Goal: Task Accomplishment & Management: Complete application form

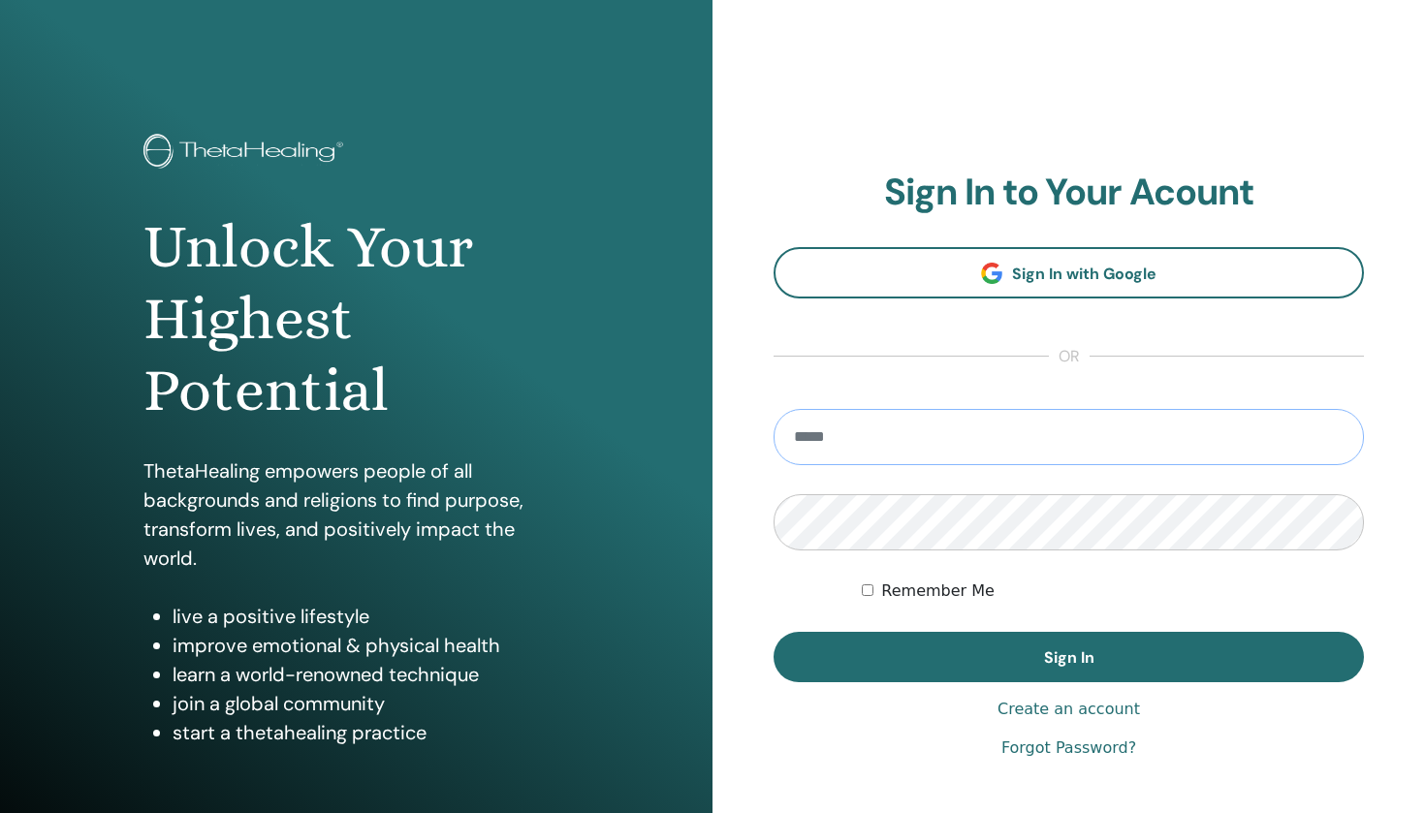
type input "**********"
click at [1068, 657] on button "Sign In" at bounding box center [1069, 657] width 590 height 50
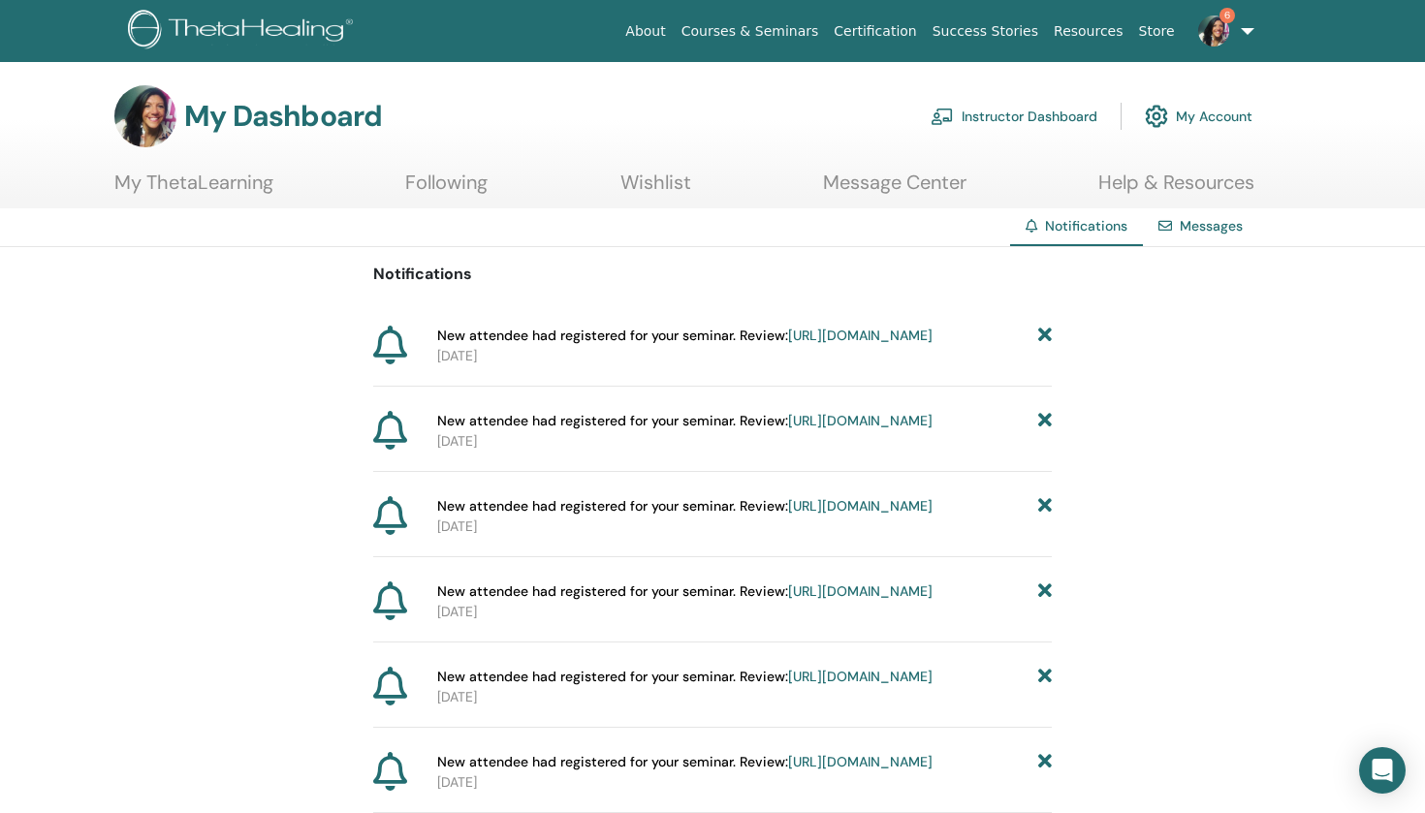
click at [689, 342] on span "New attendee had registered for your seminar. Review: https://member.thetaheali…" at bounding box center [684, 336] width 495 height 20
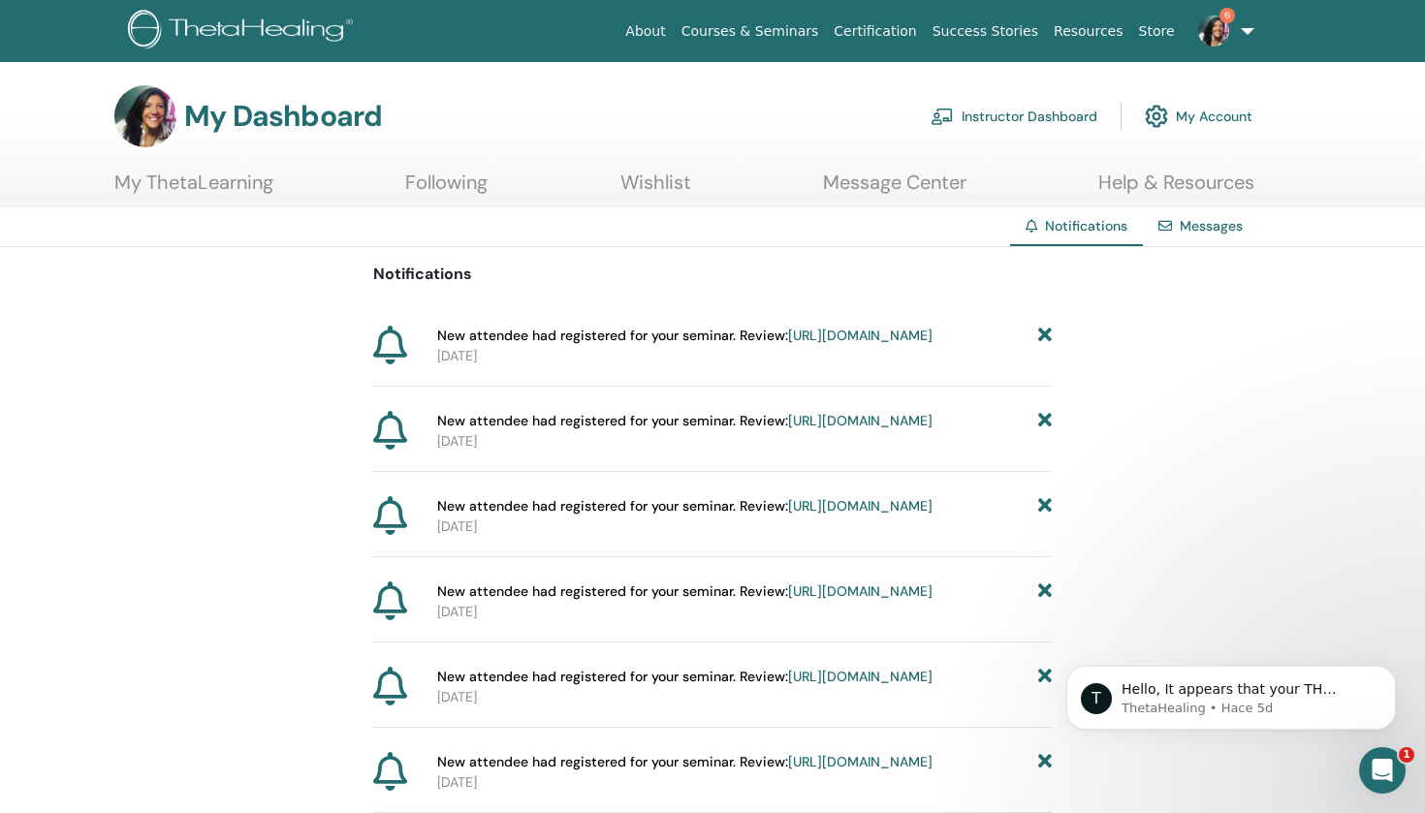
click at [788, 344] on link "https://member.thetahealing.com/instructor/seminar/377108/attendees" at bounding box center [860, 335] width 144 height 17
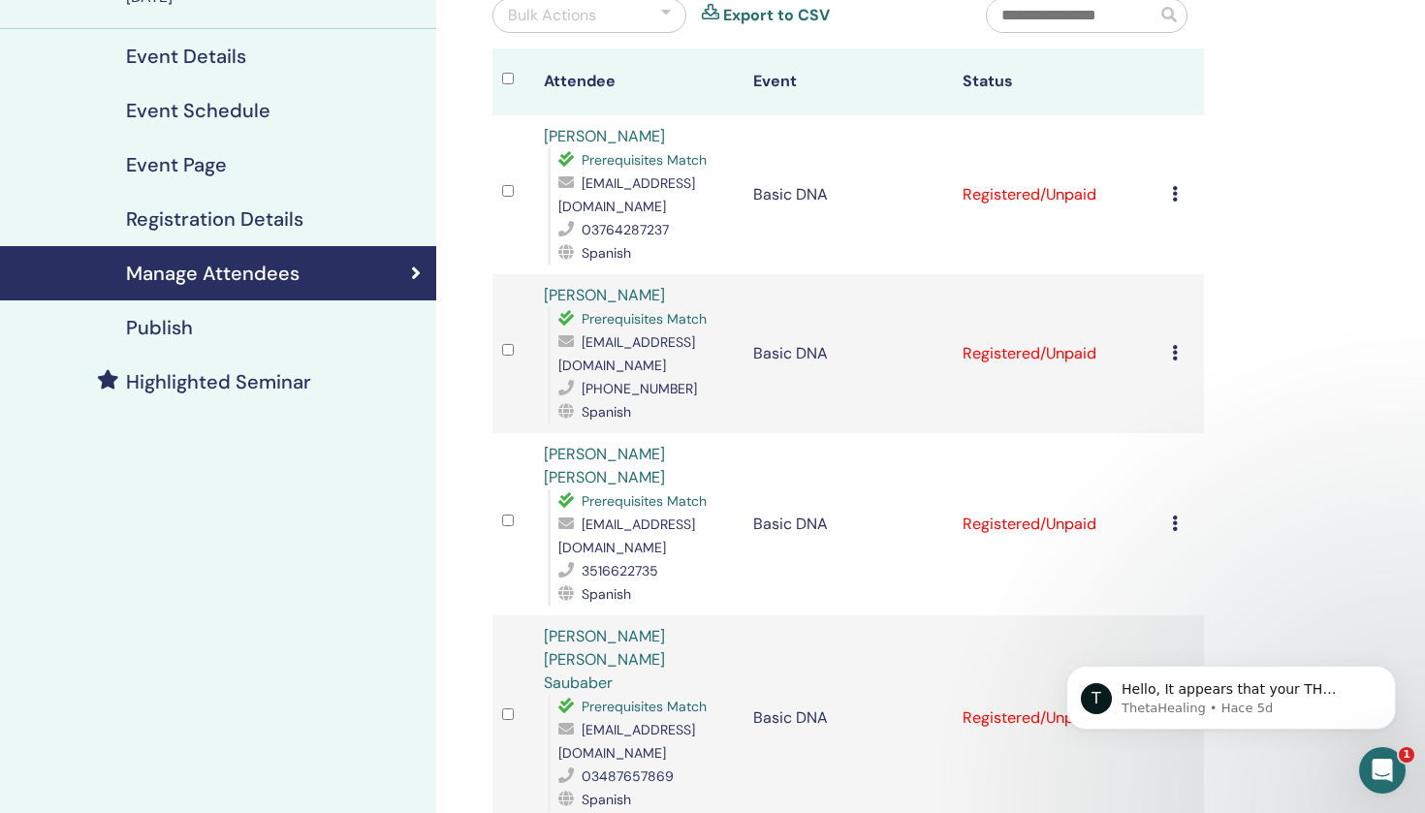
scroll to position [205, 0]
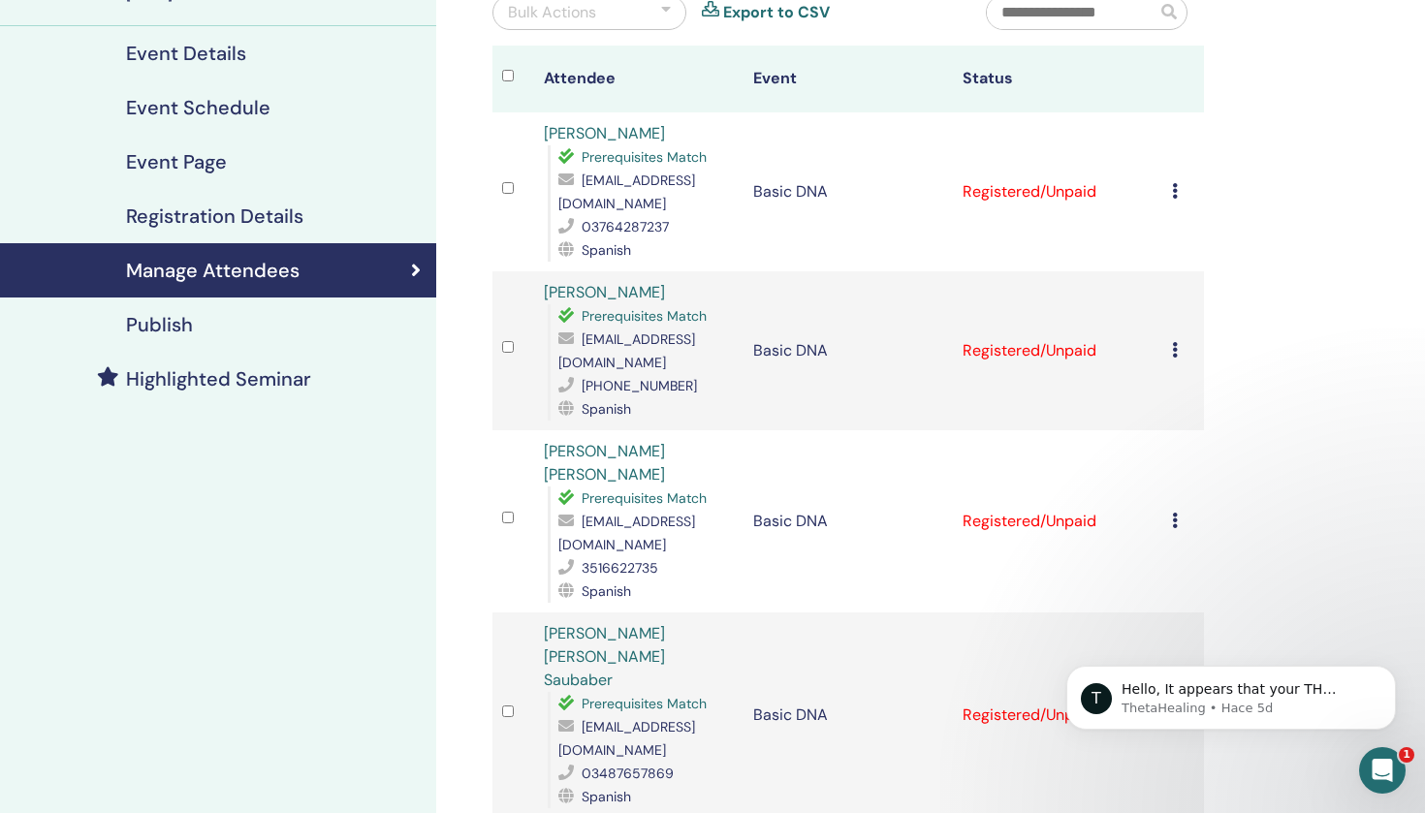
click at [1175, 342] on icon at bounding box center [1175, 350] width 6 height 16
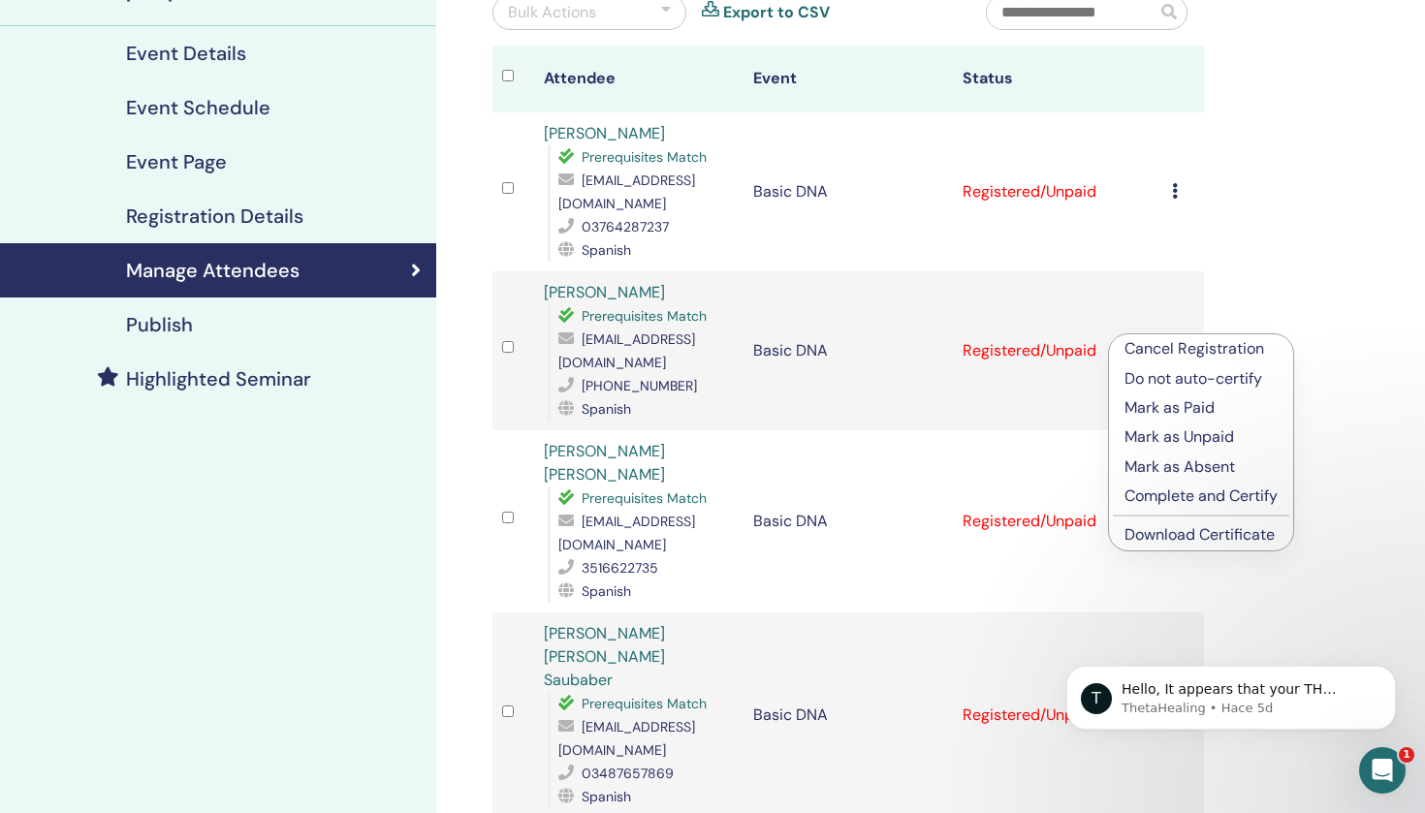
click at [1193, 401] on p "Mark as Paid" at bounding box center [1201, 408] width 153 height 23
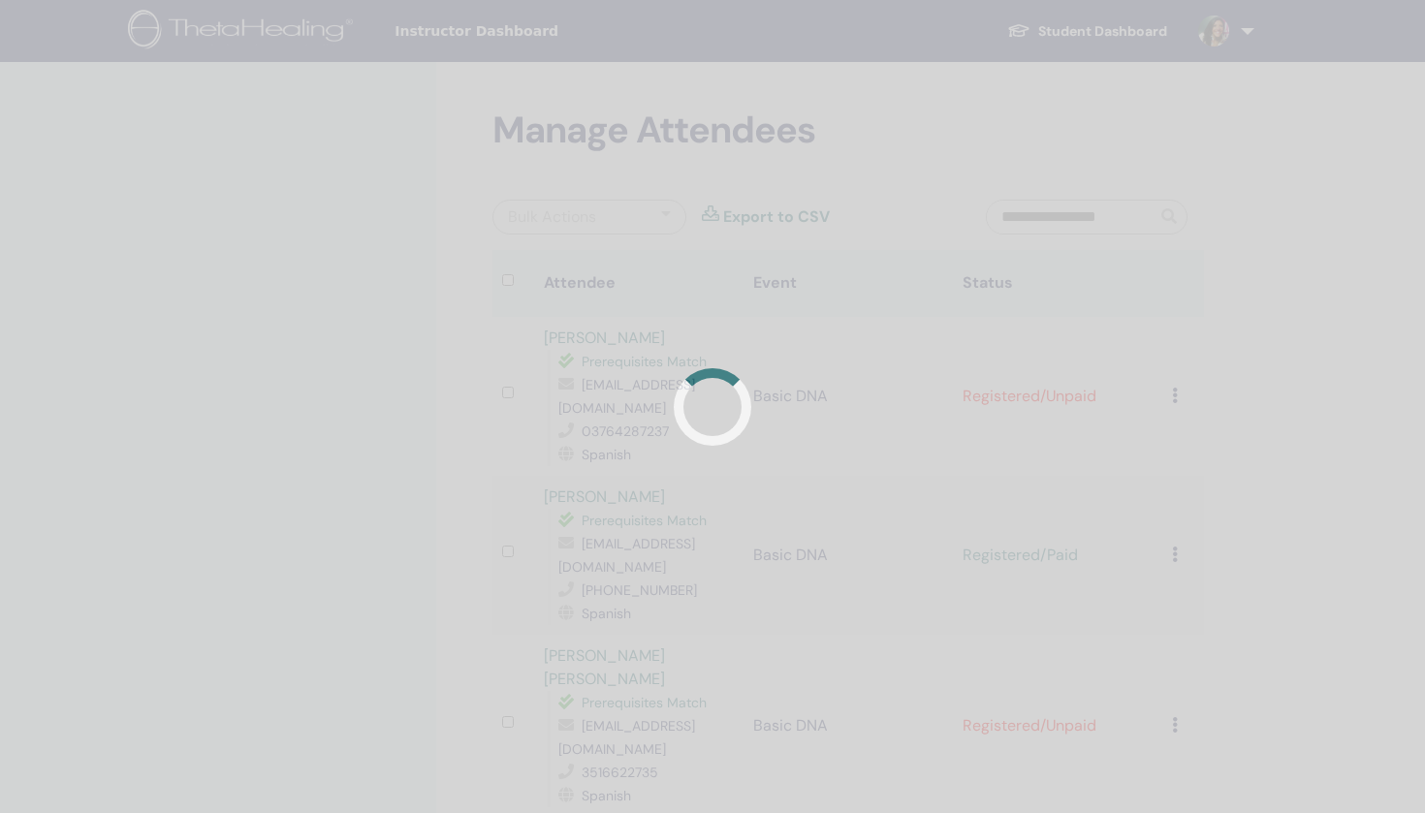
scroll to position [205, 0]
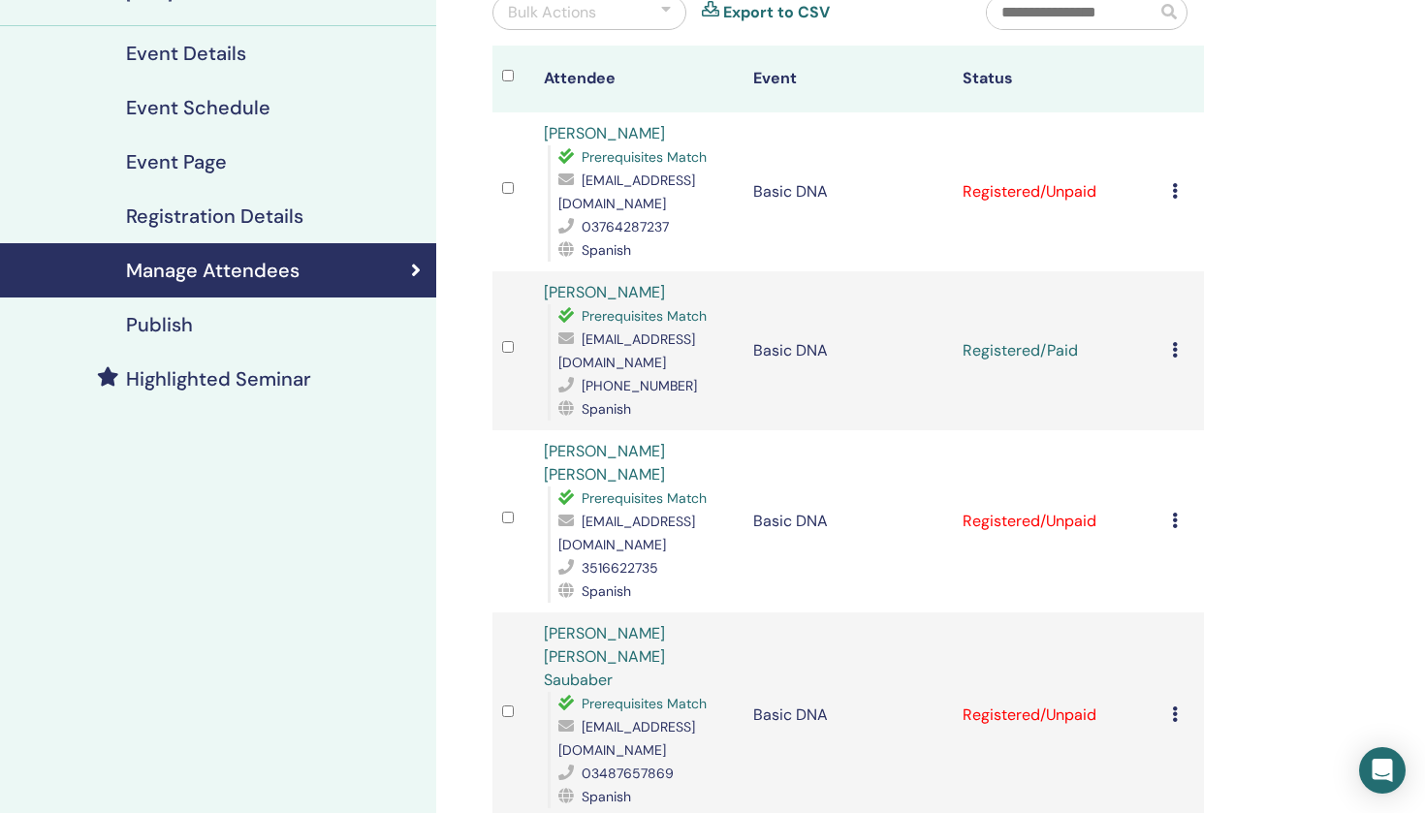
click at [1176, 189] on icon at bounding box center [1175, 191] width 6 height 16
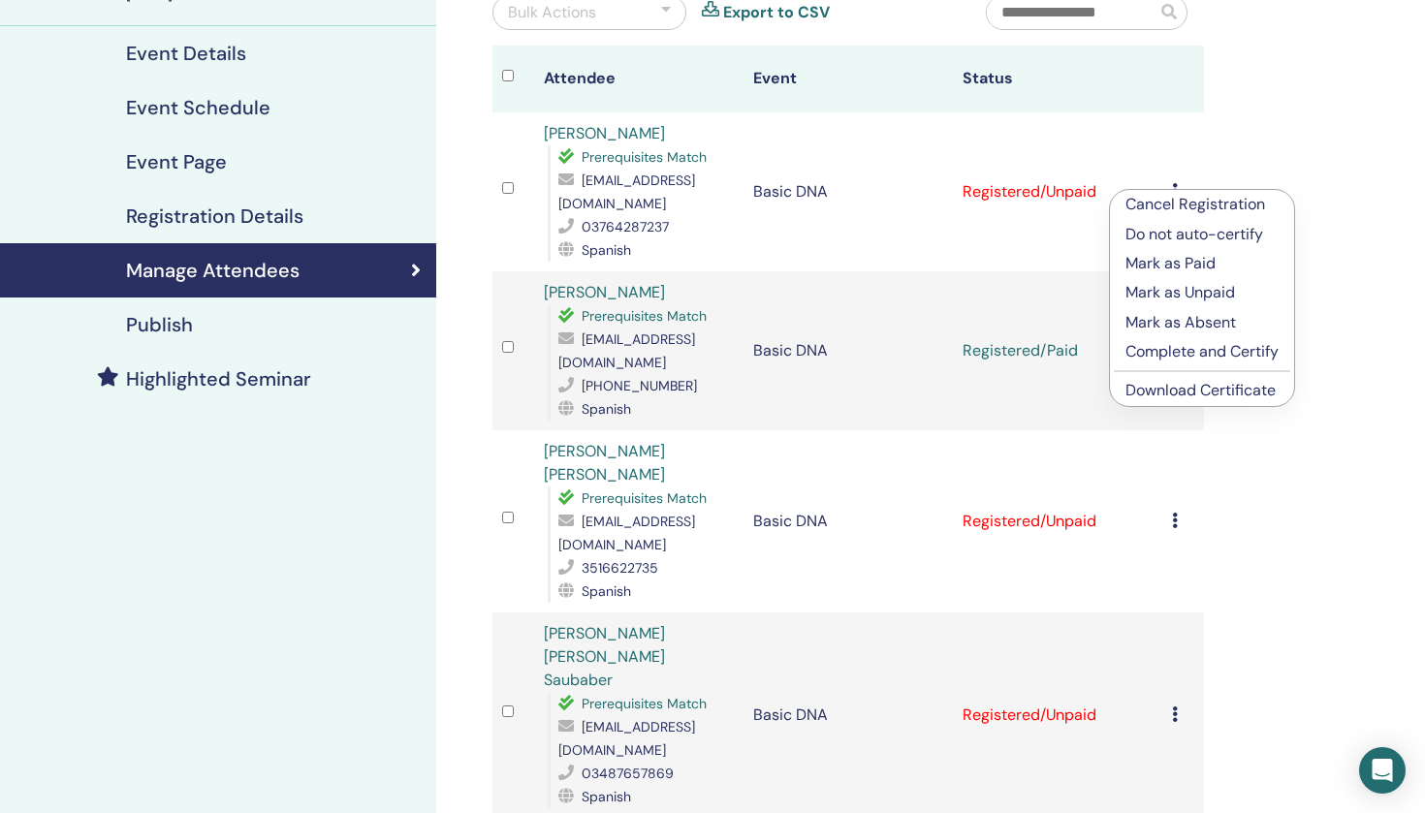
click at [1171, 264] on p "Mark as Paid" at bounding box center [1202, 263] width 153 height 23
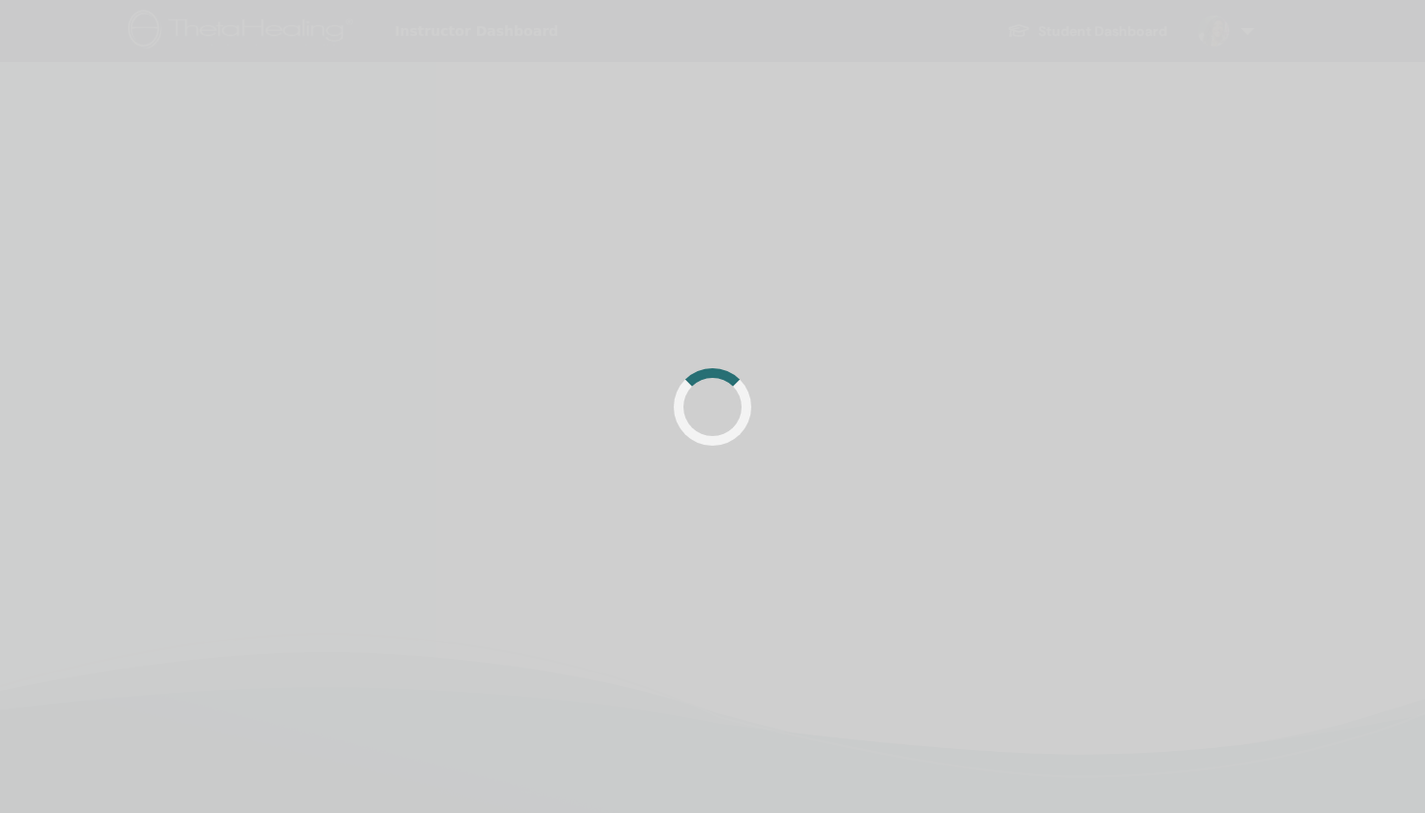
scroll to position [205, 0]
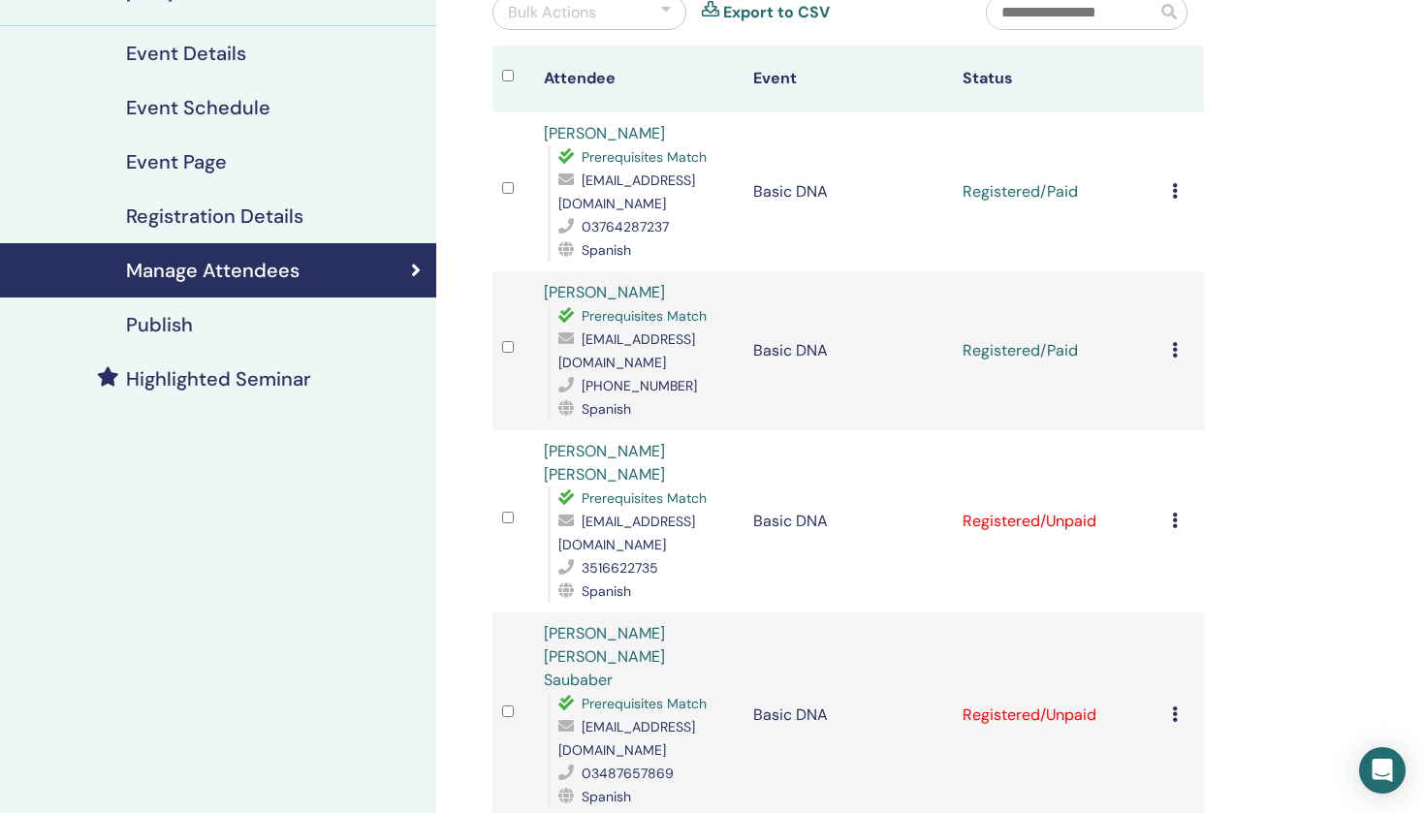
click at [1167, 485] on td "Cancel Registration Do not auto-certify Mark as Paid Mark as Unpaid Mark as Abs…" at bounding box center [1183, 521] width 42 height 182
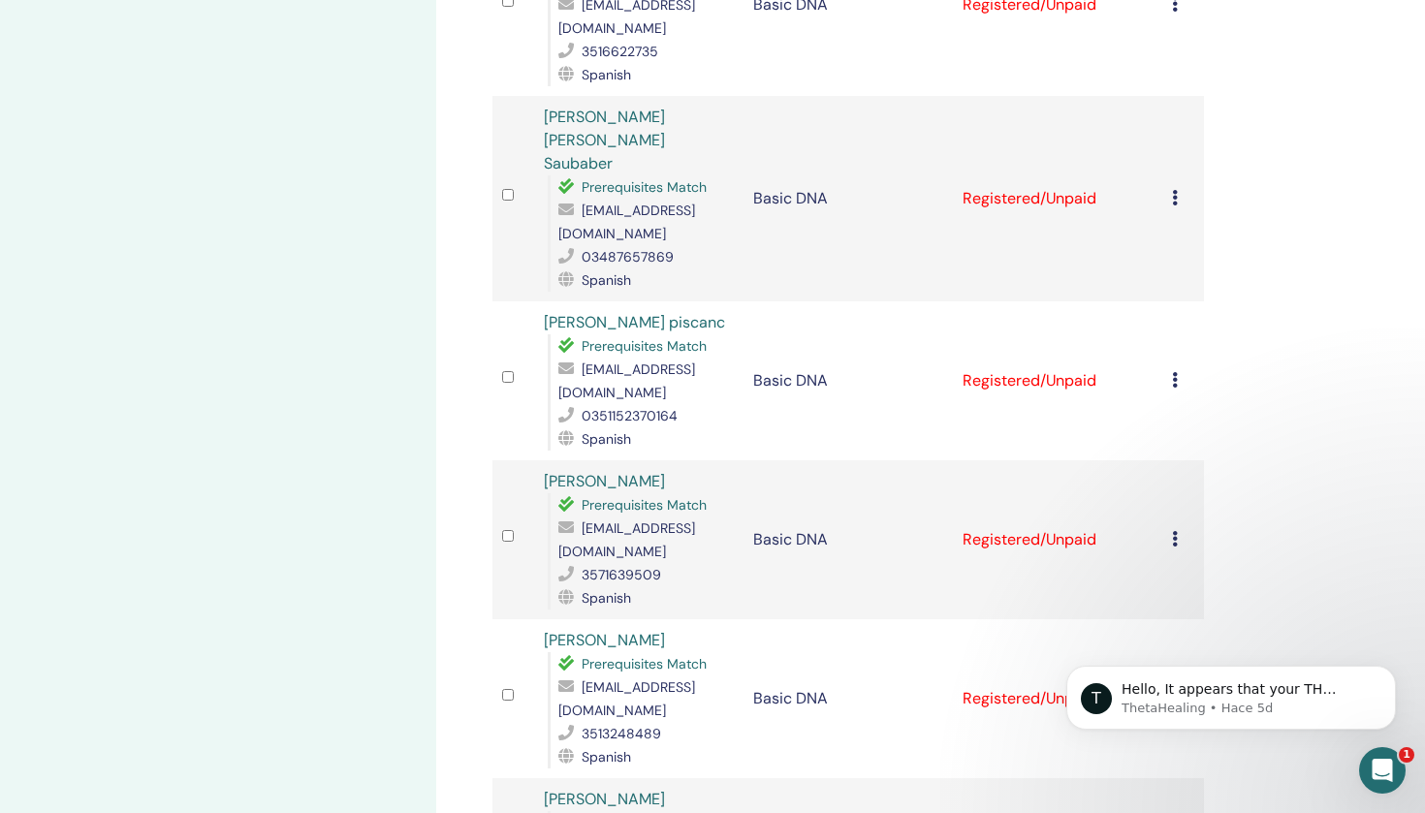
scroll to position [725, 0]
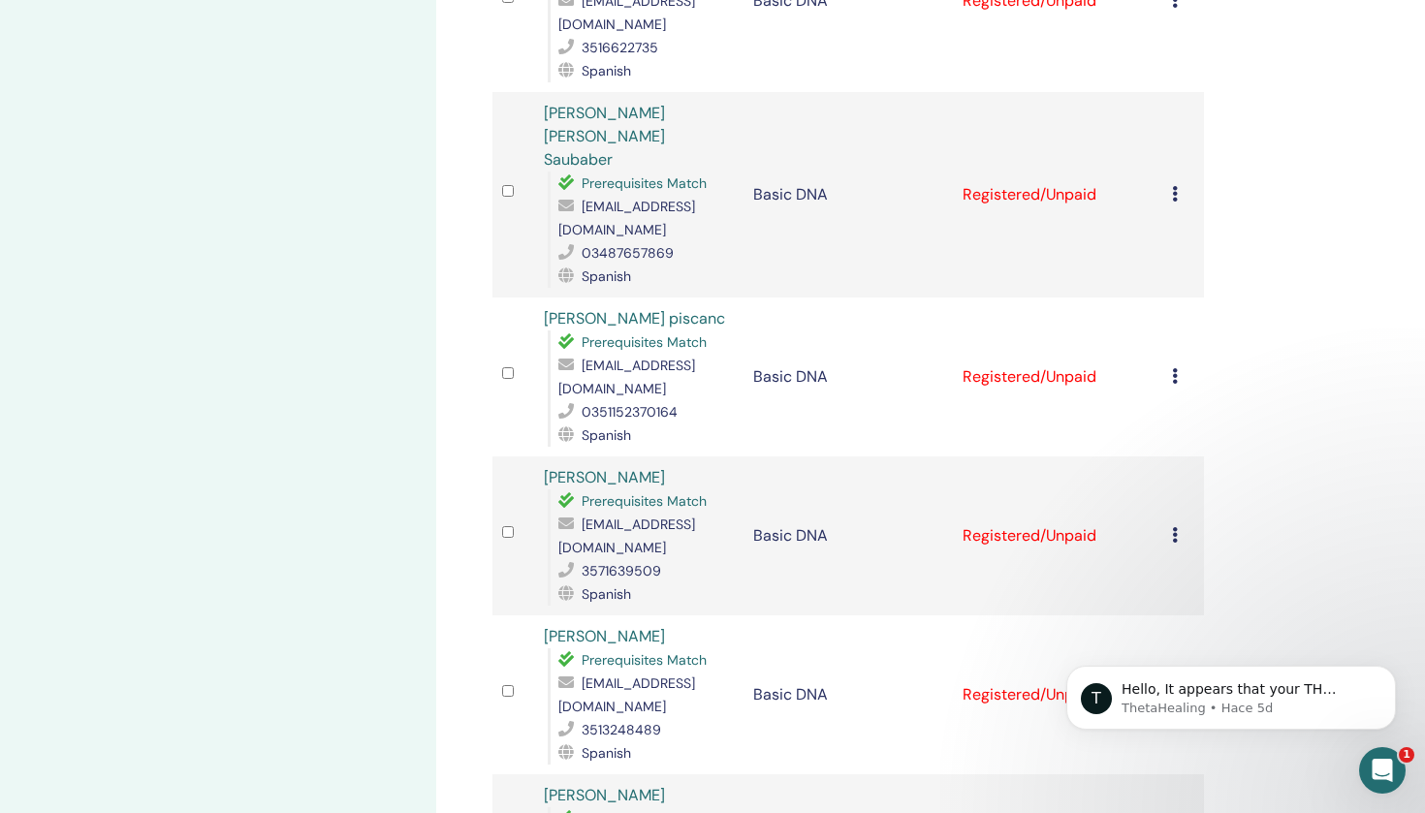
click at [1170, 298] on td "Cancel Registration Do not auto-certify Mark as Paid Mark as Unpaid Mark as Abs…" at bounding box center [1183, 377] width 42 height 159
click at [1177, 368] on icon at bounding box center [1175, 376] width 6 height 16
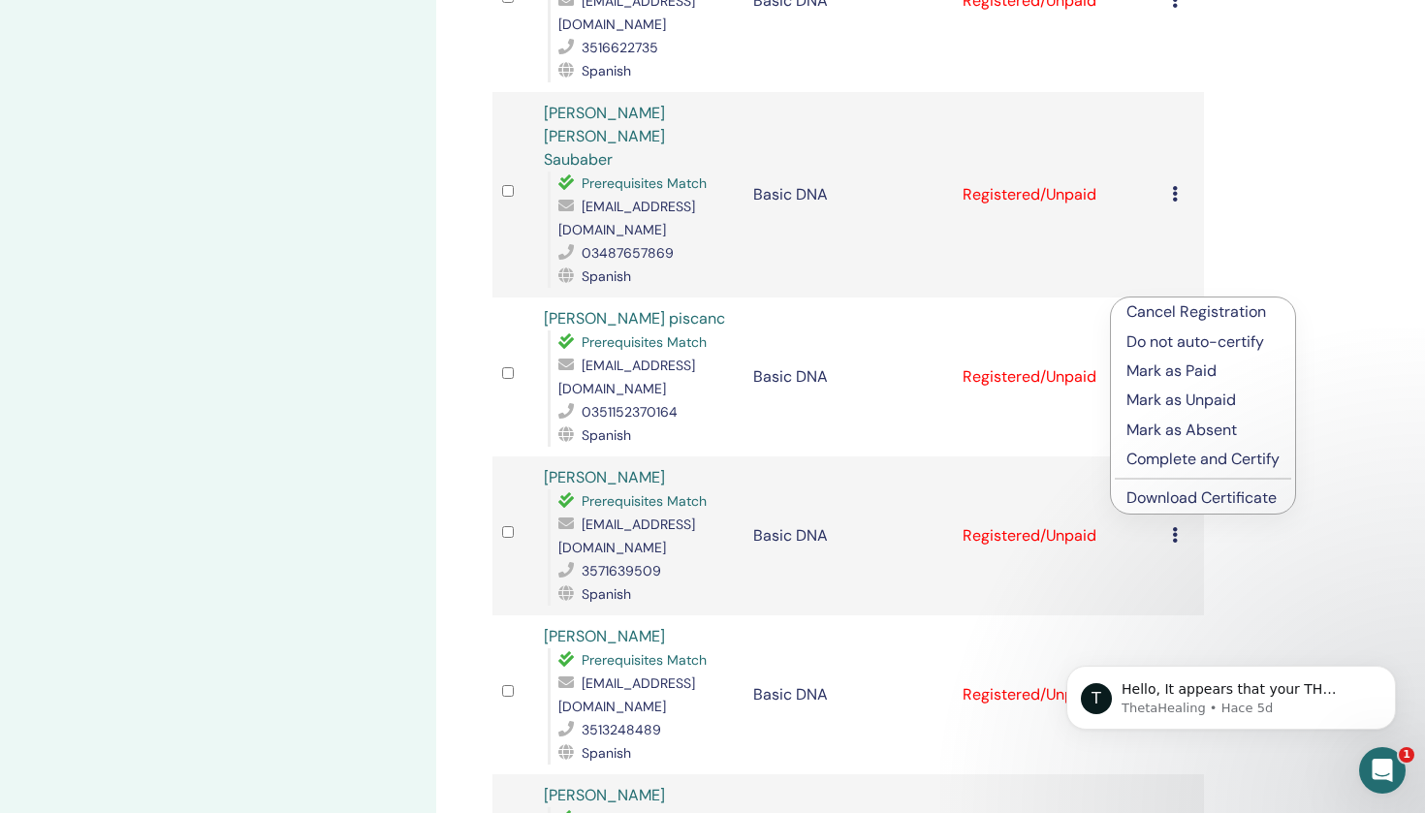
click at [1191, 371] on p "Mark as Paid" at bounding box center [1203, 371] width 153 height 23
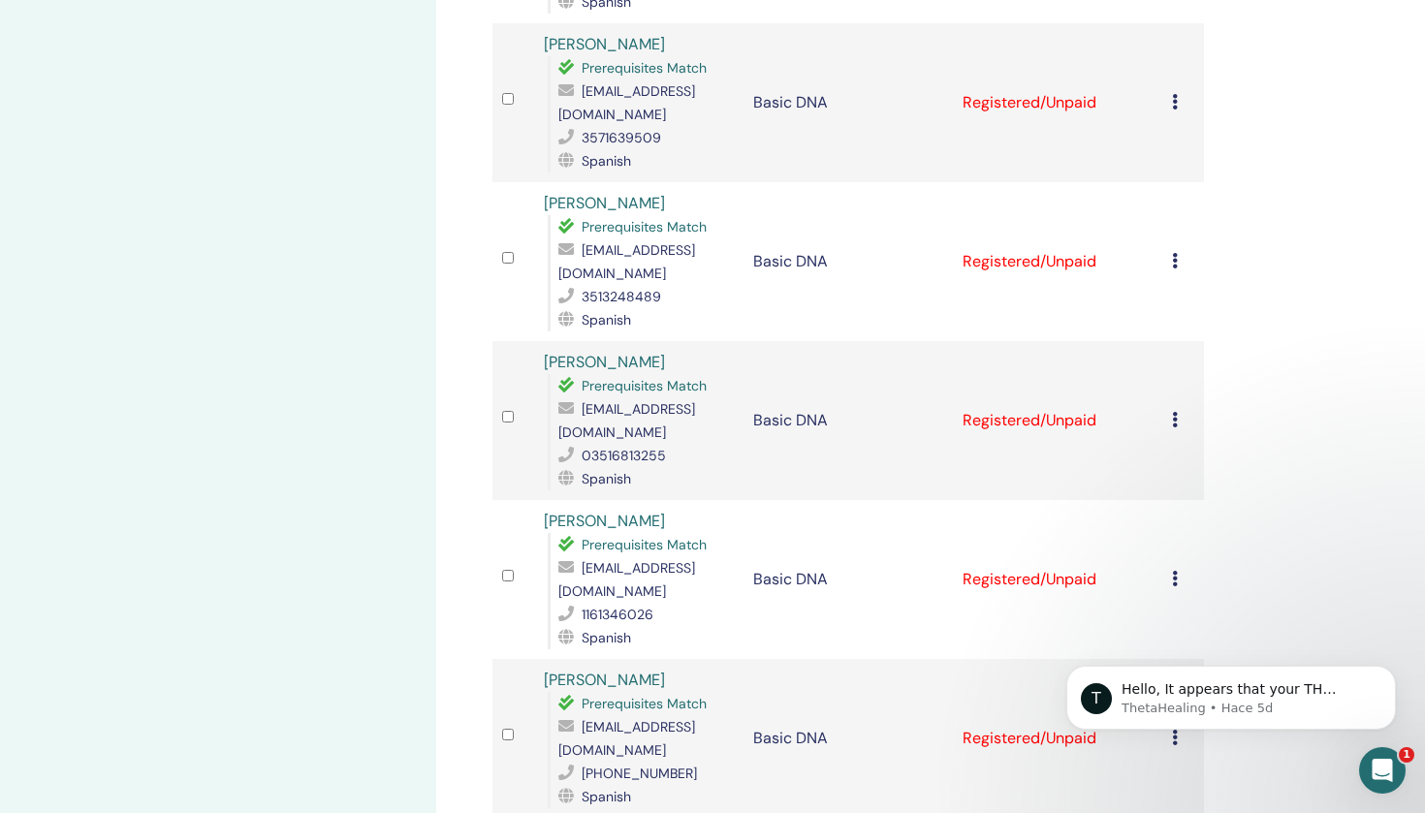
scroll to position [1172, 0]
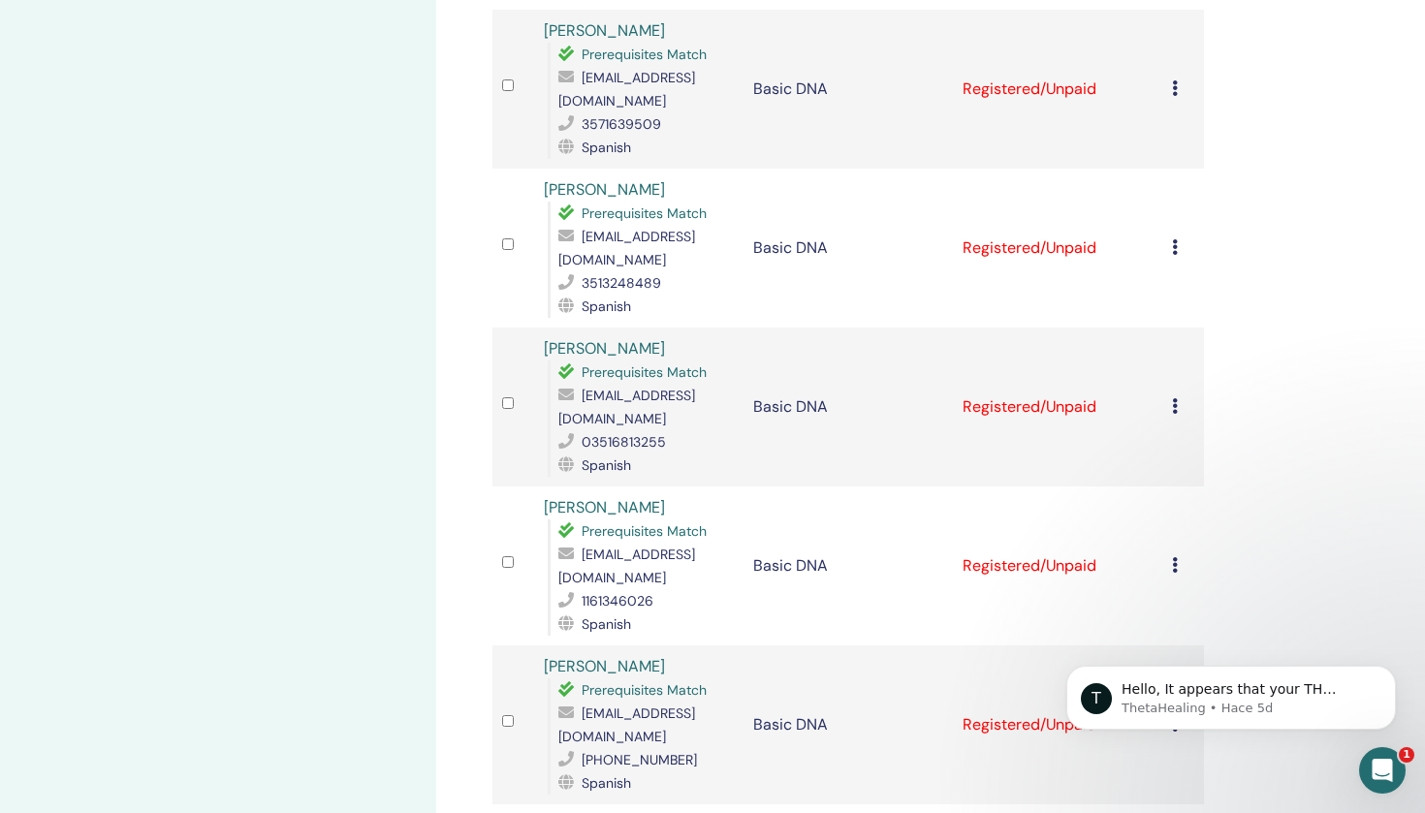
click at [1176, 557] on icon at bounding box center [1175, 565] width 6 height 16
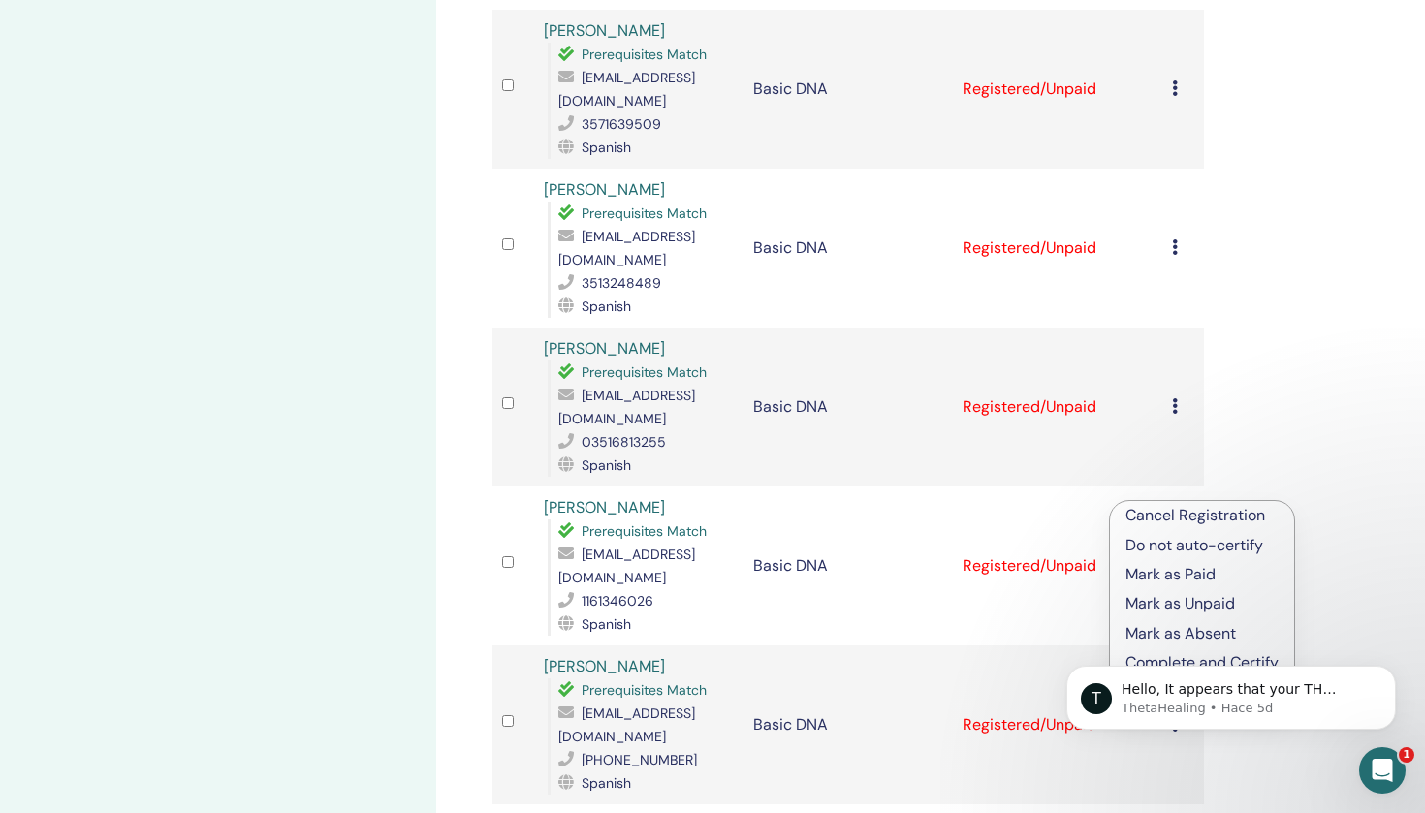
click at [1180, 573] on p "Mark as Paid" at bounding box center [1202, 574] width 153 height 23
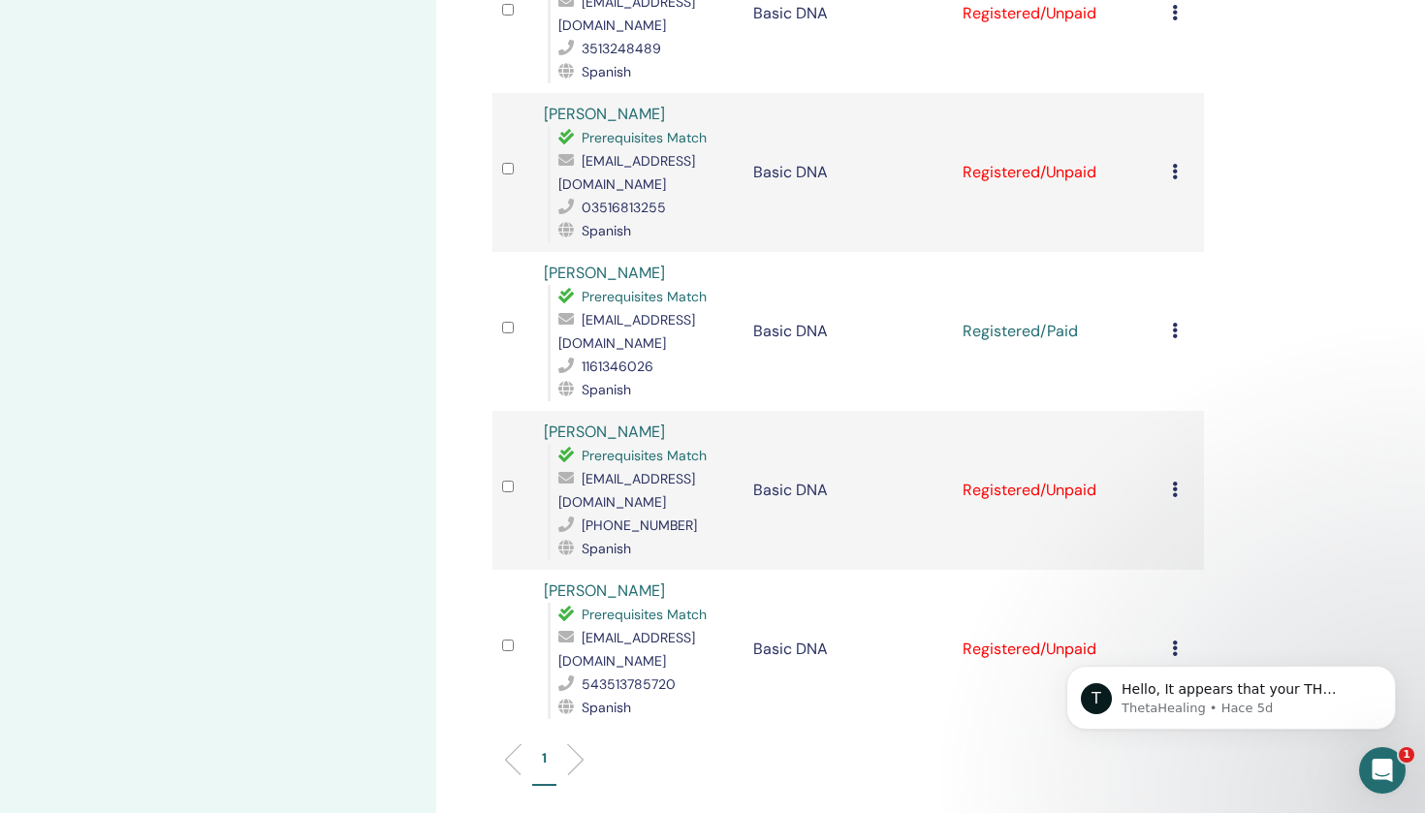
scroll to position [1427, 0]
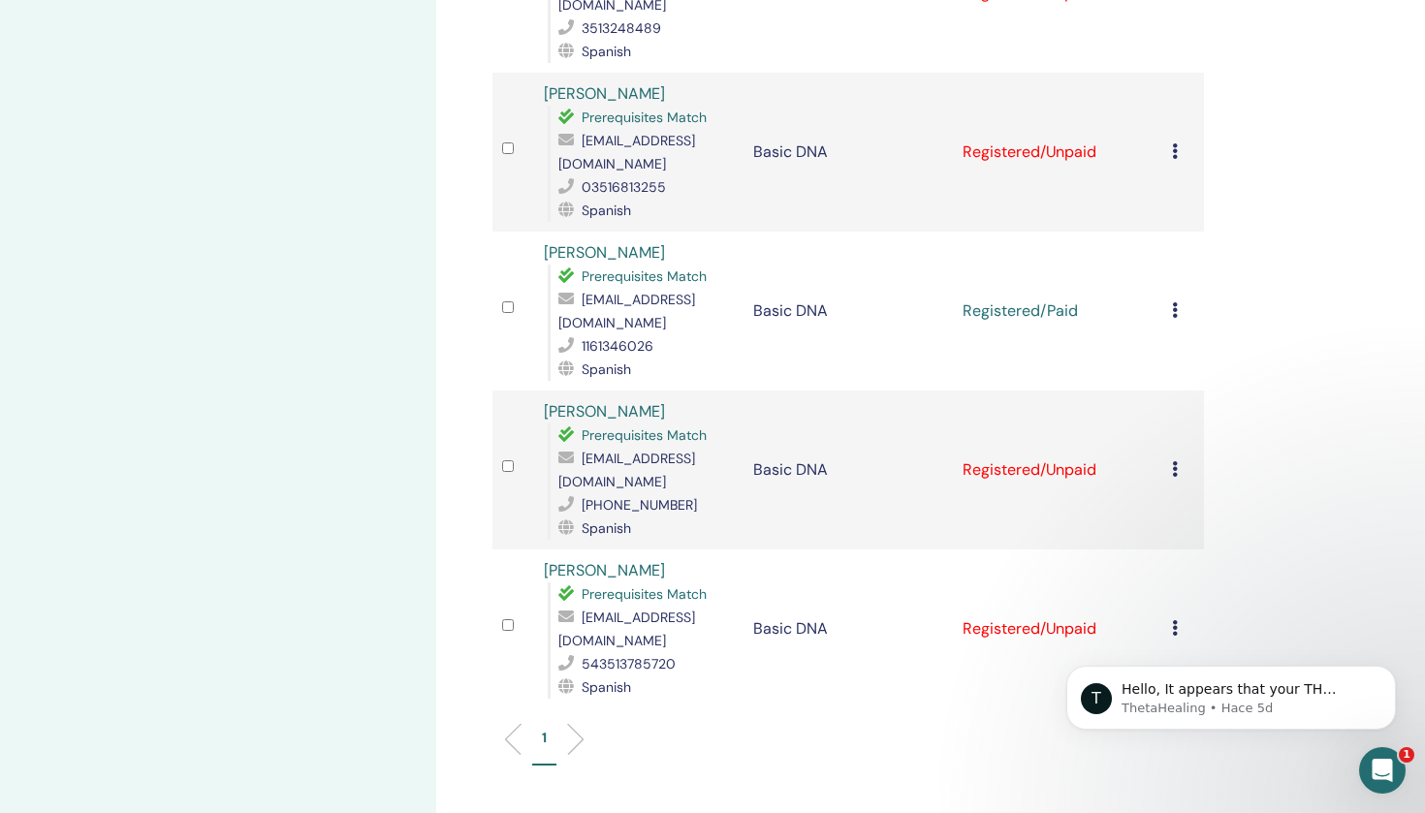
click at [1179, 459] on div "Cancel Registration Do not auto-certify Mark as Paid Mark as Unpaid Mark as Abs…" at bounding box center [1183, 470] width 22 height 23
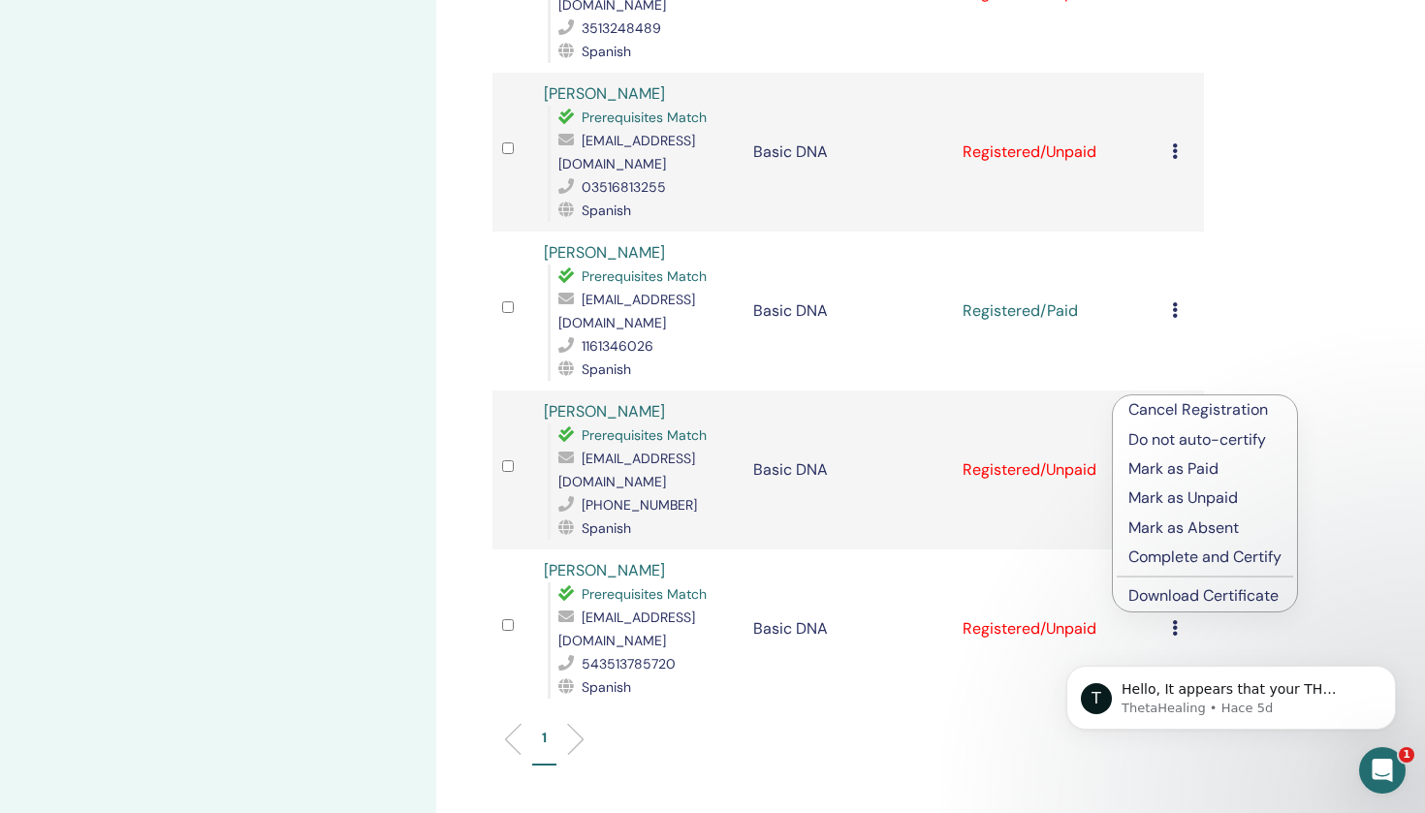
click at [1188, 469] on p "Mark as Paid" at bounding box center [1204, 469] width 153 height 23
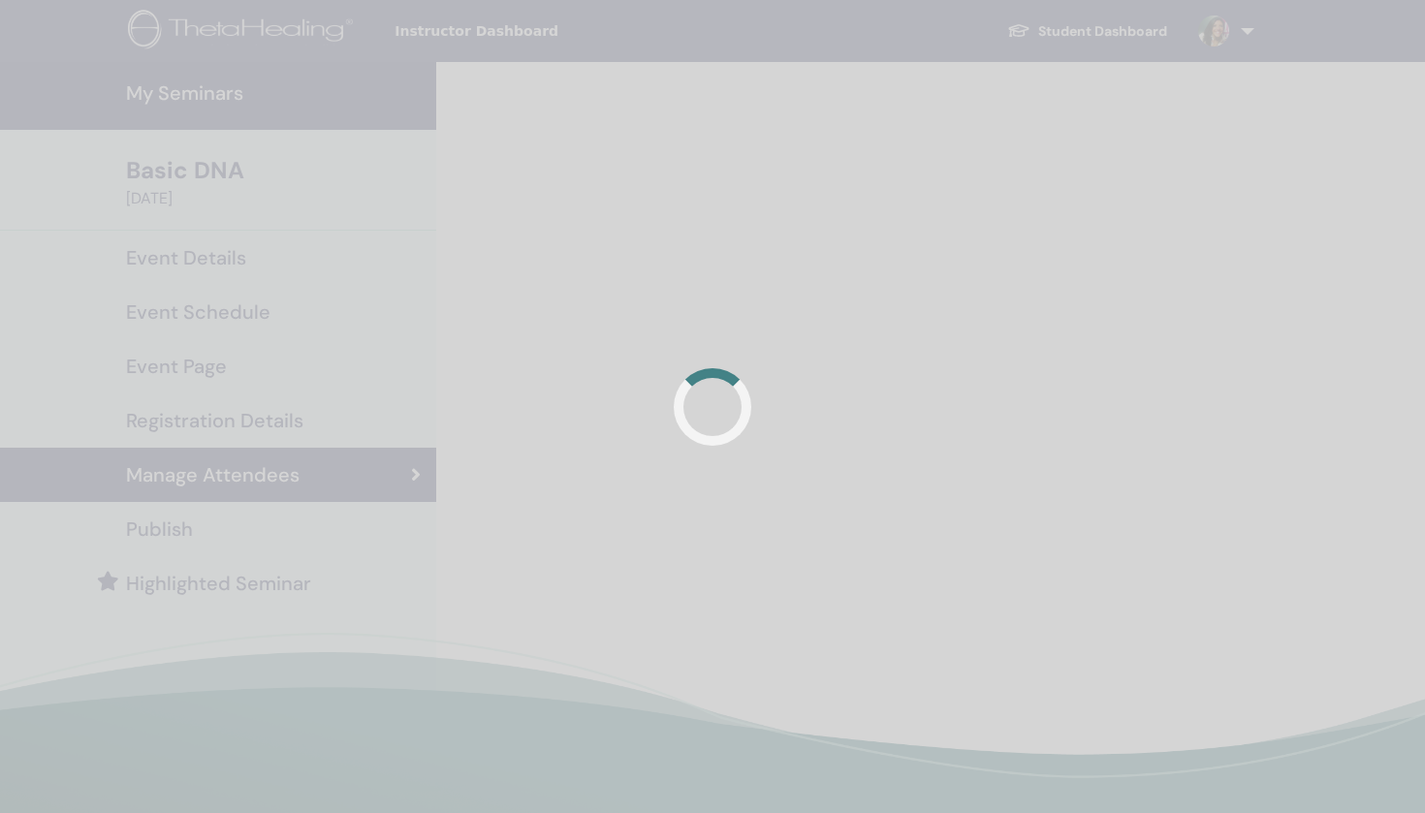
scroll to position [457, 0]
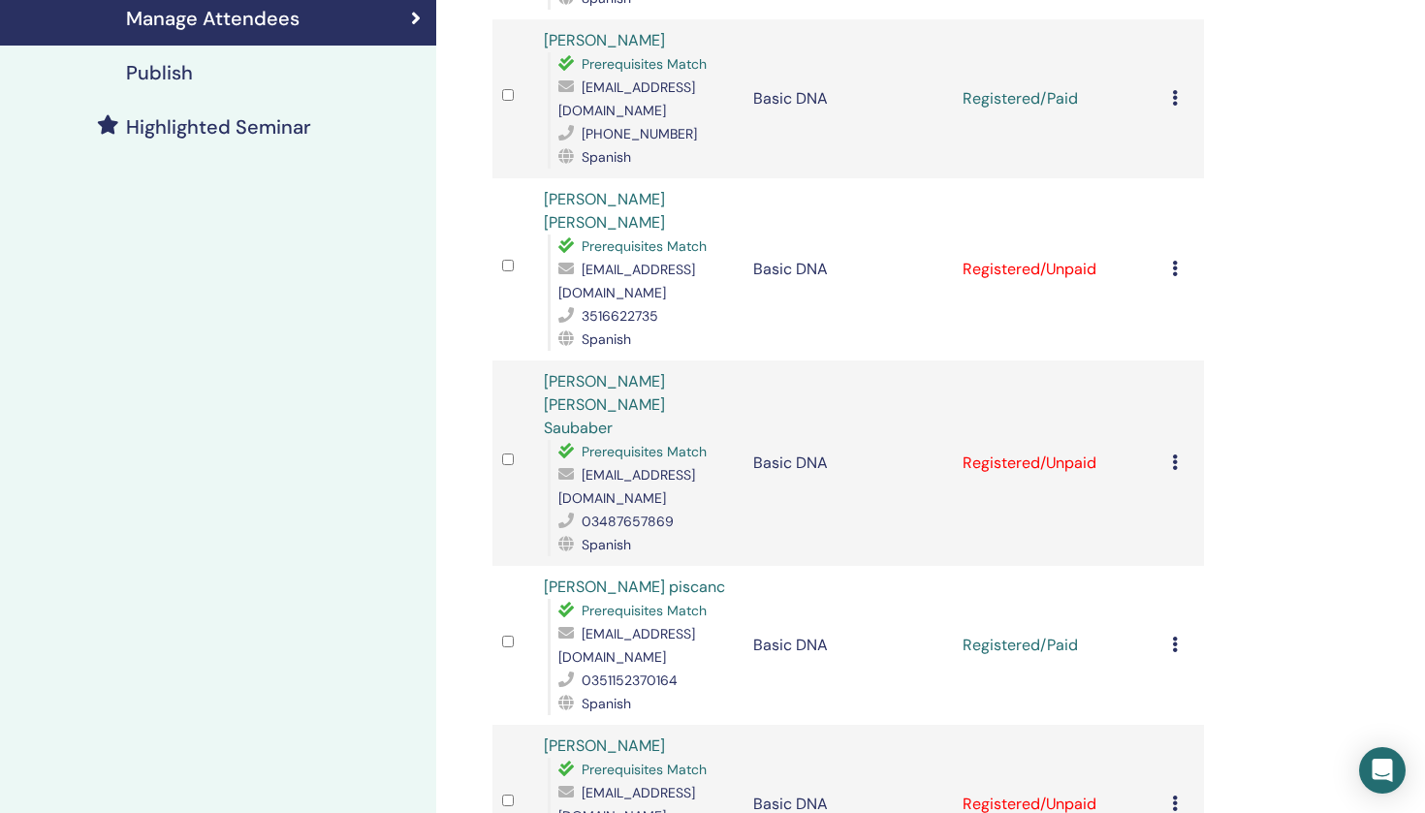
click at [1178, 793] on div "Cancel Registration Do not auto-certify Mark as Paid Mark as Unpaid Mark as Abs…" at bounding box center [1183, 804] width 22 height 23
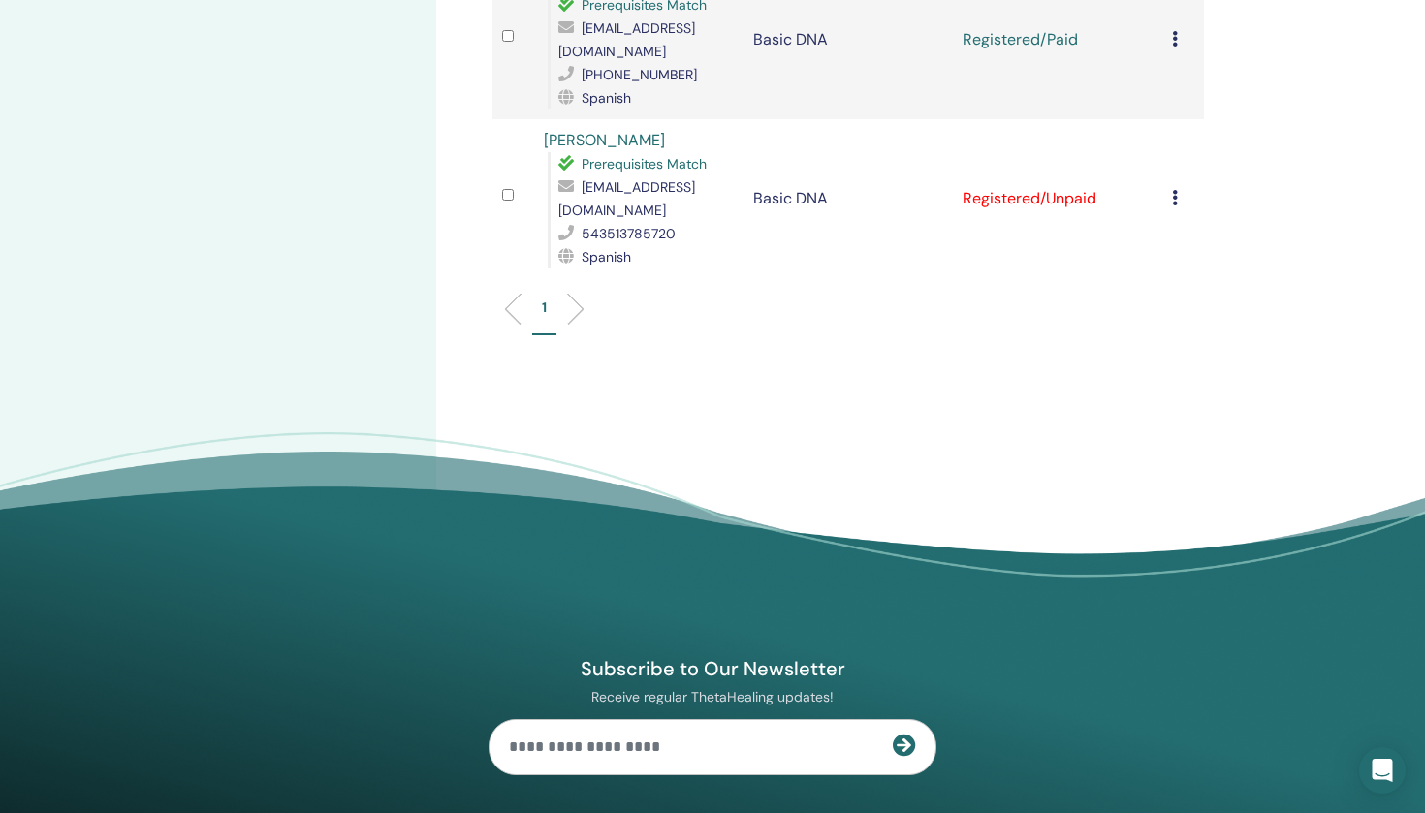
scroll to position [1871, 0]
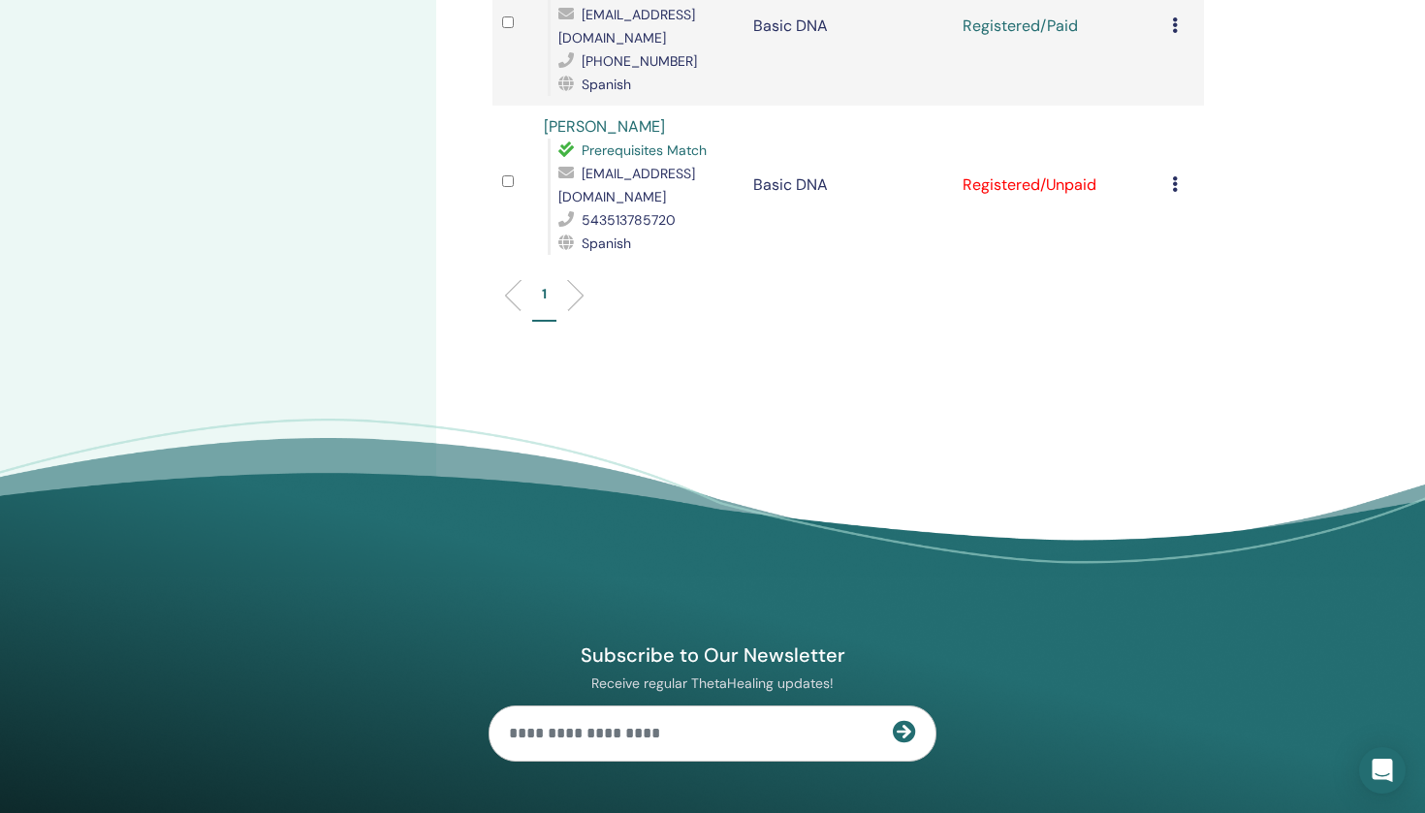
click at [1175, 176] on icon at bounding box center [1175, 184] width 6 height 16
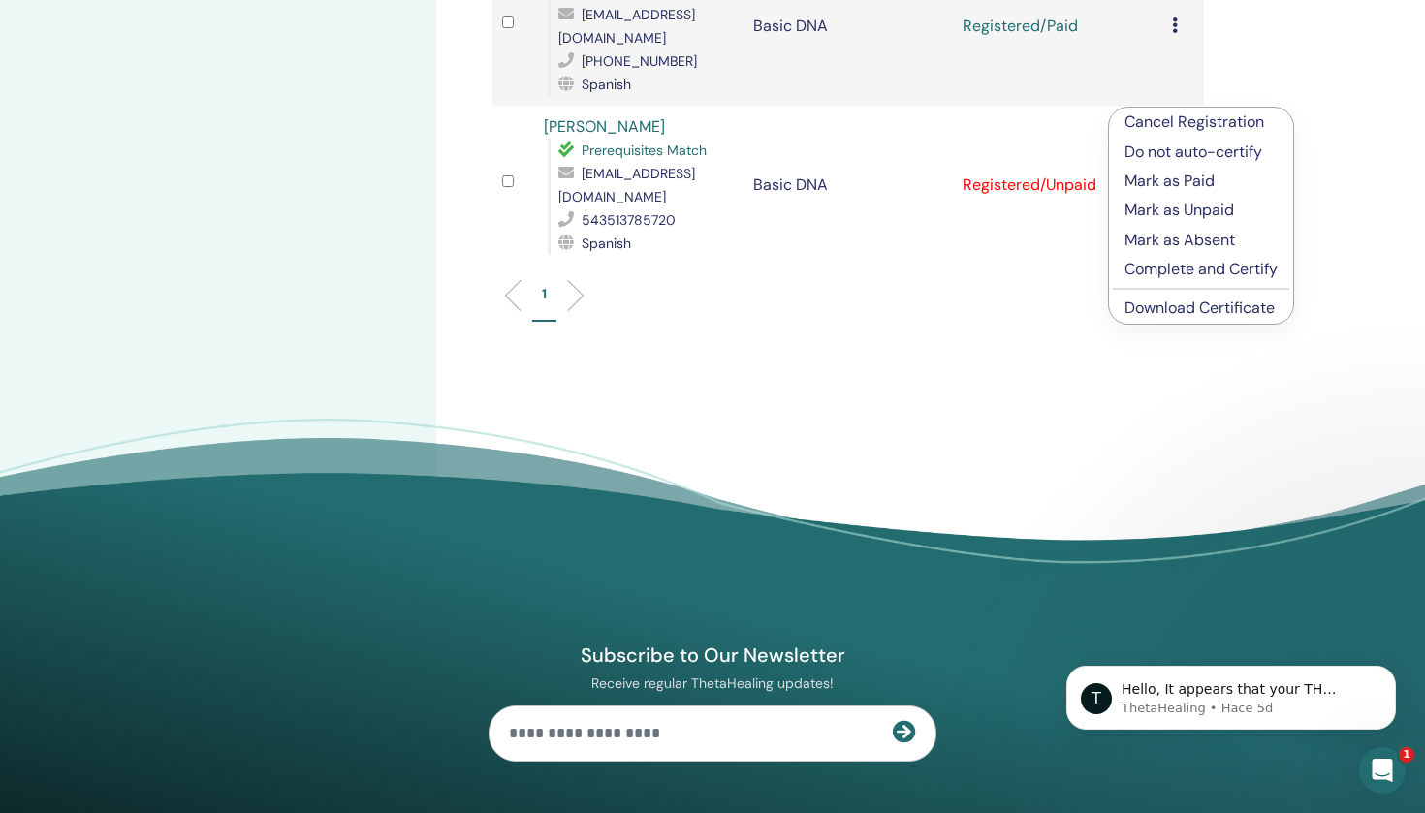
scroll to position [0, 0]
click at [1175, 183] on p "Mark as Paid" at bounding box center [1201, 181] width 153 height 23
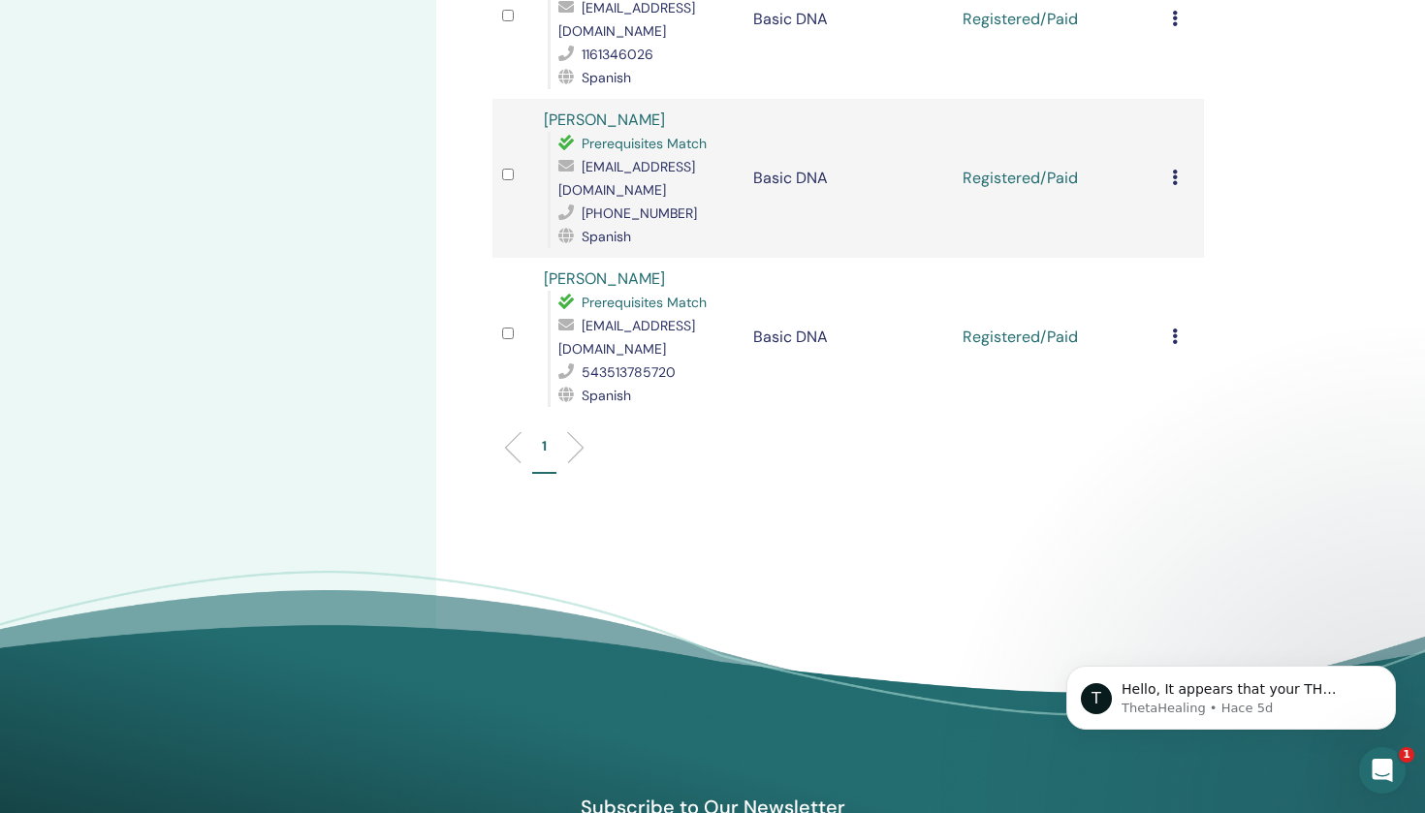
scroll to position [1720, 0]
click at [1375, 771] on icon "Abrir Intercom Messenger" at bounding box center [1380, 768] width 14 height 16
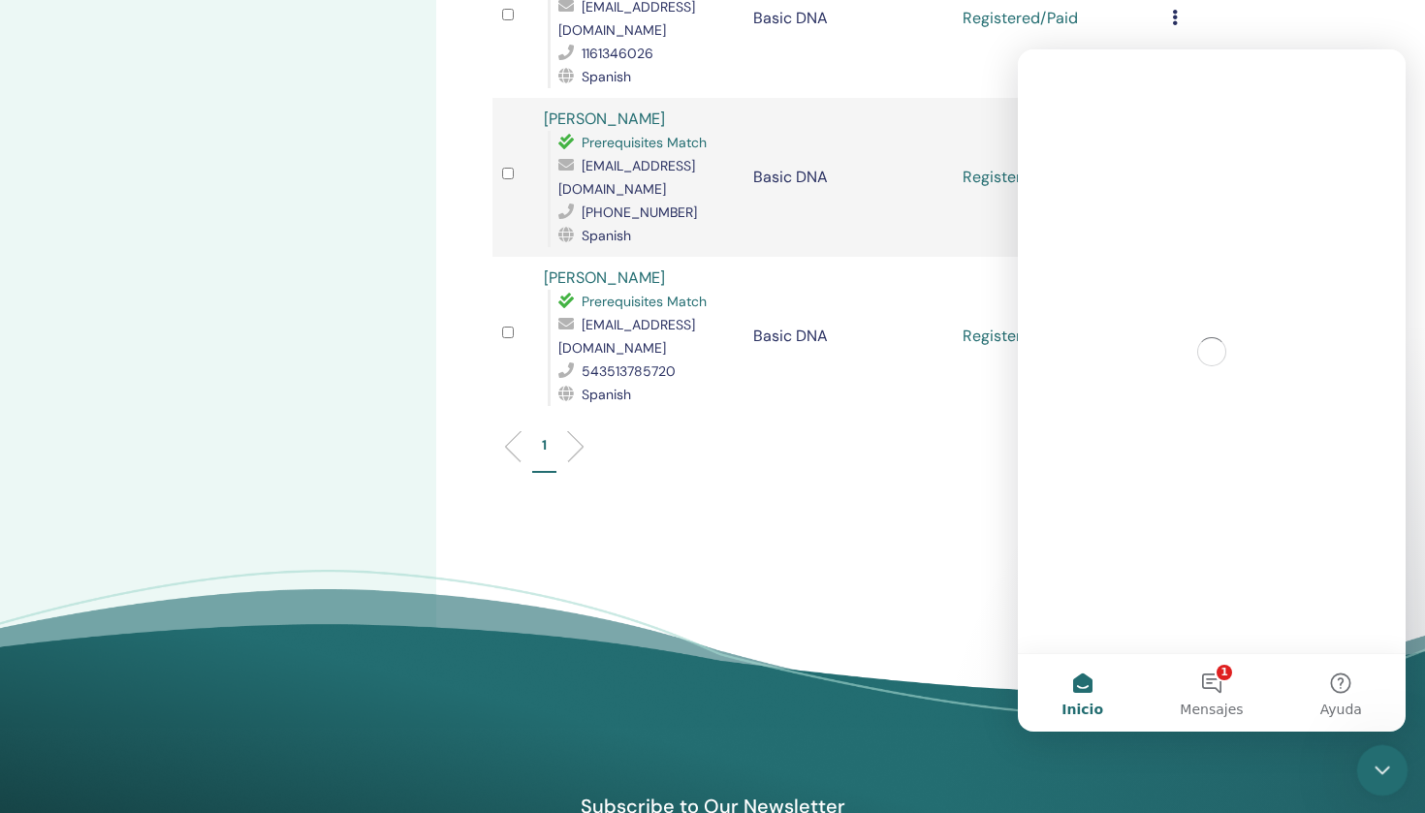
scroll to position [0, 0]
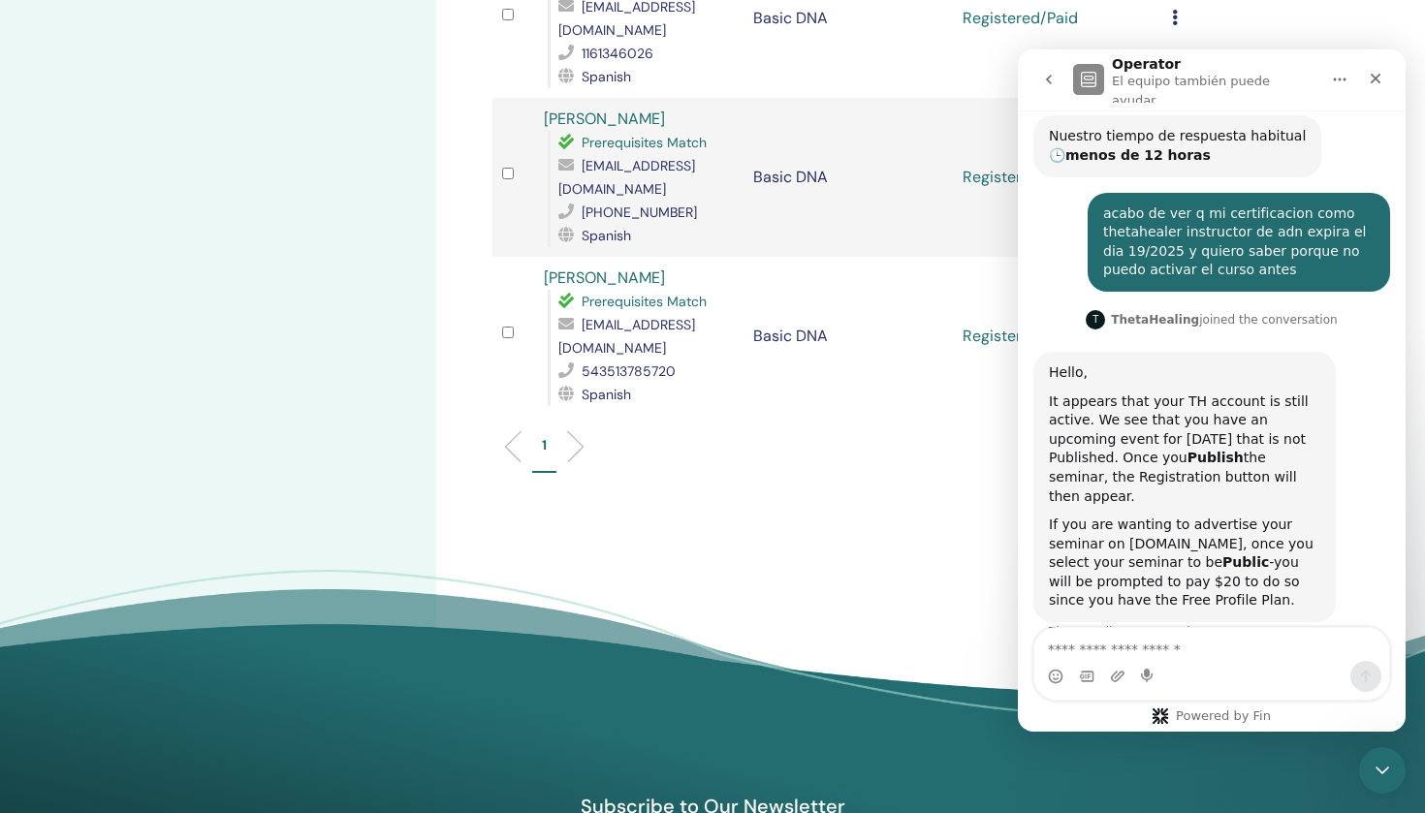
scroll to position [360, 0]
type textarea "**********"
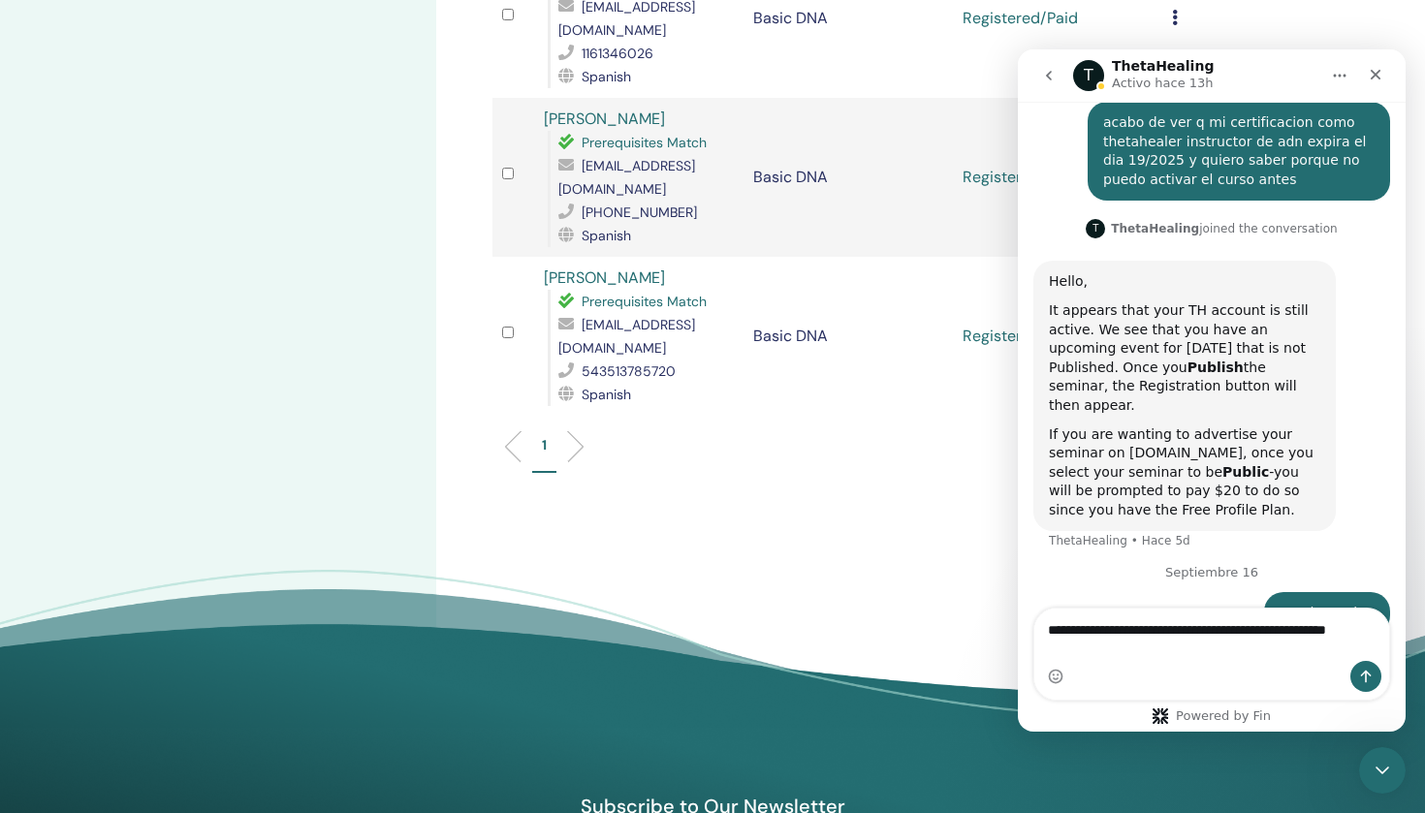
scroll to position [489, 0]
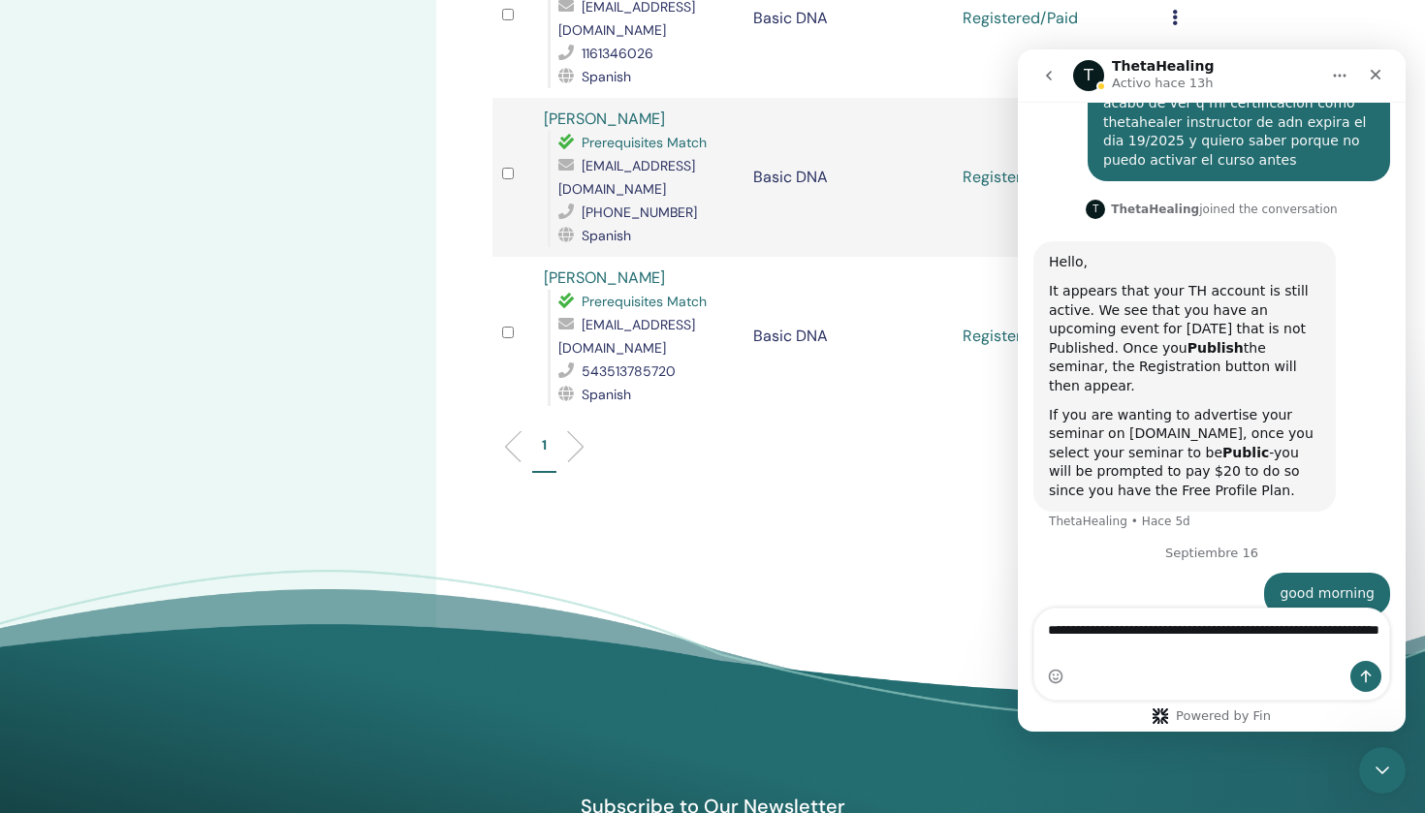
type textarea "**********"
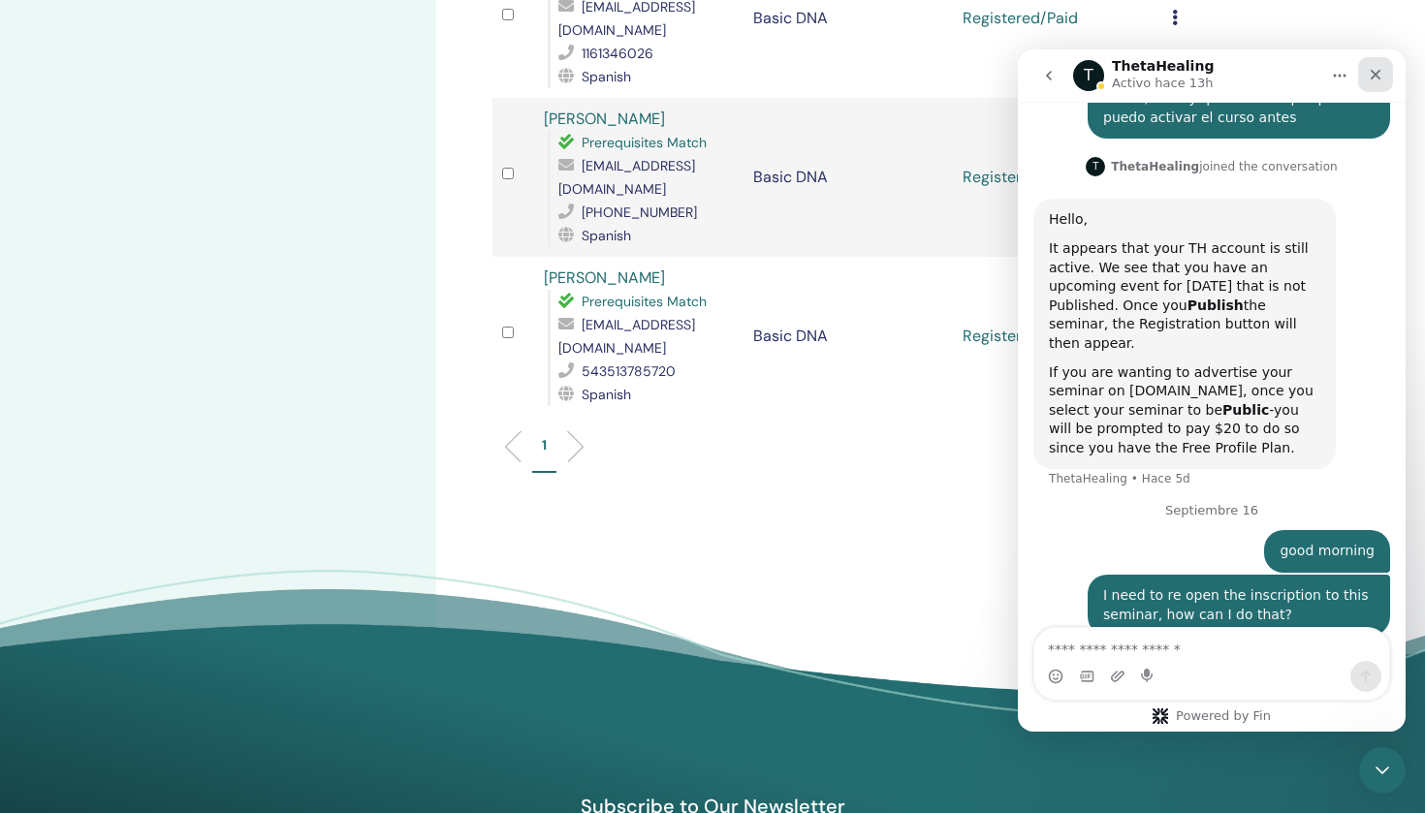
click at [1376, 72] on icon "Cerrar" at bounding box center [1376, 75] width 16 height 16
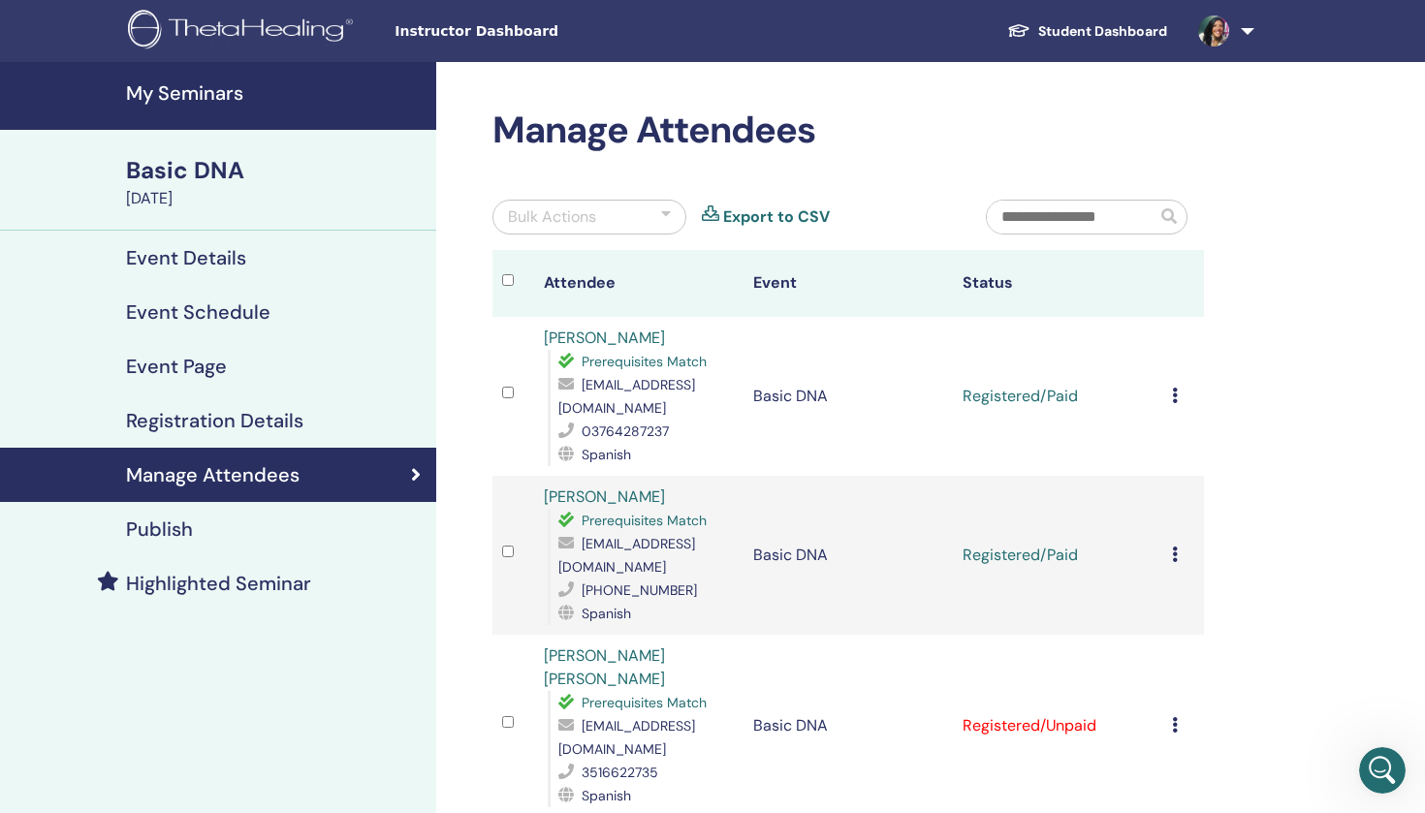
scroll to position [0, 0]
click at [1124, 35] on link "Student Dashboard" at bounding box center [1087, 32] width 191 height 36
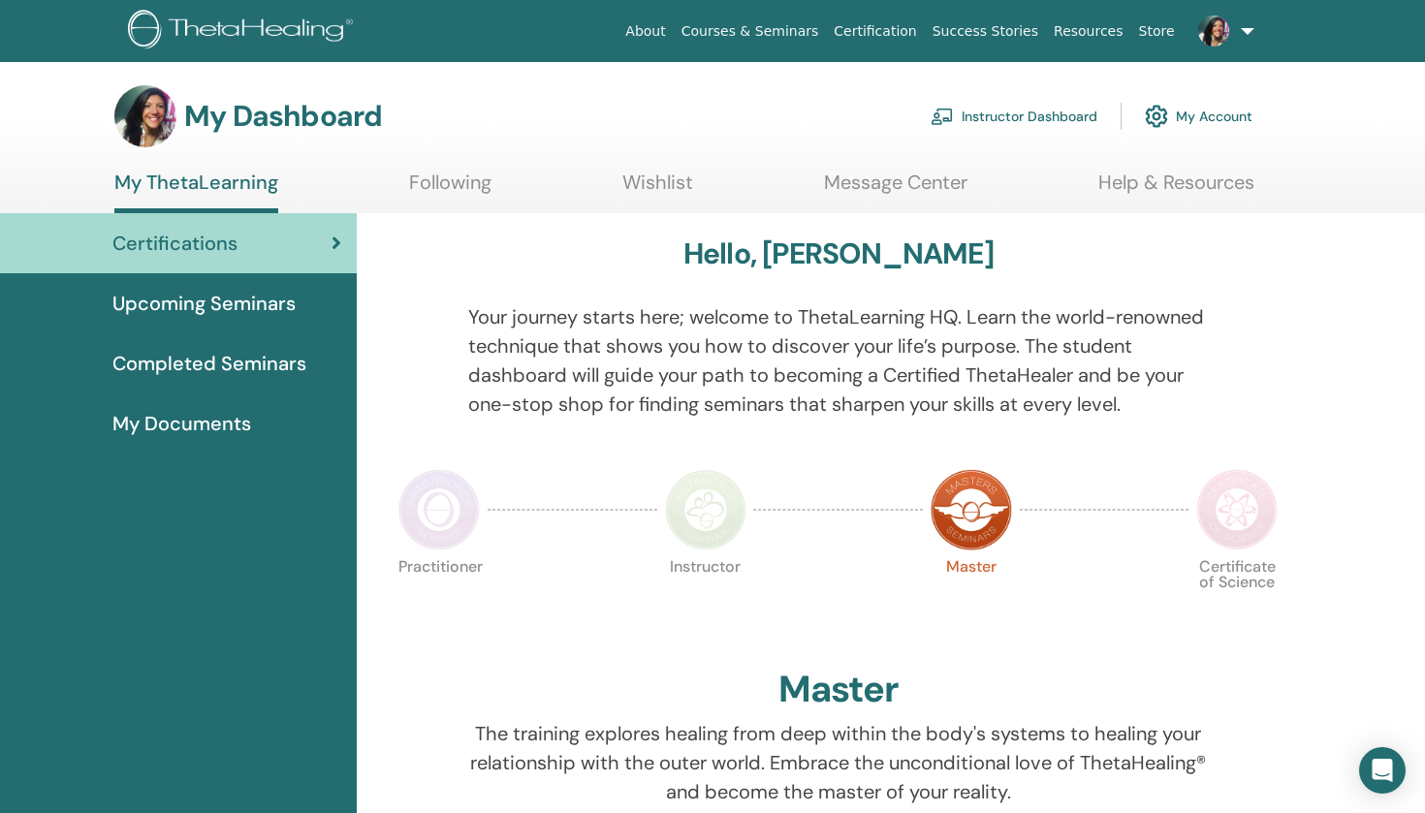
click at [1201, 116] on link "My Account" at bounding box center [1199, 116] width 108 height 43
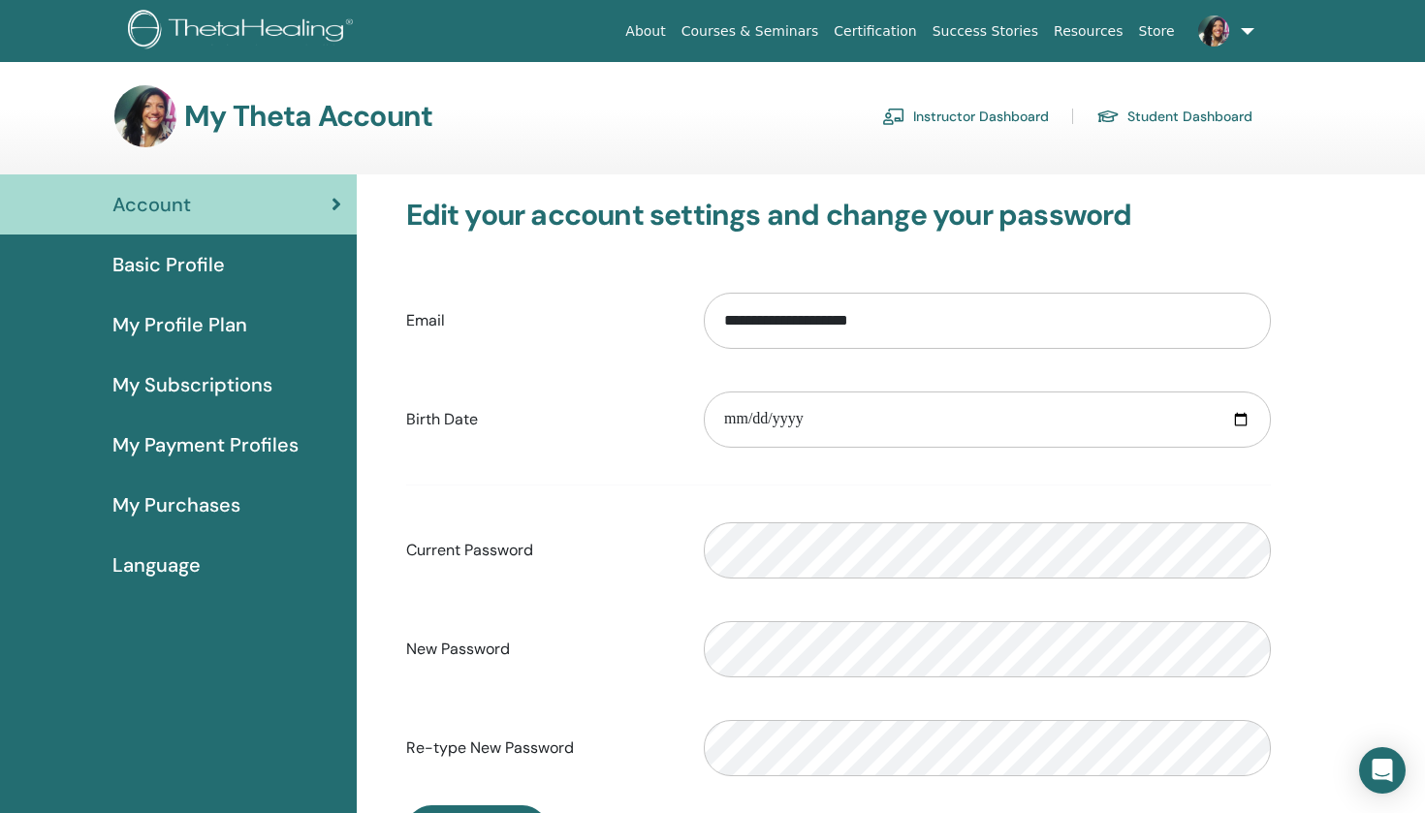
click at [1015, 117] on link "Instructor Dashboard" at bounding box center [965, 116] width 167 height 31
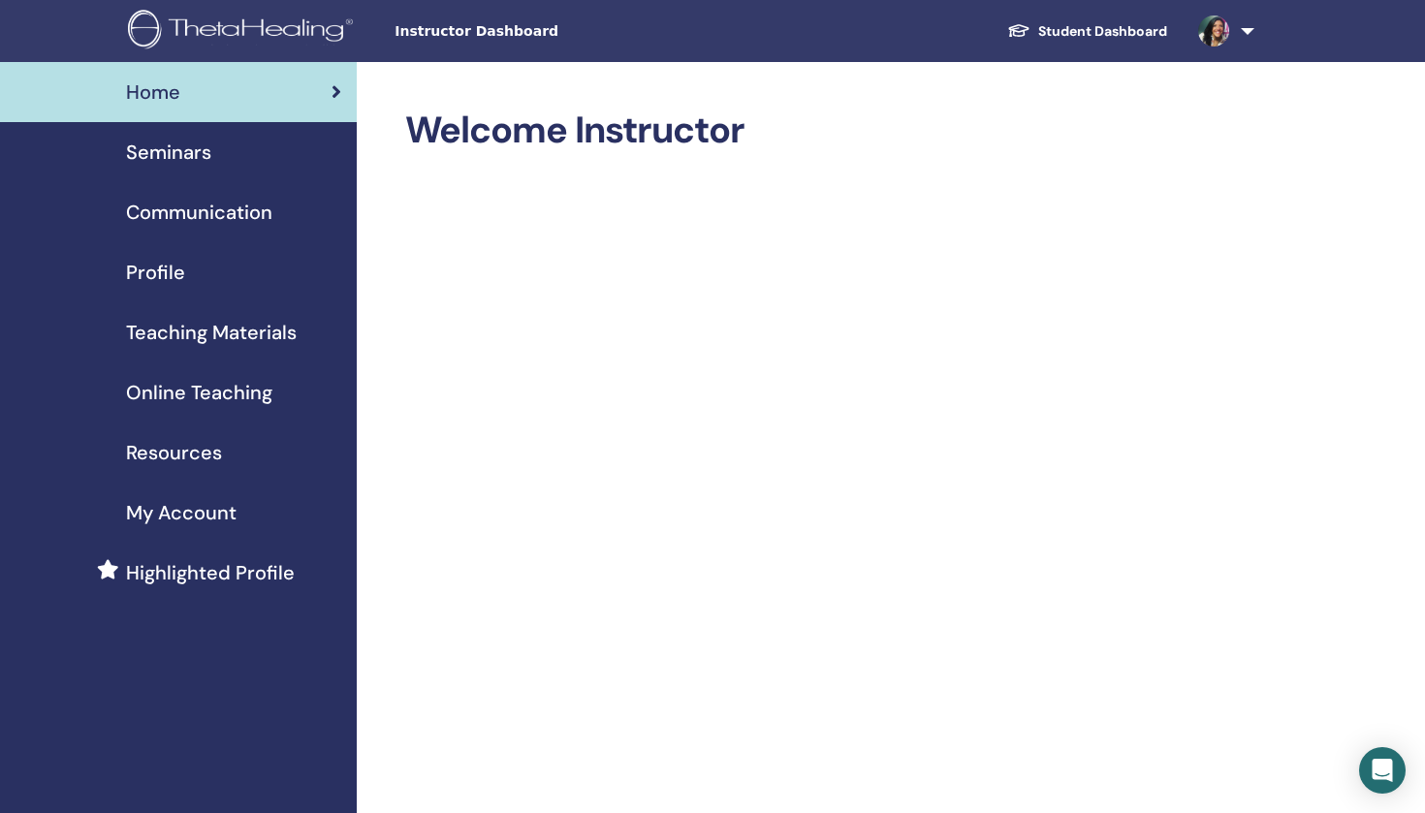
click at [189, 147] on span "Seminars" at bounding box center [168, 152] width 85 height 29
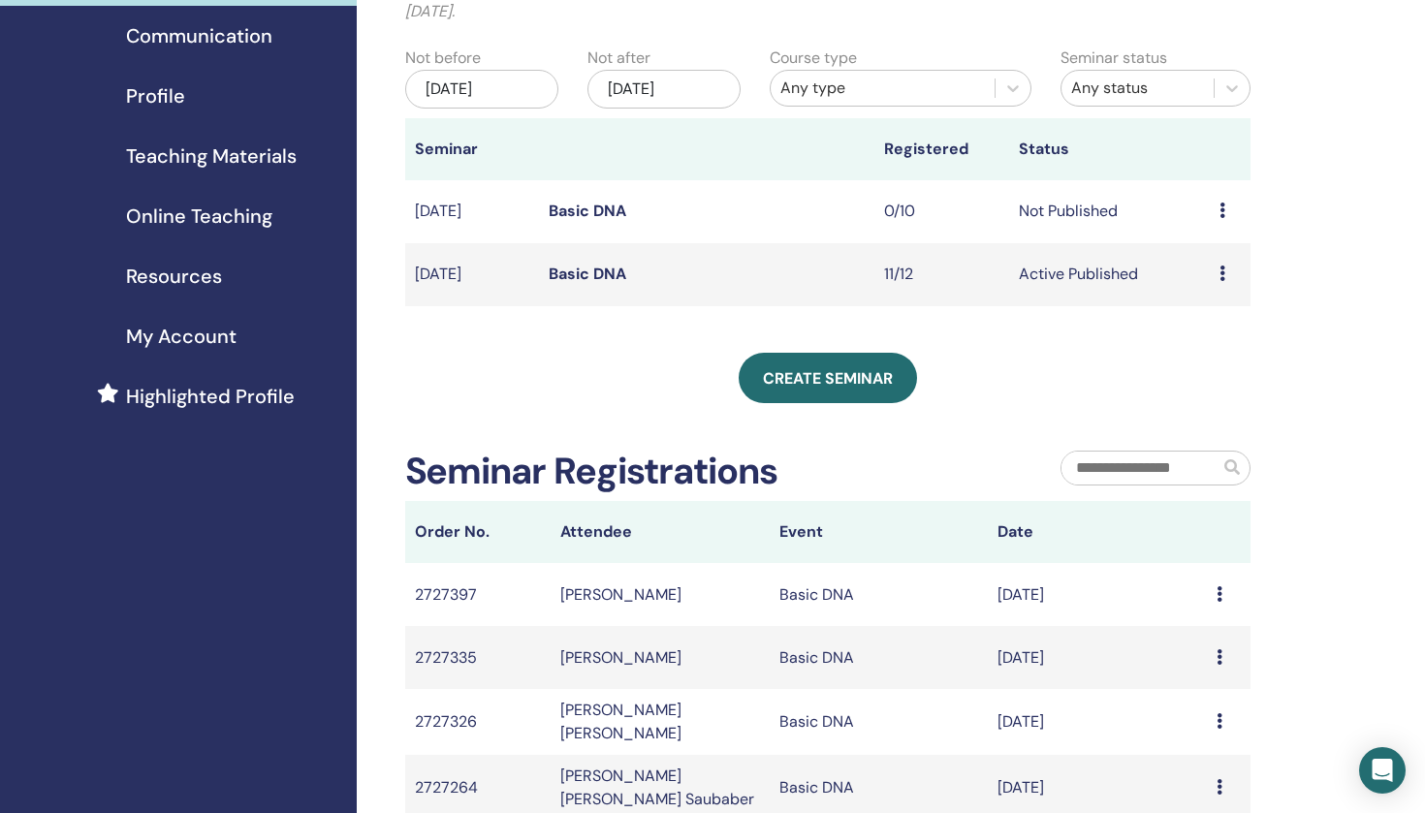
scroll to position [179, 0]
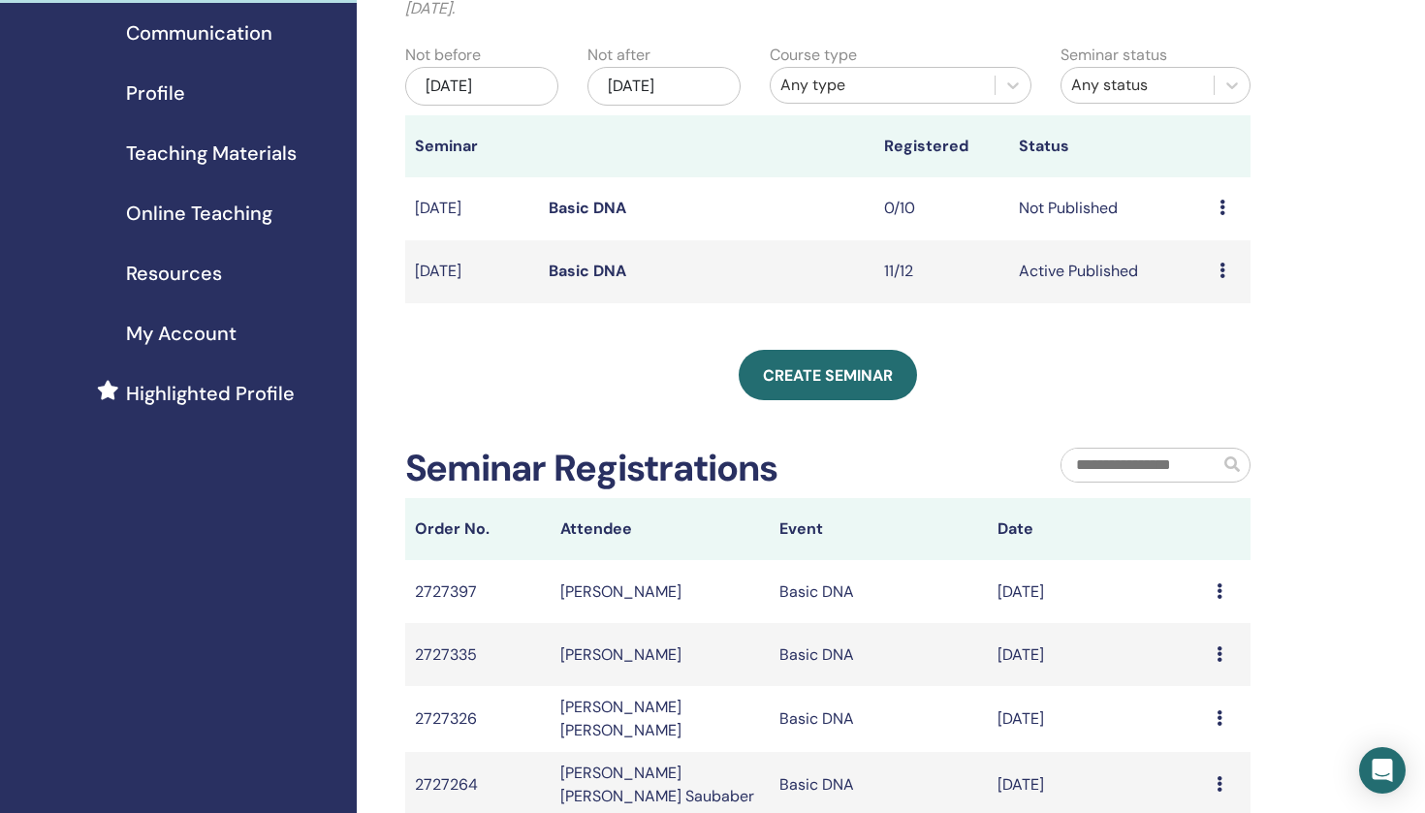
click at [699, 268] on td "Basic DNA" at bounding box center [706, 271] width 335 height 63
click at [492, 273] on td "[DATE]" at bounding box center [472, 271] width 134 height 63
click at [465, 265] on td "[DATE]" at bounding box center [472, 271] width 134 height 63
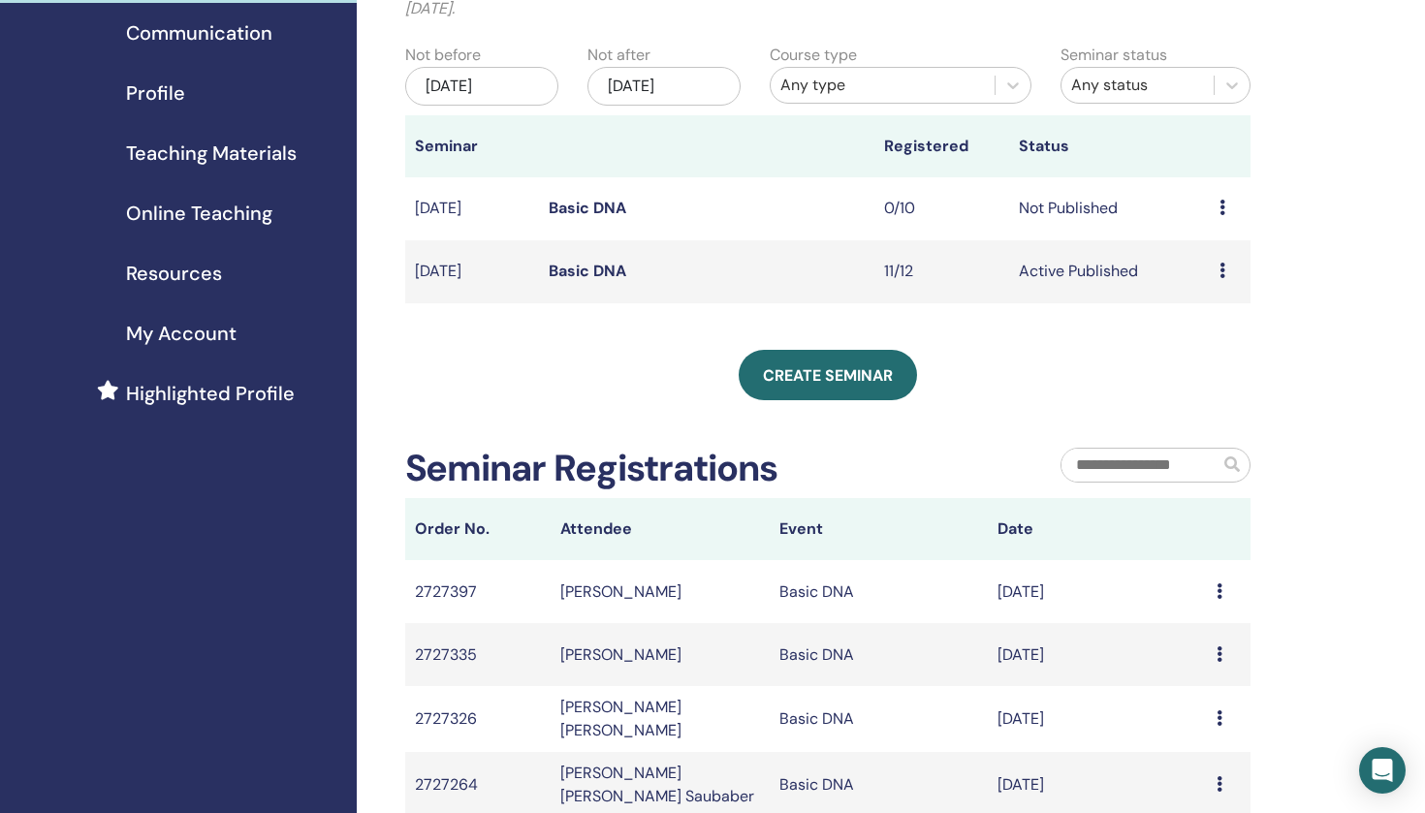
click at [1222, 266] on icon at bounding box center [1223, 271] width 6 height 16
click at [1204, 344] on link "Attendees" at bounding box center [1211, 340] width 74 height 20
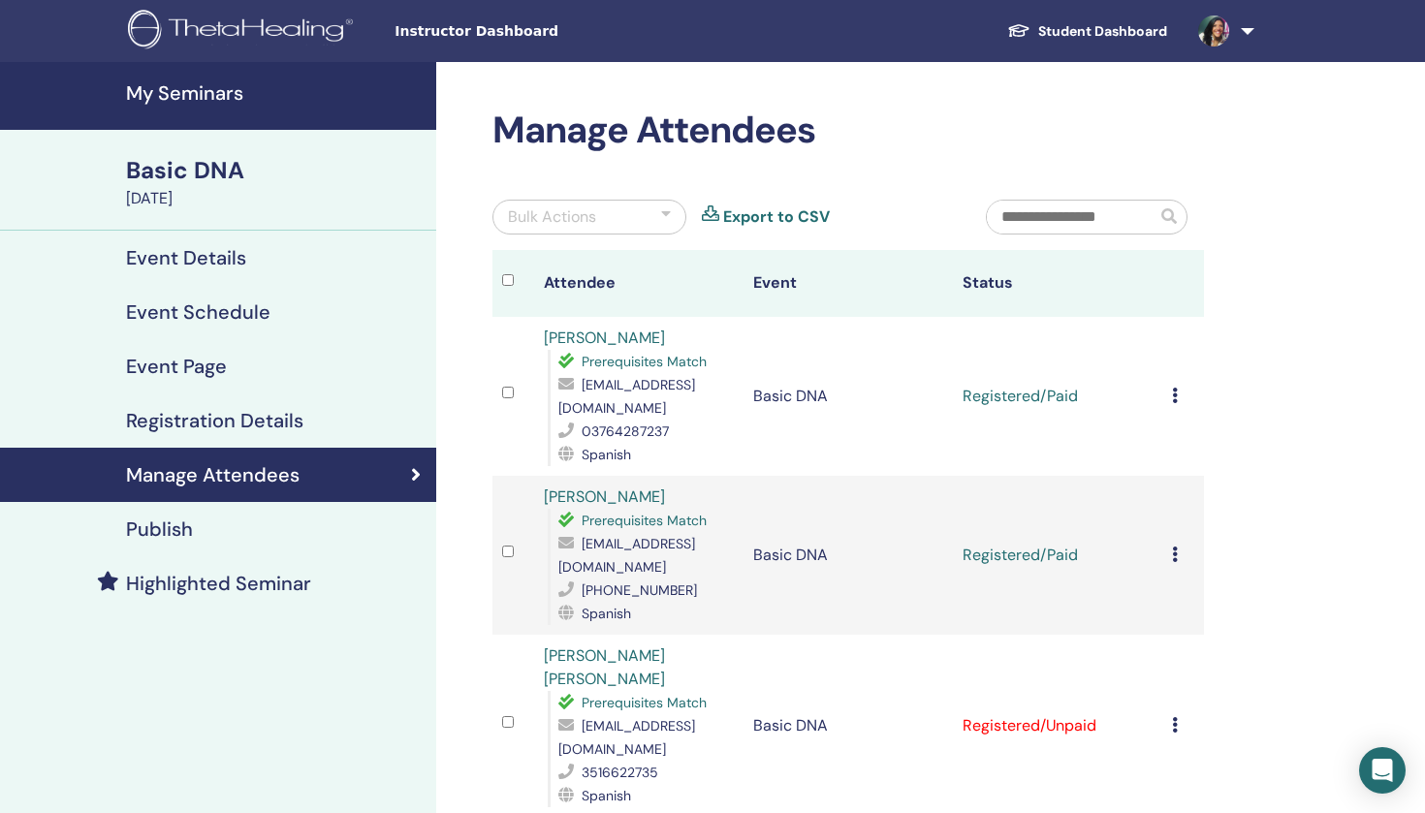
click at [210, 185] on div "Basic DNA" at bounding box center [275, 170] width 299 height 33
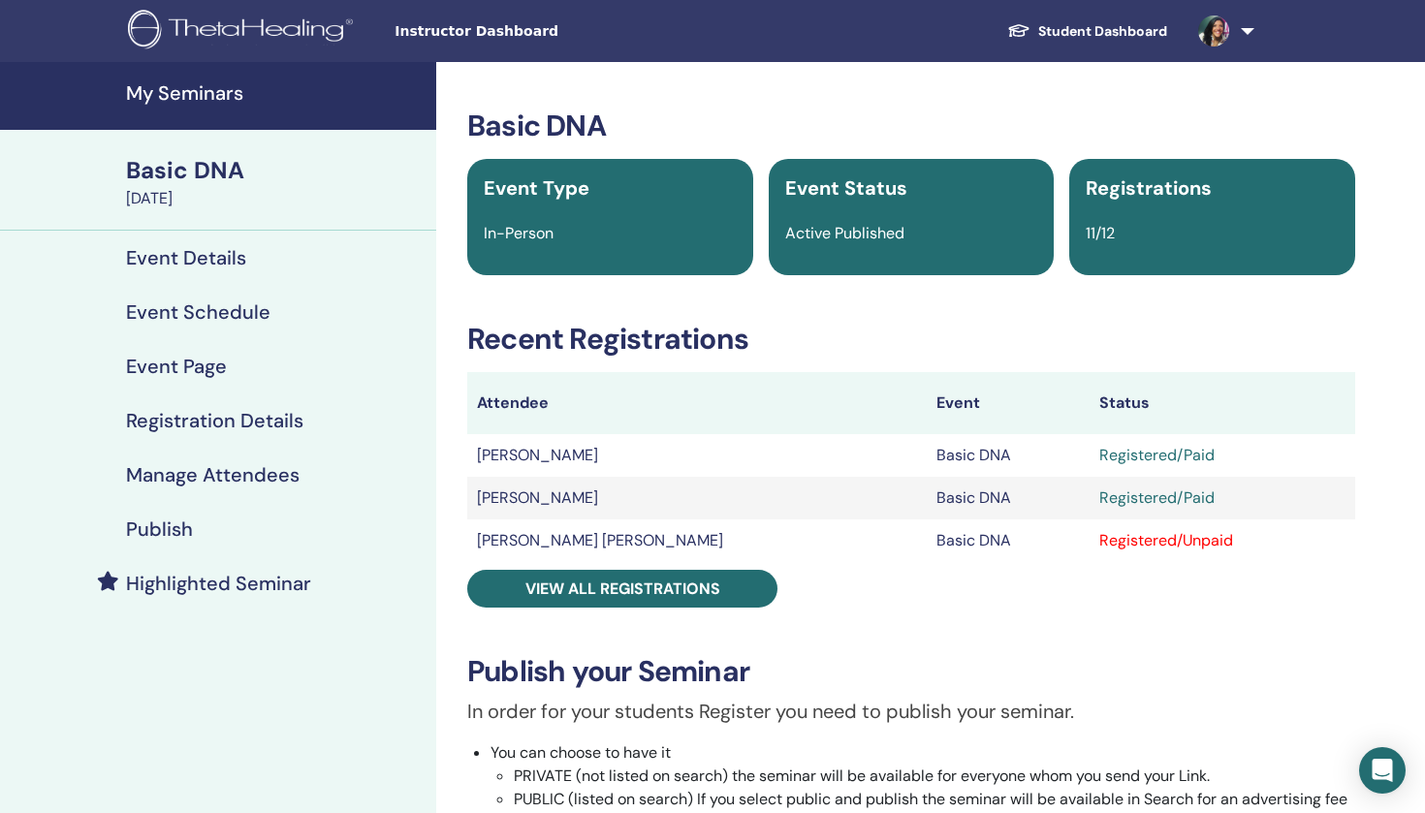
click at [1125, 541] on div "Registered/Unpaid" at bounding box center [1222, 540] width 246 height 23
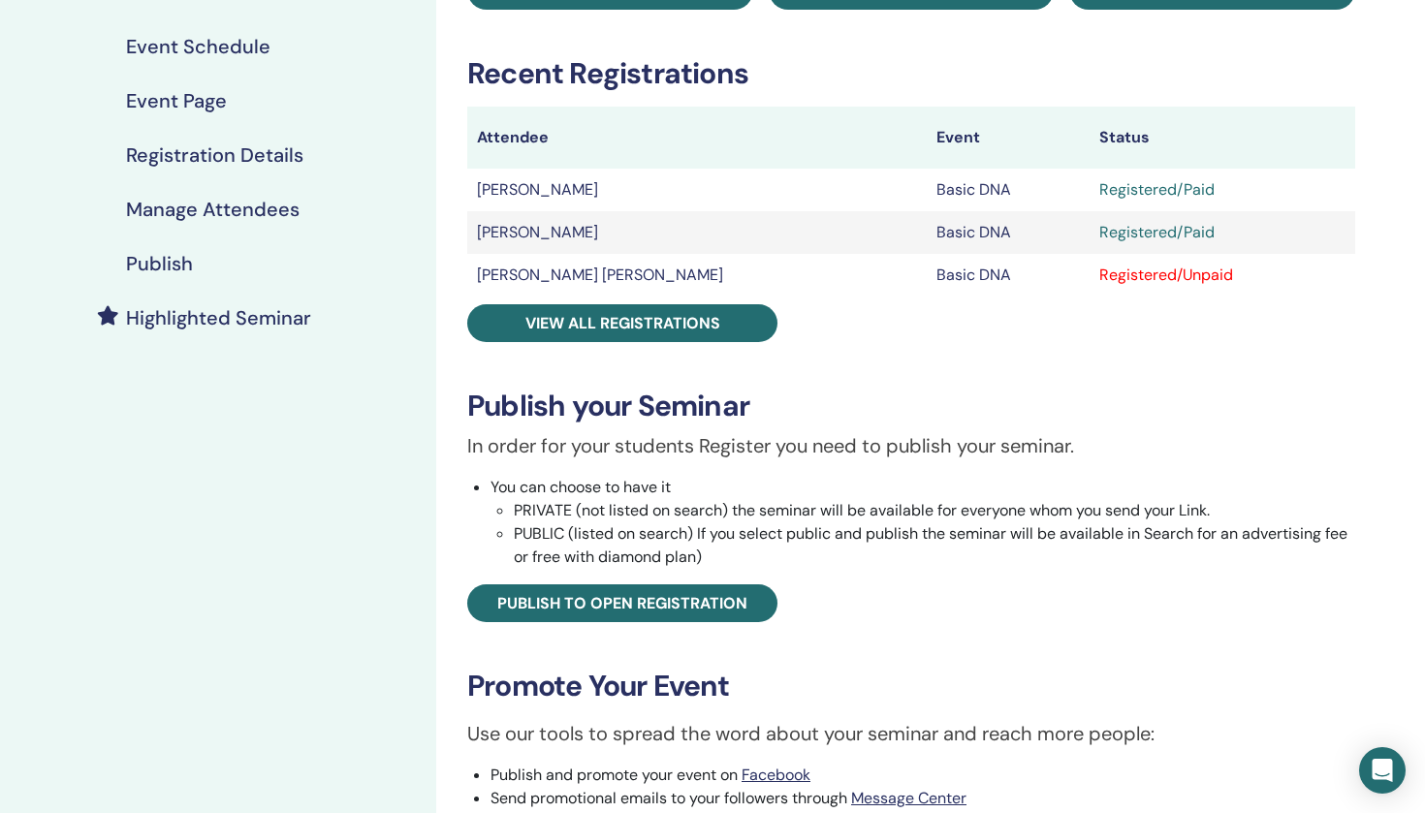
scroll to position [269, 0]
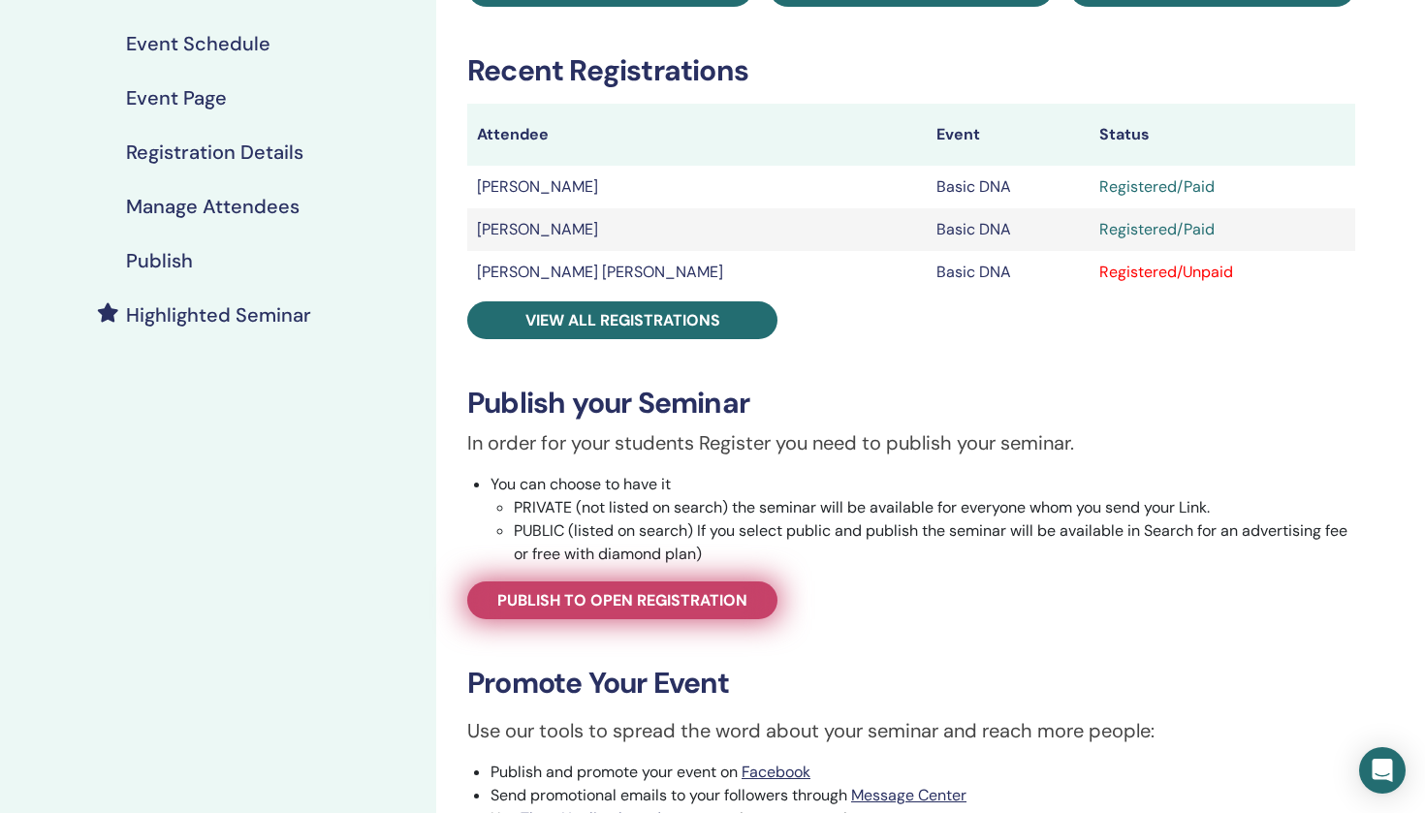
click at [694, 600] on span "Publish to open registration" at bounding box center [622, 600] width 250 height 20
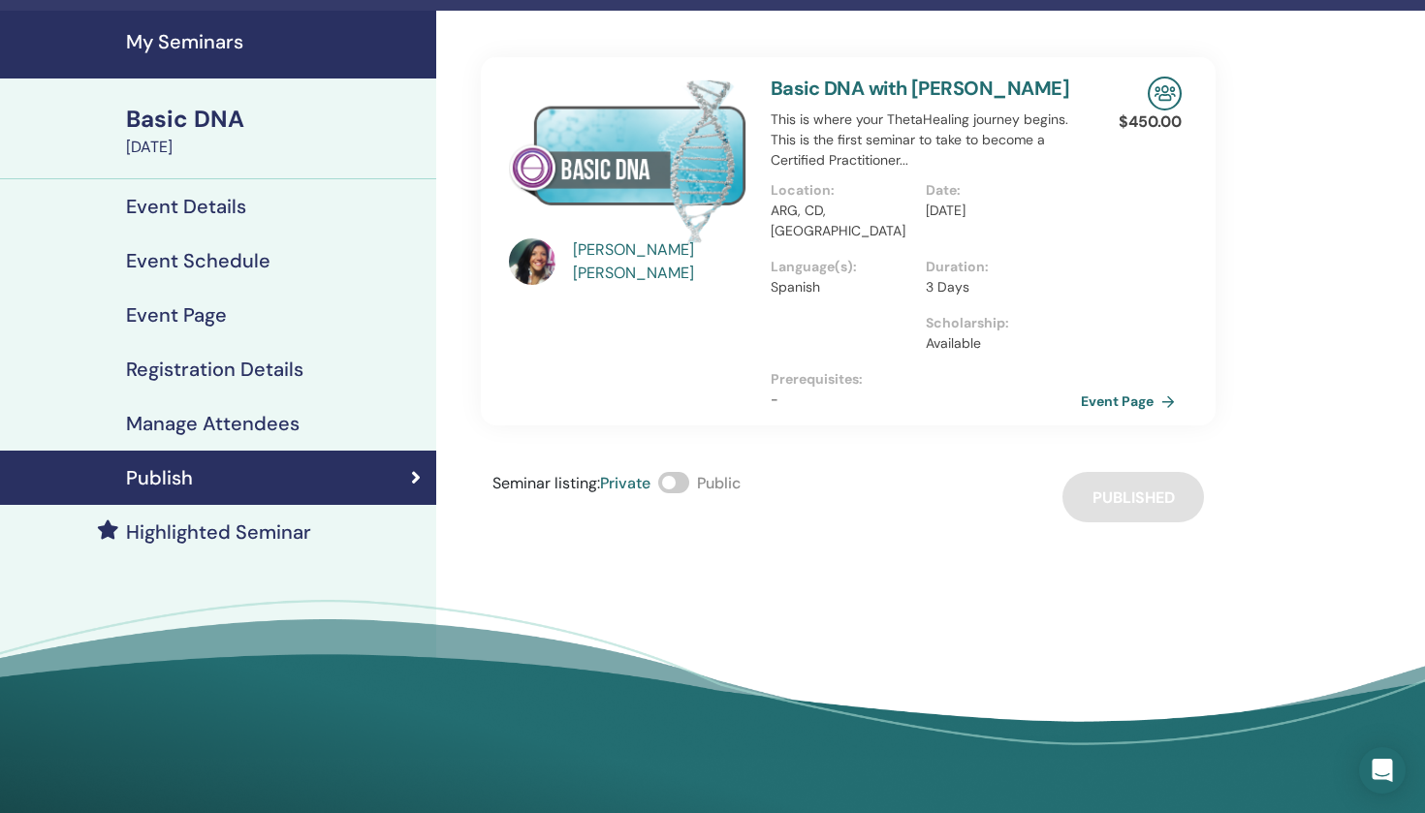
scroll to position [46, 0]
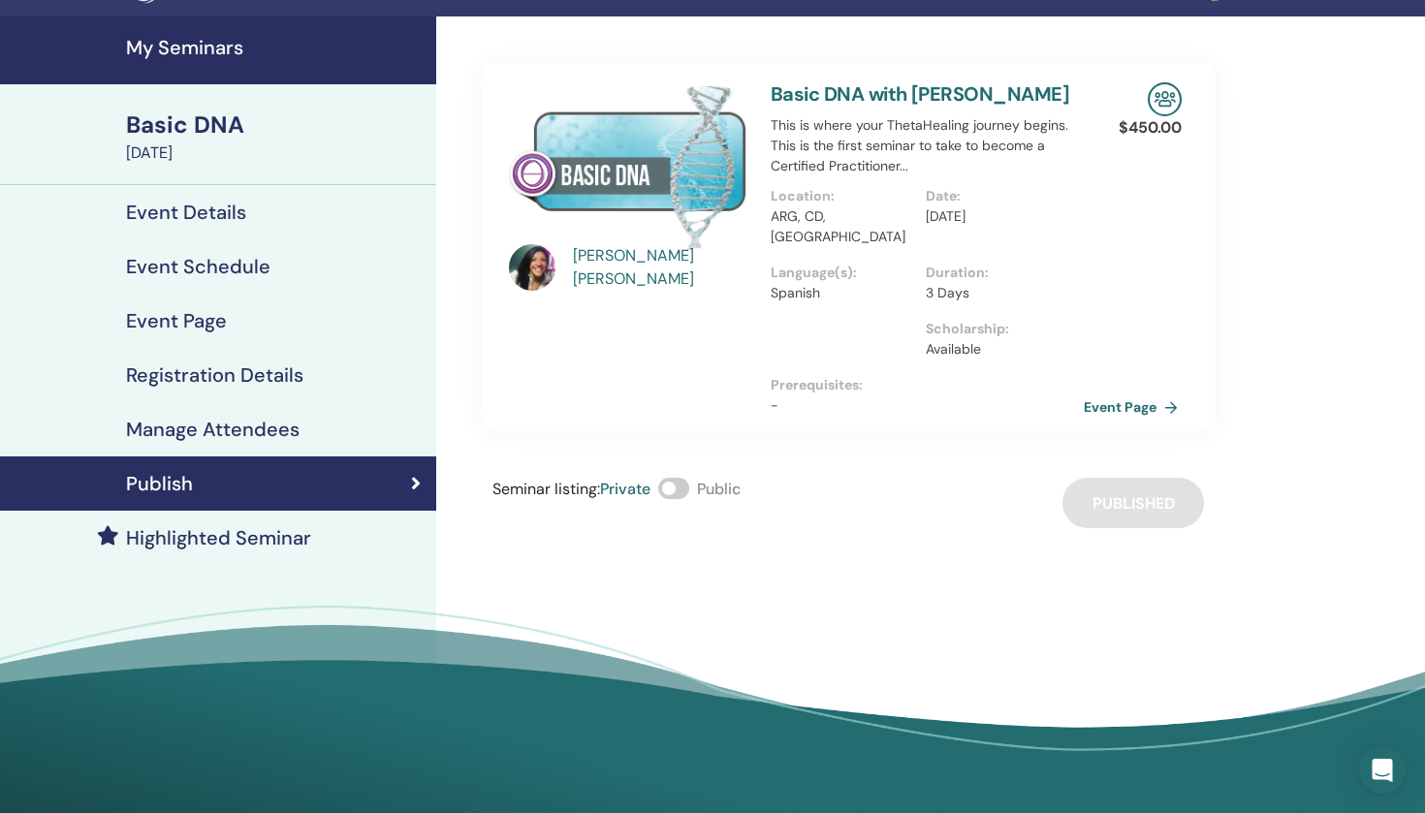
click at [1135, 393] on link "Event Page" at bounding box center [1135, 407] width 102 height 29
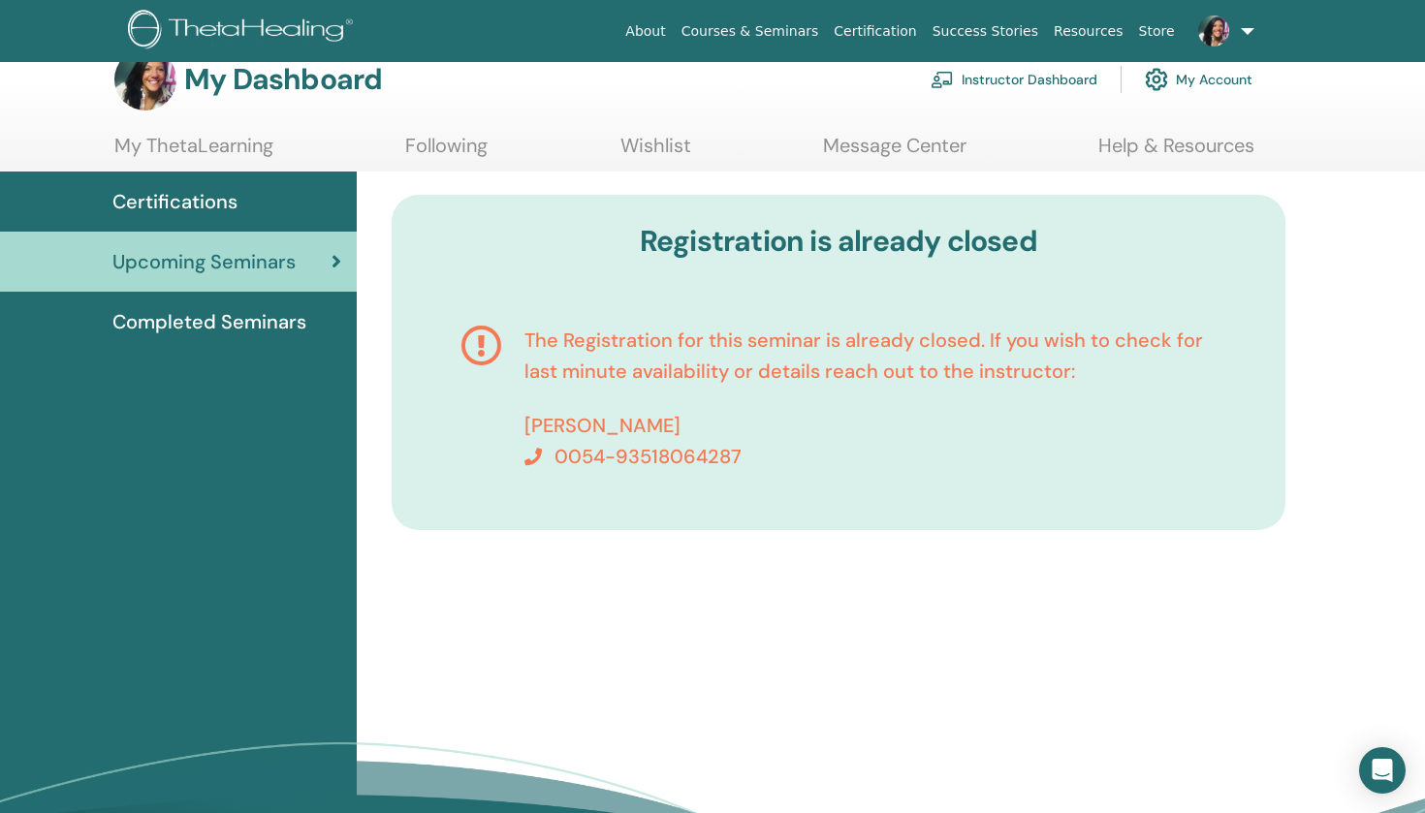
scroll to position [36, 0]
click at [1184, 138] on link "Help & Resources" at bounding box center [1176, 154] width 156 height 38
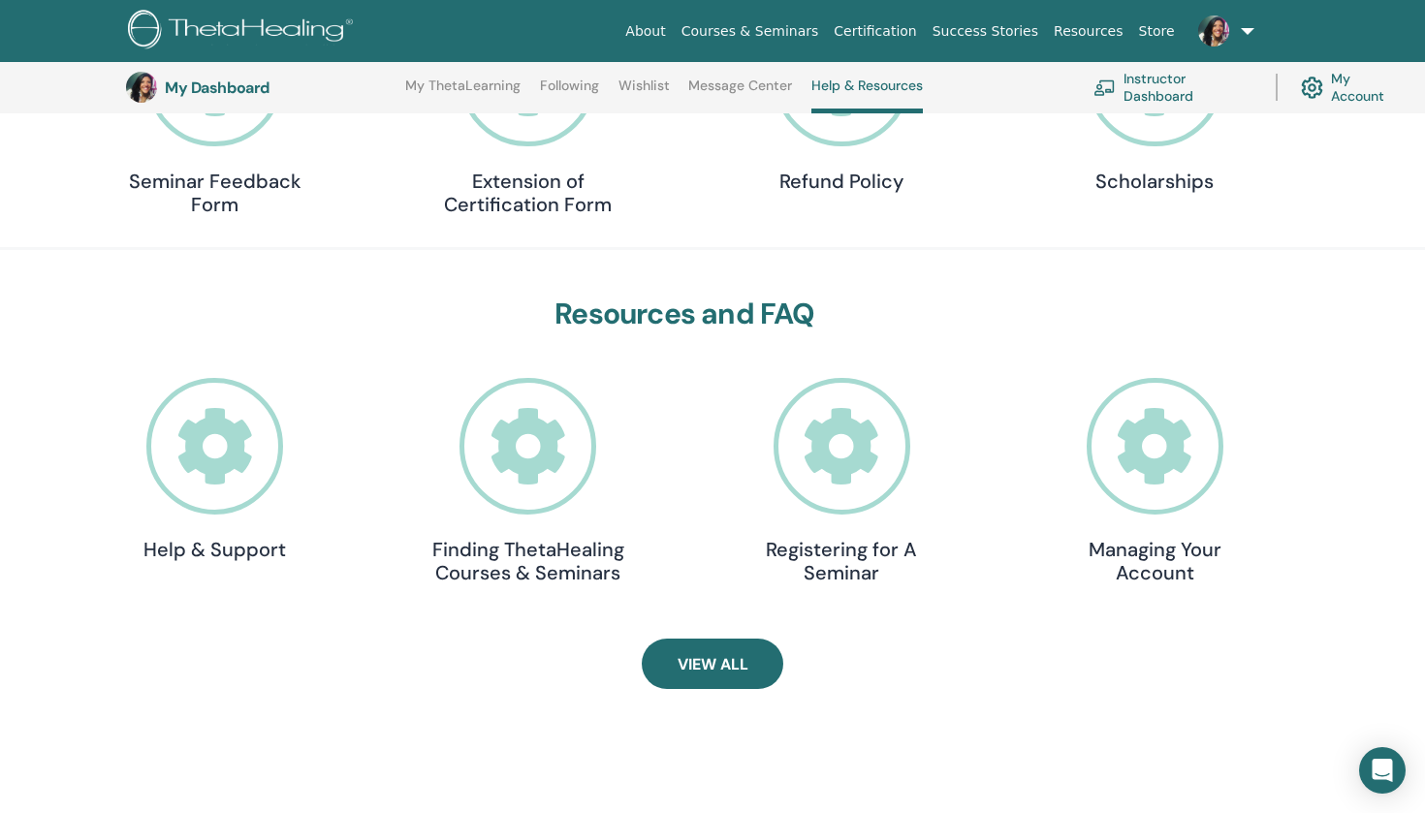
scroll to position [387, 0]
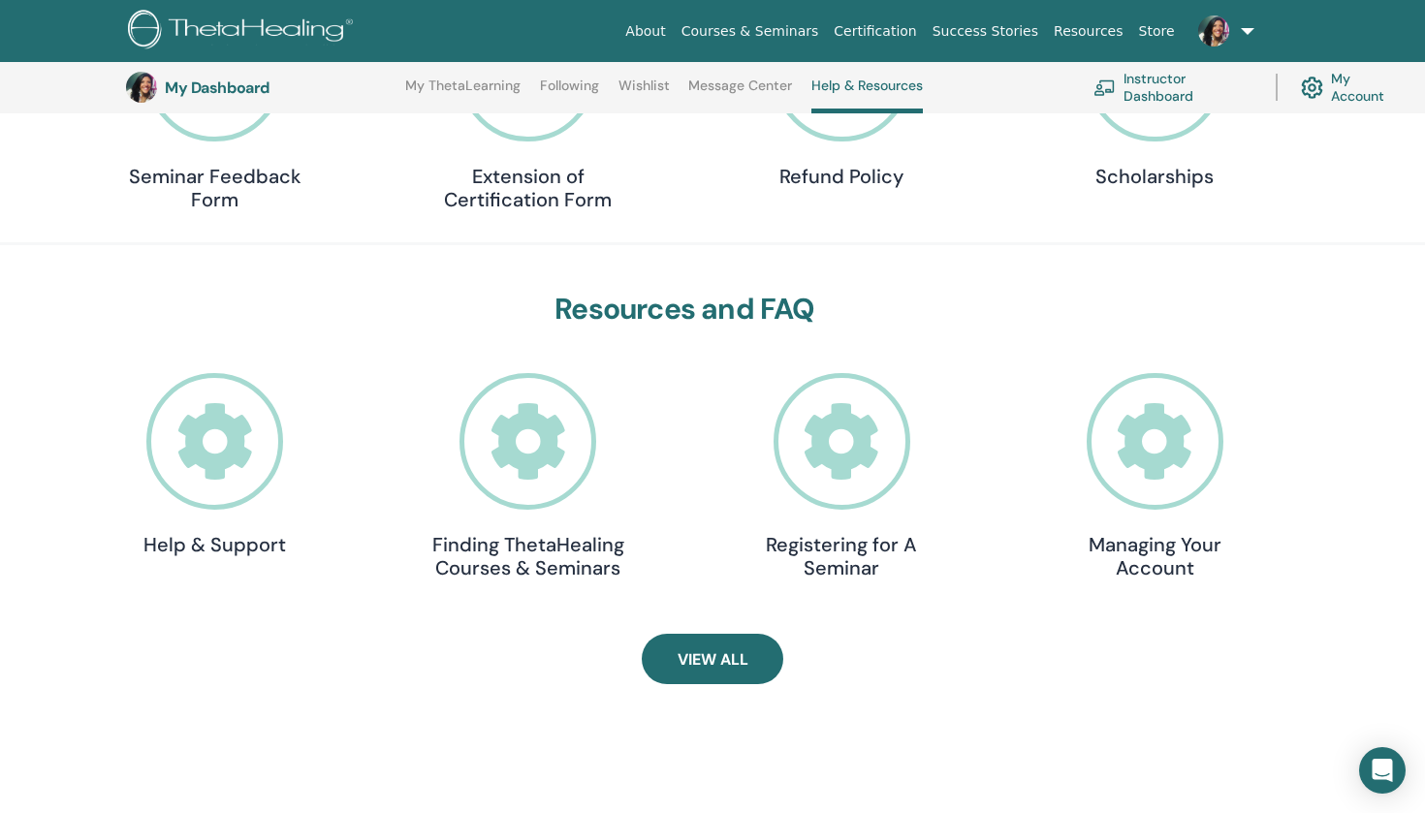
click at [1147, 439] on icon at bounding box center [1155, 441] width 137 height 137
click at [213, 449] on icon at bounding box center [214, 441] width 137 height 137
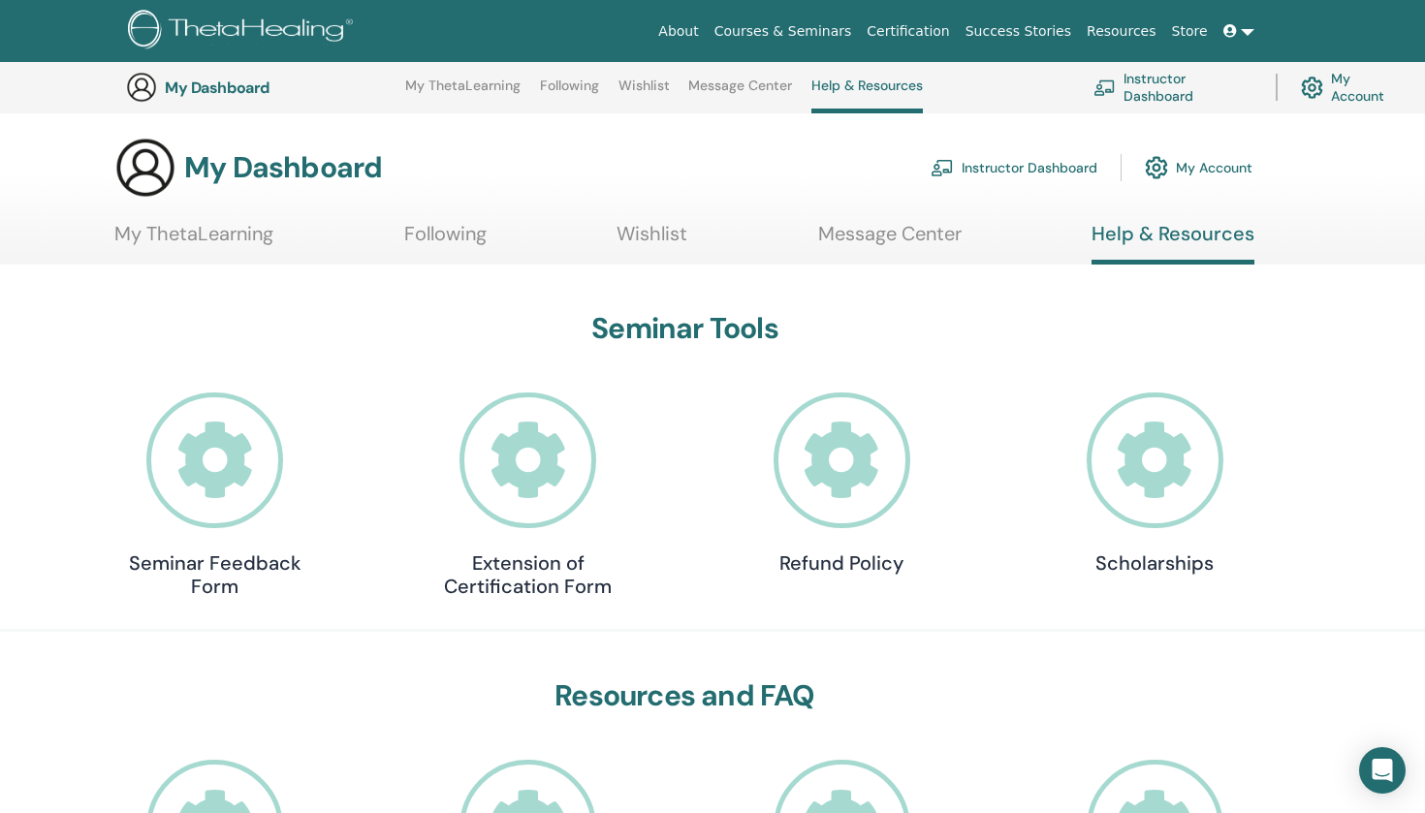
scroll to position [387, 0]
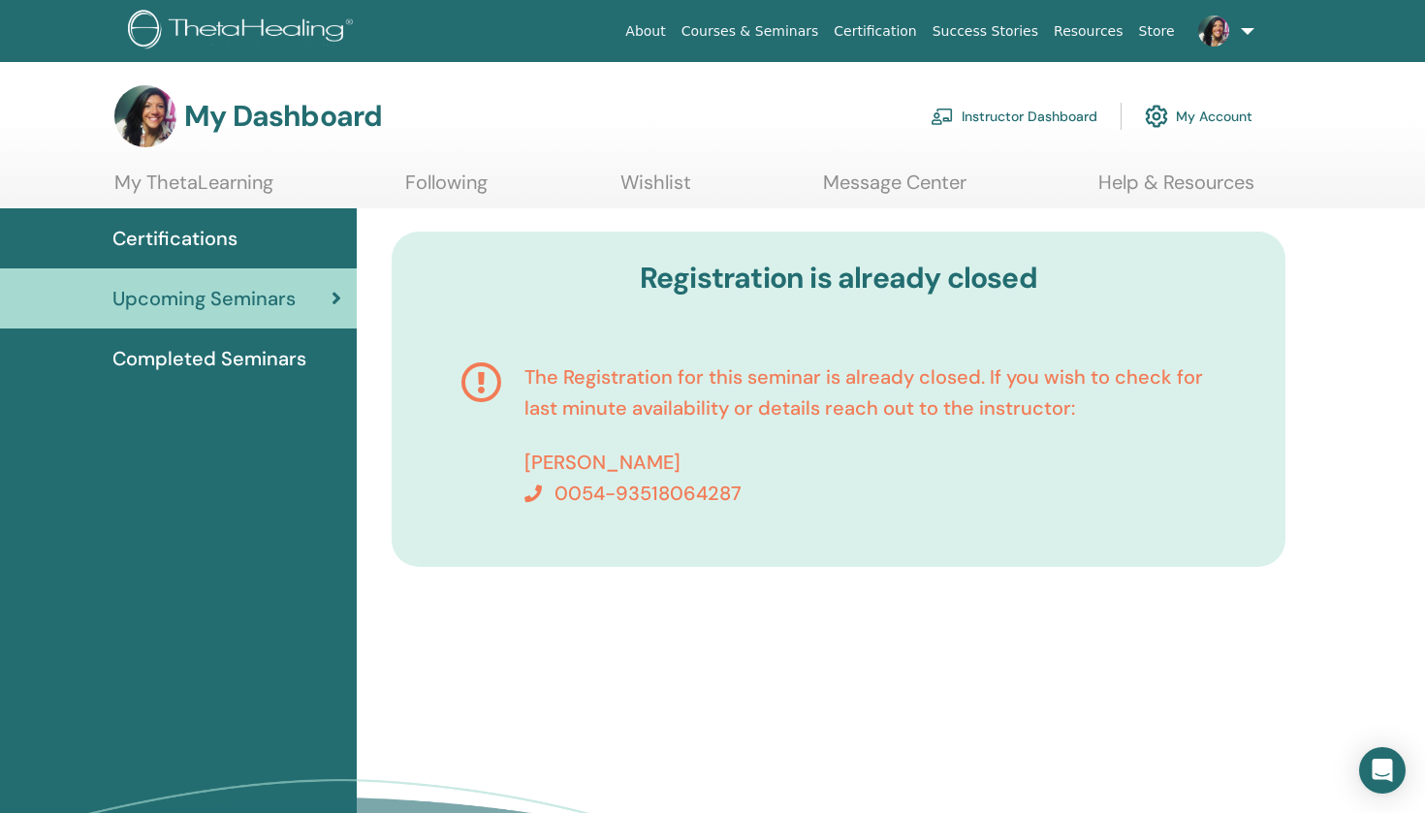
scroll to position [36, 0]
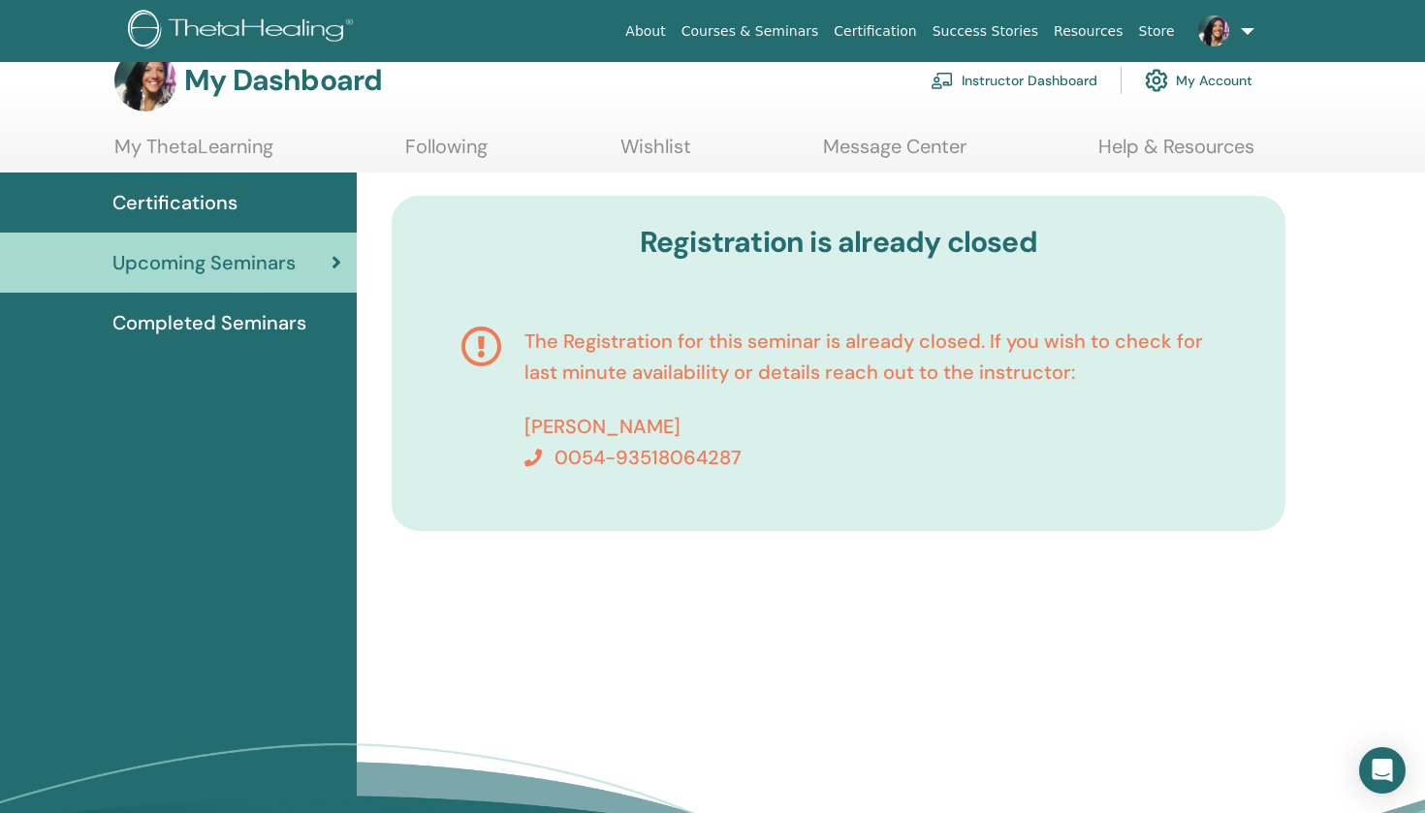
click at [1070, 78] on link "Instructor Dashboard" at bounding box center [1014, 80] width 167 height 43
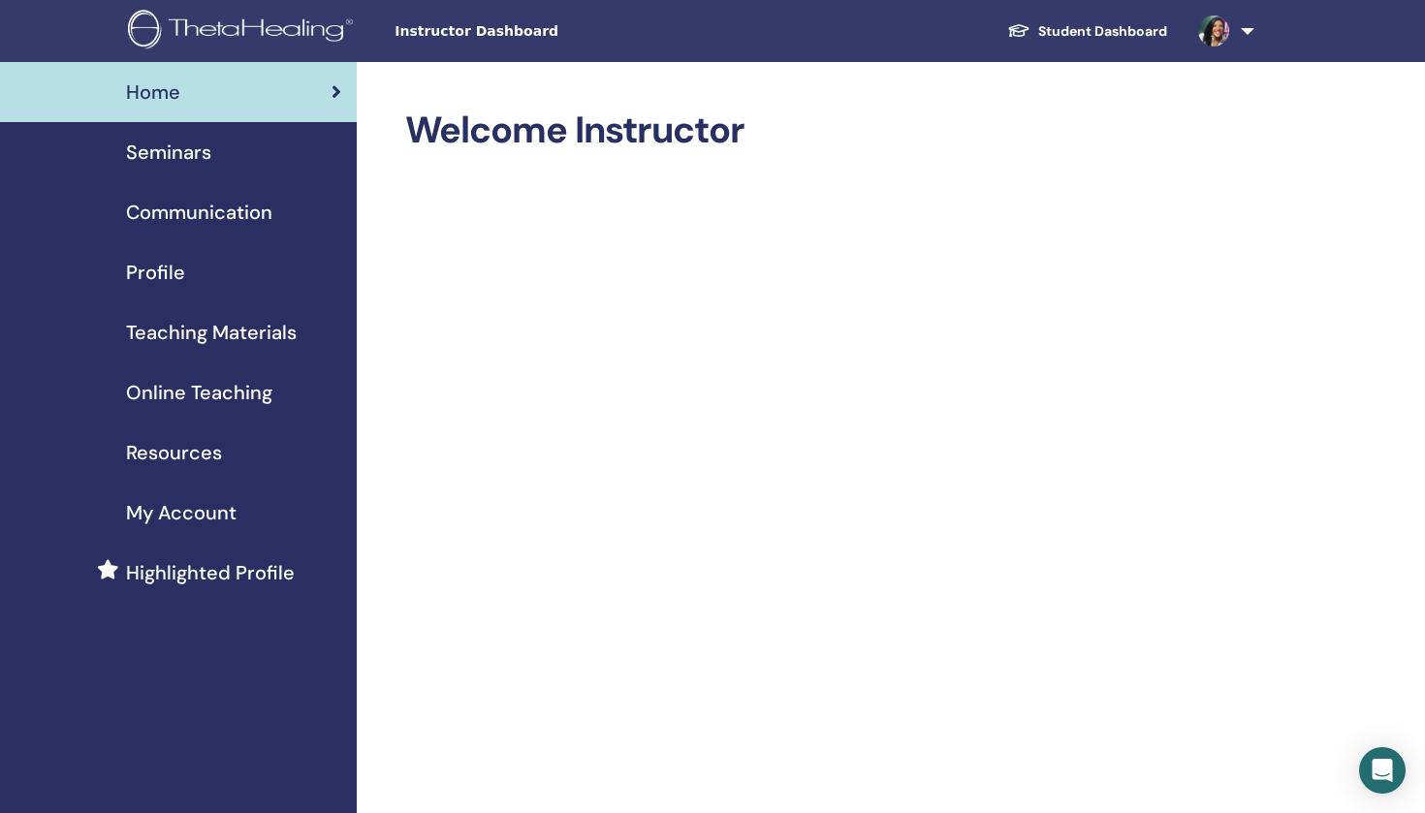
click at [189, 153] on span "Seminars" at bounding box center [168, 152] width 85 height 29
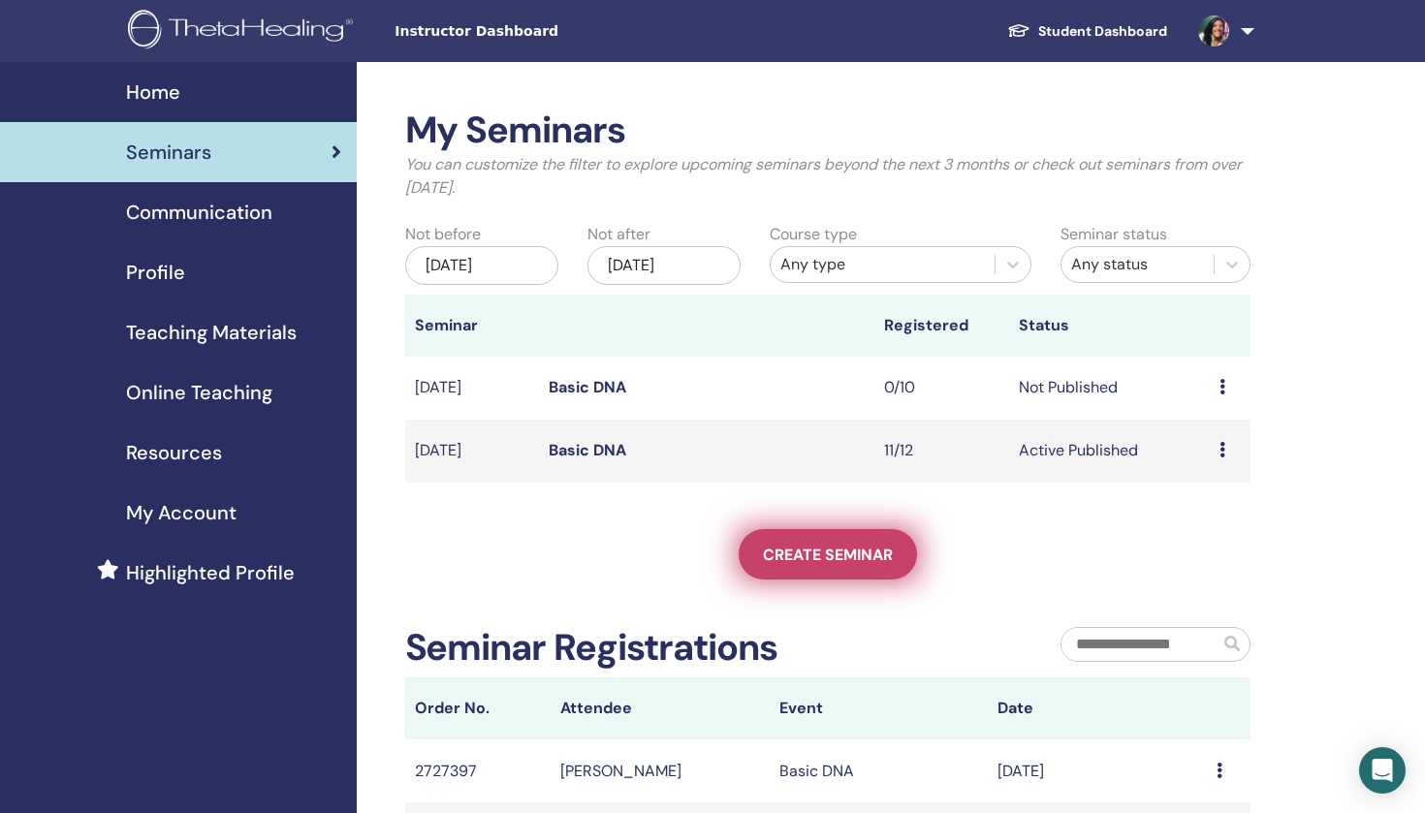
click at [844, 550] on span "Create seminar" at bounding box center [828, 555] width 130 height 20
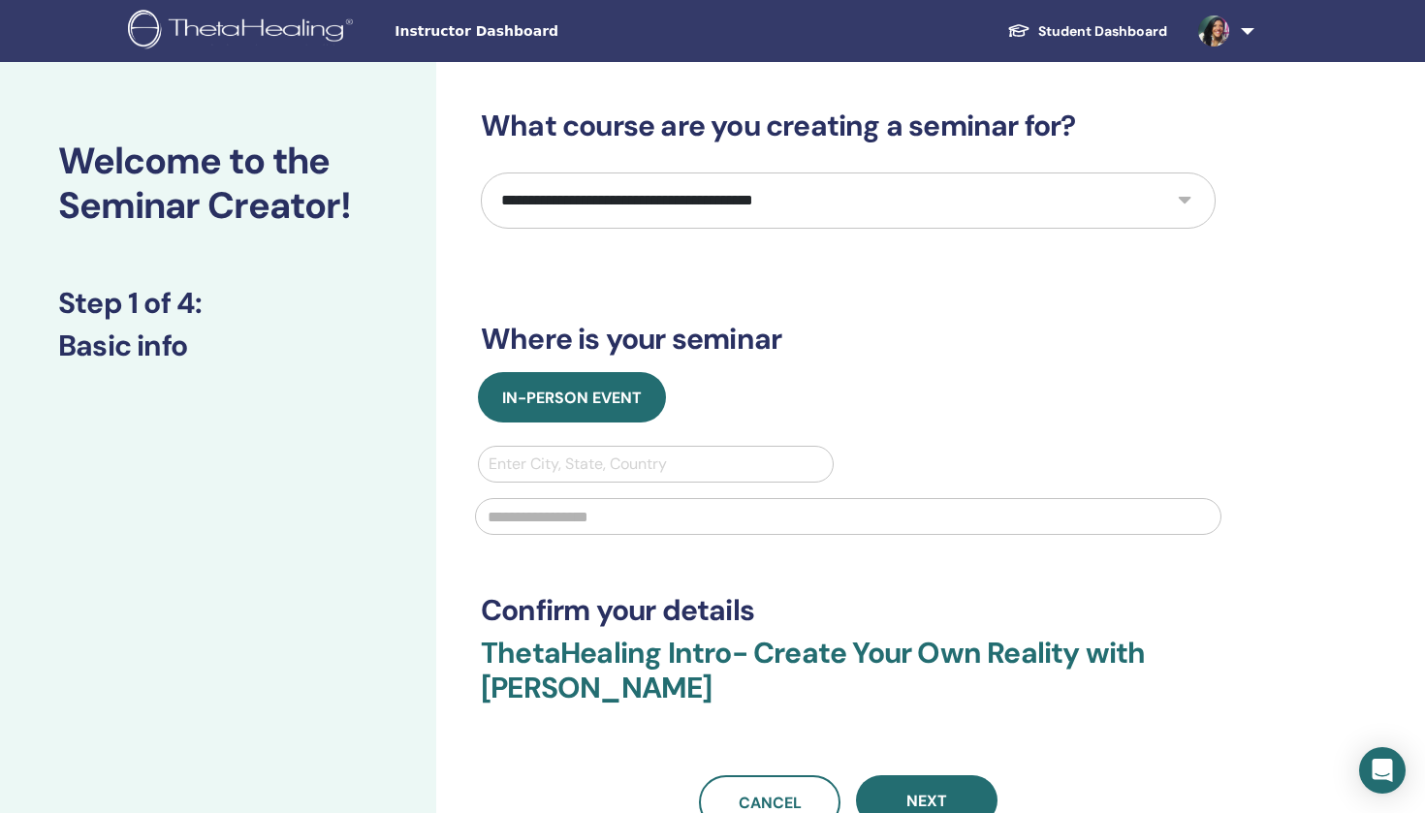
select select "*"
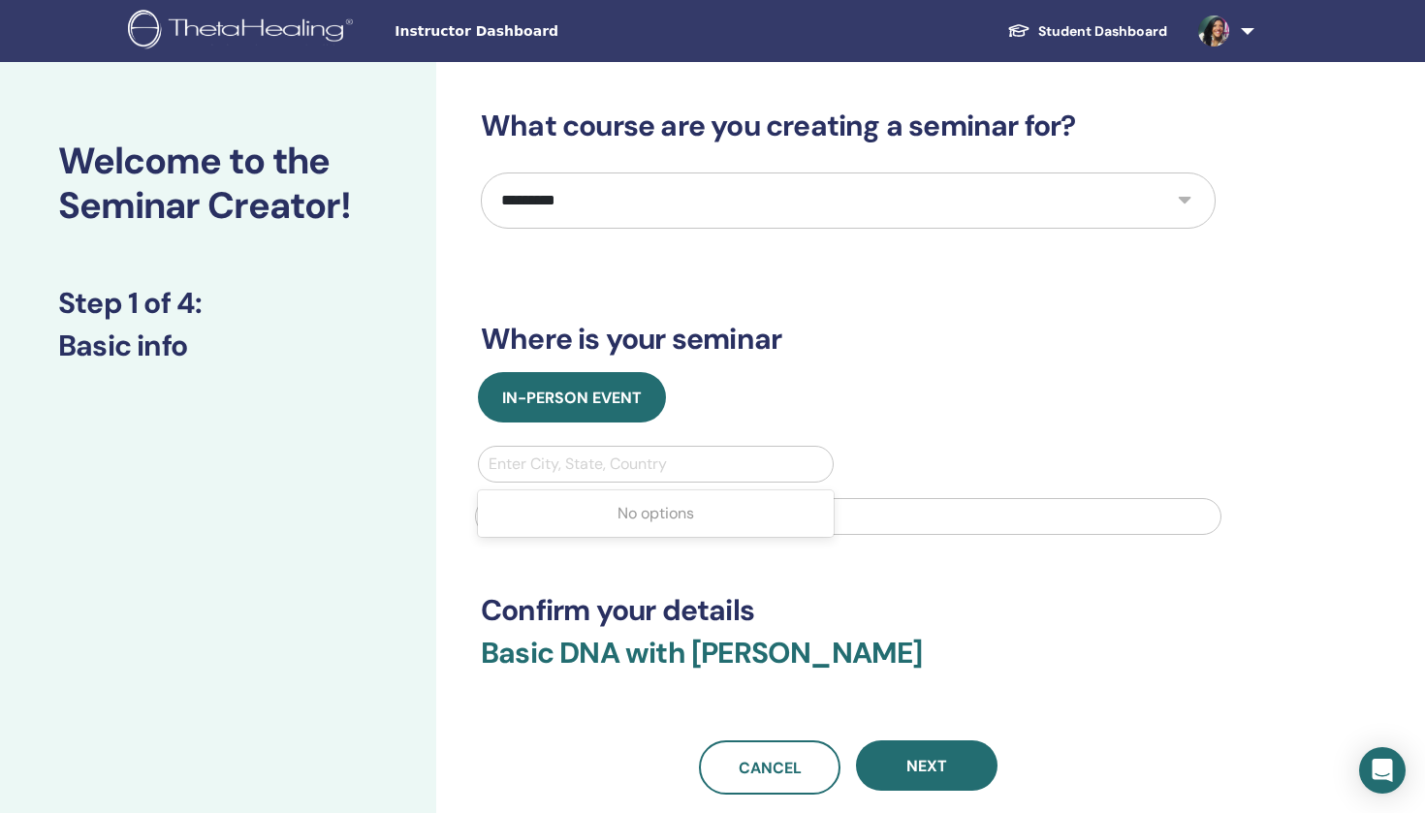
click at [670, 462] on div at bounding box center [656, 464] width 334 height 27
type input "*******"
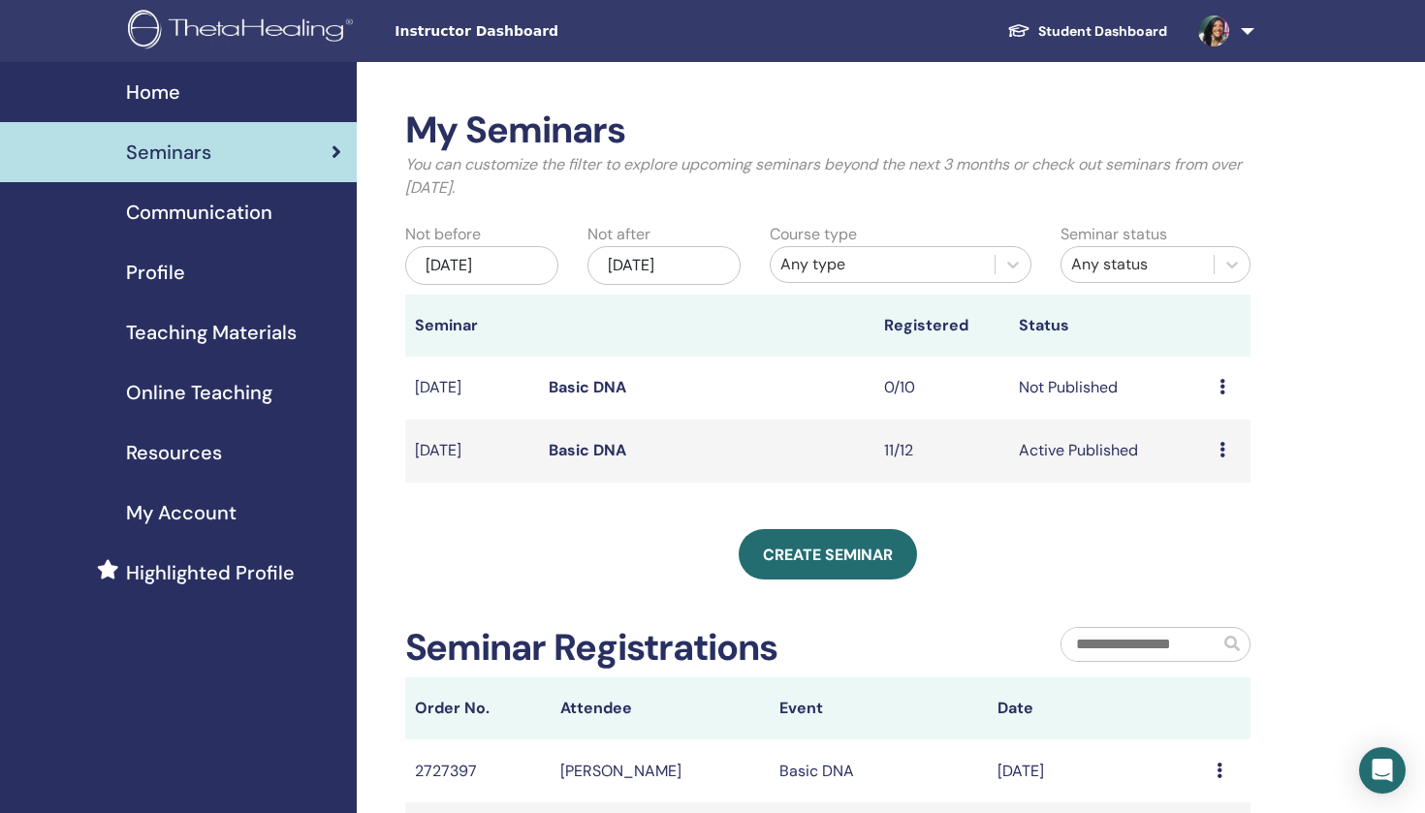
click at [1220, 447] on icon at bounding box center [1223, 450] width 6 height 16
click at [1198, 489] on link "Edit" at bounding box center [1186, 492] width 28 height 20
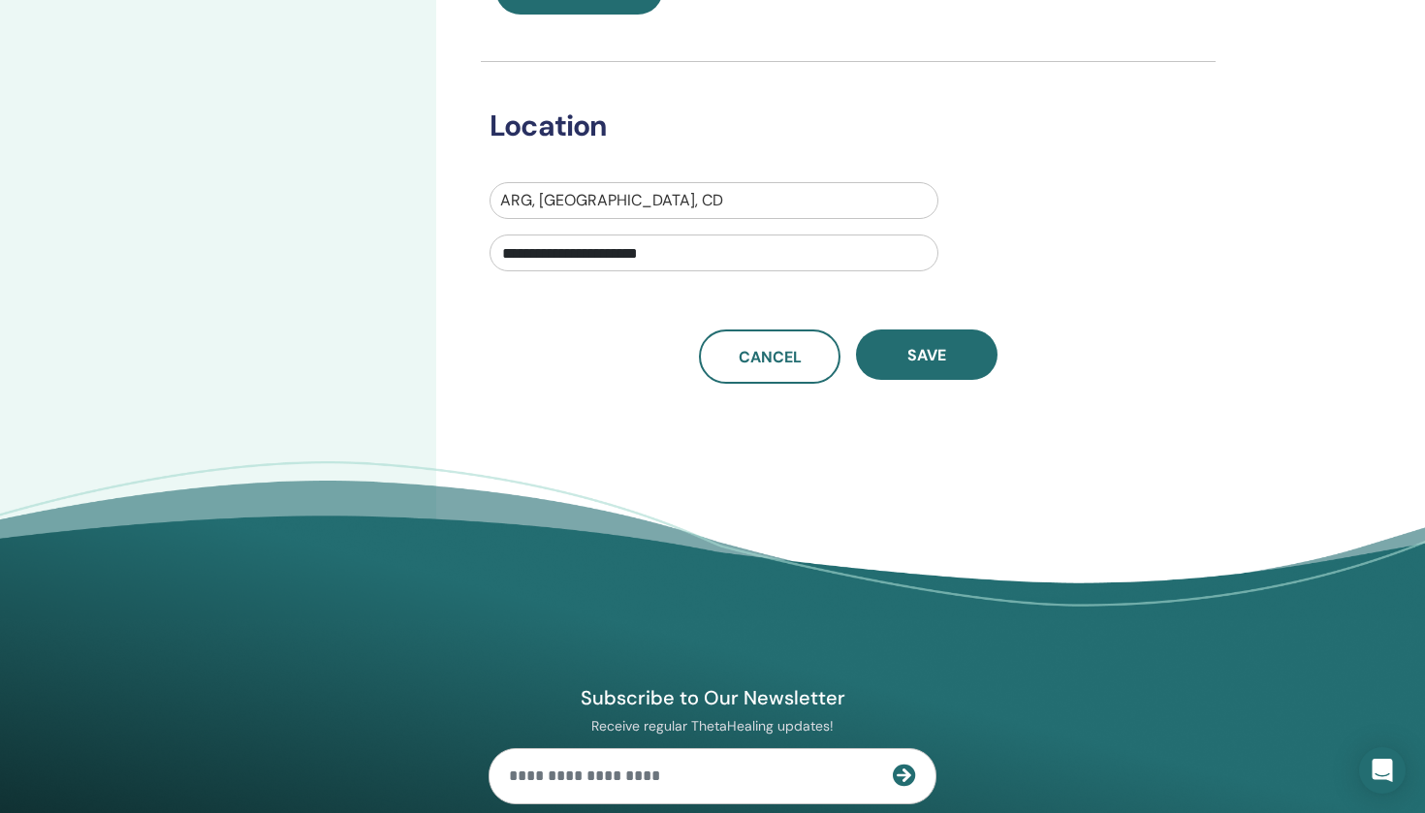
scroll to position [689, 0]
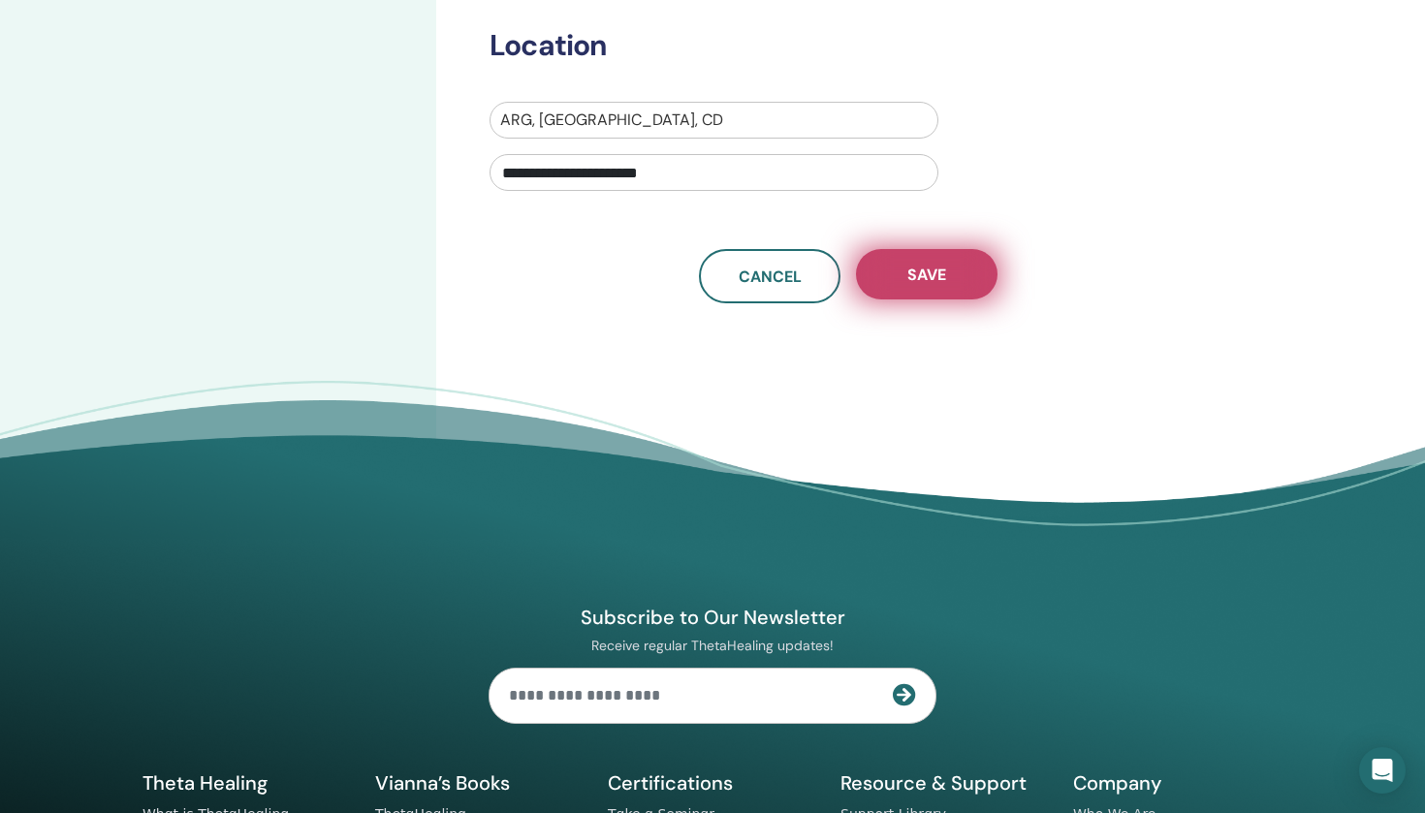
click at [929, 287] on button "Save" at bounding box center [927, 274] width 142 height 50
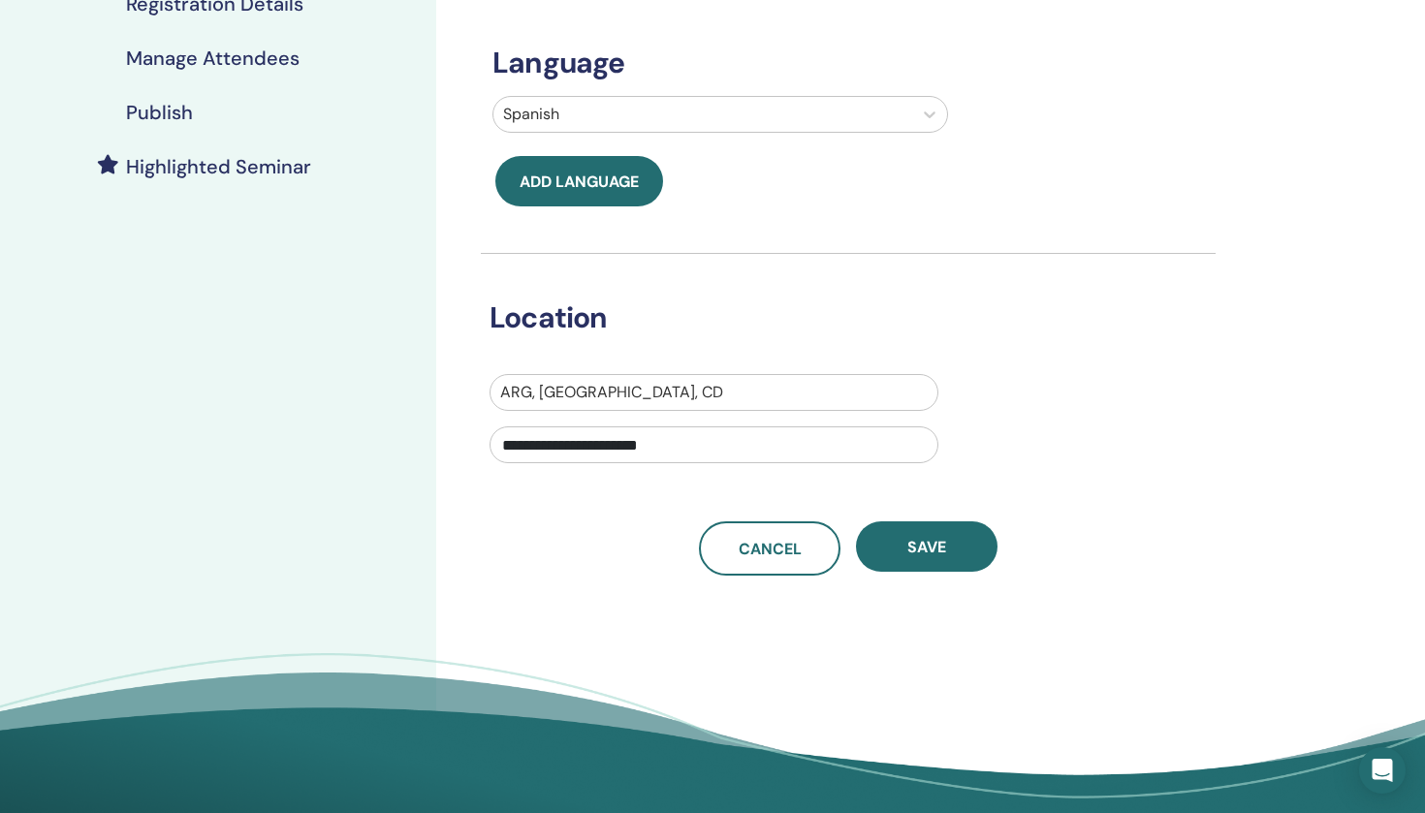
scroll to position [425, 0]
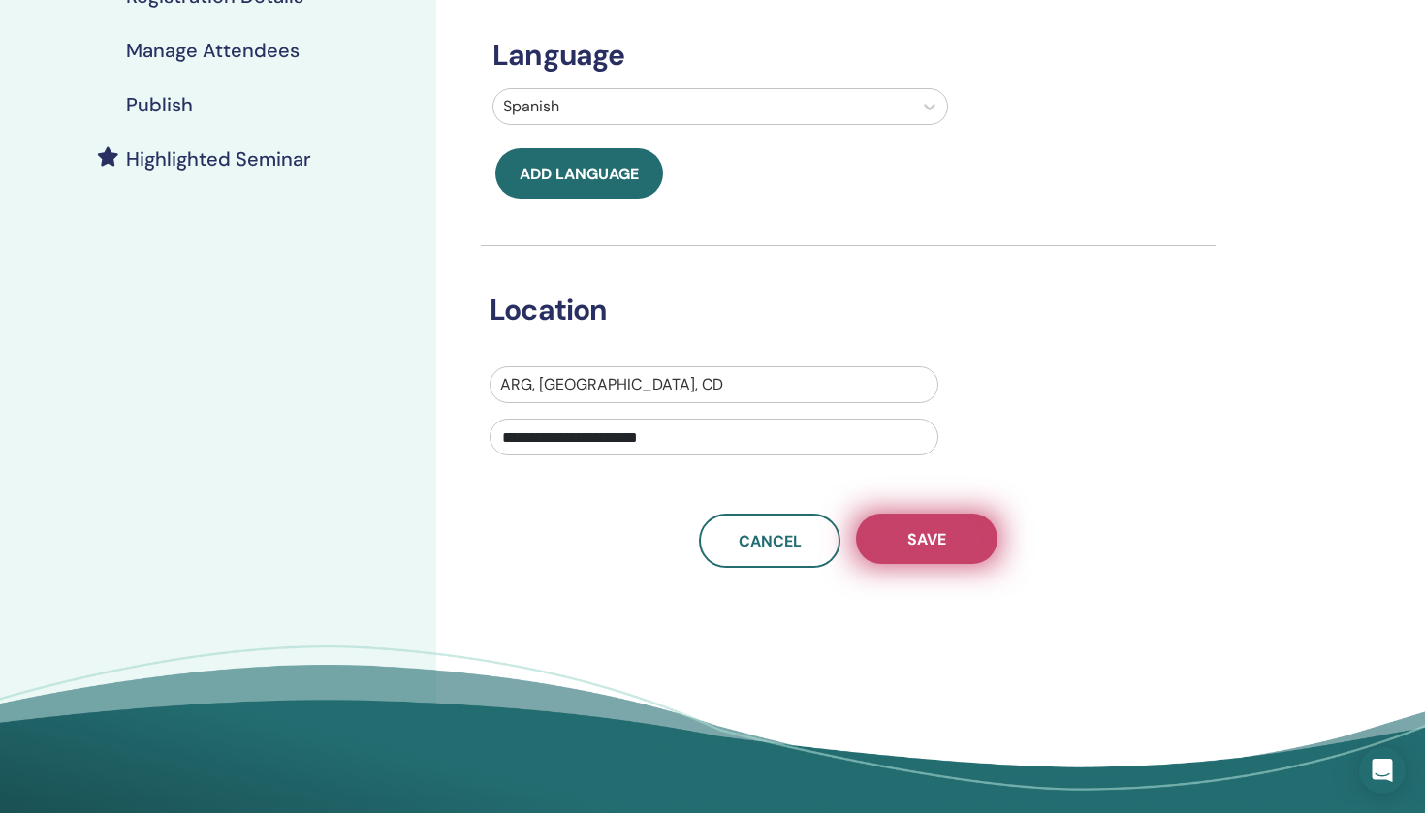
click at [953, 531] on button "Save" at bounding box center [927, 539] width 142 height 50
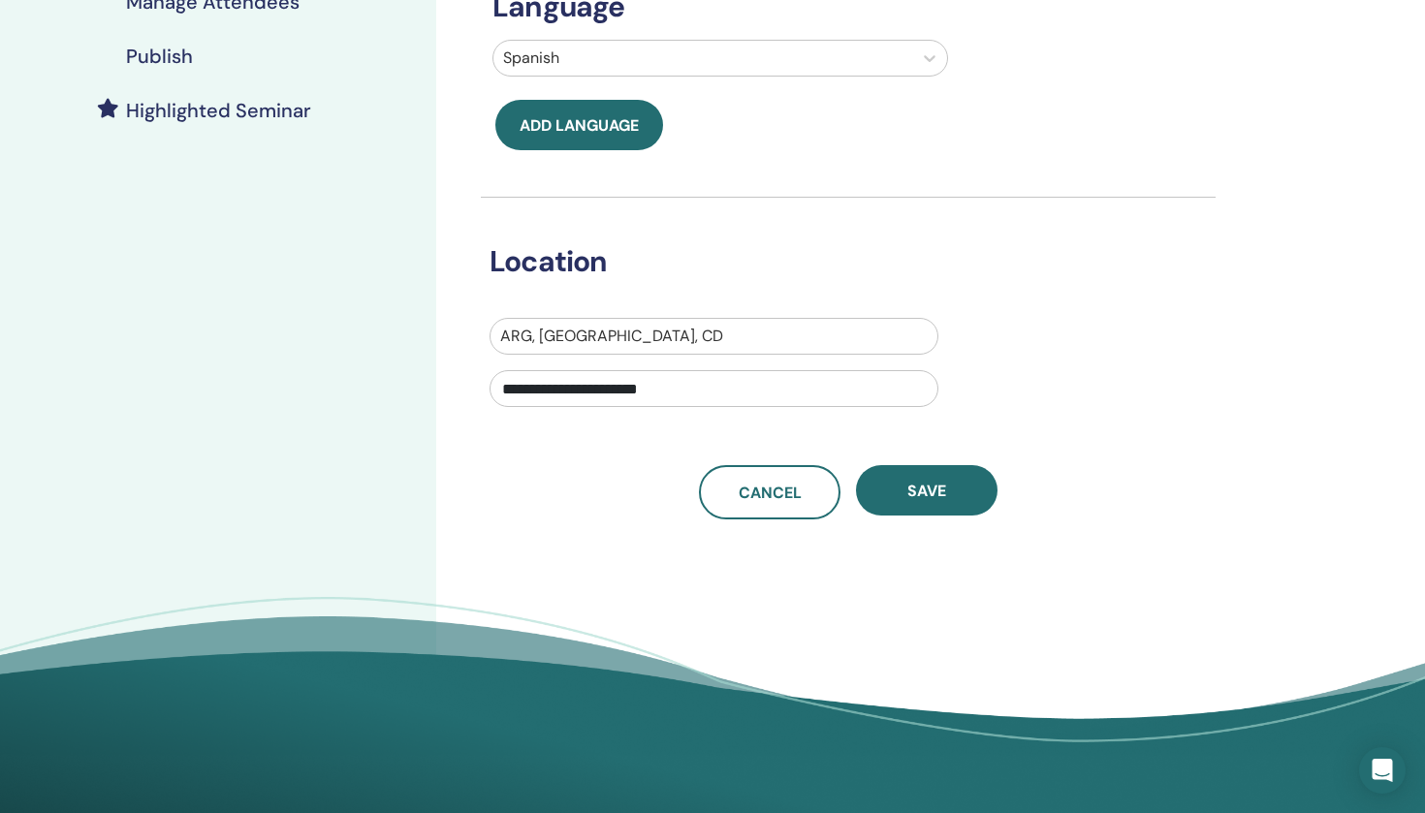
scroll to position [491, 0]
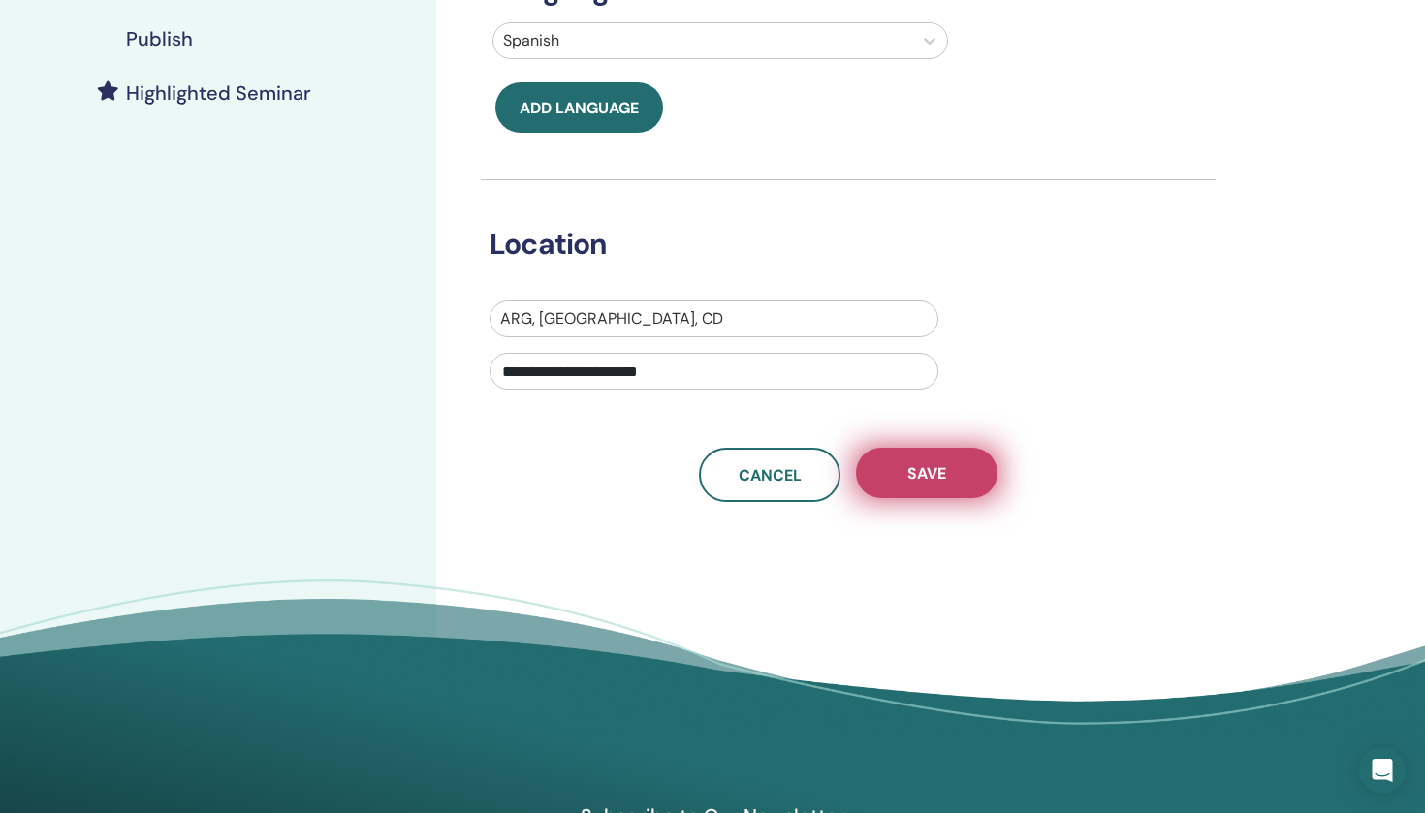
click at [943, 463] on span "Save" at bounding box center [926, 473] width 39 height 20
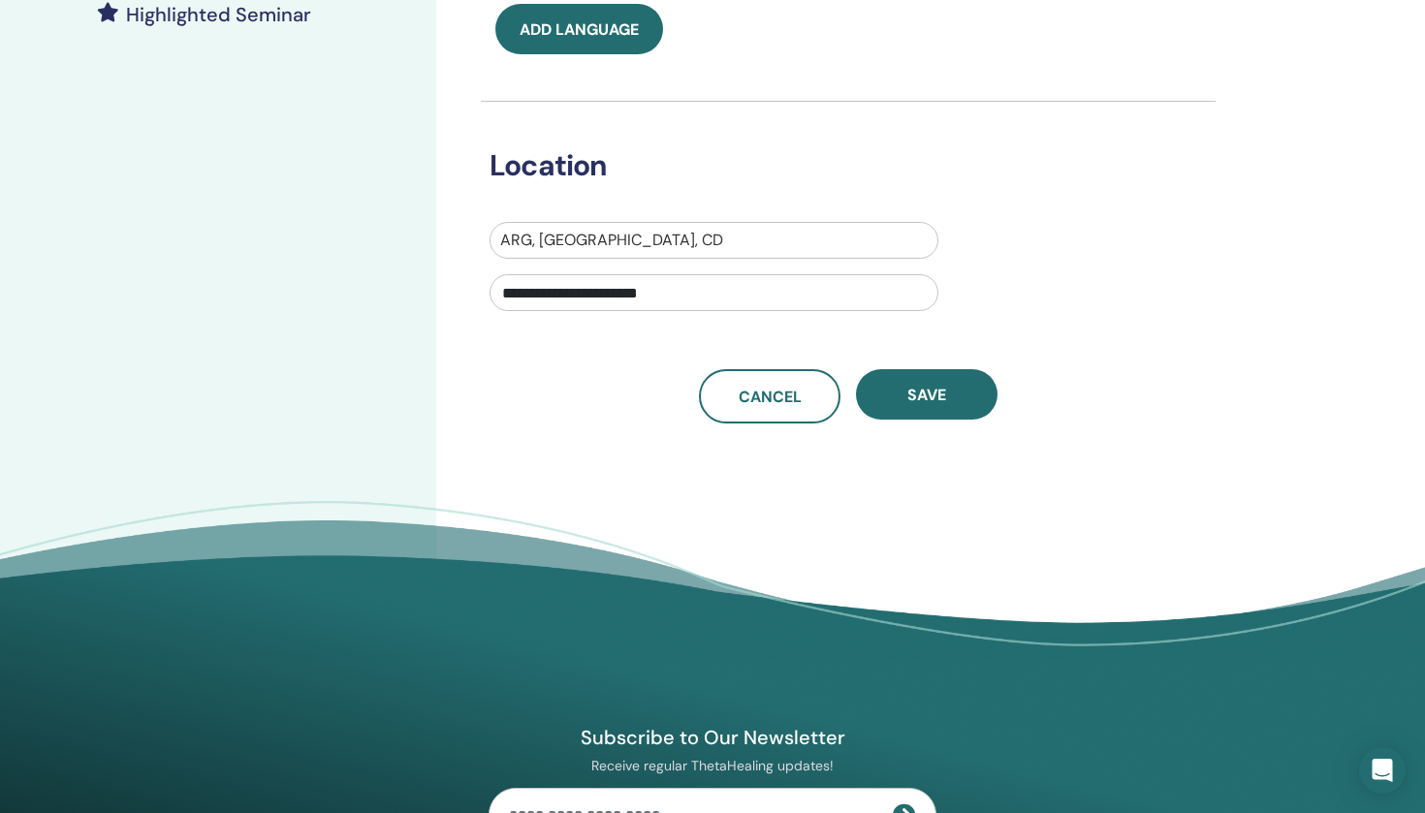
scroll to position [577, 0]
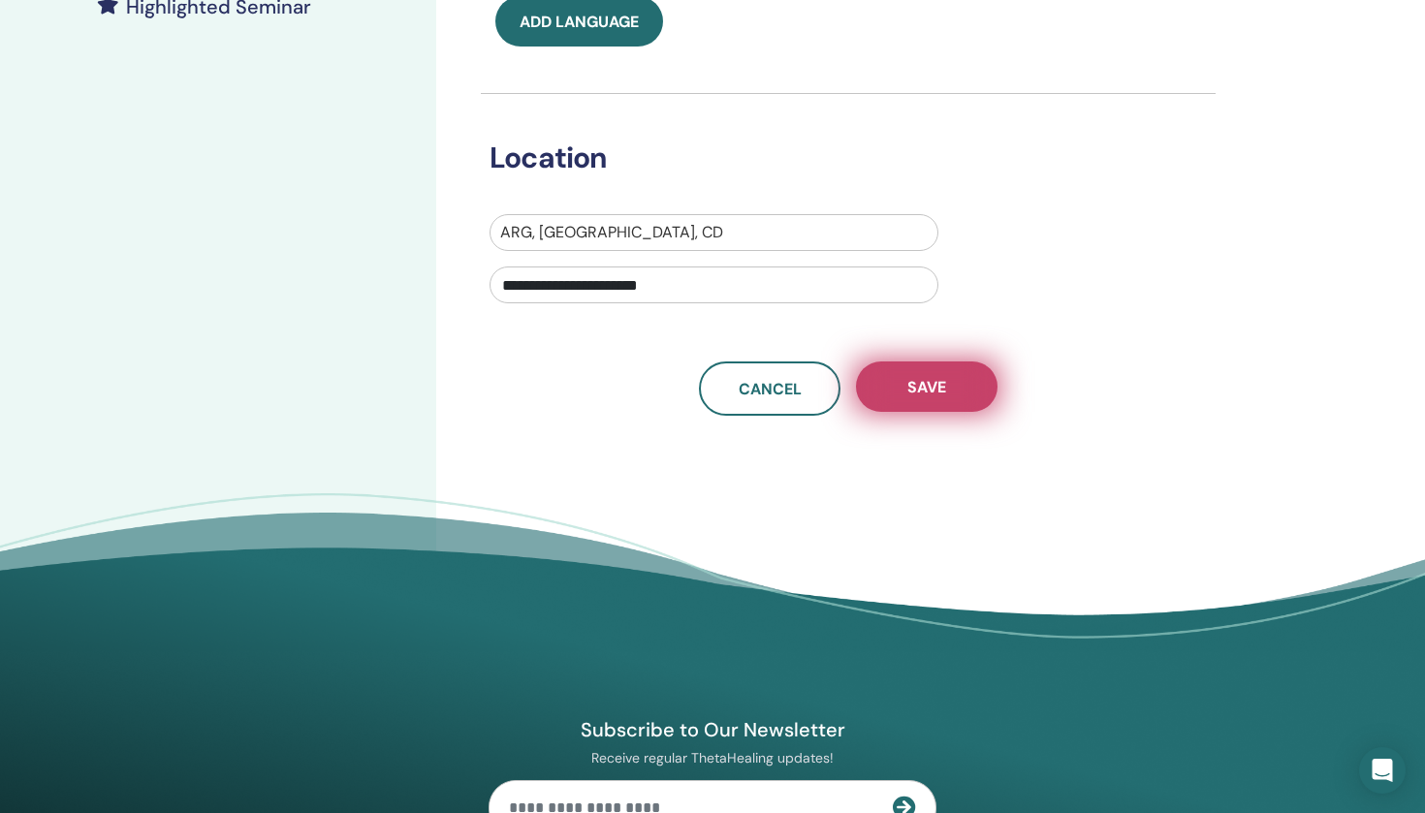
click at [950, 391] on button "Save" at bounding box center [927, 387] width 142 height 50
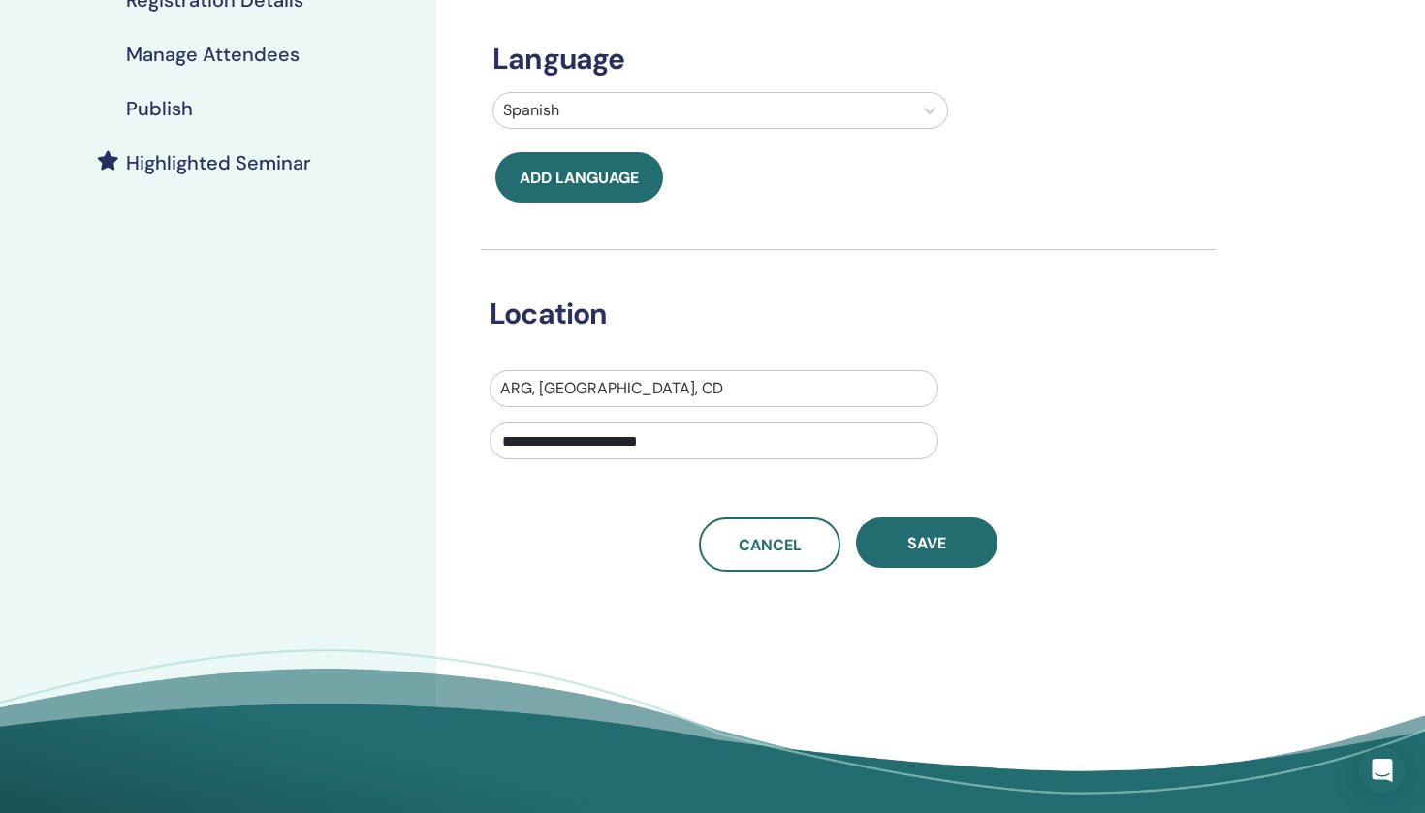
scroll to position [421, 0]
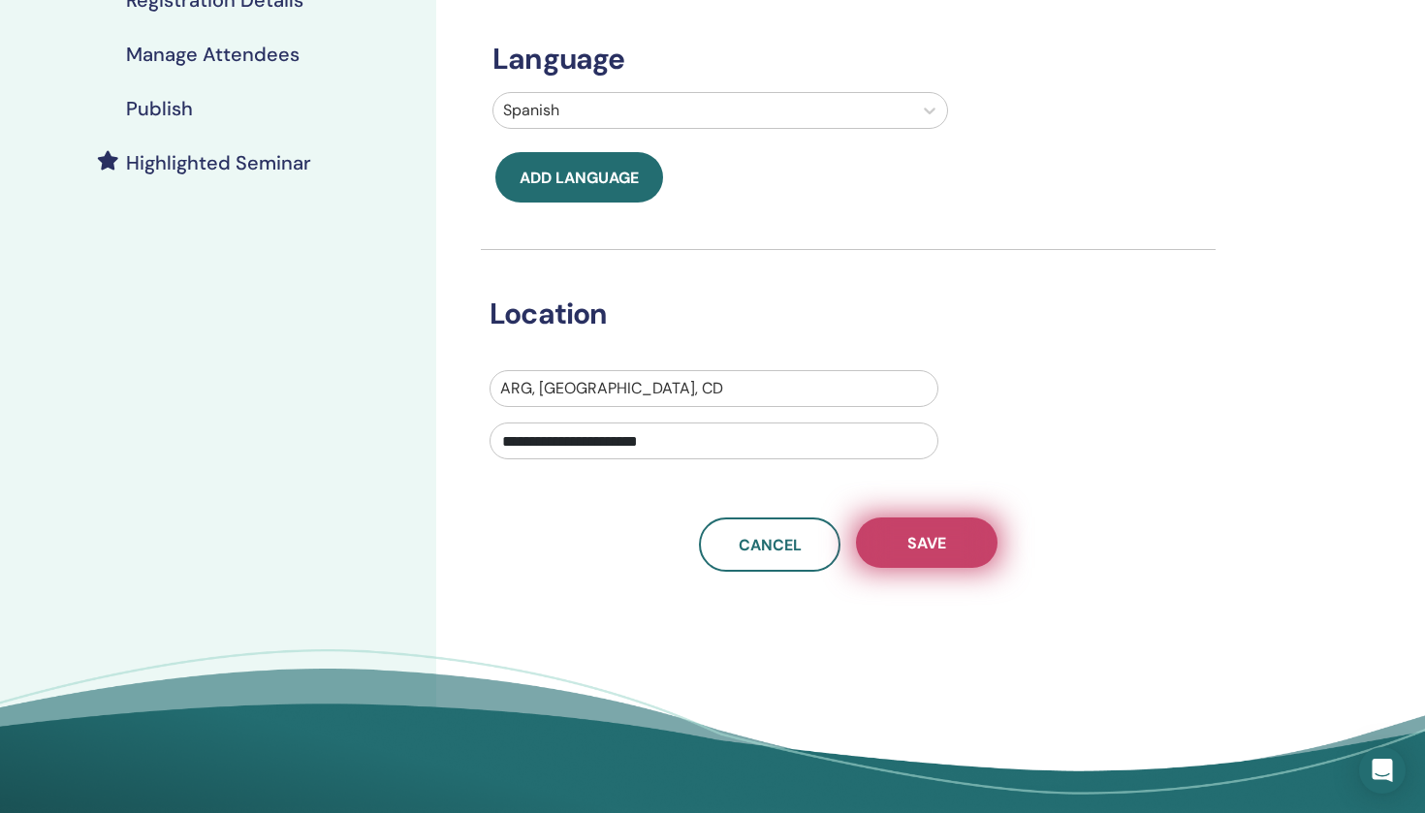
click at [907, 553] on span "Save" at bounding box center [926, 543] width 39 height 20
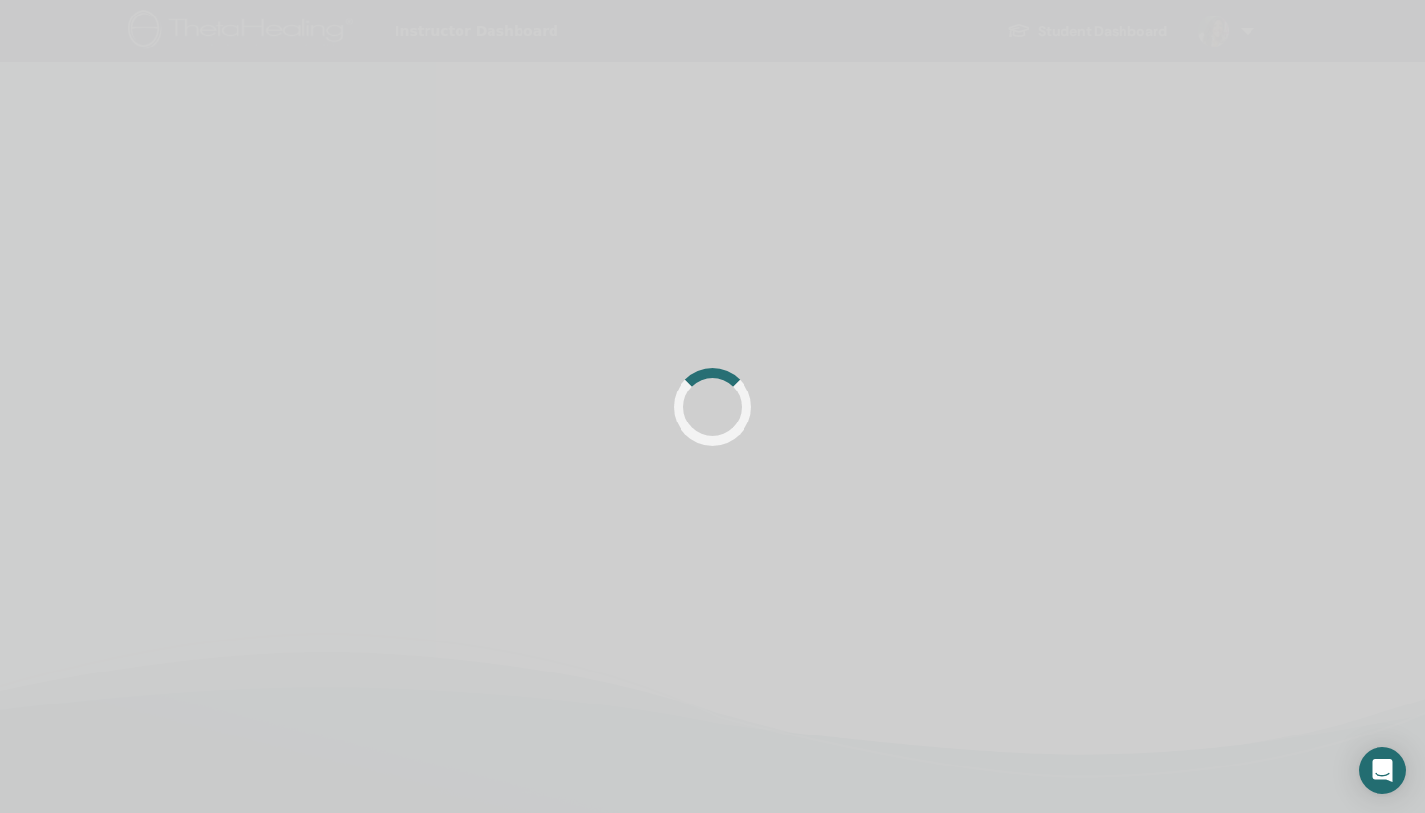
scroll to position [421, 0]
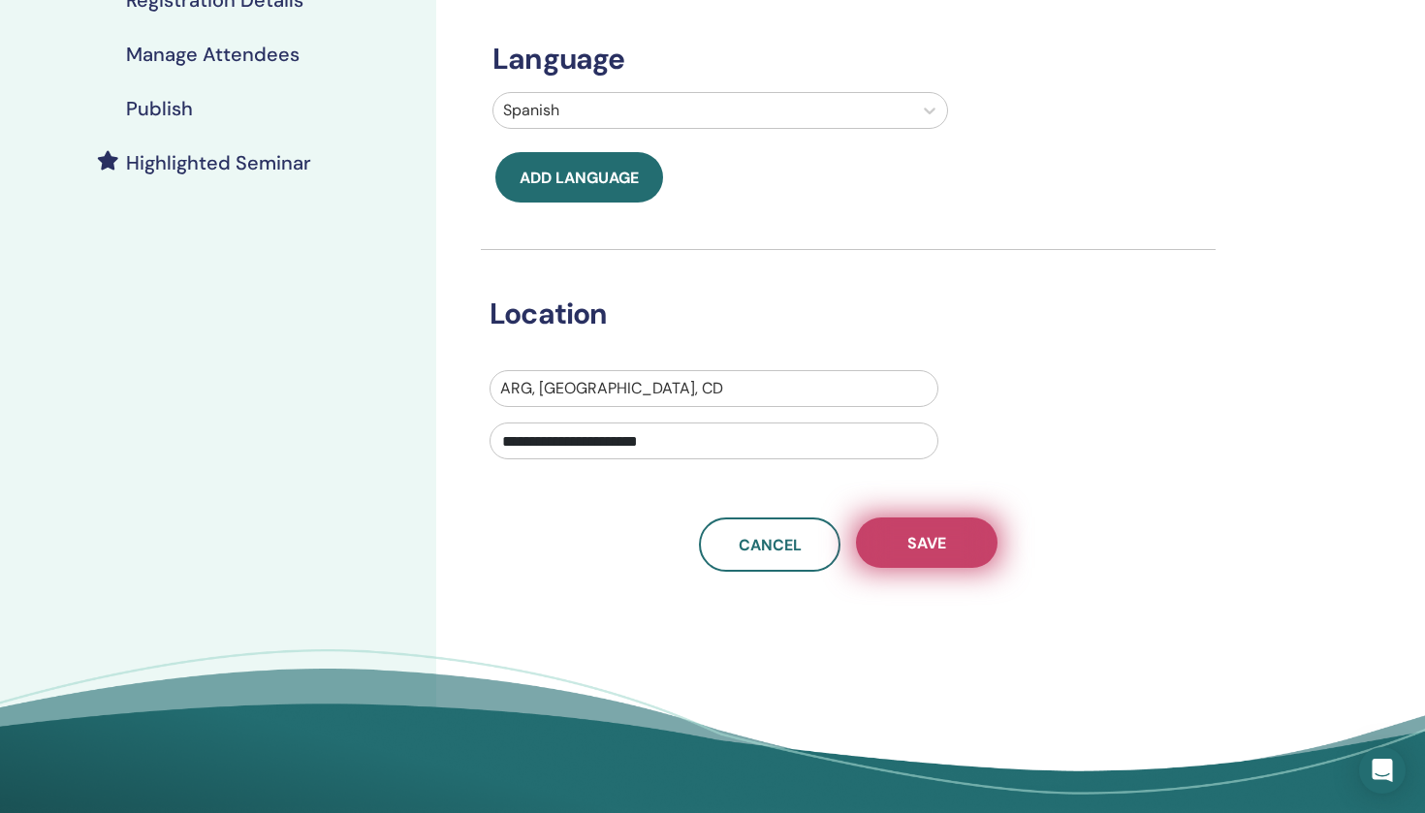
click at [941, 550] on span "Save" at bounding box center [926, 543] width 39 height 20
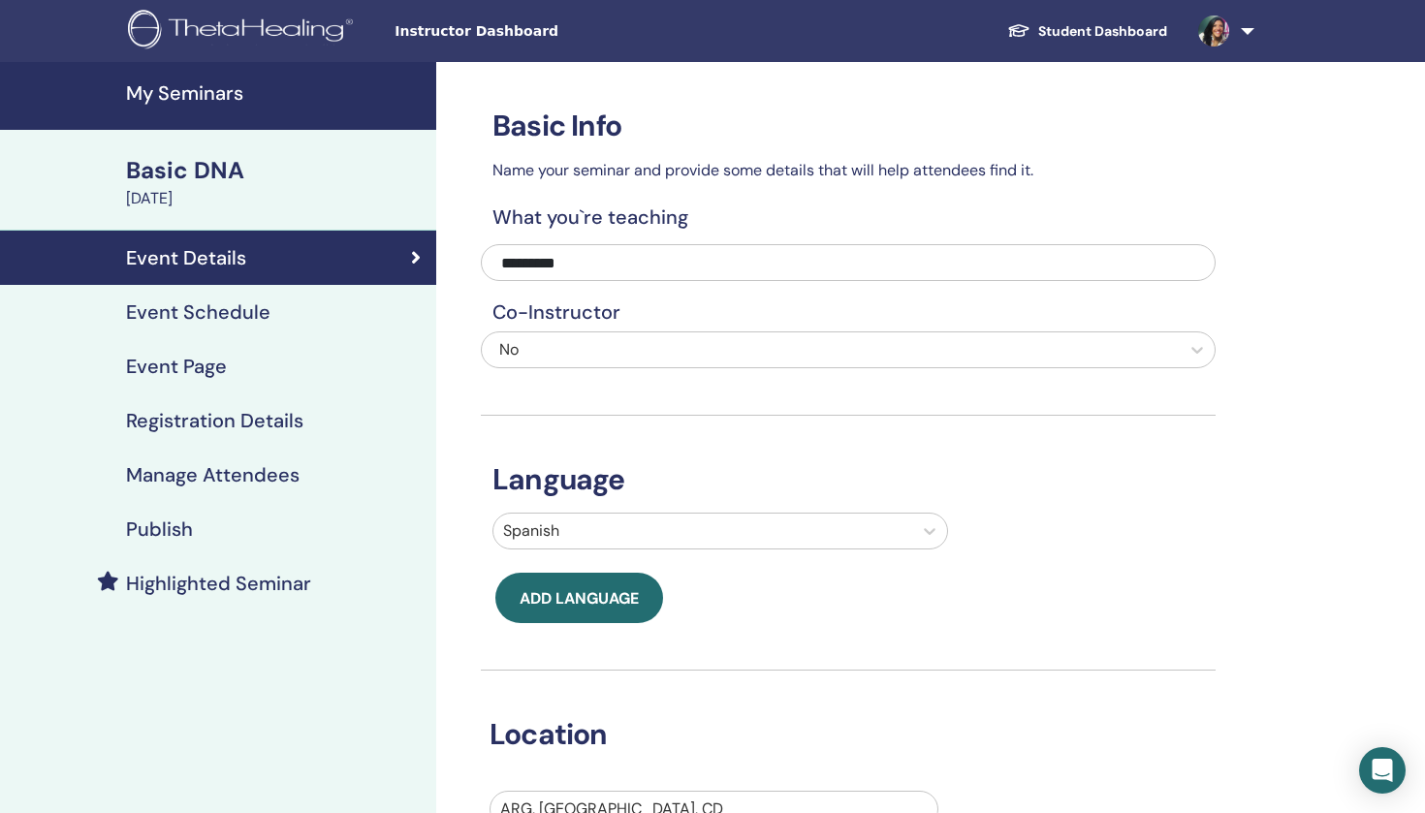
click at [276, 317] on div "Event Schedule" at bounding box center [218, 312] width 405 height 23
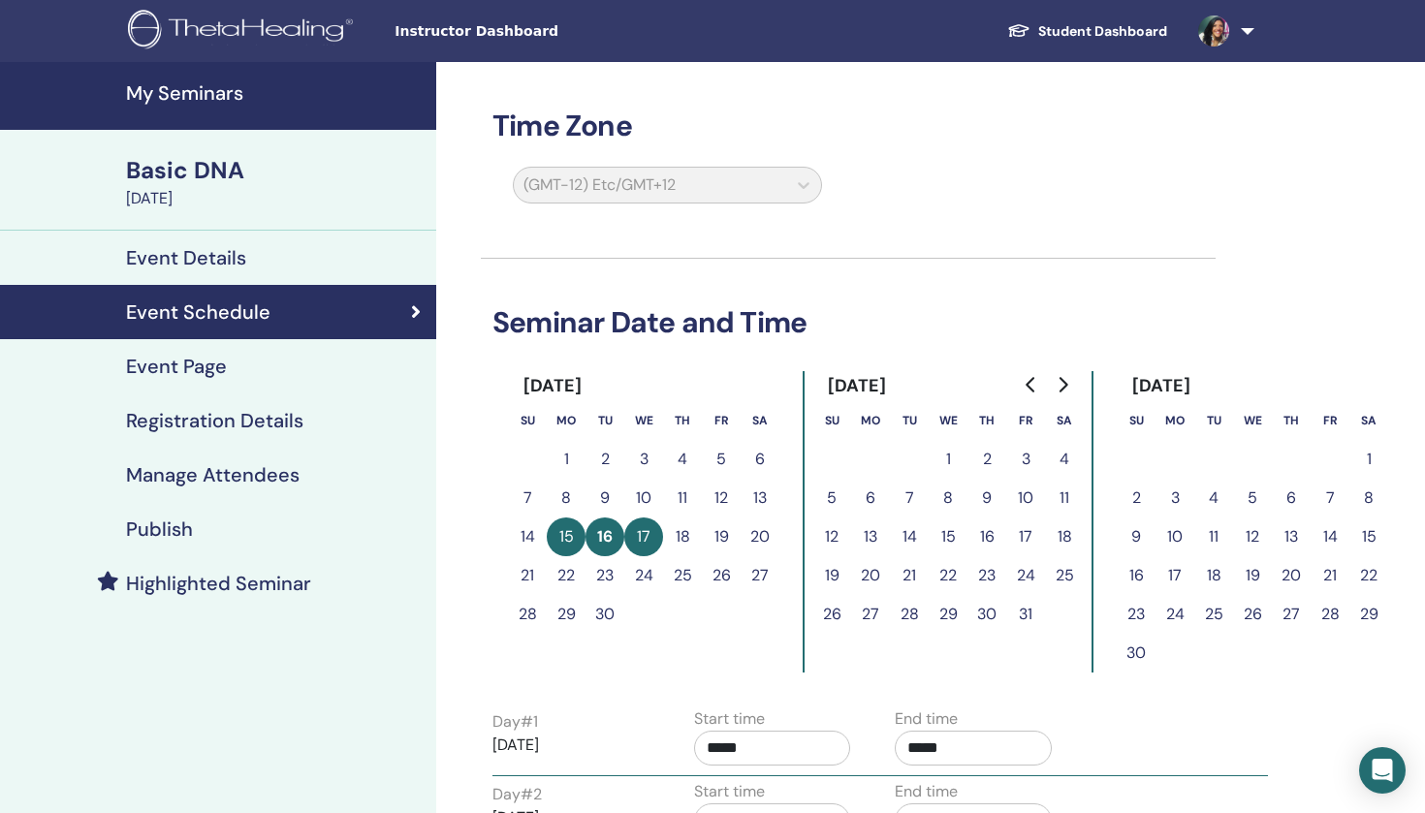
click at [219, 251] on h4 "Event Details" at bounding box center [186, 257] width 120 height 23
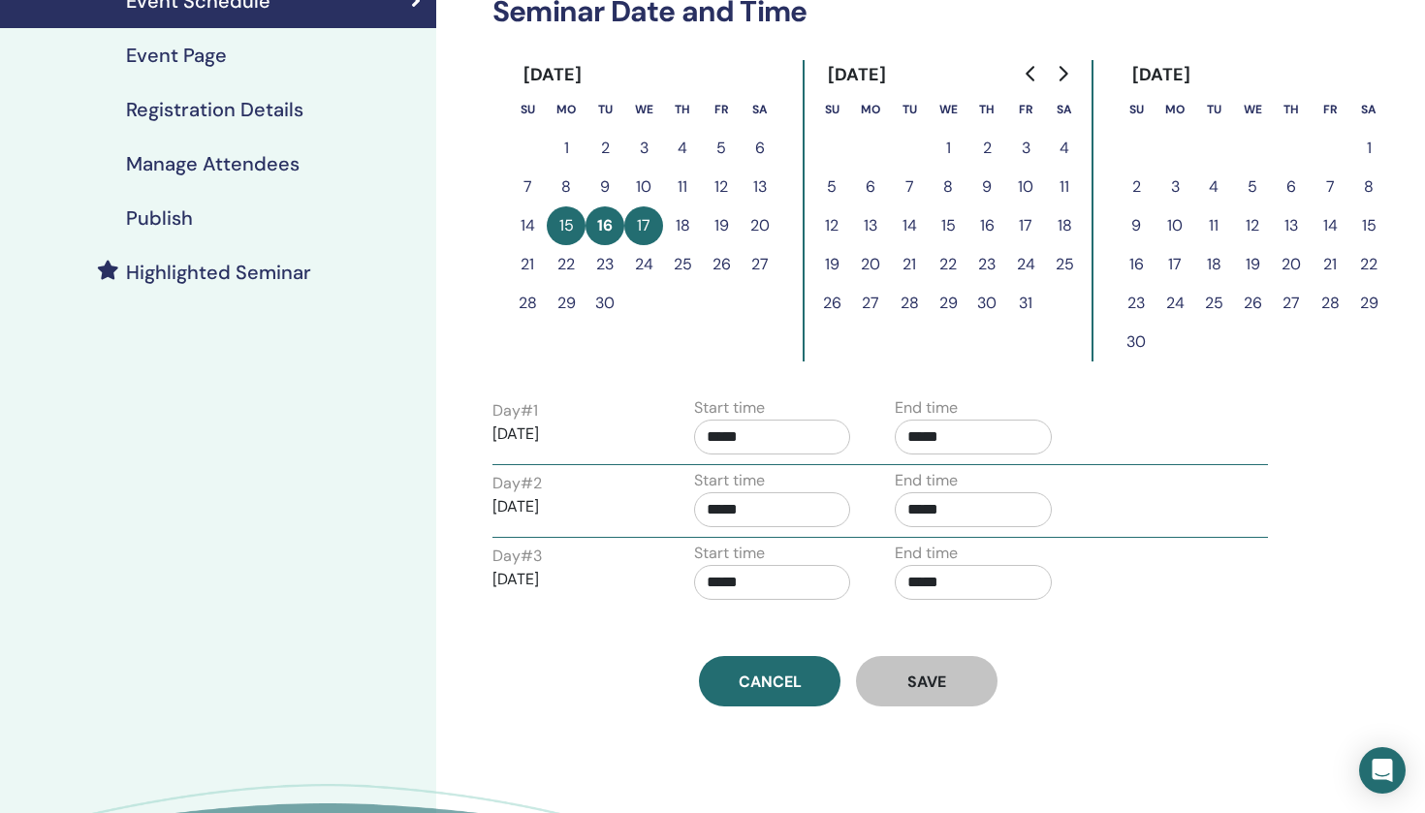
scroll to position [310, 0]
click at [920, 690] on span "Save" at bounding box center [926, 683] width 39 height 20
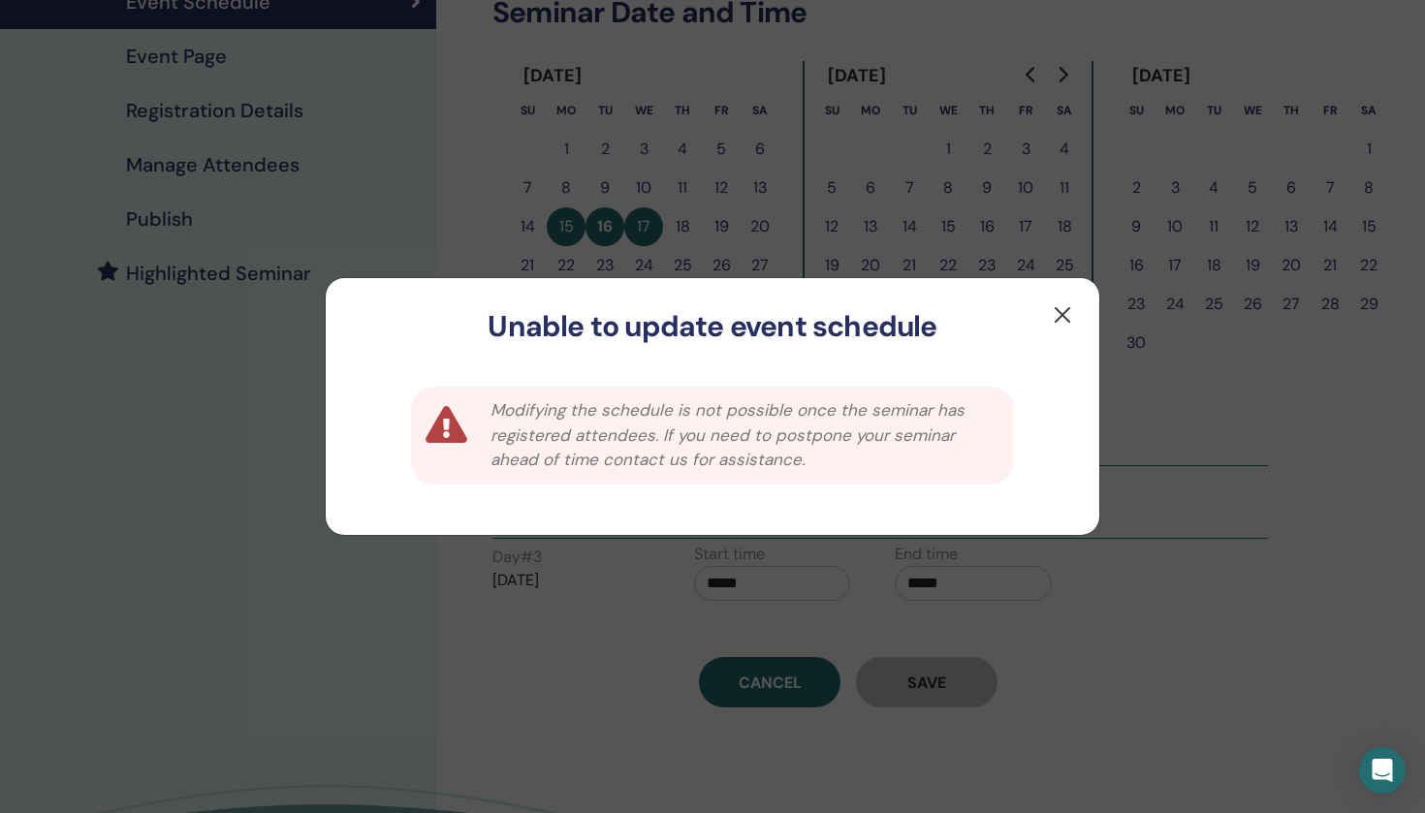
click at [1055, 315] on button "button" at bounding box center [1062, 315] width 31 height 31
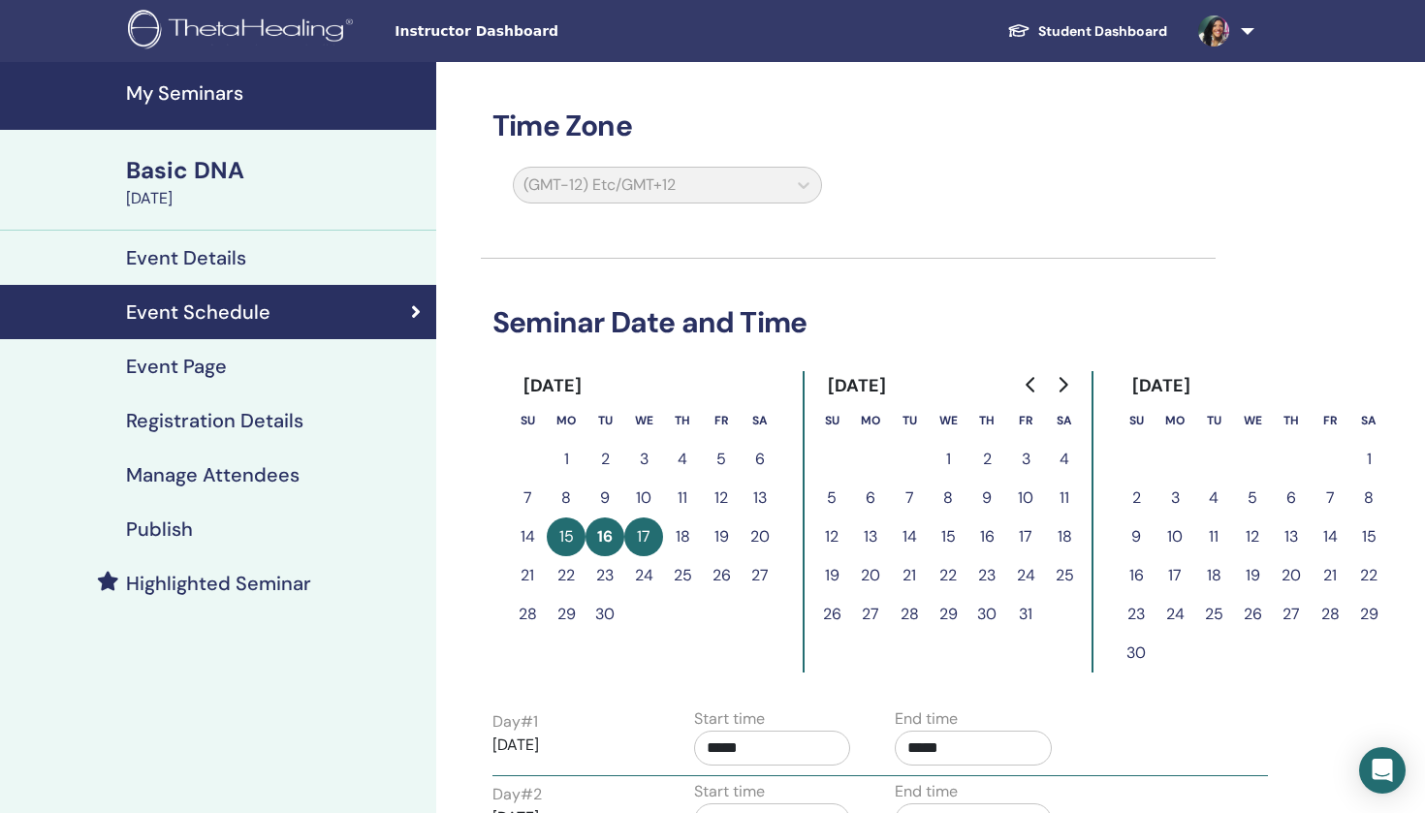
scroll to position [0, 0]
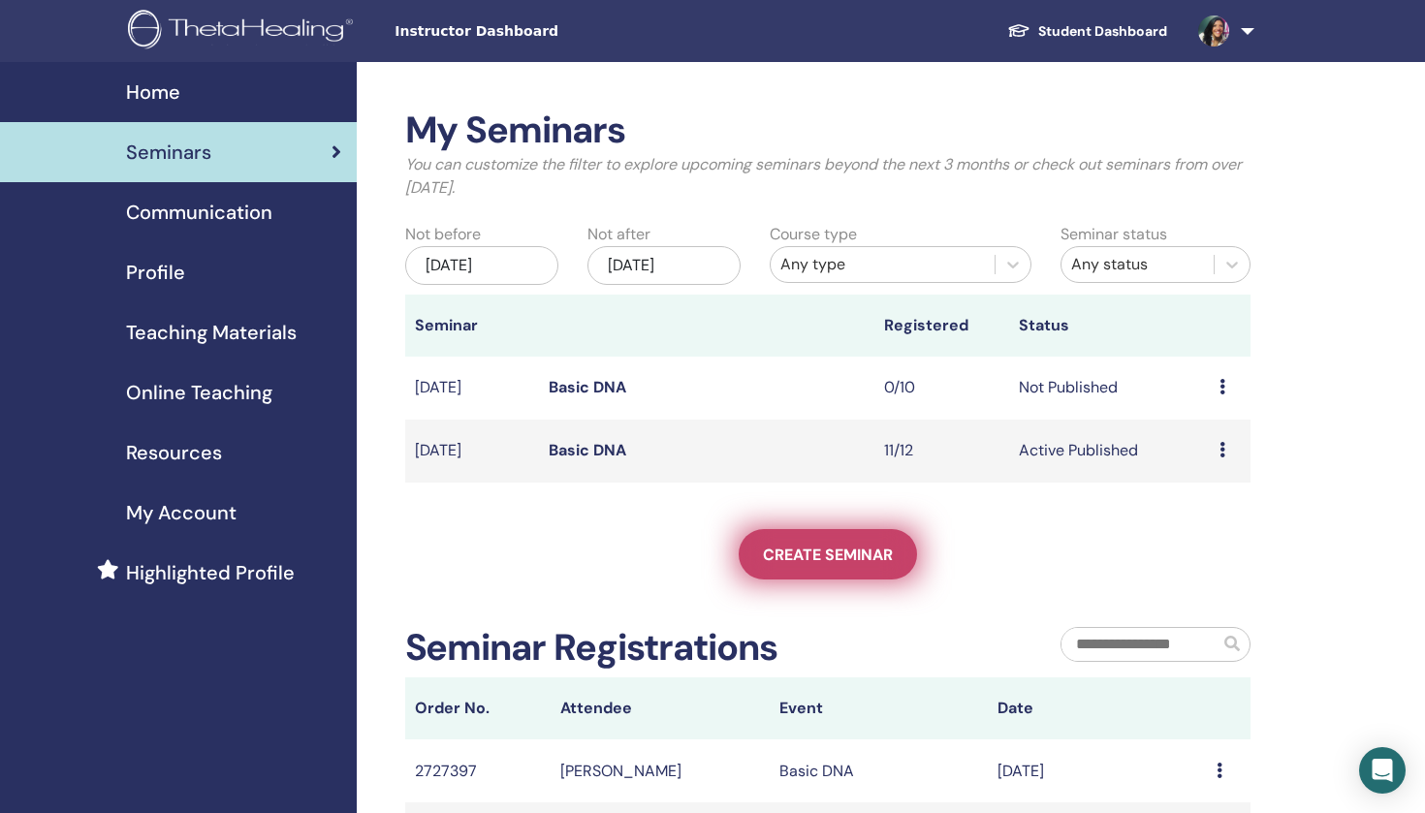
click at [835, 553] on span "Create seminar" at bounding box center [828, 555] width 130 height 20
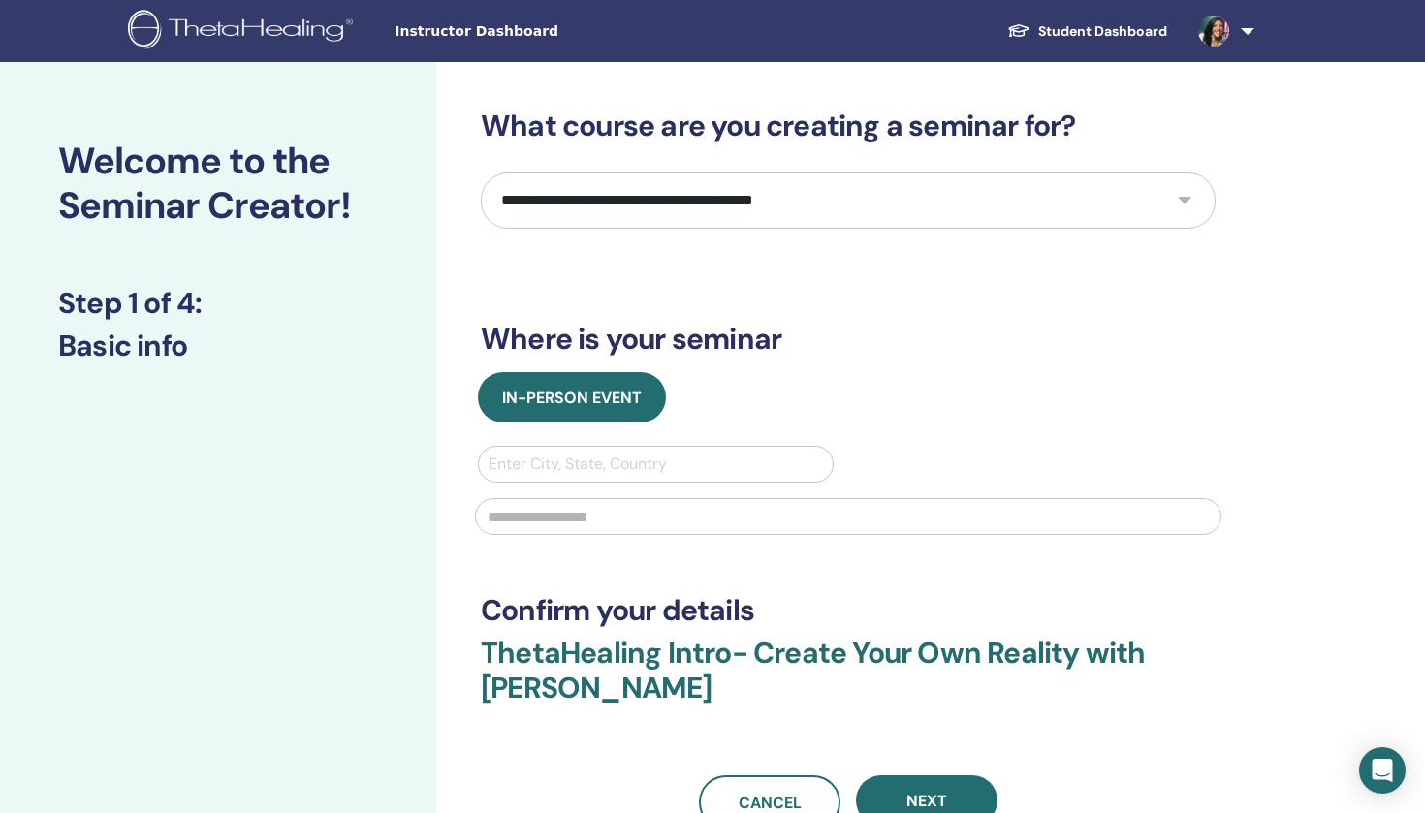
select select "*"
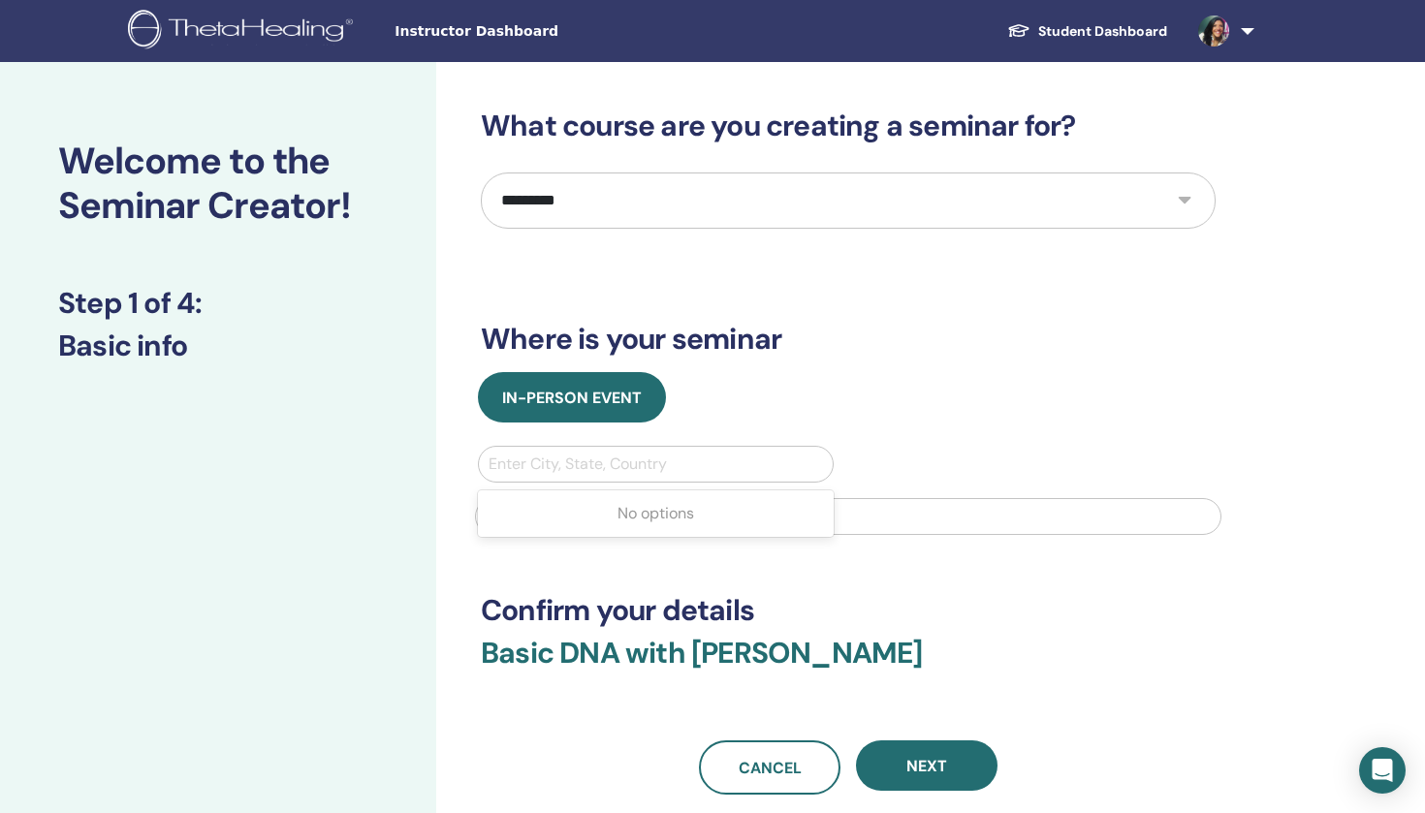
click at [605, 473] on div "Enter City, State, Country" at bounding box center [656, 464] width 334 height 23
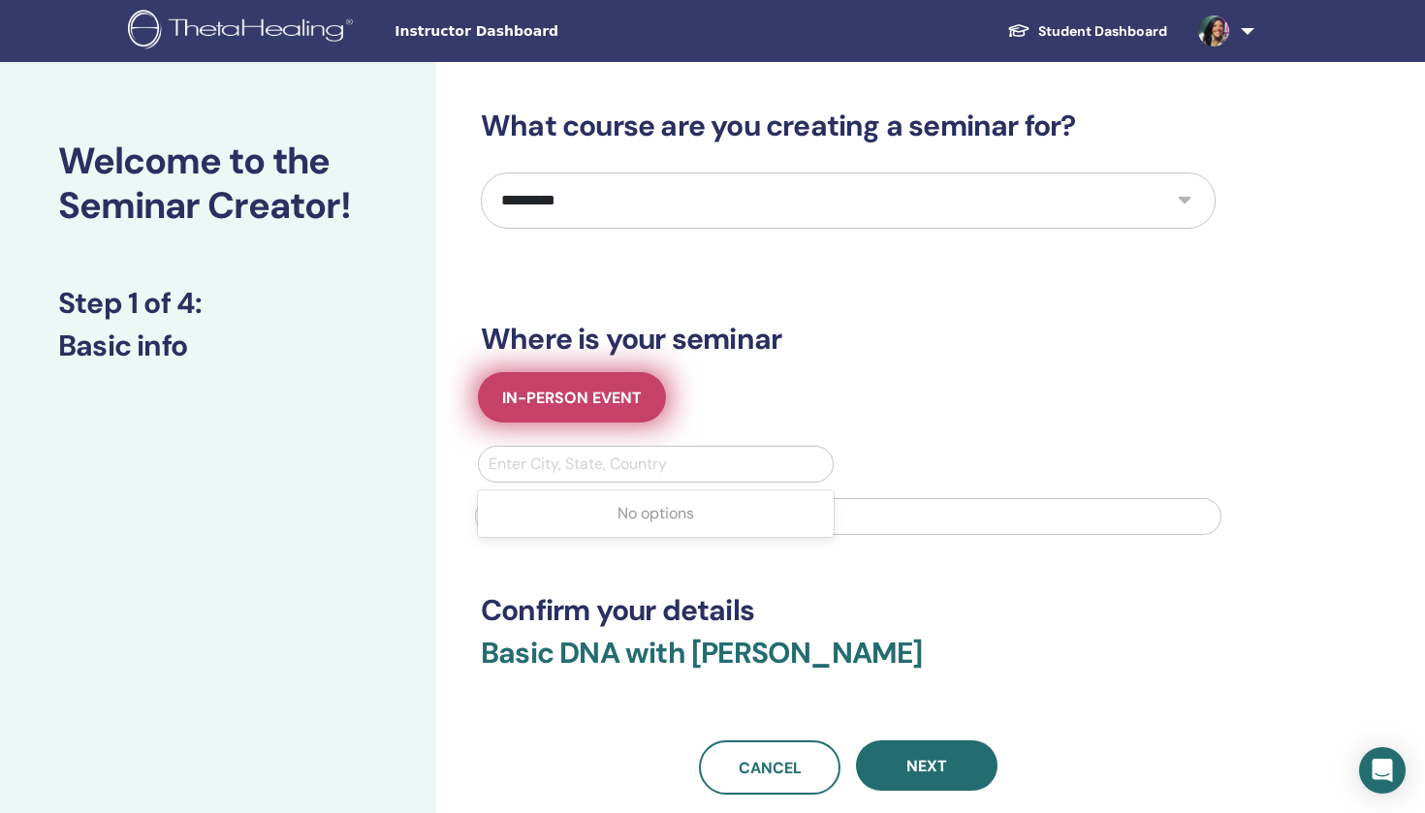
click at [599, 382] on button "In-Person Event" at bounding box center [572, 397] width 188 height 50
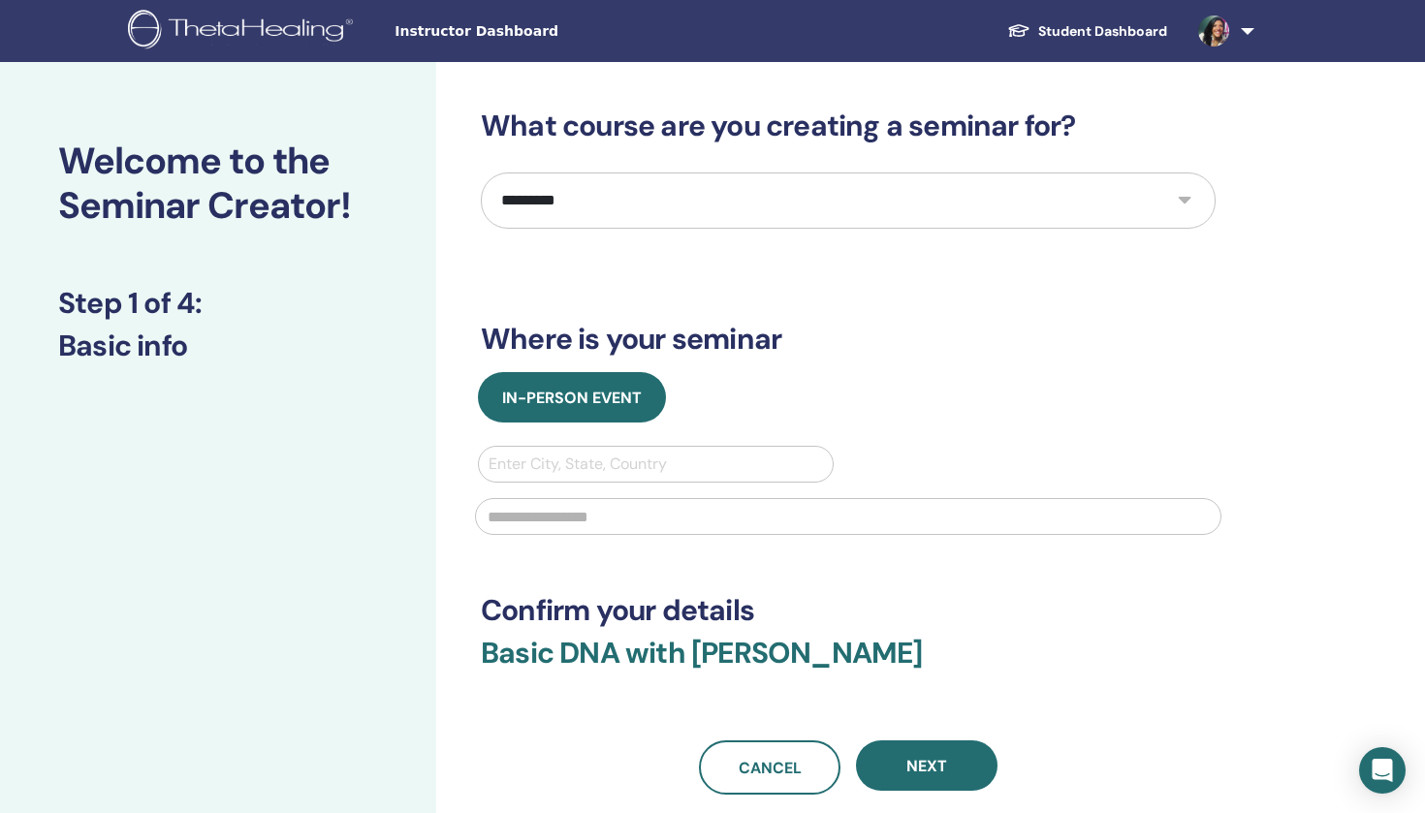
click at [587, 467] on div "Enter City, State, Country" at bounding box center [656, 464] width 334 height 23
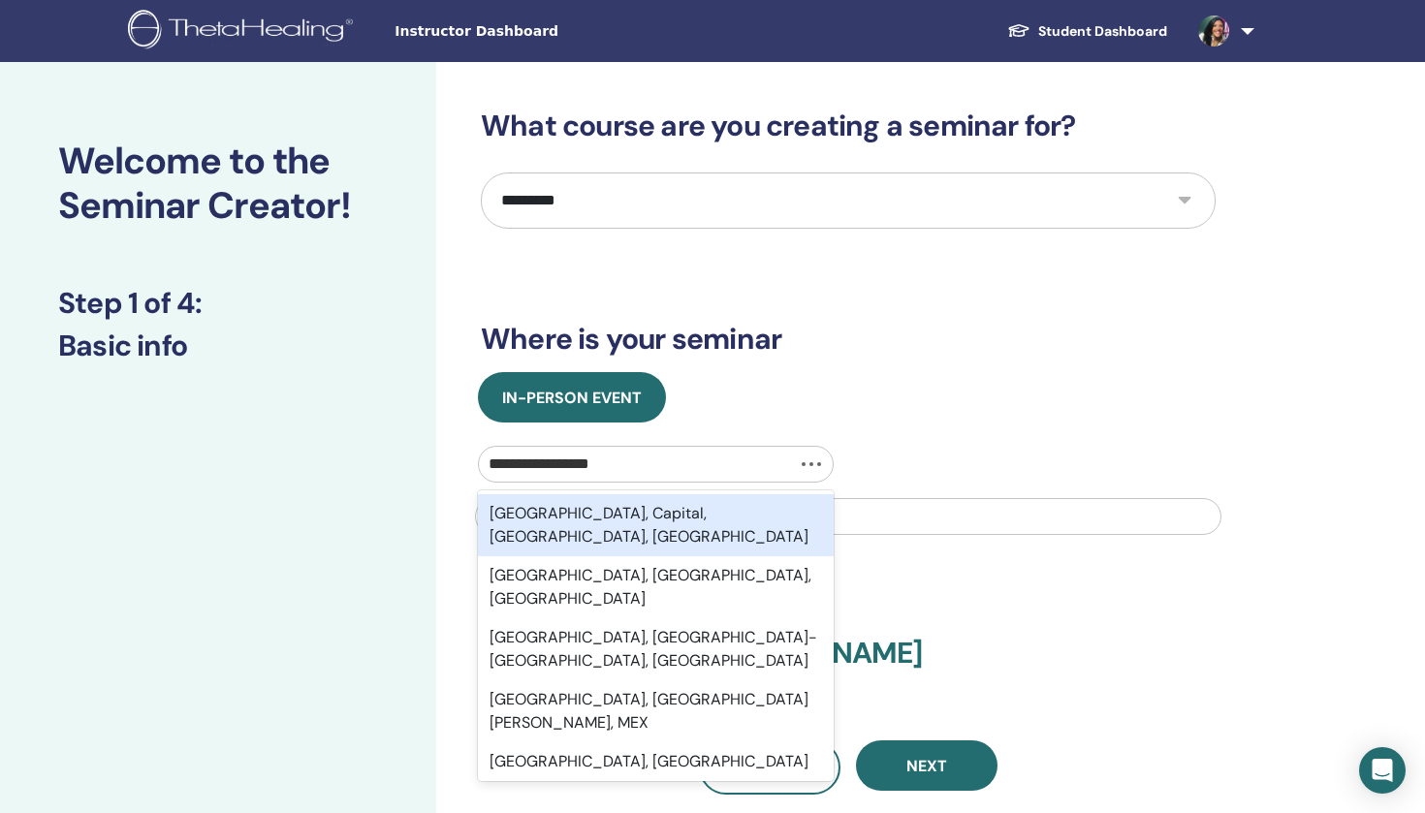
type input "**********"
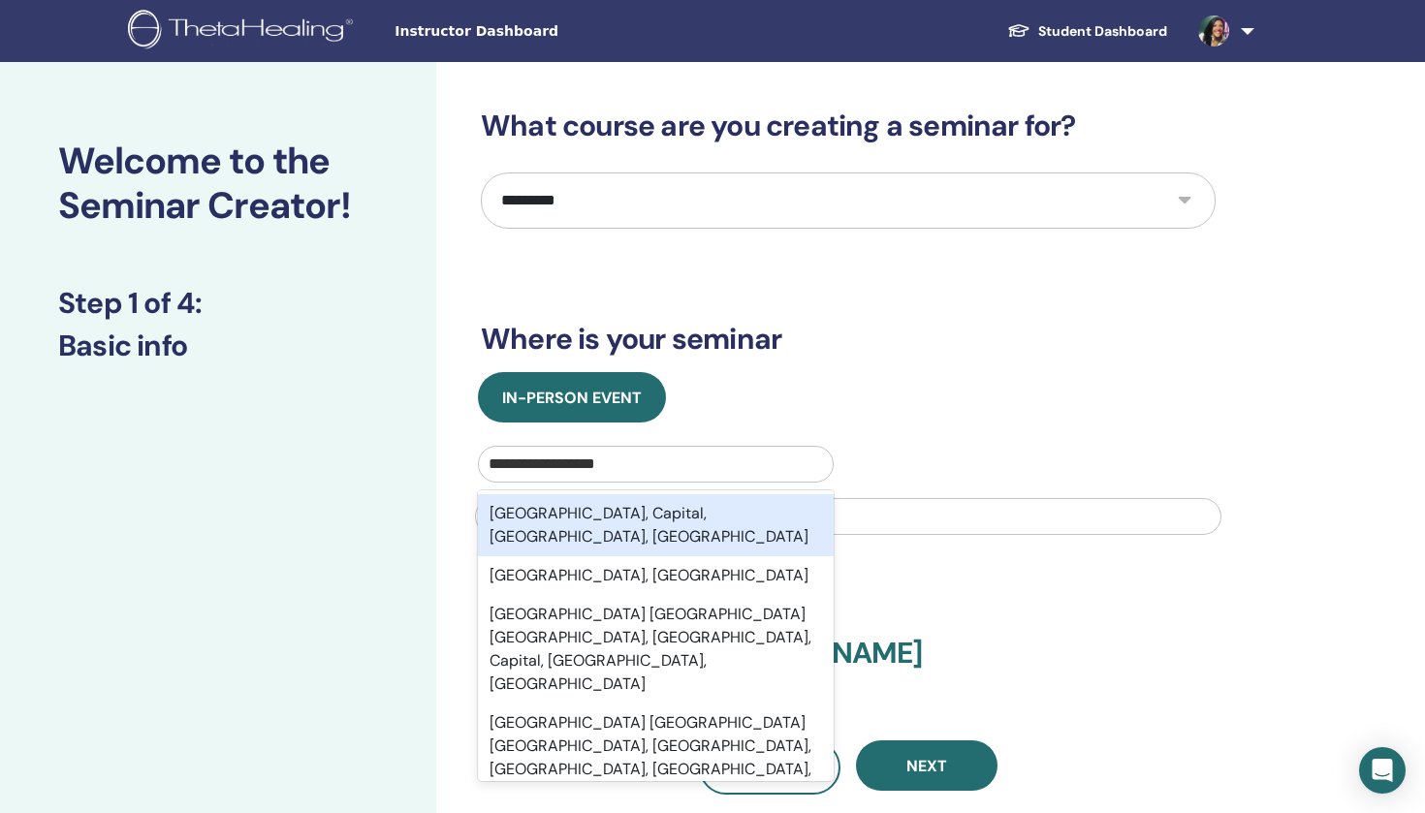
click at [598, 520] on div "Córdoba, Capital, Córdoba, ARG" at bounding box center [656, 525] width 356 height 62
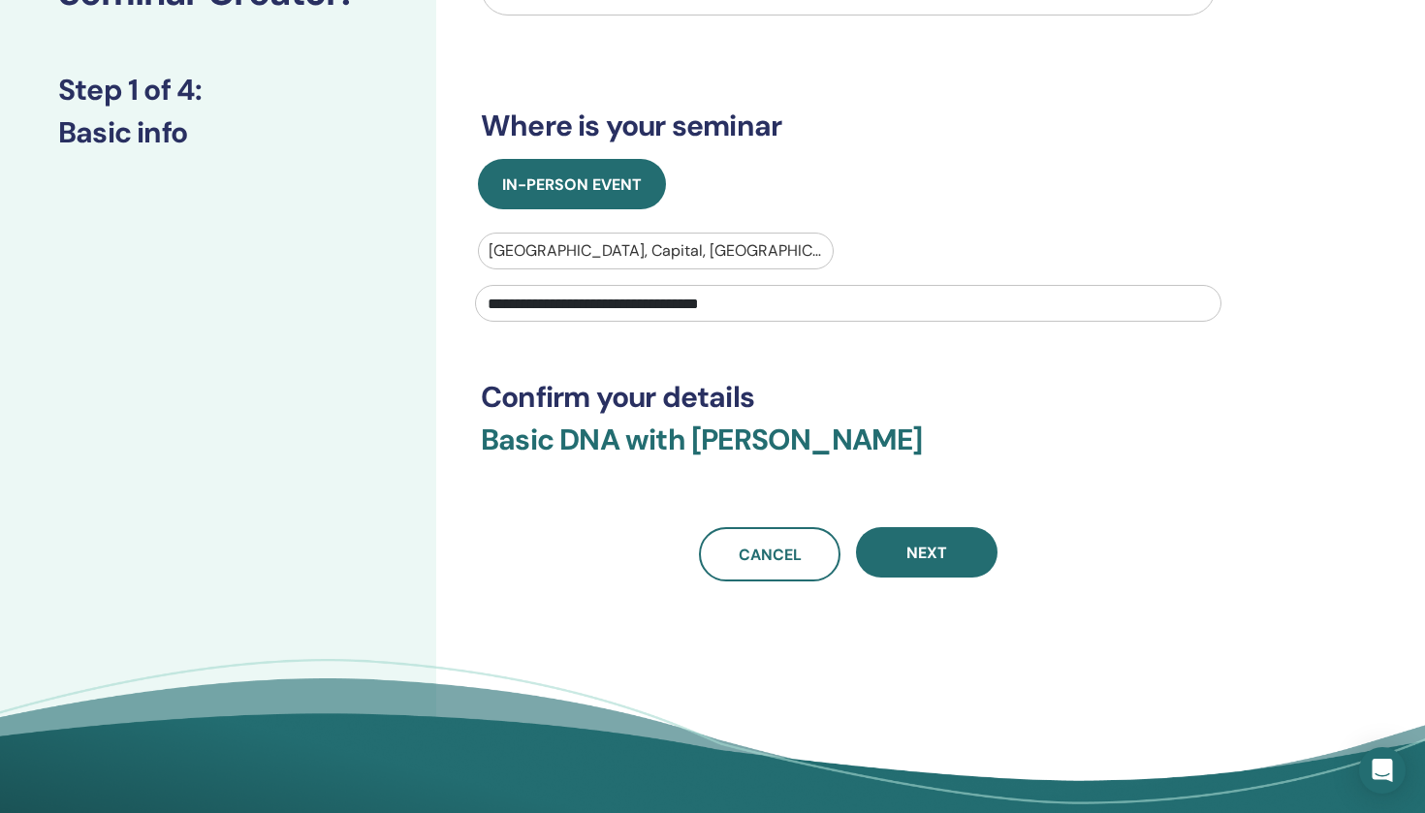
scroll to position [215, 0]
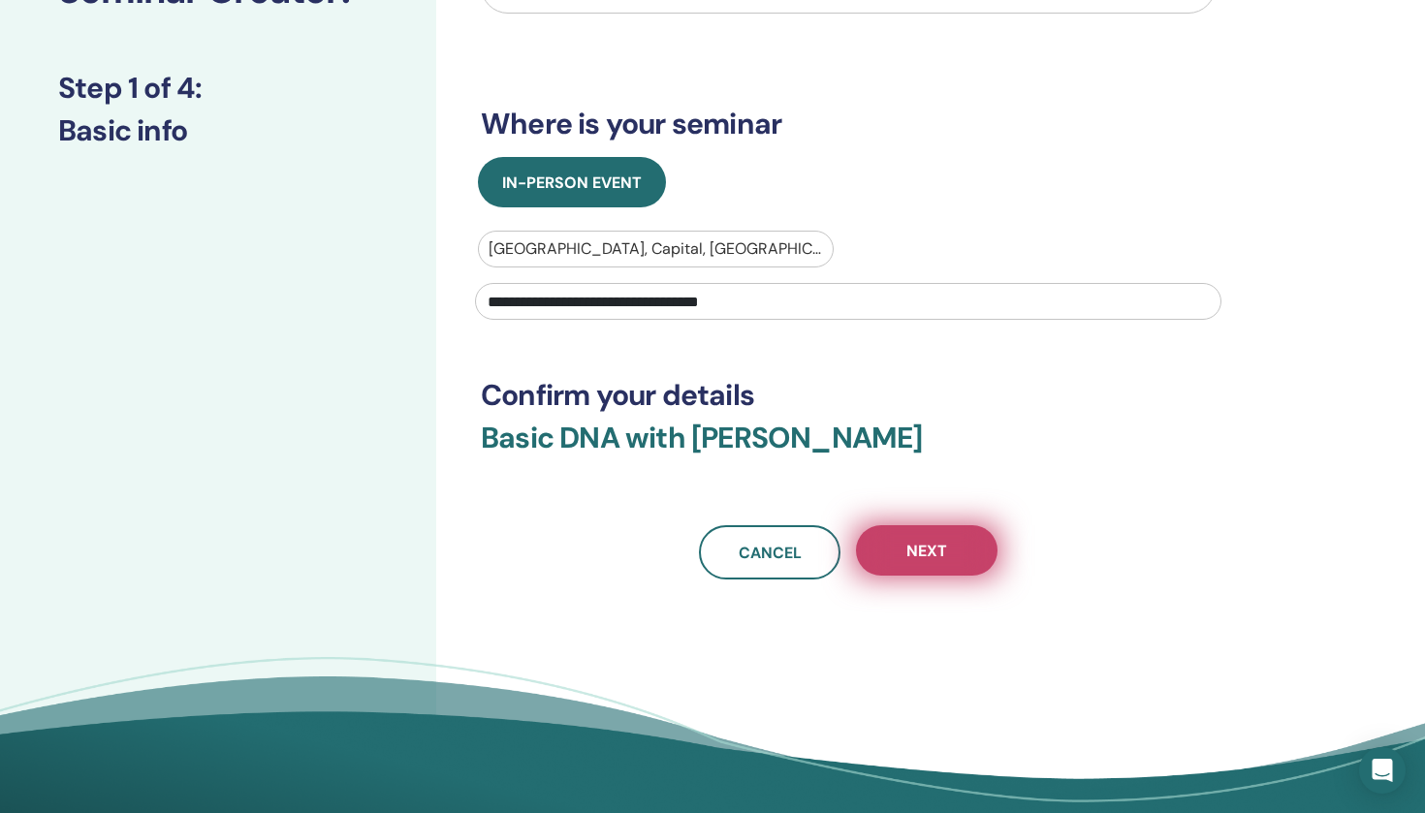
type input "**********"
click at [912, 553] on span "Next" at bounding box center [926, 551] width 41 height 20
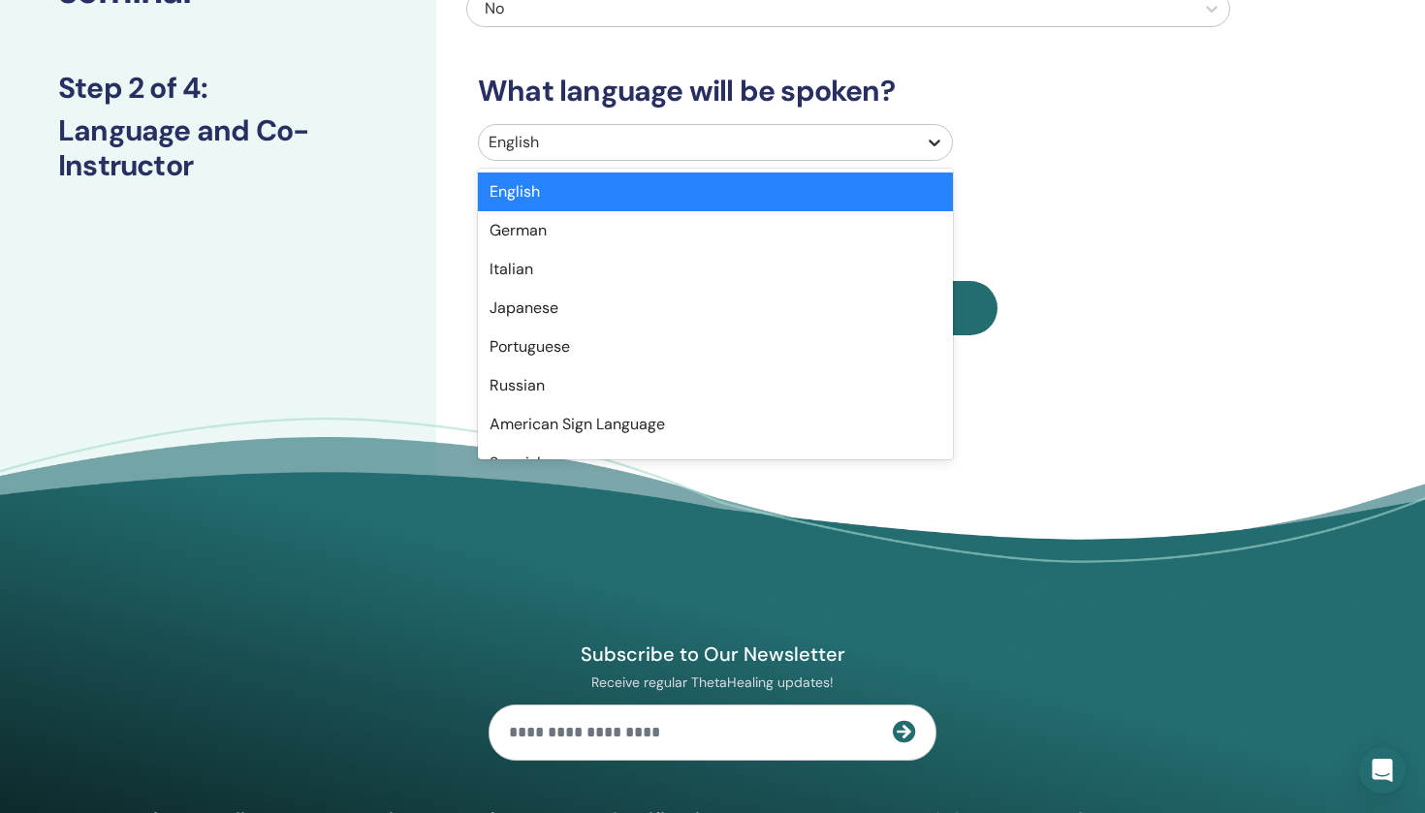
click at [936, 139] on icon at bounding box center [934, 142] width 19 height 19
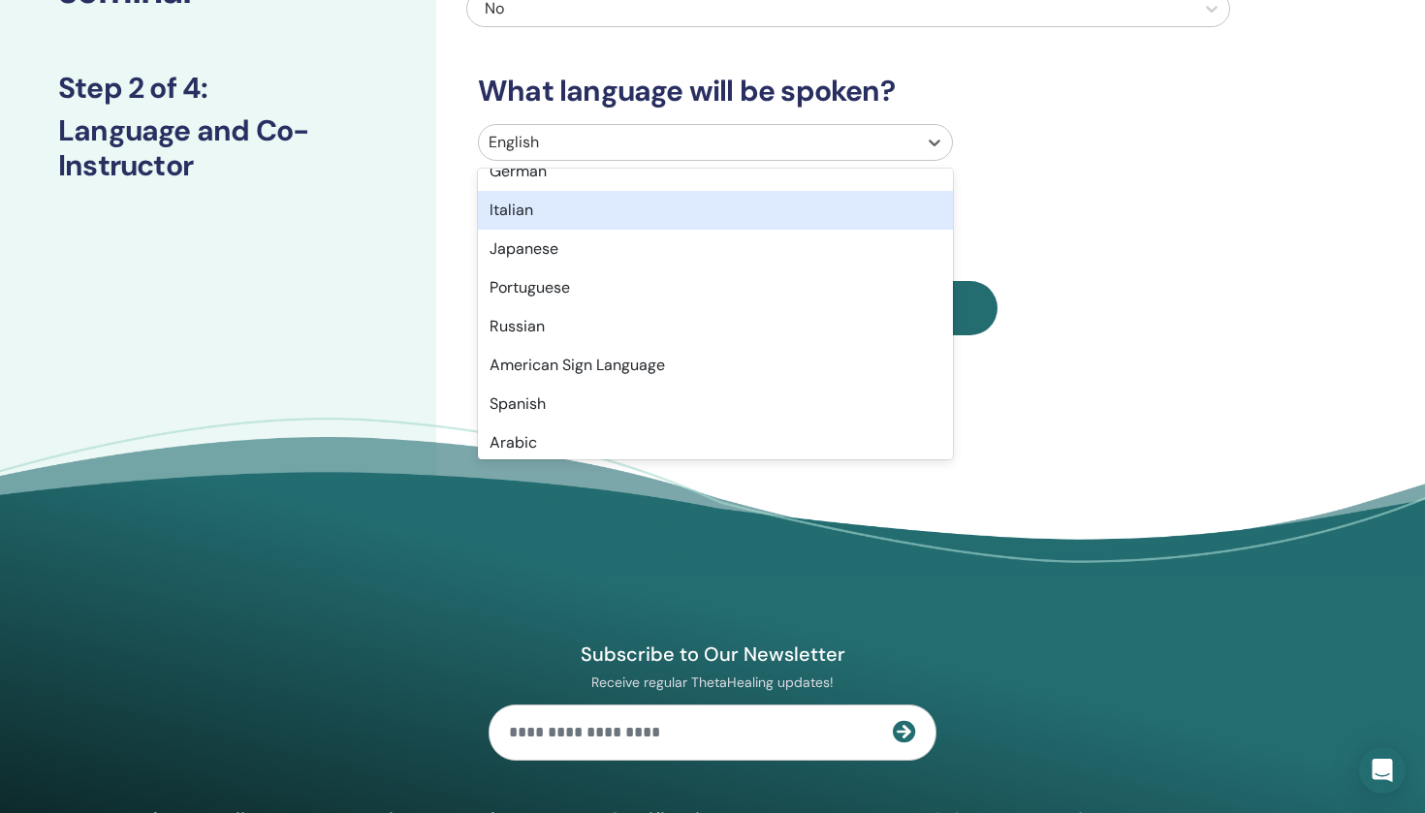
scroll to position [70, 0]
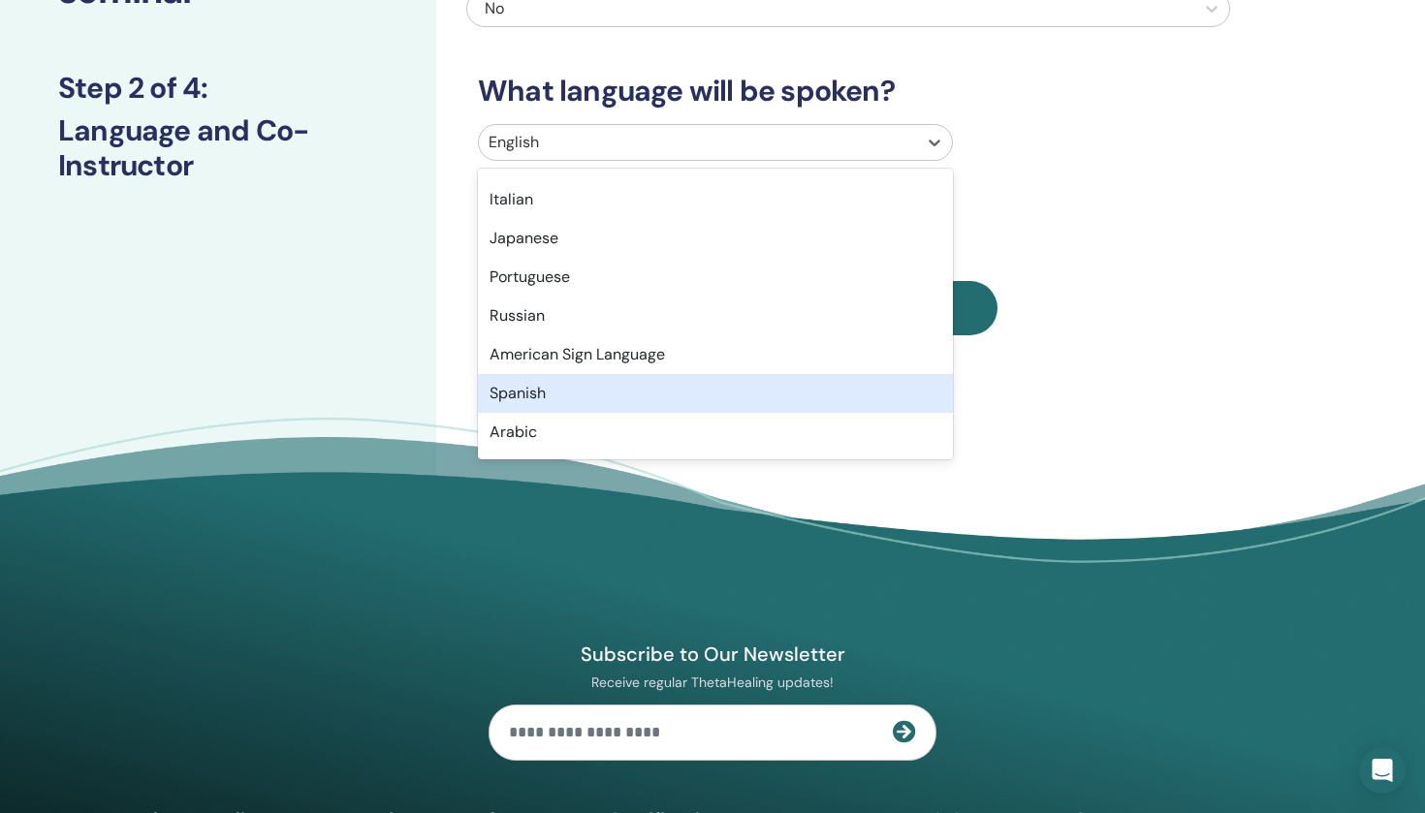
click at [547, 390] on div "Spanish" at bounding box center [715, 393] width 475 height 39
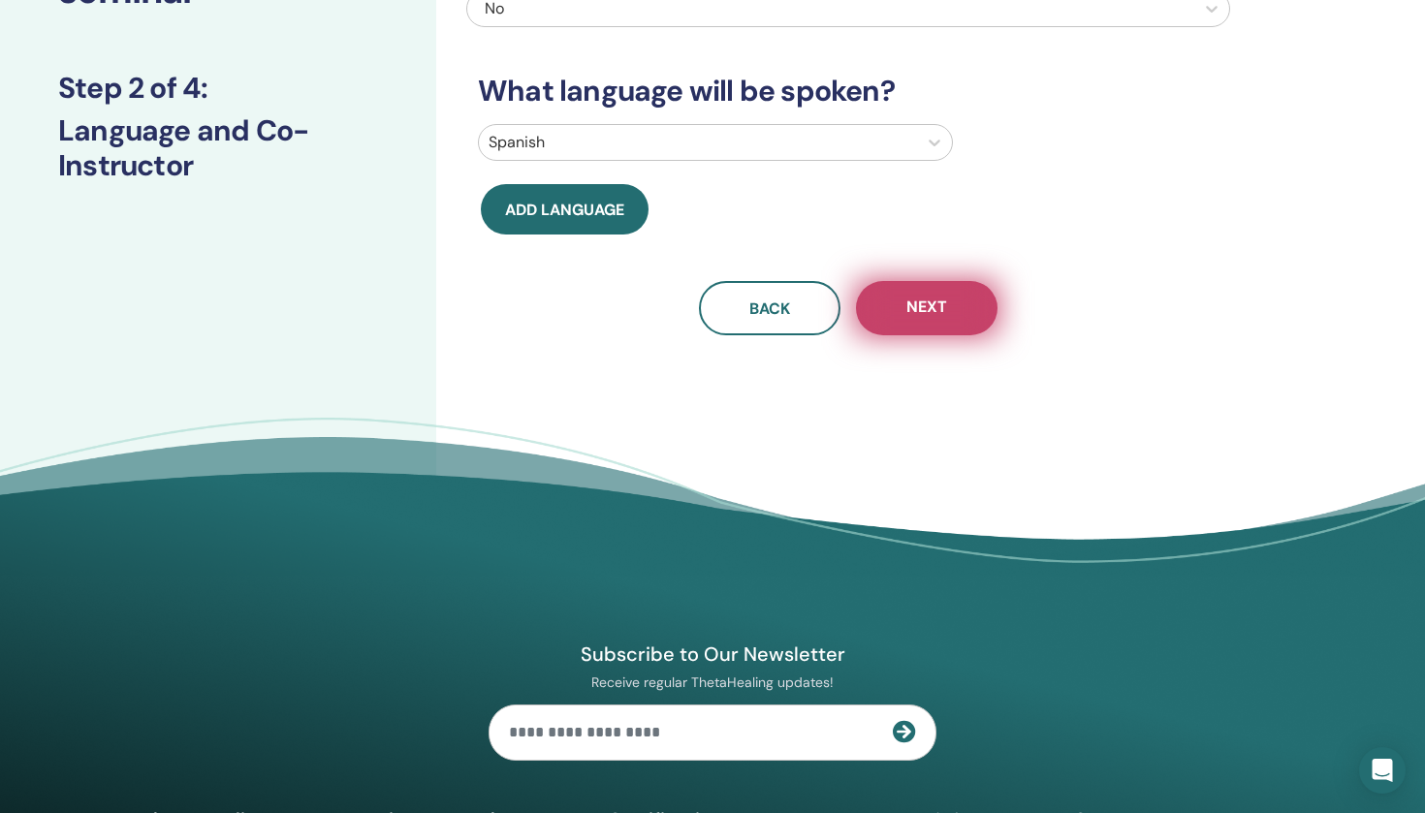
click at [940, 310] on span "Next" at bounding box center [926, 309] width 41 height 24
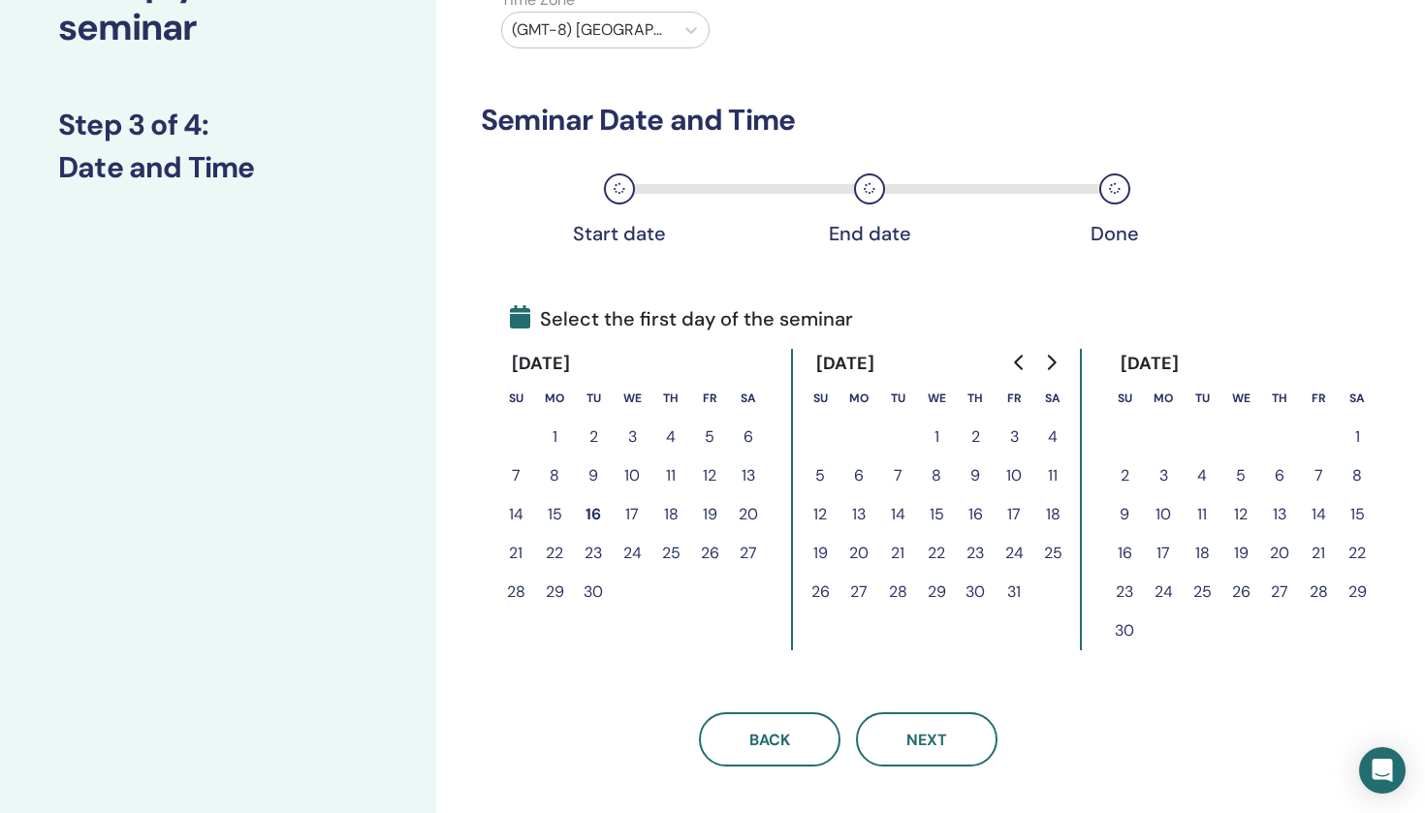
scroll to position [186, 0]
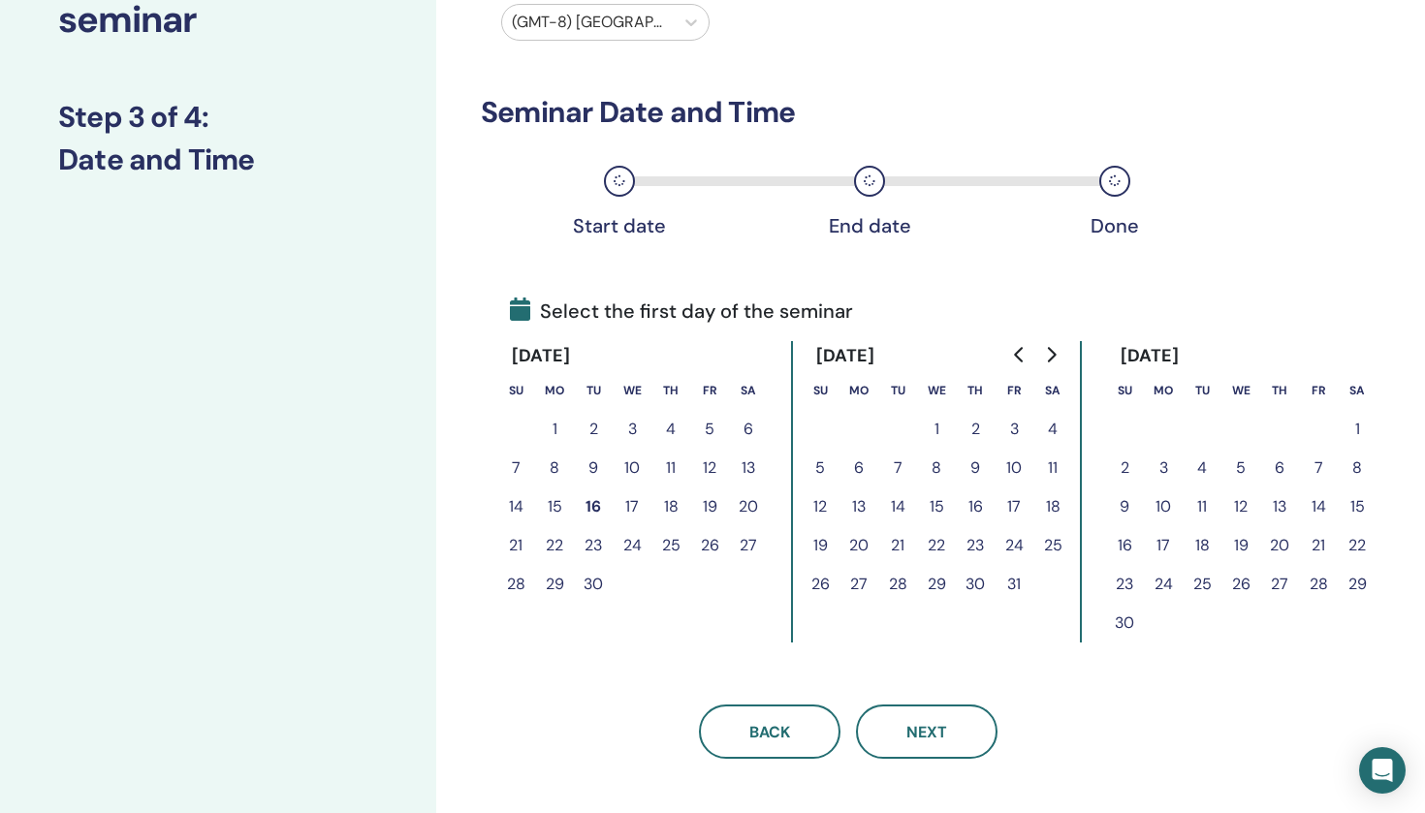
click at [633, 506] on button "17" at bounding box center [632, 507] width 39 height 39
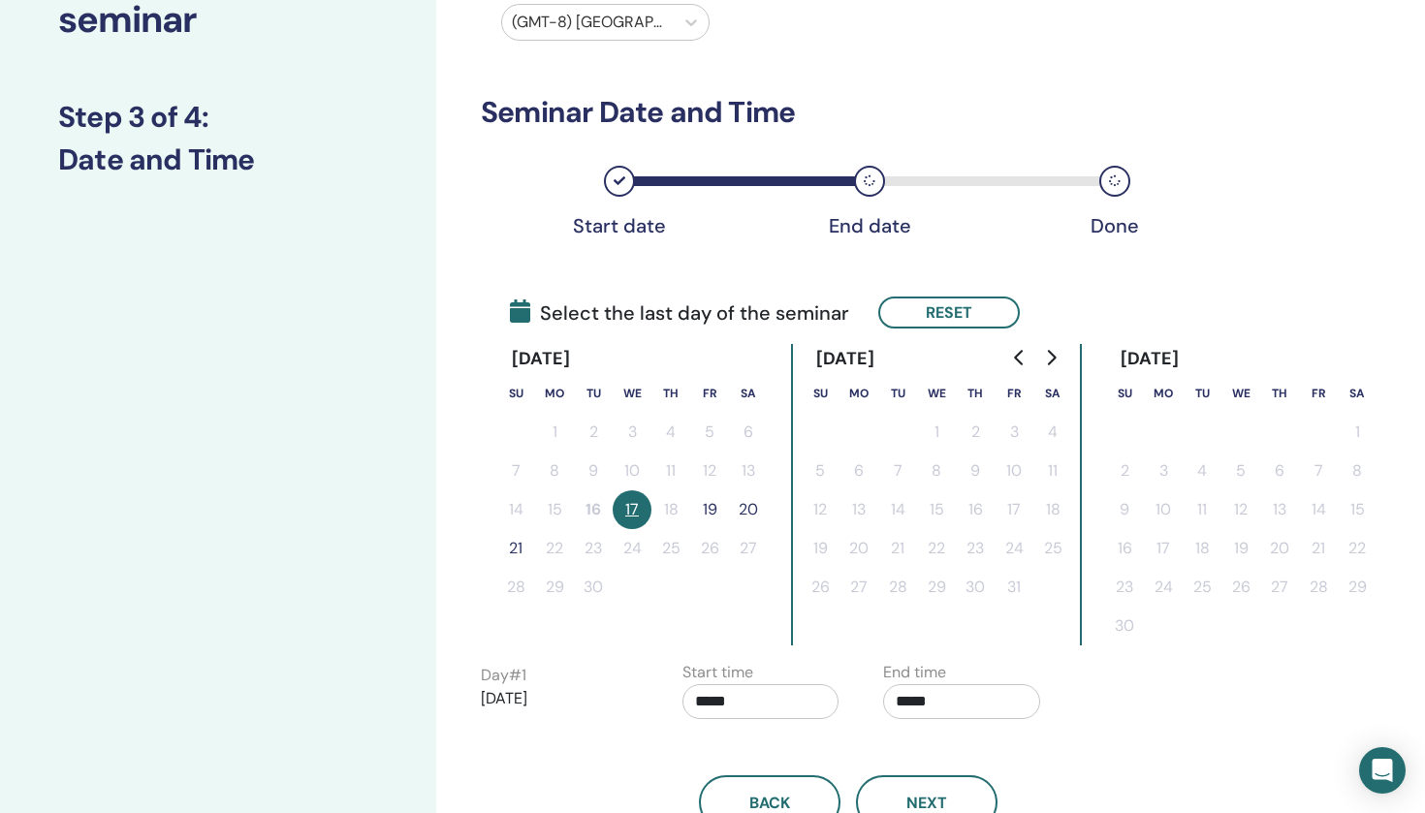
click at [719, 500] on button "19" at bounding box center [709, 510] width 39 height 39
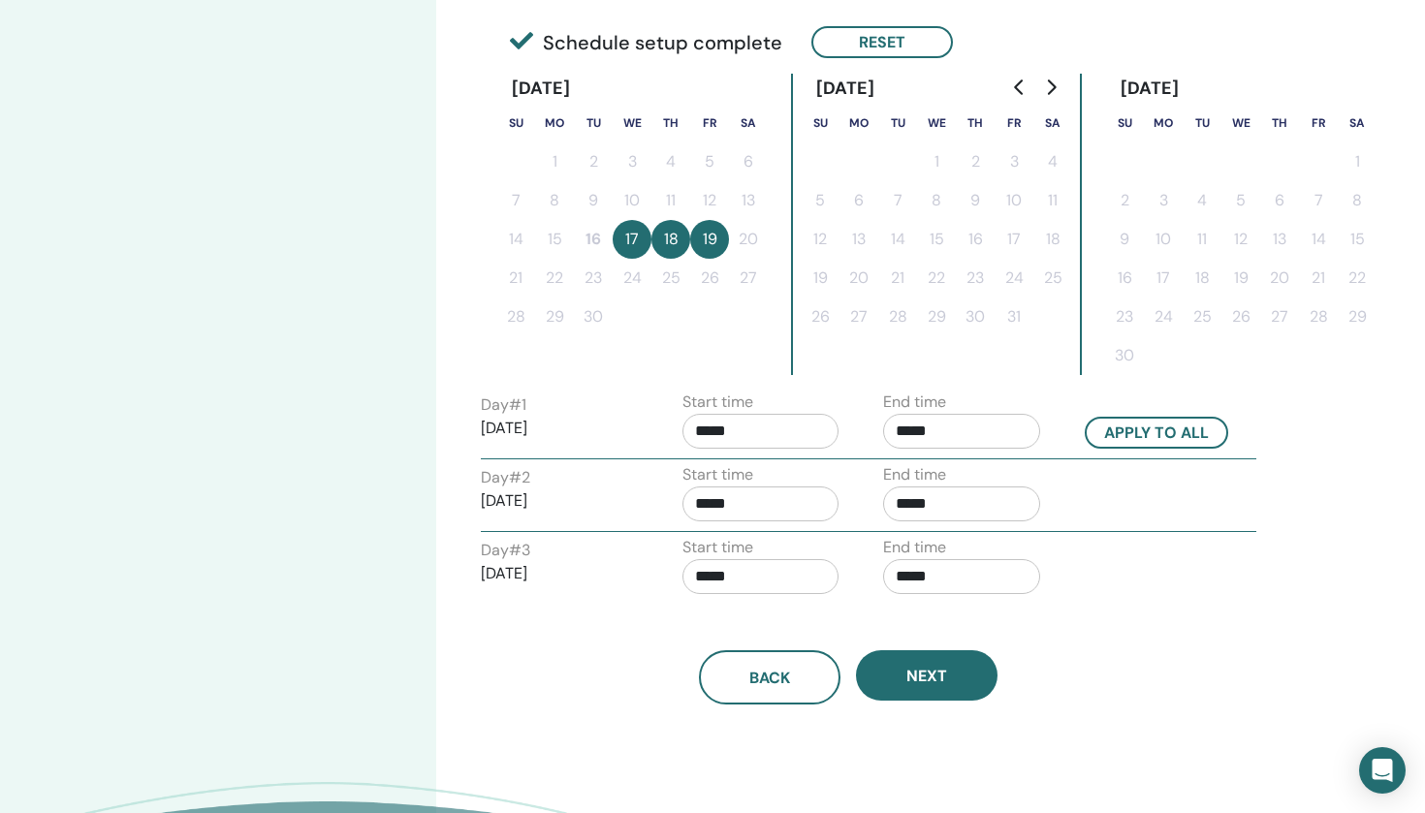
scroll to position [458, 0]
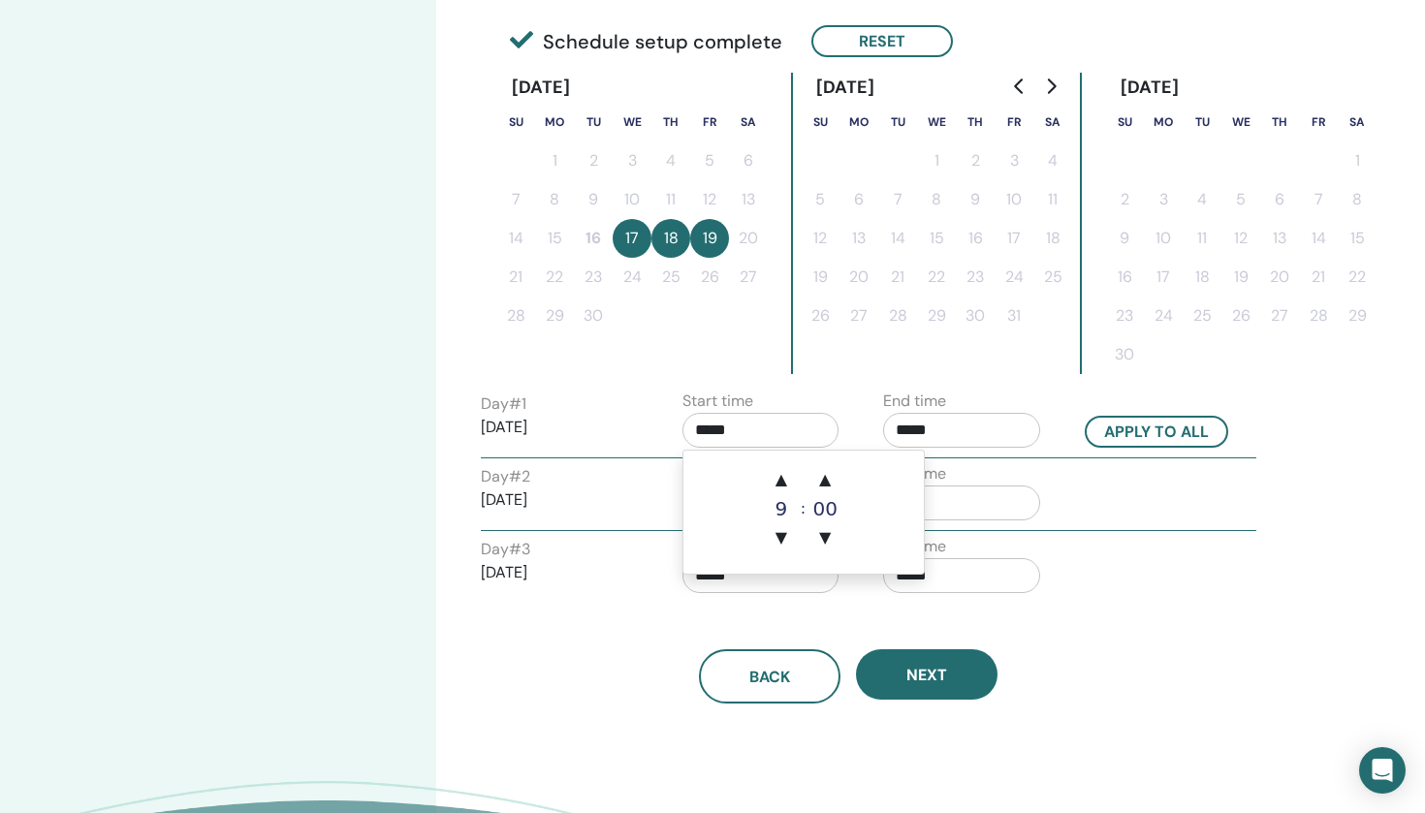
click at [792, 432] on input "*****" at bounding box center [761, 430] width 157 height 35
click at [785, 534] on span "▼" at bounding box center [781, 538] width 39 height 39
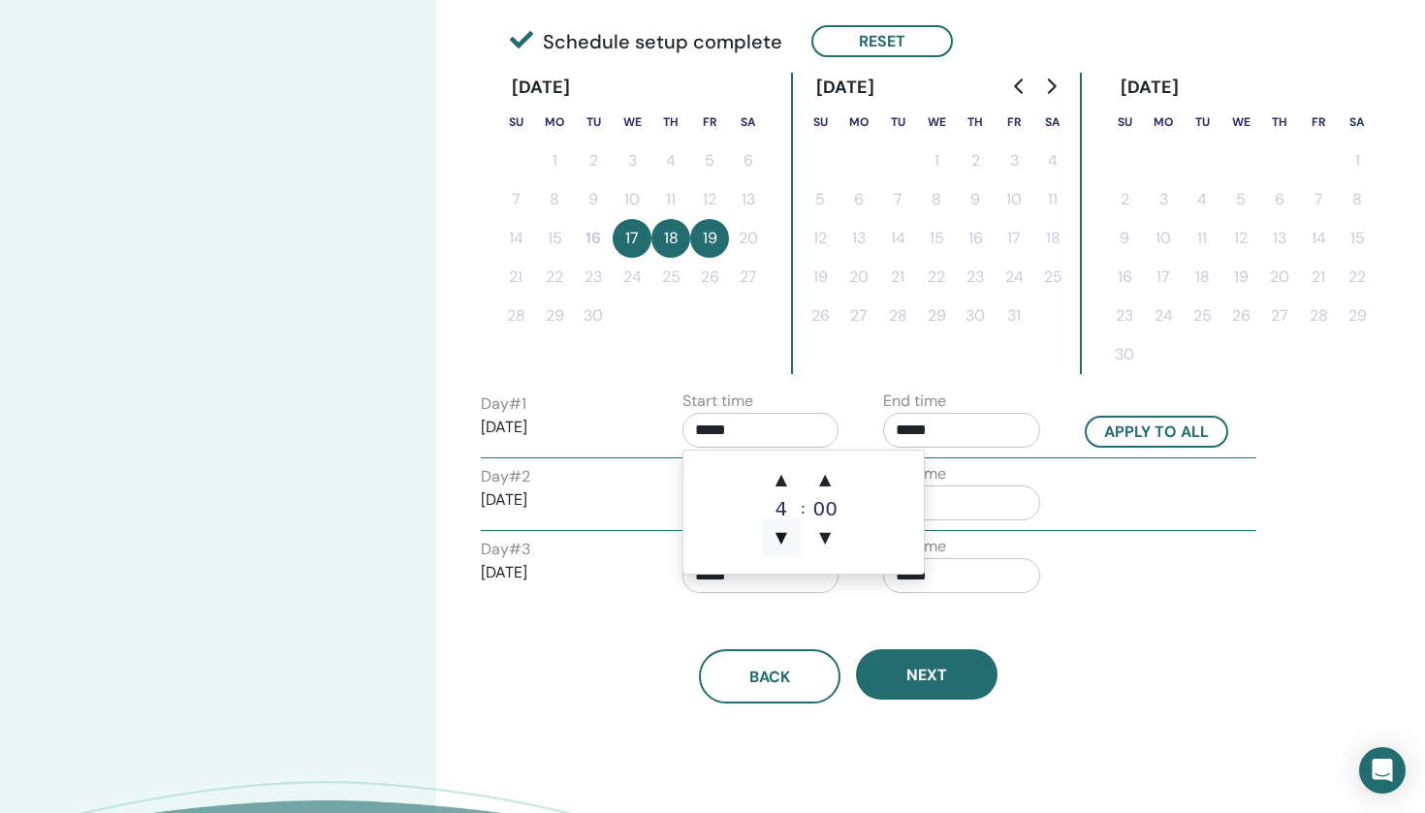
click at [785, 534] on span "▼" at bounding box center [781, 538] width 39 height 39
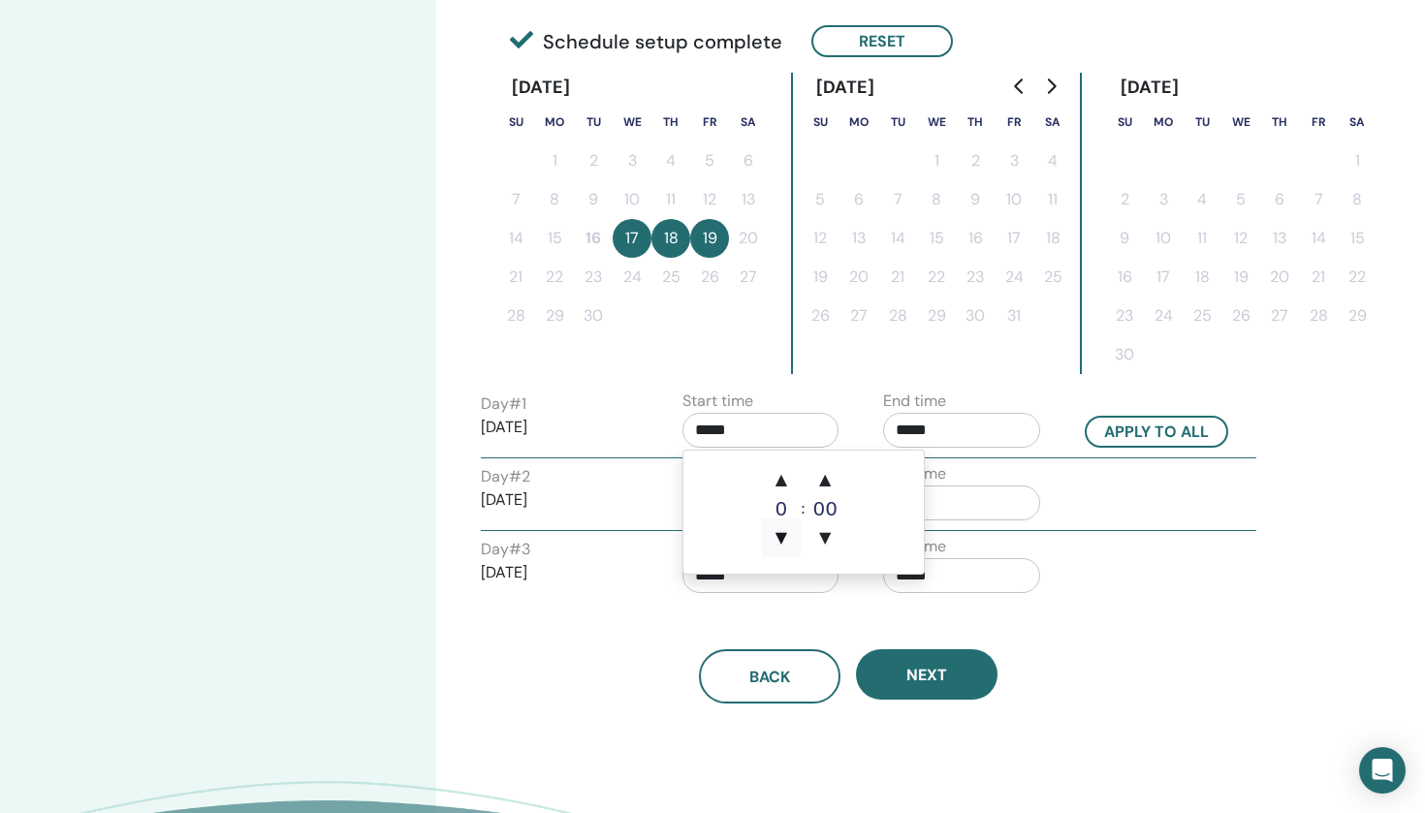
type input "*****"
click at [785, 534] on span "▼" at bounding box center [781, 538] width 39 height 39
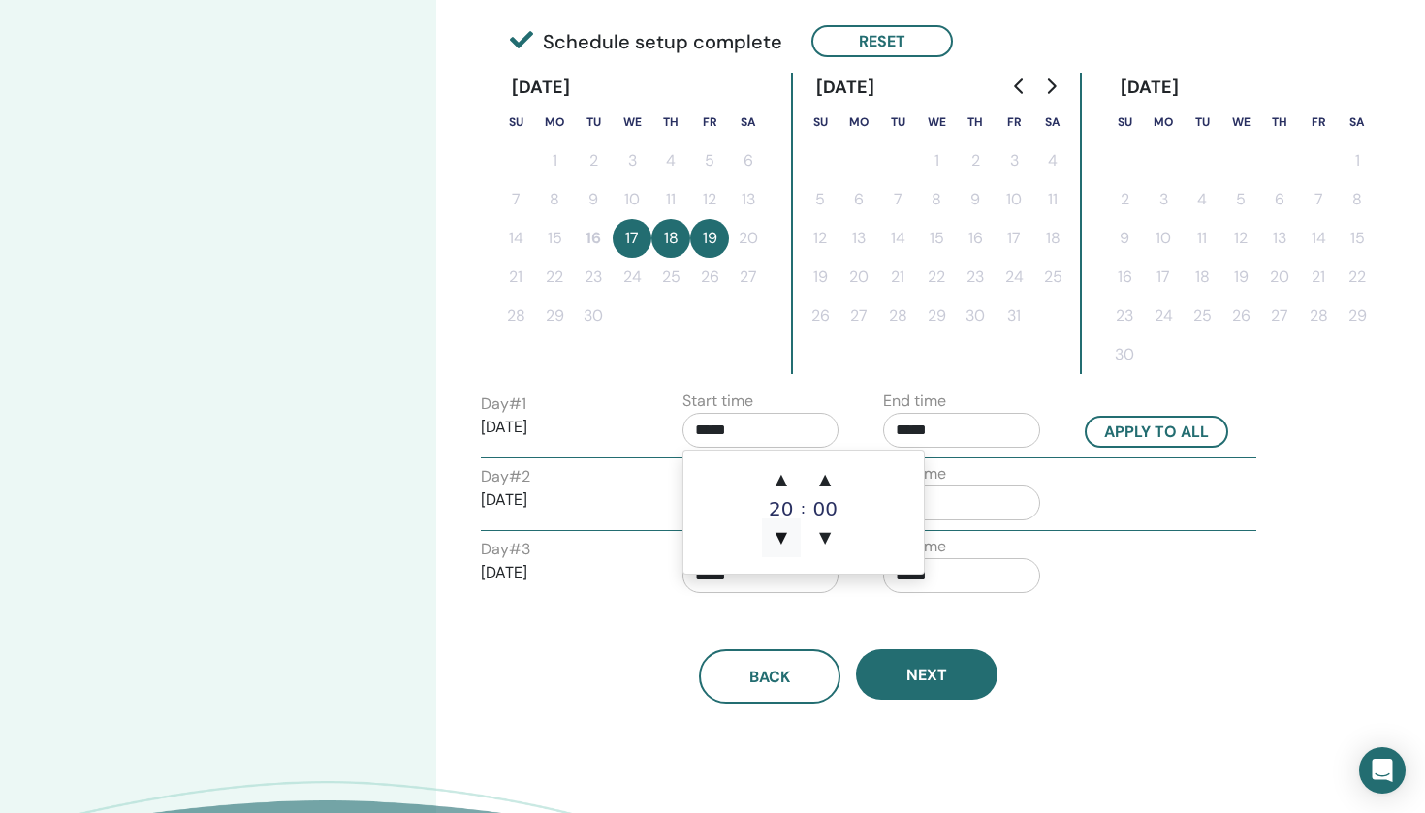
click at [785, 534] on span "▼" at bounding box center [781, 538] width 39 height 39
click at [974, 435] on input "*****" at bounding box center [961, 430] width 157 height 35
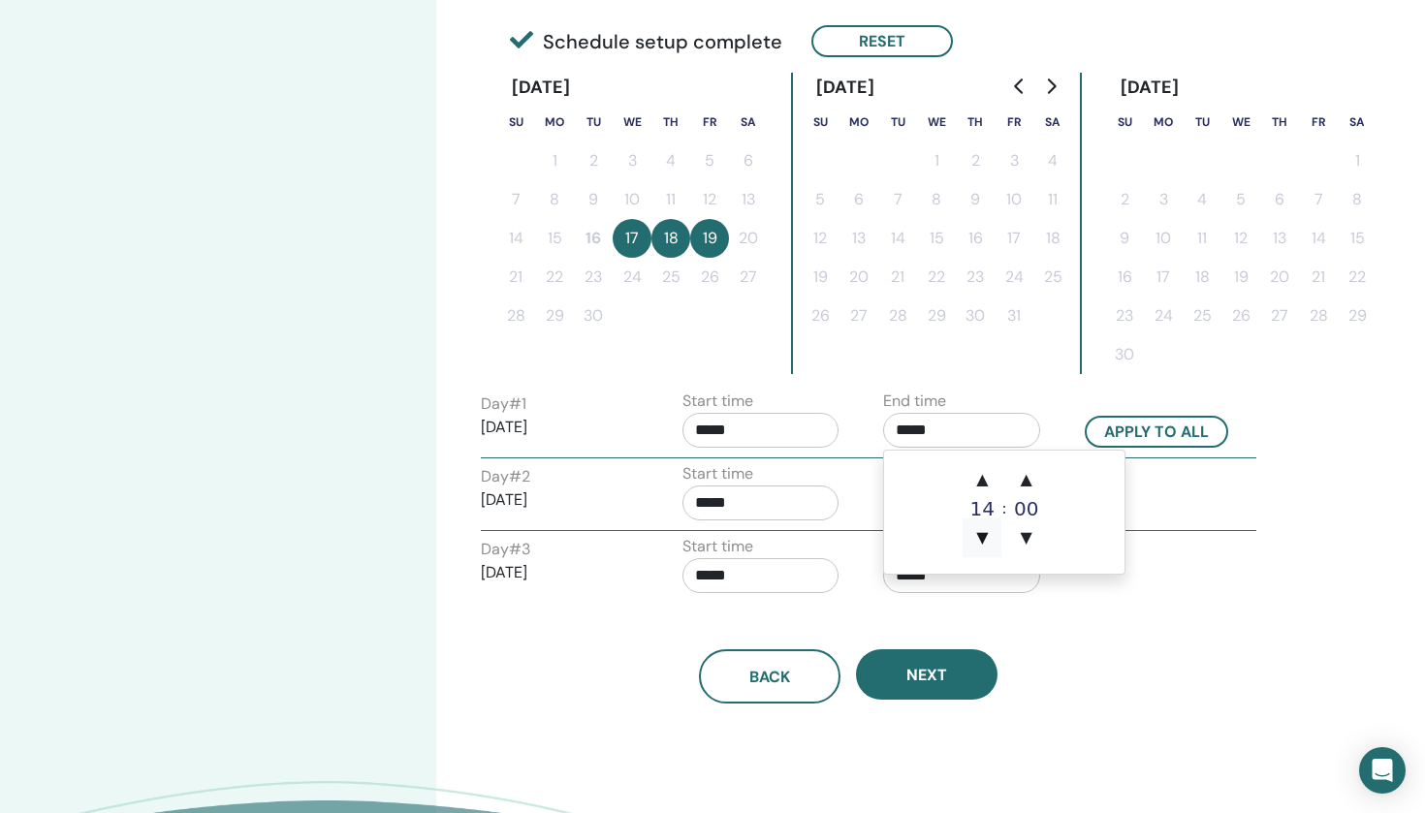
click at [977, 534] on span "▼" at bounding box center [982, 538] width 39 height 39
click at [1020, 532] on span "▼" at bounding box center [1026, 538] width 39 height 39
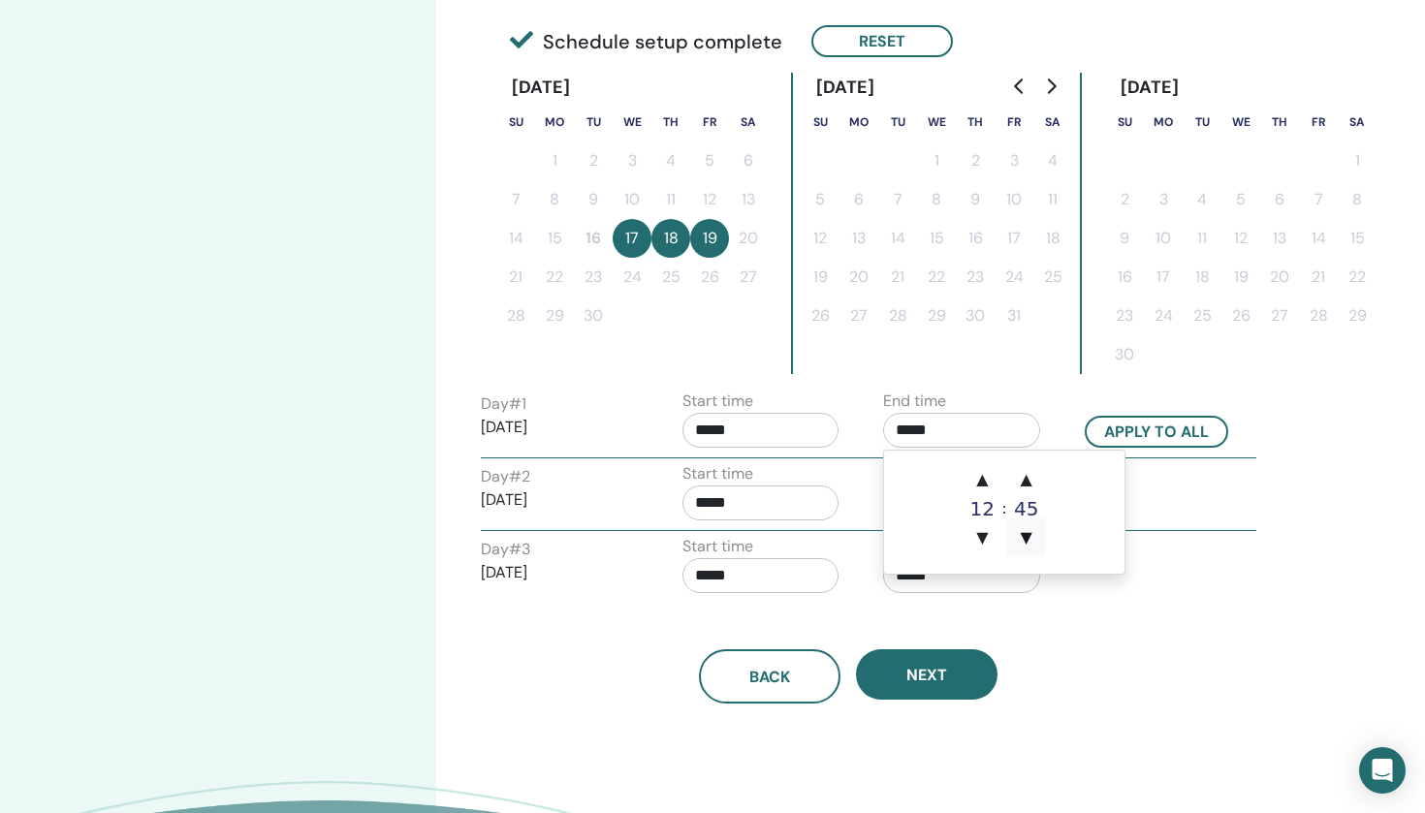
click at [1020, 532] on span "▼" at bounding box center [1026, 538] width 39 height 39
click at [1023, 482] on span "▲" at bounding box center [1026, 480] width 39 height 39
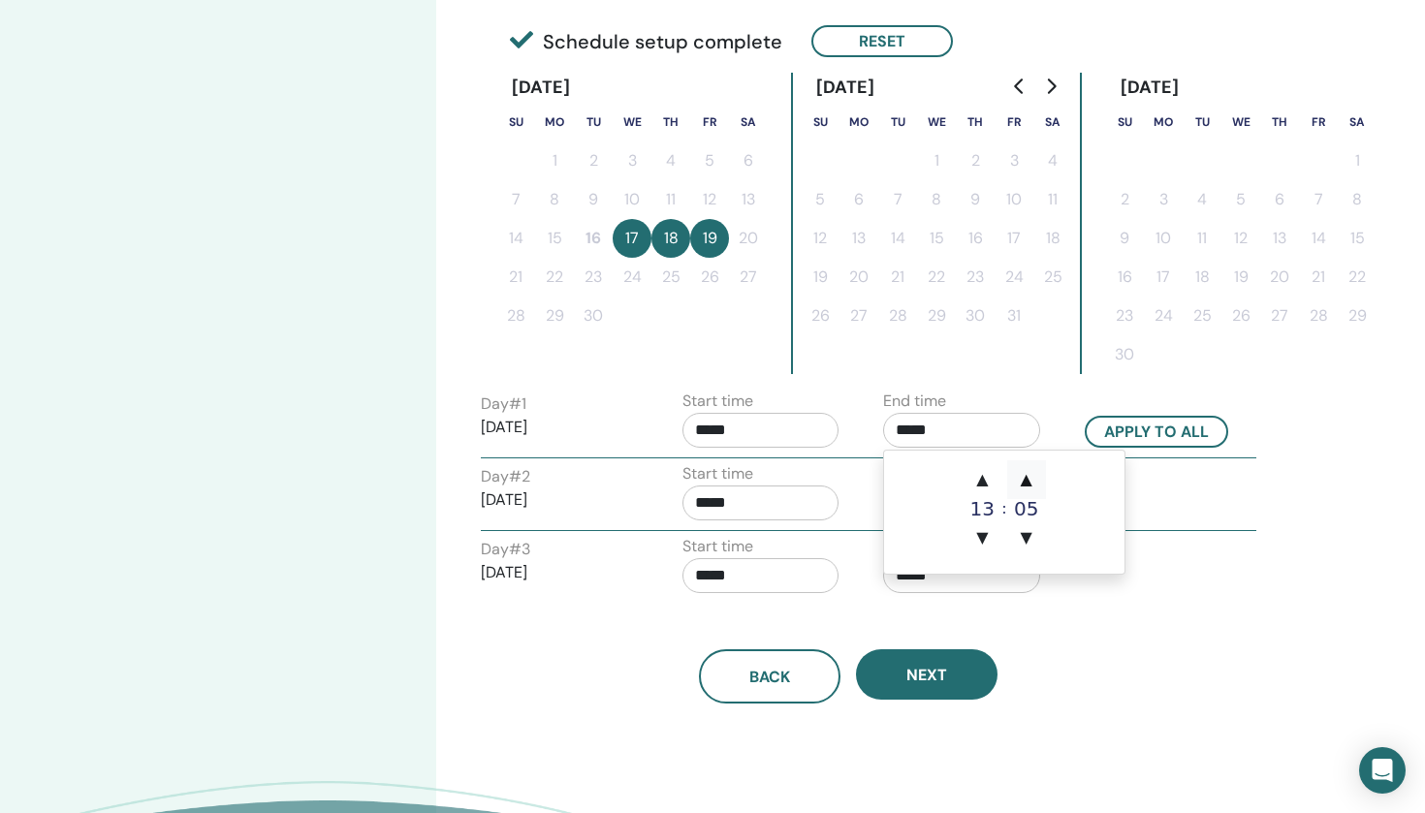
click at [1023, 482] on span "▲" at bounding box center [1026, 480] width 39 height 39
click at [1026, 529] on span "▼" at bounding box center [1026, 538] width 39 height 39
click at [980, 539] on span "▼" at bounding box center [982, 538] width 39 height 39
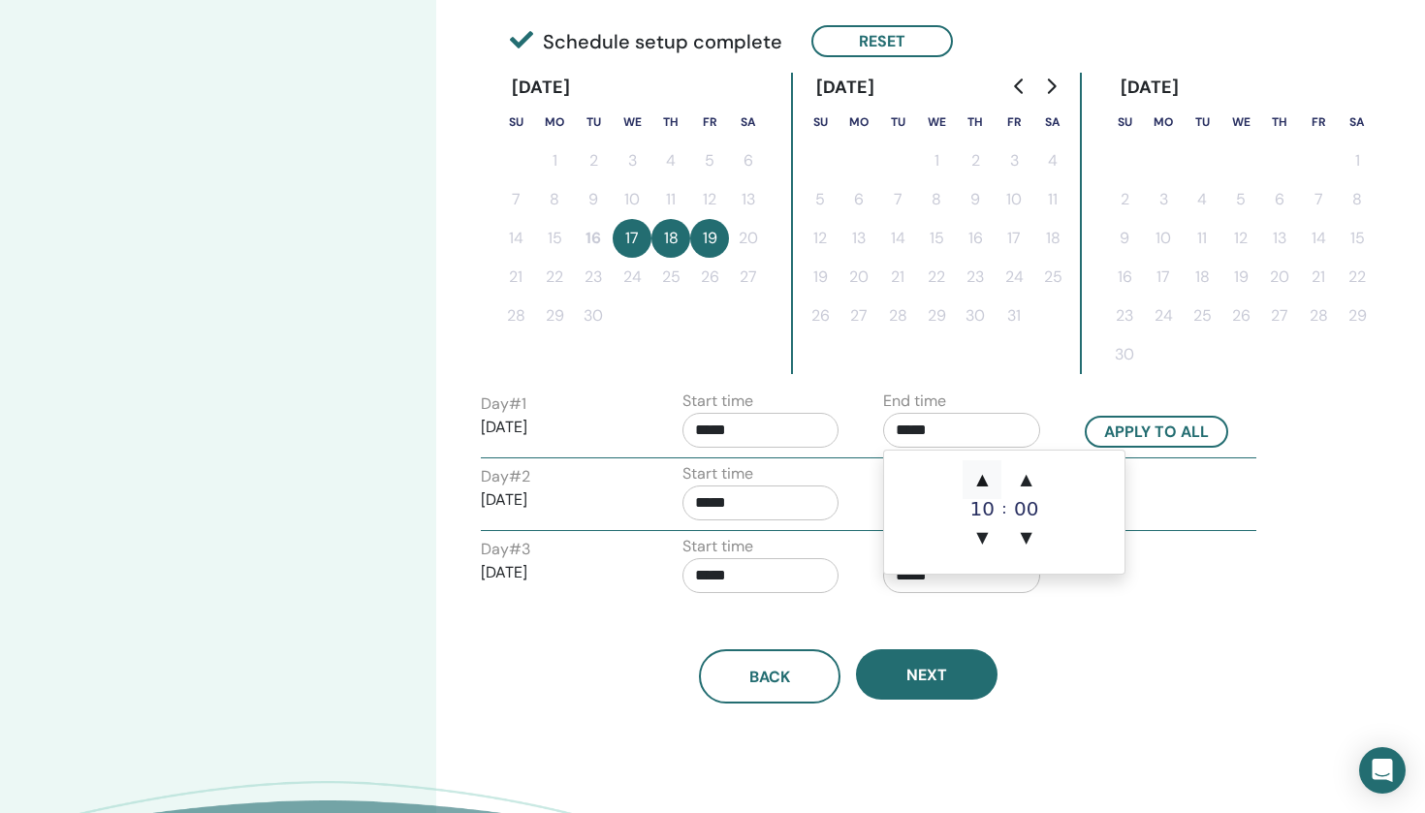
click at [982, 483] on span "▲" at bounding box center [982, 480] width 39 height 39
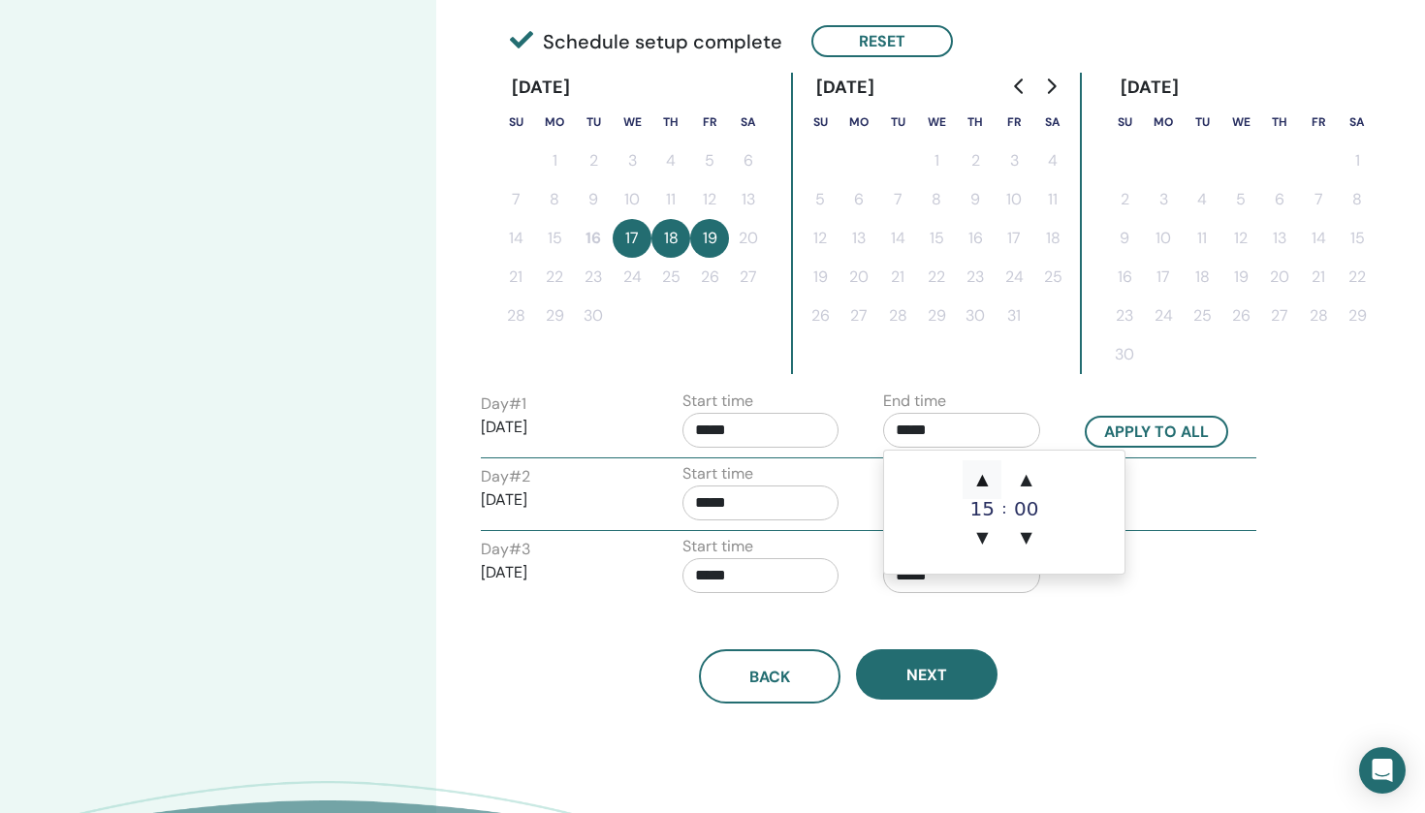
click at [982, 483] on span "▲" at bounding box center [982, 480] width 39 height 39
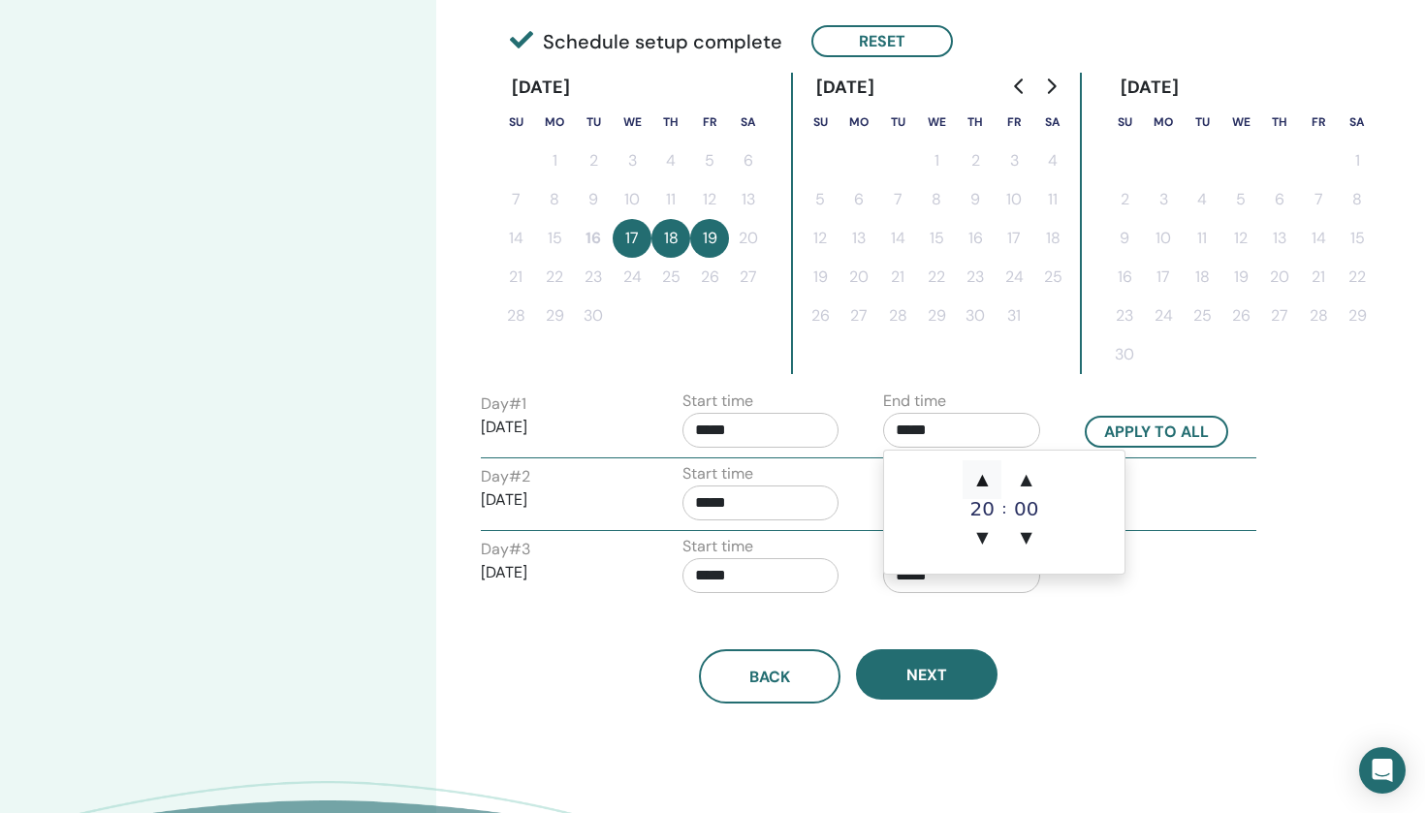
click at [982, 483] on span "▲" at bounding box center [982, 480] width 39 height 39
type input "*****"
click at [747, 428] on input "*****" at bounding box center [761, 430] width 157 height 35
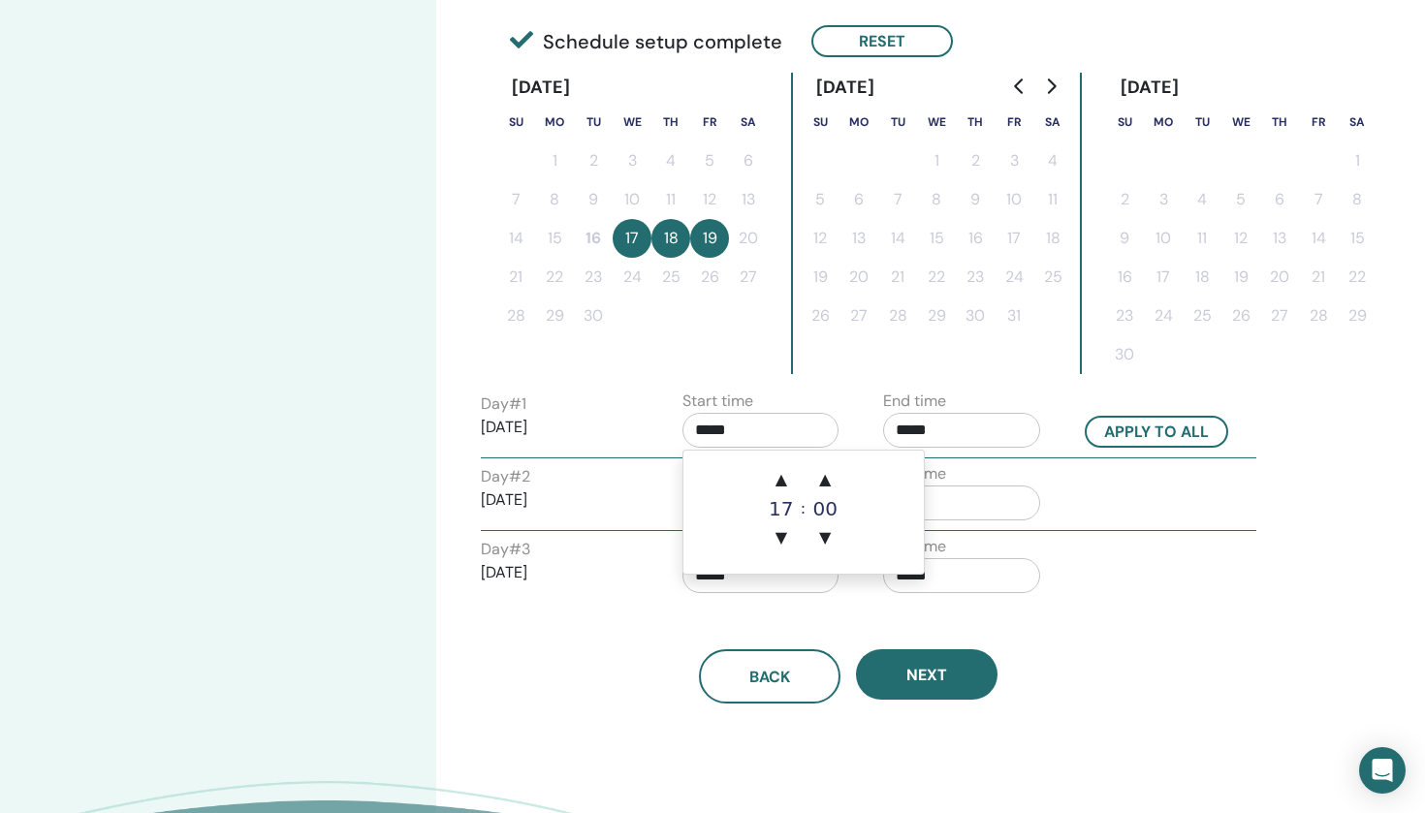
click at [785, 506] on div "17" at bounding box center [781, 508] width 39 height 19
click at [795, 439] on input "*****" at bounding box center [761, 430] width 157 height 35
click at [1093, 520] on div "Day # 2 2025/09/18 Start time ***** End time *****" at bounding box center [868, 496] width 805 height 68
click at [746, 426] on input "*****" at bounding box center [761, 430] width 157 height 35
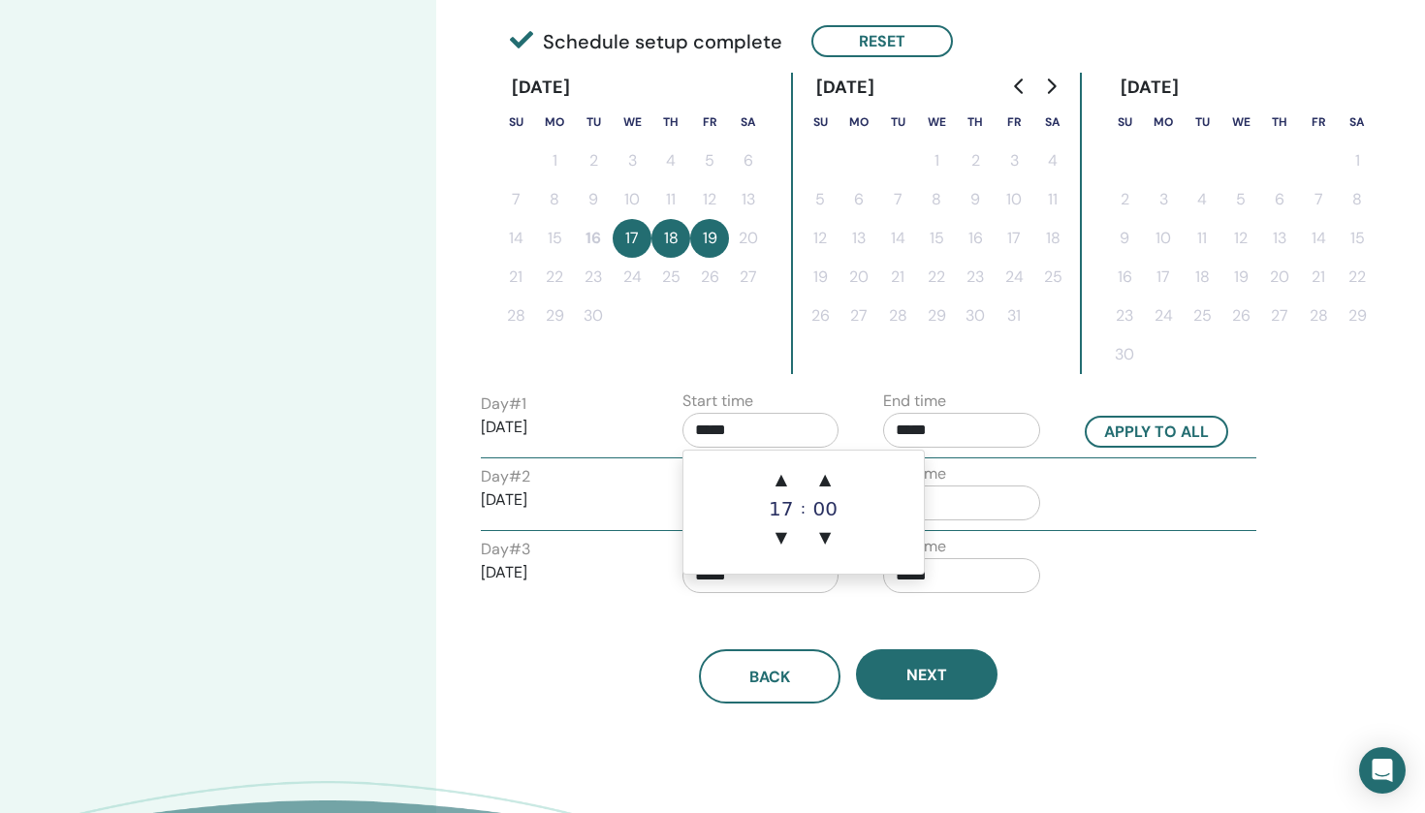
click at [780, 513] on div "17" at bounding box center [781, 508] width 39 height 19
click at [830, 513] on div "00" at bounding box center [825, 508] width 39 height 19
click at [780, 534] on span "▼" at bounding box center [781, 538] width 39 height 39
click at [783, 511] on div "16" at bounding box center [781, 508] width 39 height 19
click at [783, 479] on span "▲" at bounding box center [781, 480] width 39 height 39
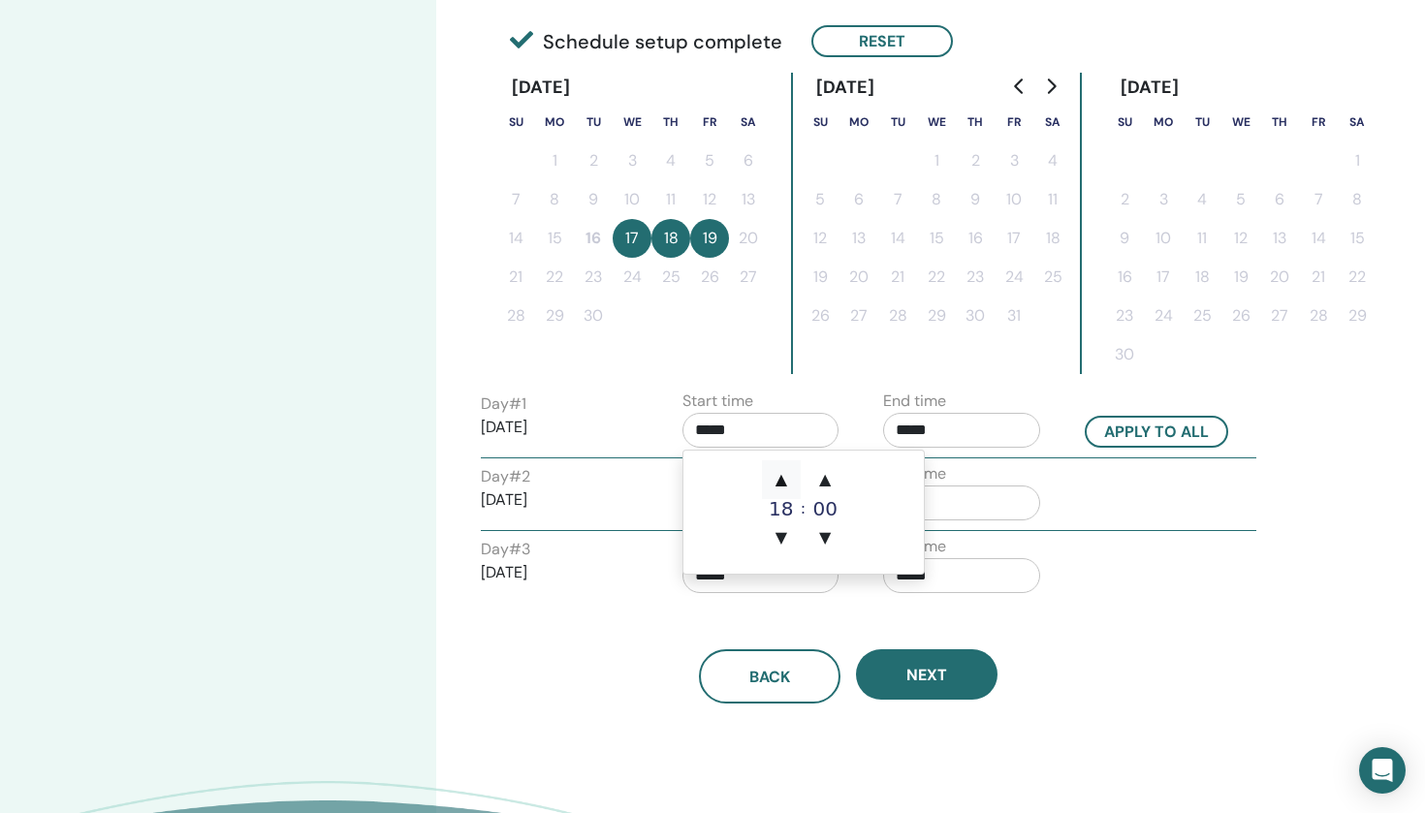
click at [783, 479] on span "▲" at bounding box center [781, 480] width 39 height 39
type input "*****"
click at [783, 500] on div "19" at bounding box center [781, 508] width 39 height 19
click at [1057, 490] on div "End time *****" at bounding box center [970, 496] width 202 height 68
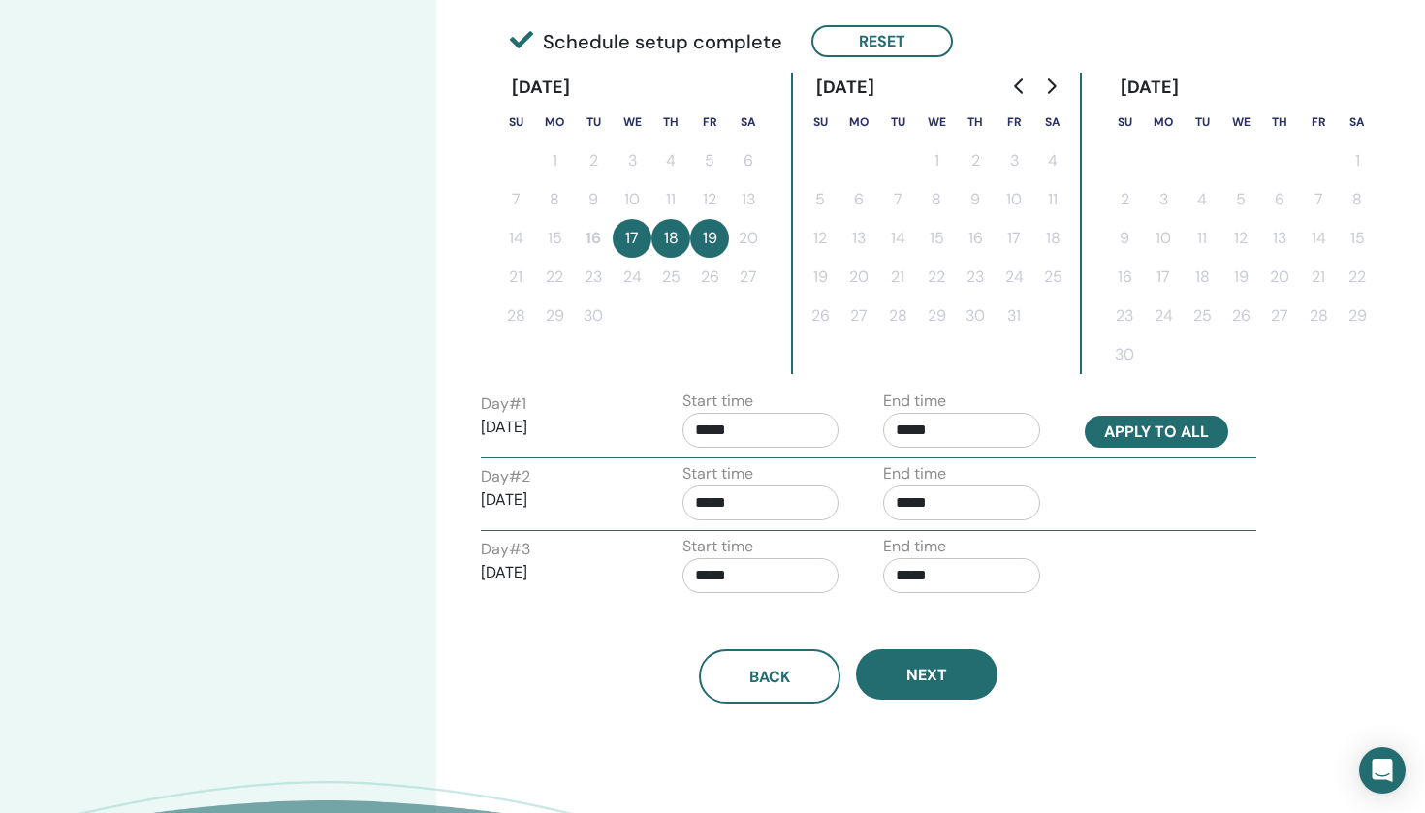
click at [1148, 422] on button "Apply to all" at bounding box center [1156, 432] width 143 height 32
type input "*****"
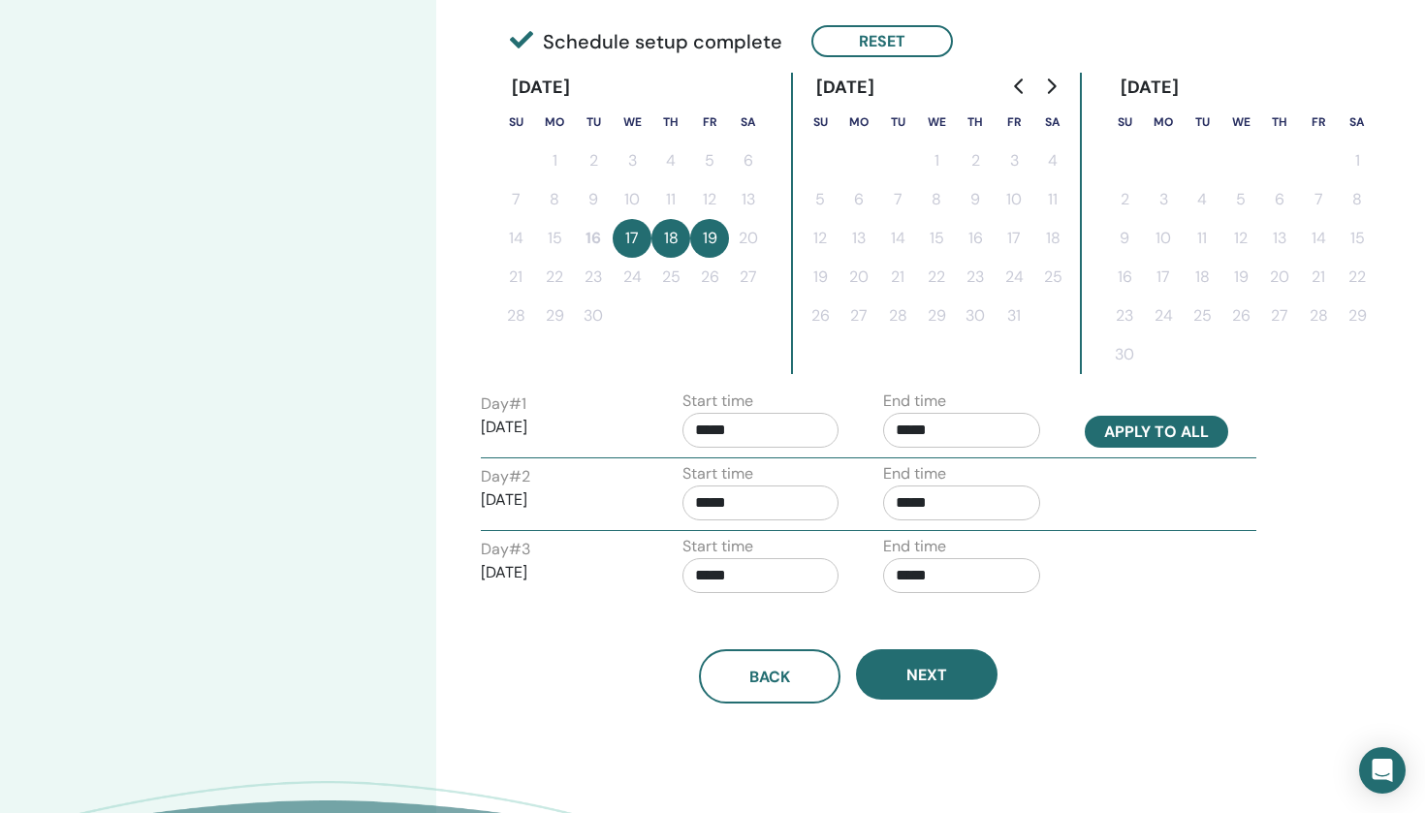
click at [1162, 428] on button "Apply to all" at bounding box center [1156, 432] width 143 height 32
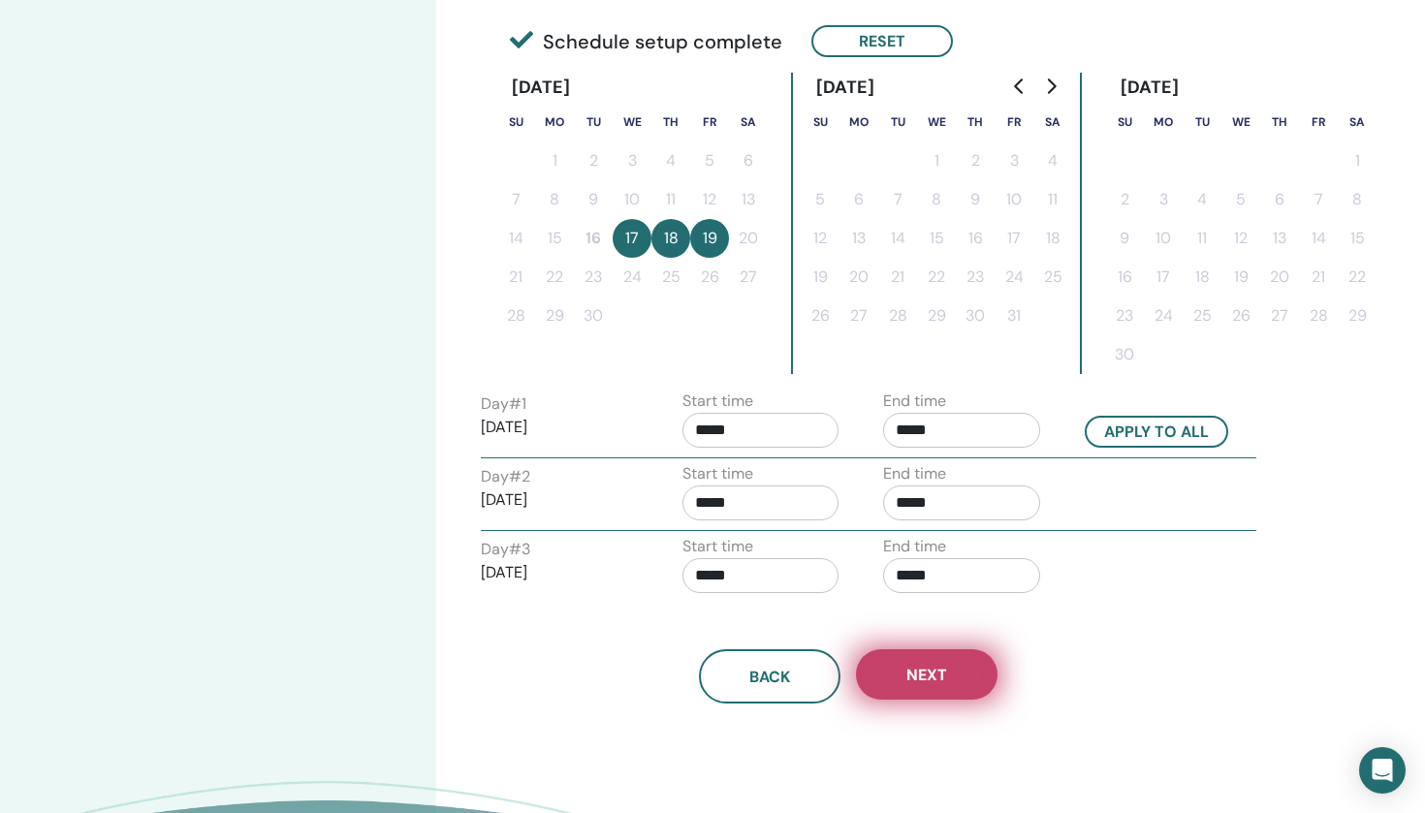
click at [925, 669] on span "Next" at bounding box center [926, 675] width 41 height 20
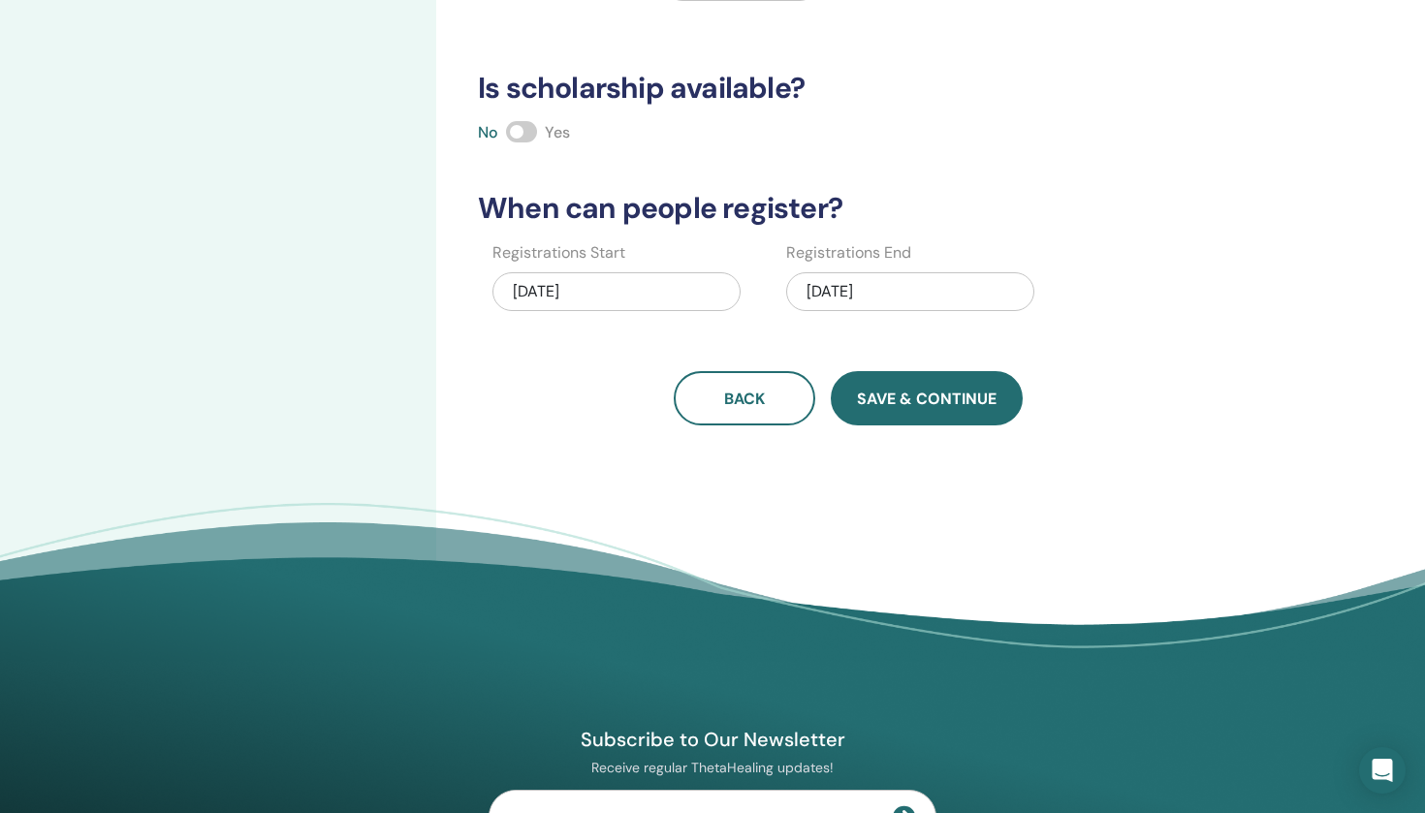
click at [958, 395] on span "Save & Continue" at bounding box center [927, 399] width 140 height 20
click at [532, 132] on span at bounding box center [521, 131] width 31 height 21
click at [506, 135] on span at bounding box center [521, 131] width 31 height 21
click at [901, 405] on span "Save & Continue" at bounding box center [927, 399] width 140 height 20
click at [534, 128] on span at bounding box center [521, 131] width 31 height 21
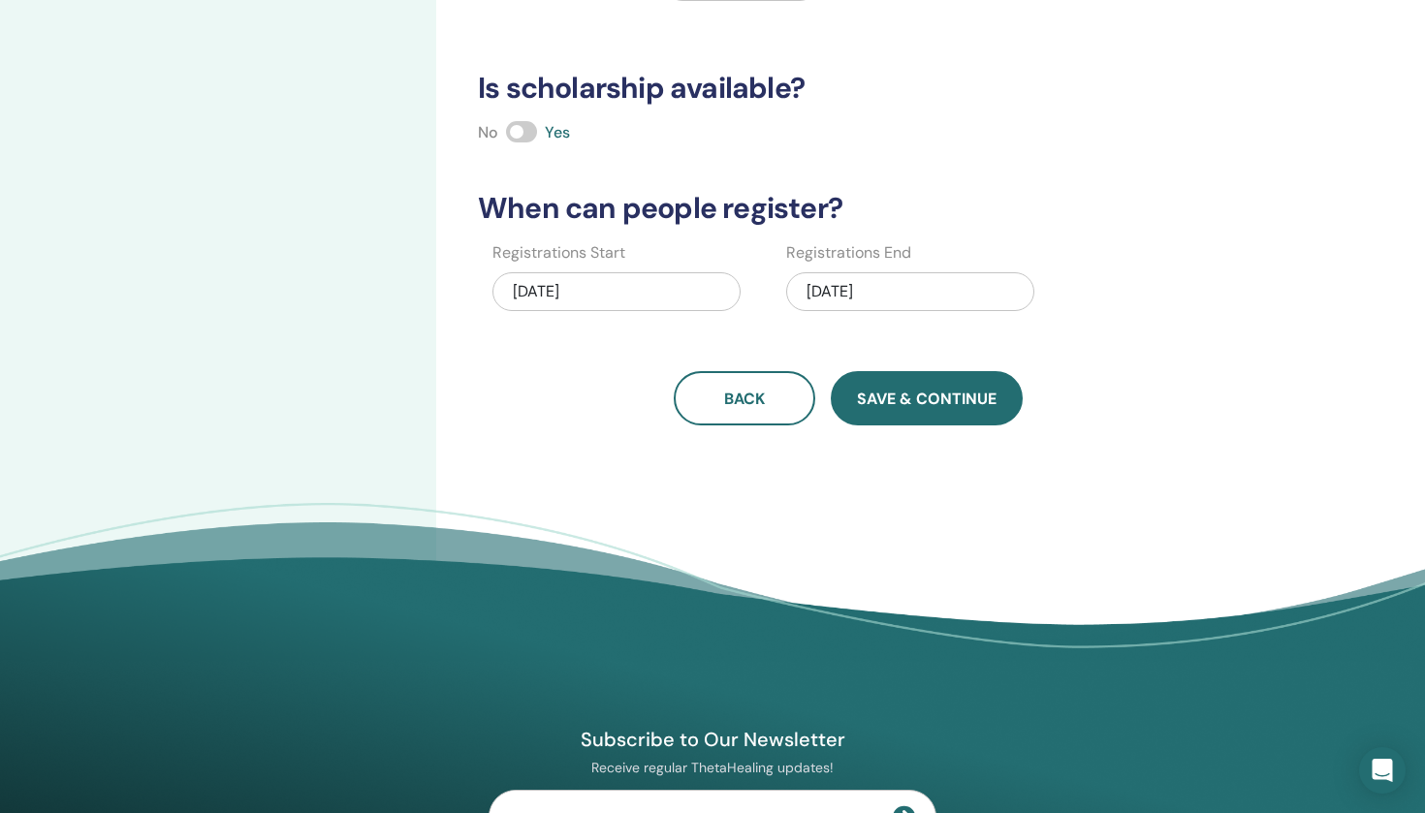
click at [898, 396] on span "Save & Continue" at bounding box center [927, 399] width 140 height 20
click at [942, 398] on span "Save & Continue" at bounding box center [927, 399] width 140 height 20
click at [907, 397] on span "Save & Continue" at bounding box center [927, 399] width 140 height 20
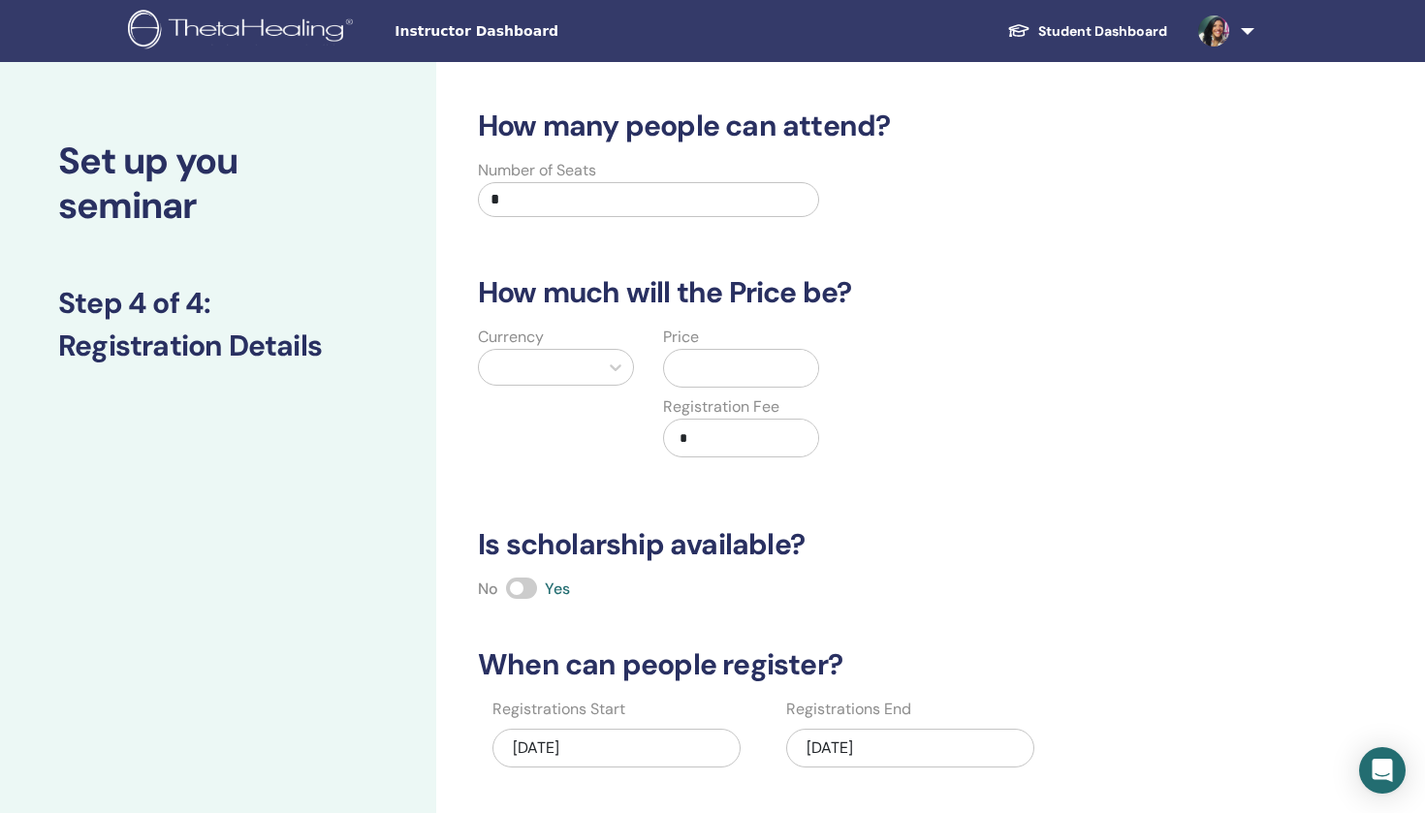
scroll to position [0, 0]
click at [714, 206] on input "*" at bounding box center [648, 199] width 341 height 35
type input "**"
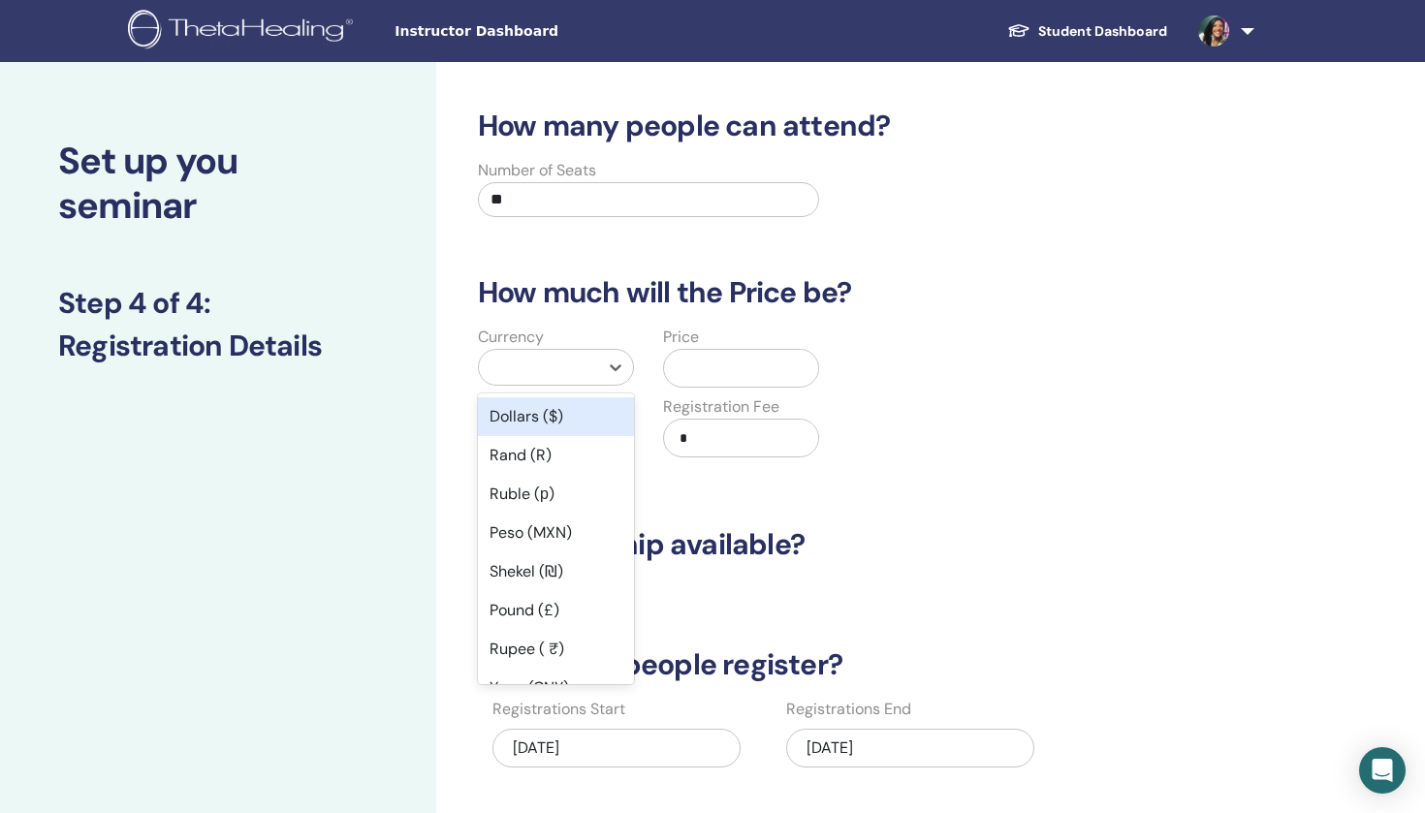
click at [580, 357] on div at bounding box center [539, 367] width 100 height 27
click at [580, 418] on div "Dollars ($)" at bounding box center [556, 416] width 156 height 39
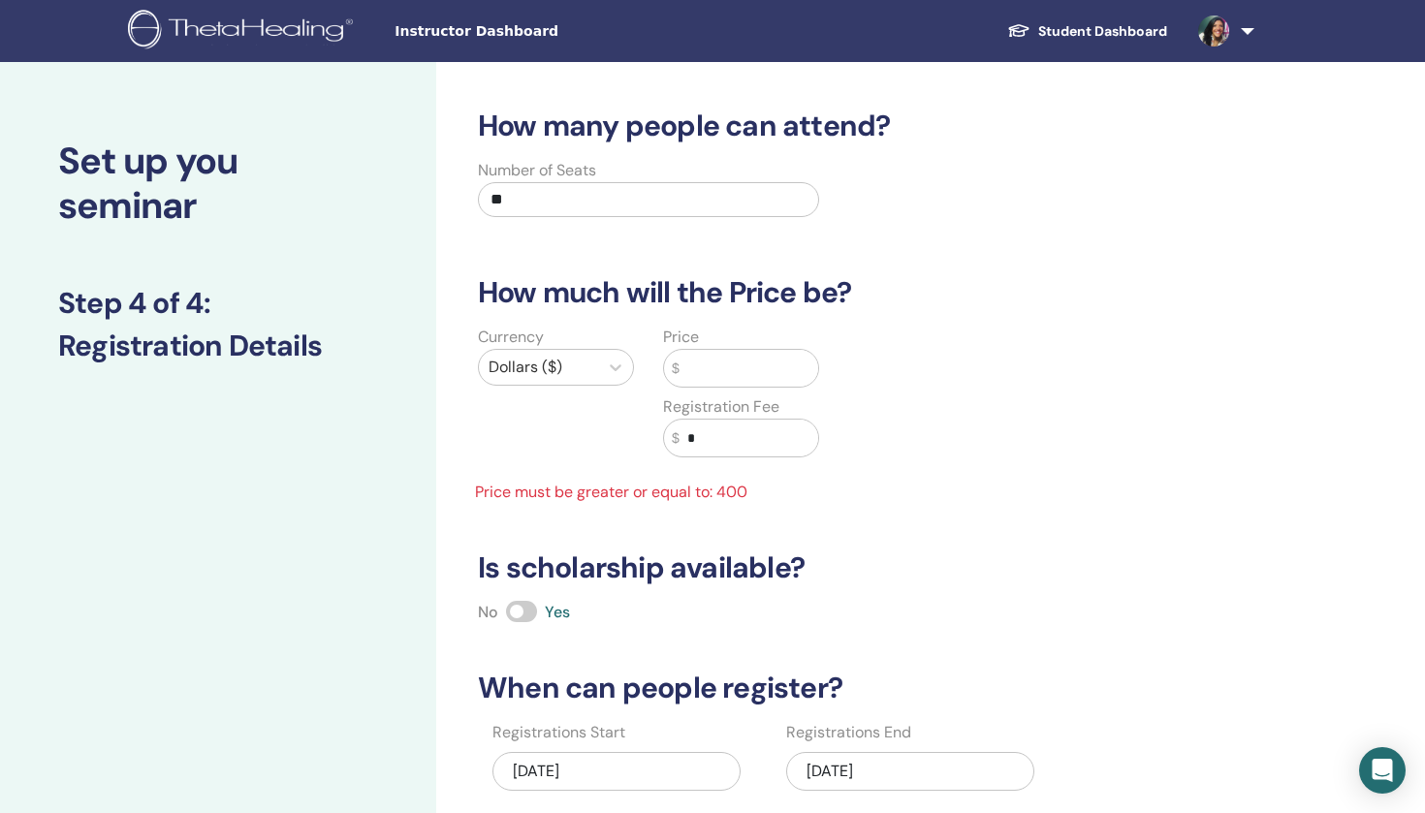
click at [726, 359] on input "text" at bounding box center [749, 368] width 139 height 37
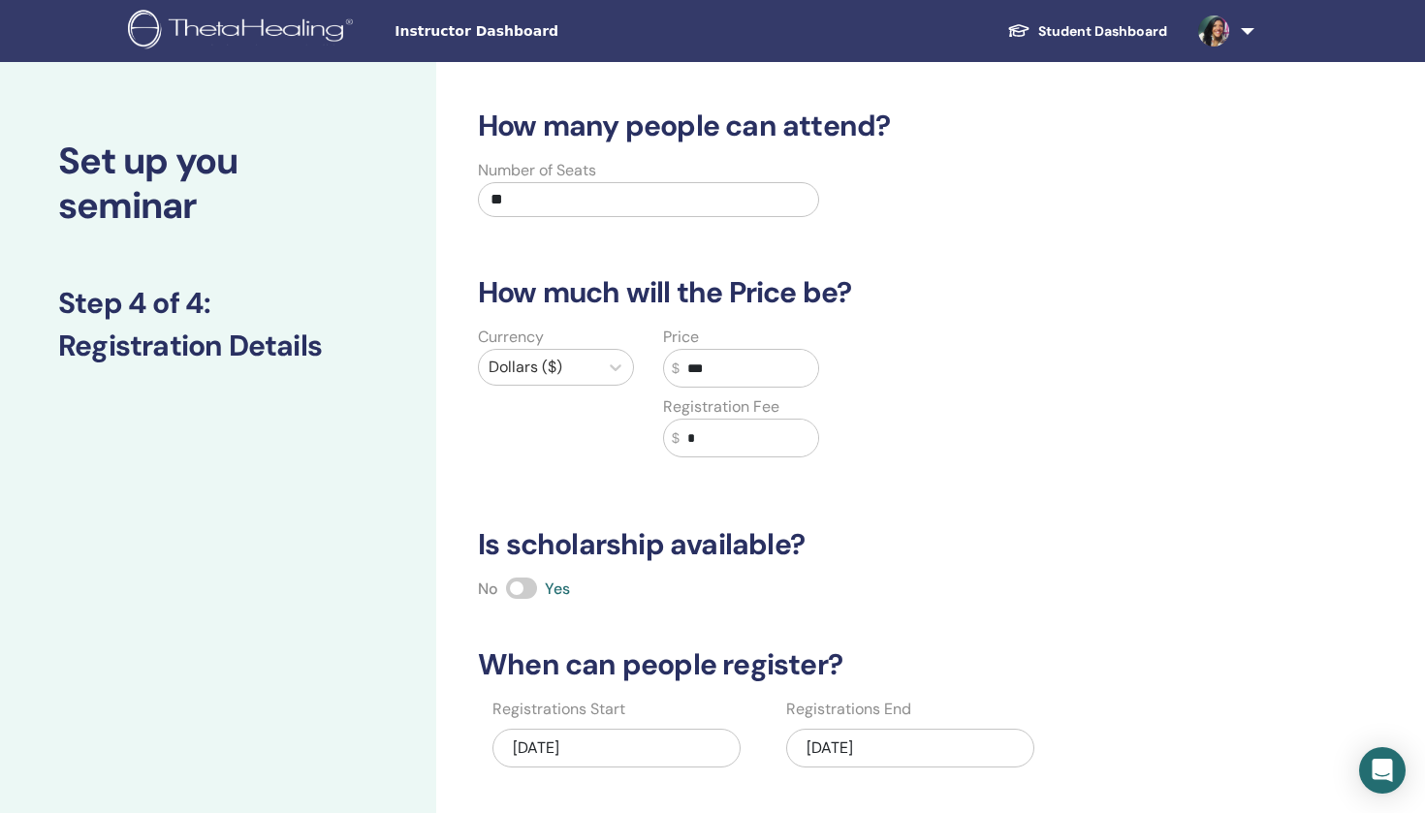
type input "***"
click at [711, 436] on input "*" at bounding box center [749, 438] width 139 height 37
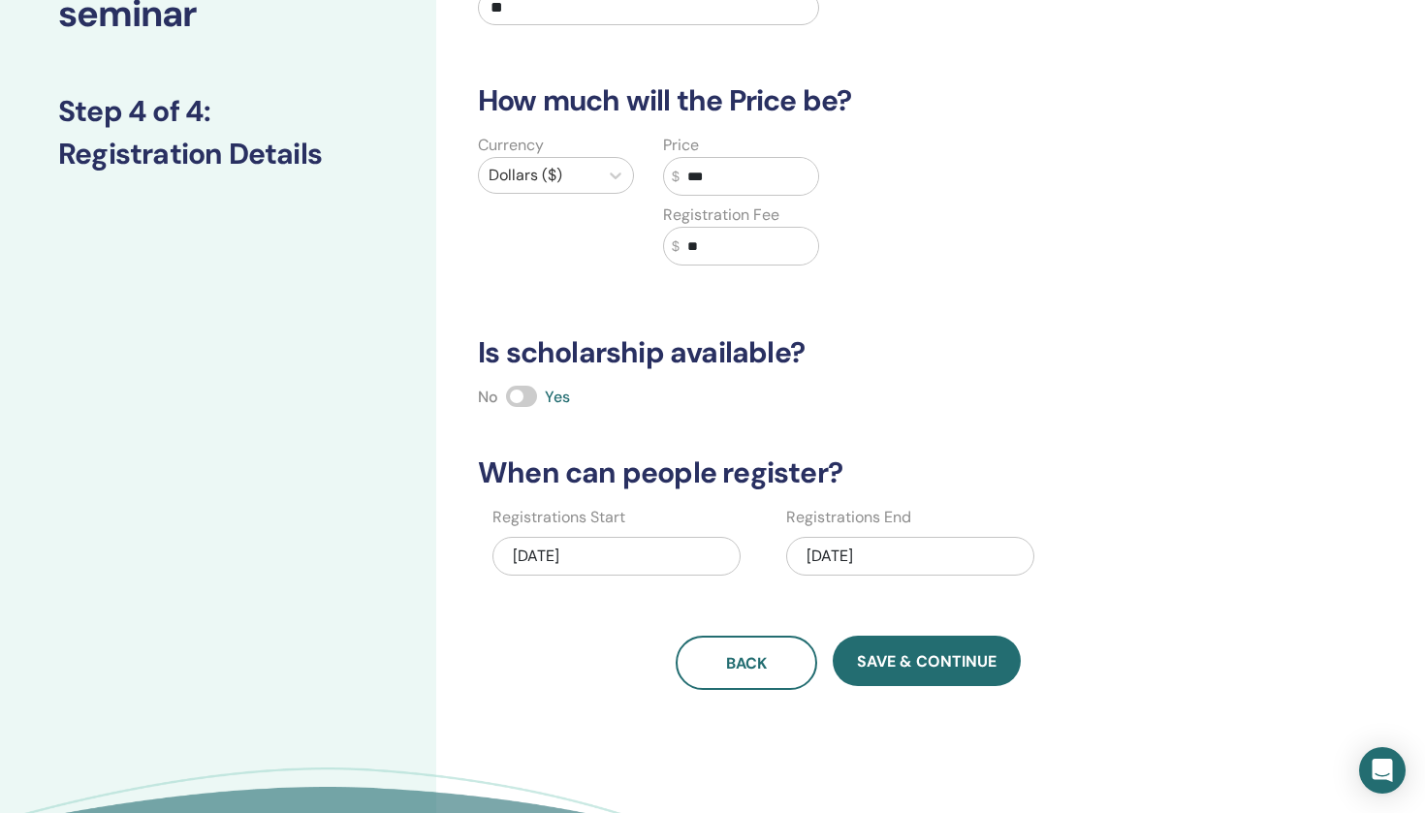
scroll to position [228, 0]
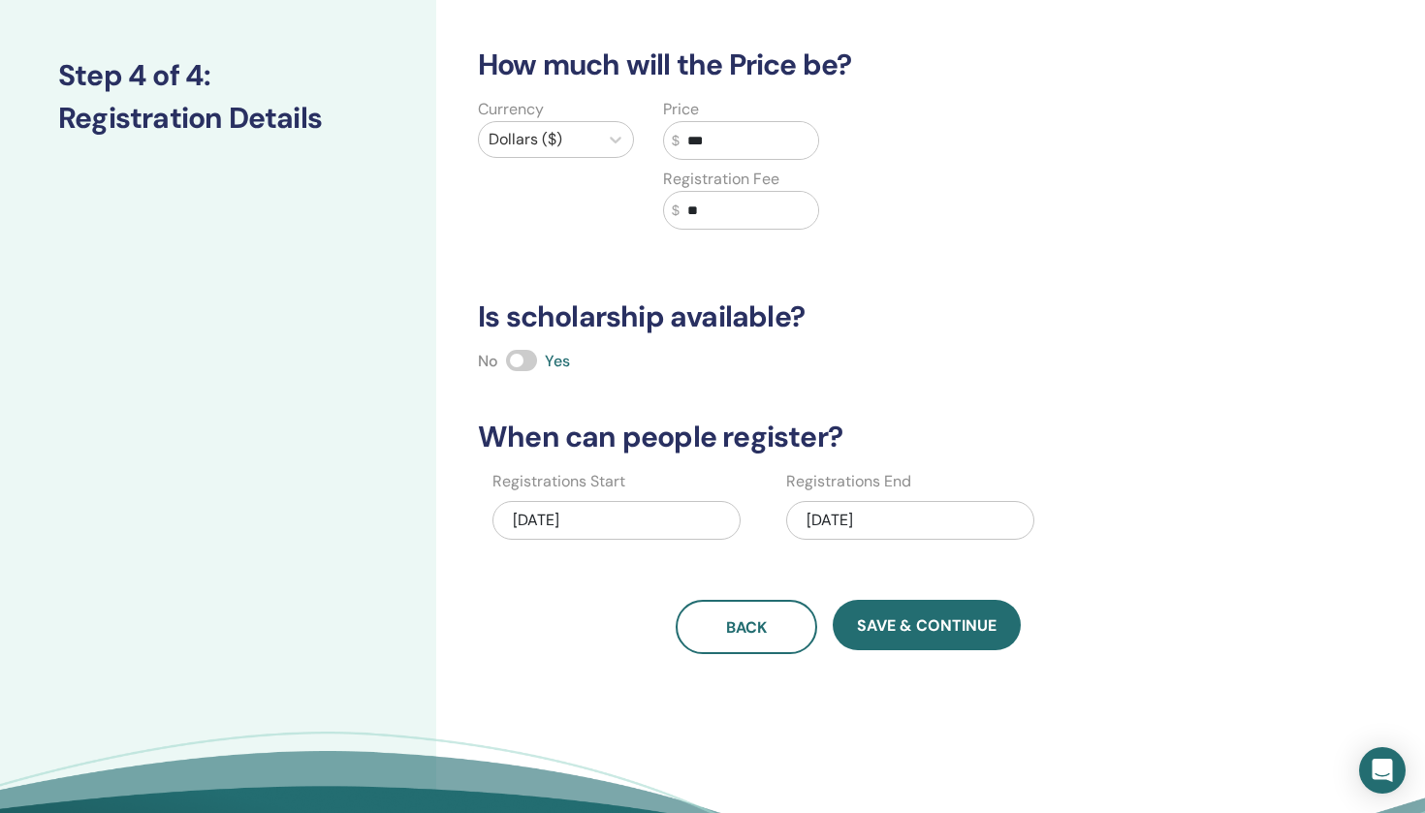
type input "**"
click at [582, 521] on div "09/16/2025" at bounding box center [616, 520] width 248 height 39
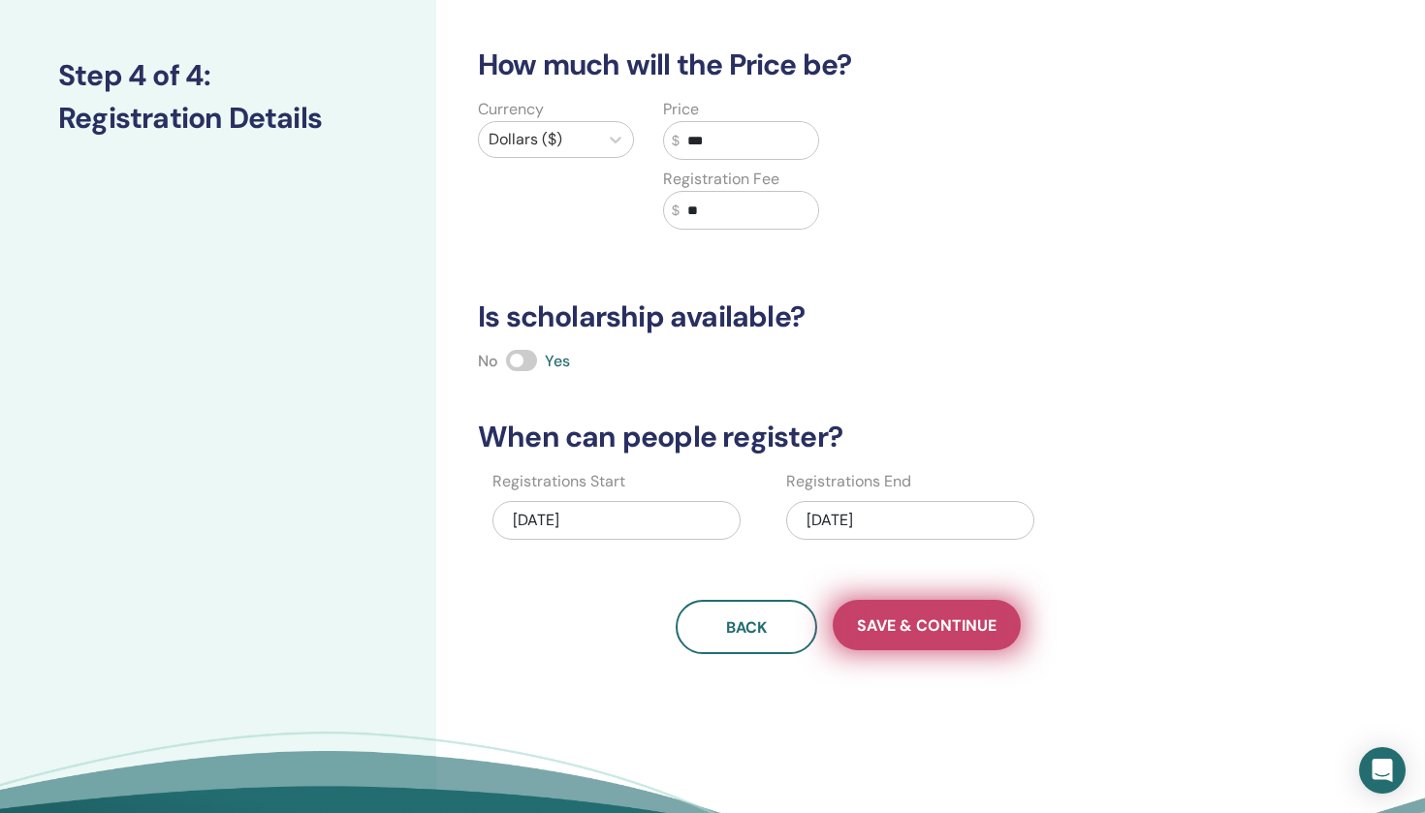
click at [891, 628] on span "Save & Continue" at bounding box center [927, 626] width 140 height 20
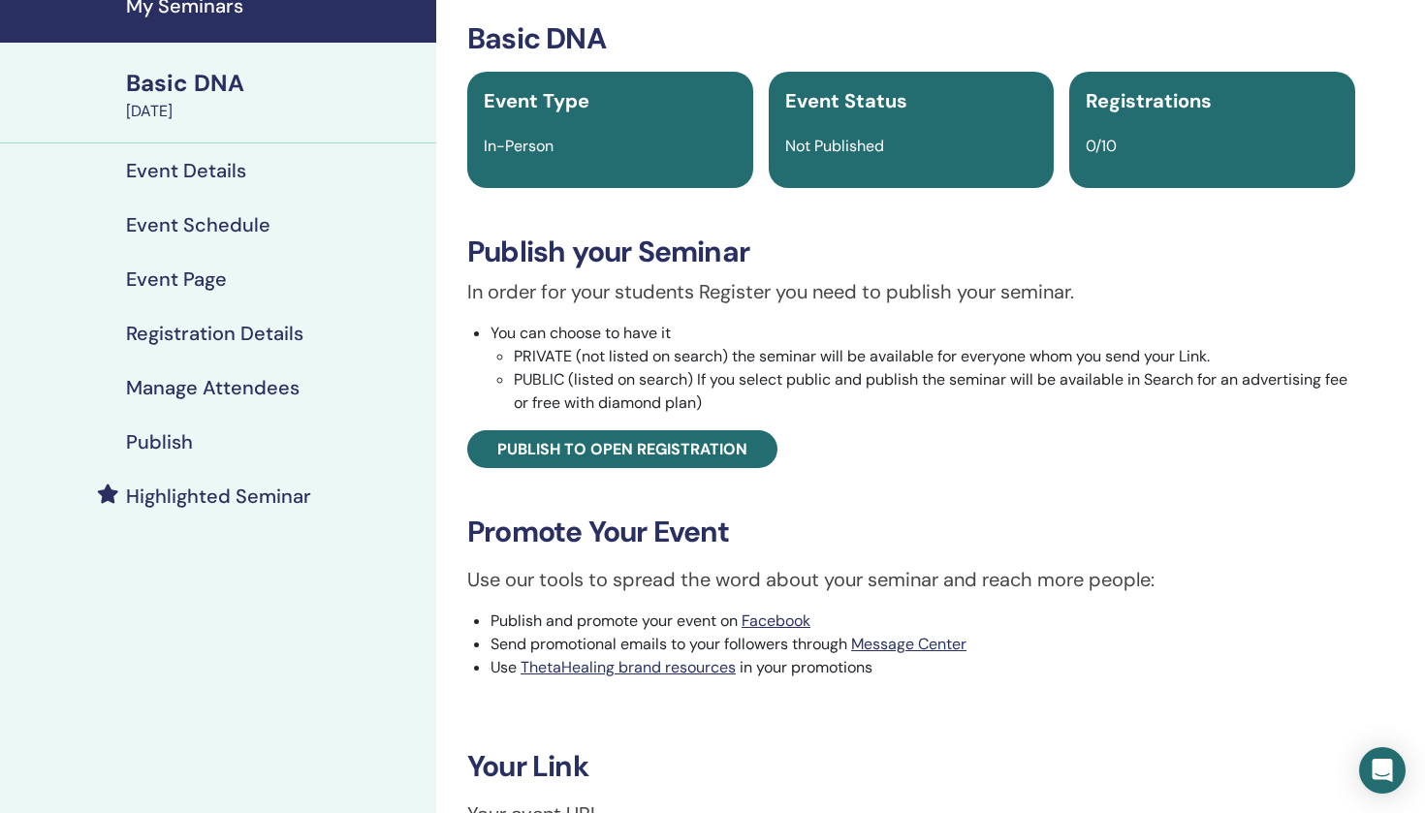
scroll to position [84, 0]
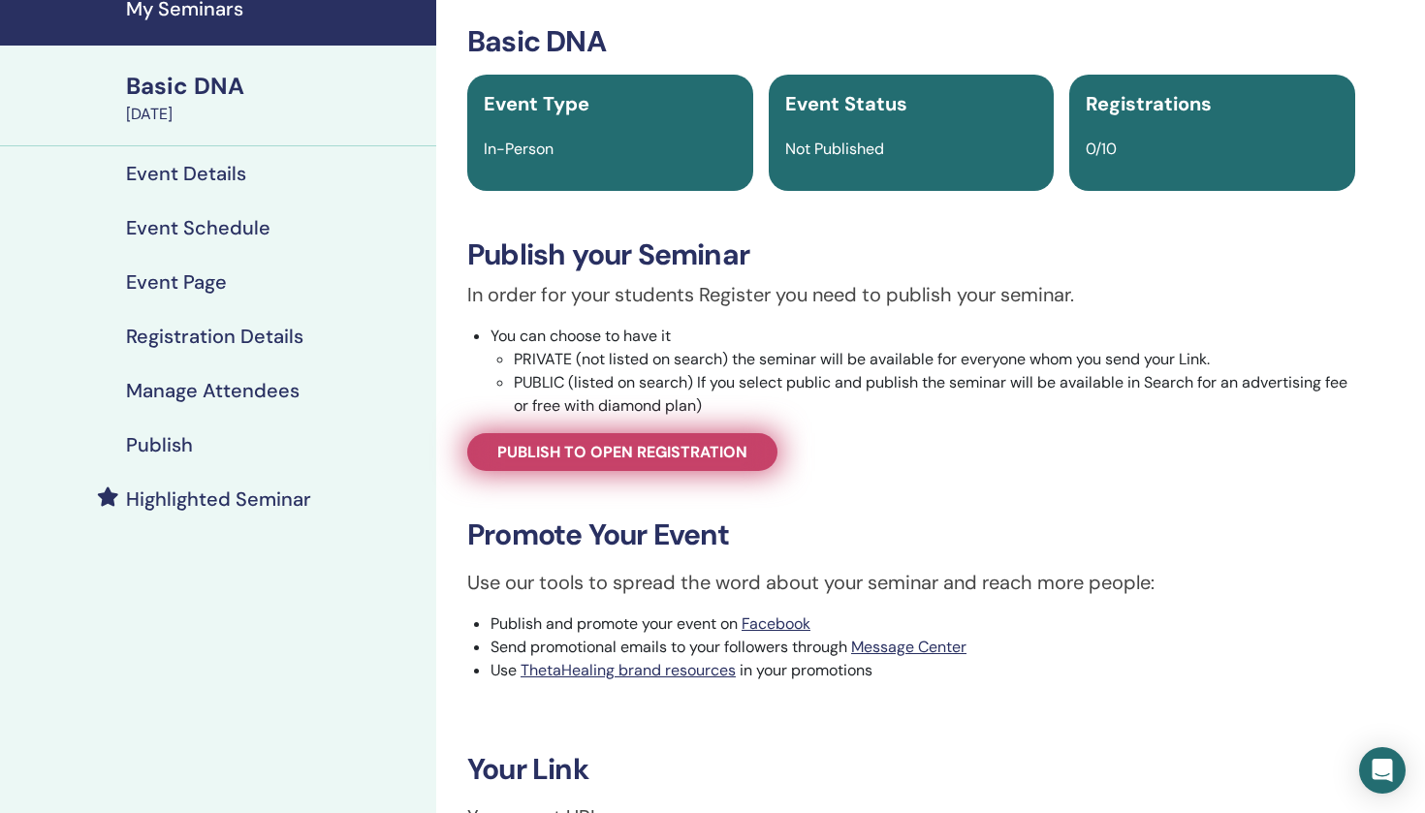
click at [727, 454] on span "Publish to open registration" at bounding box center [622, 452] width 250 height 20
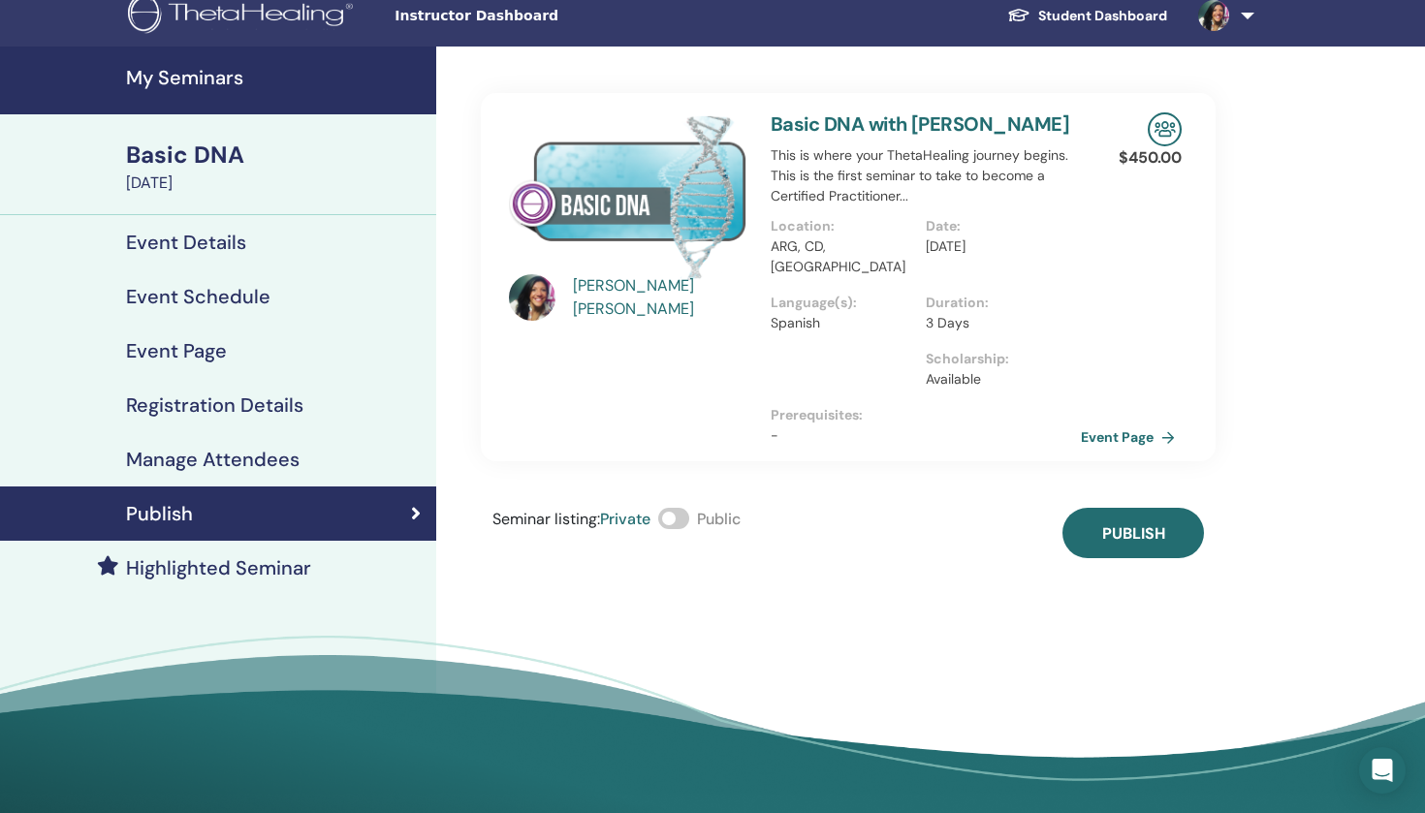
scroll to position [11, 0]
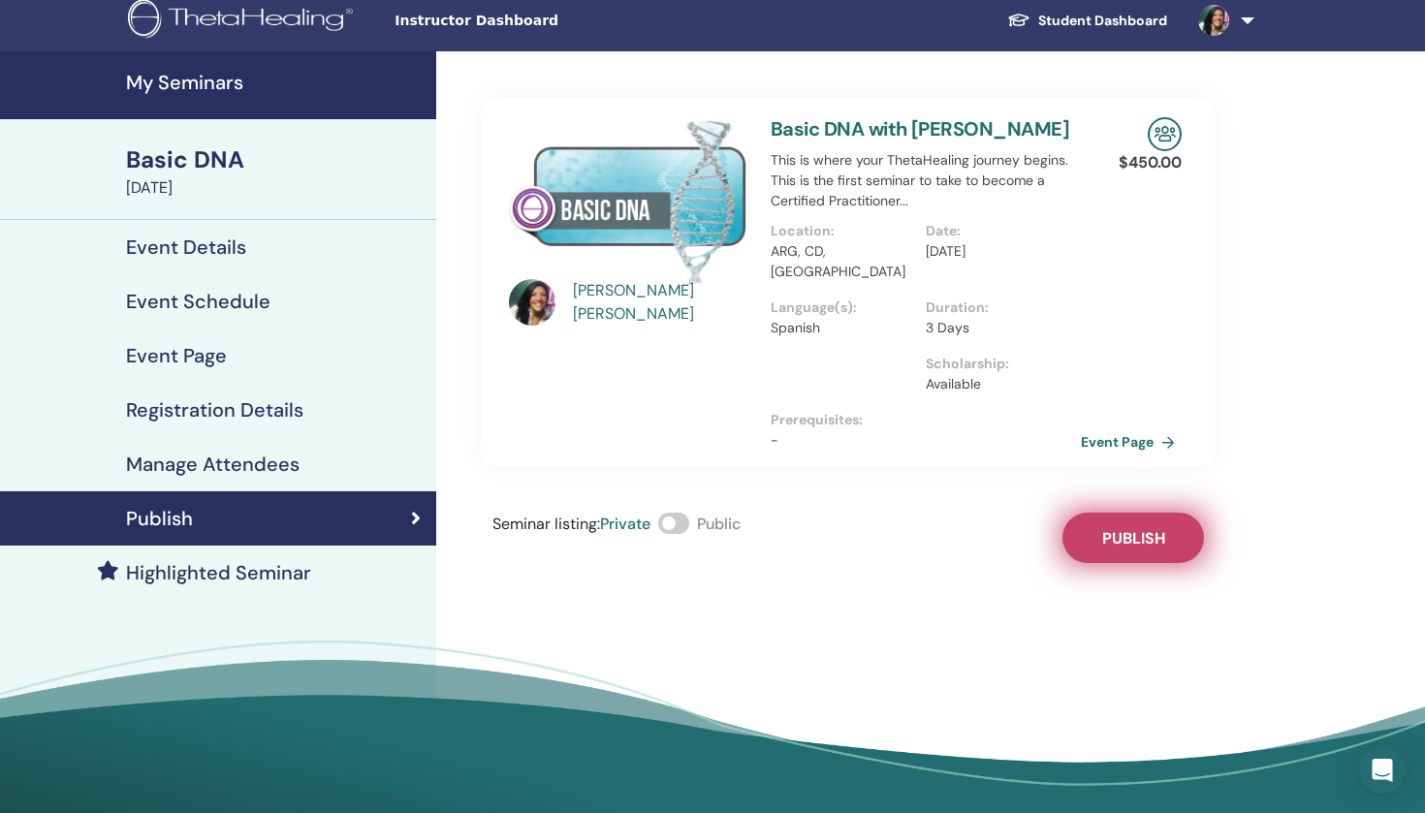
click at [1139, 528] on span "Publish" at bounding box center [1133, 538] width 63 height 20
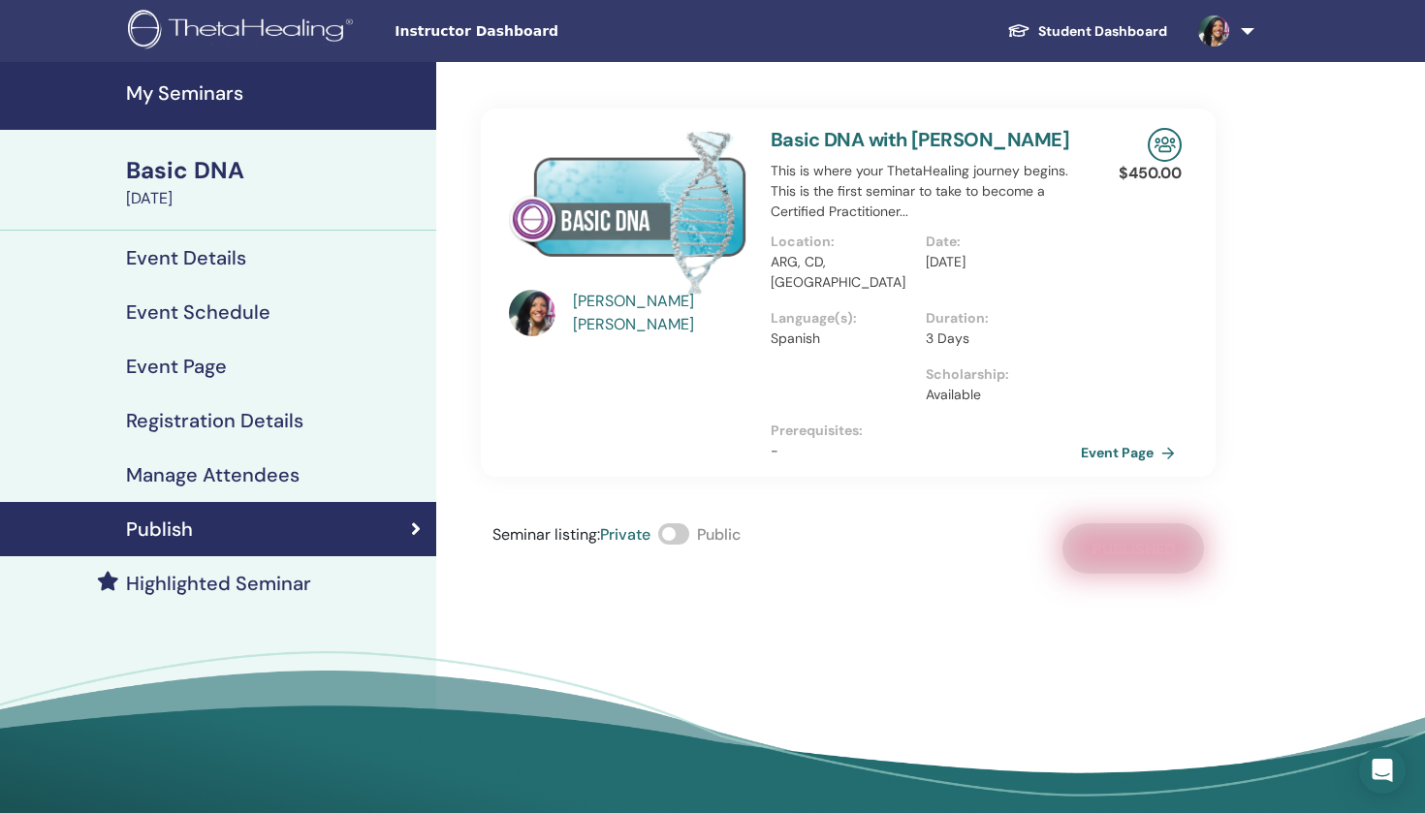
scroll to position [0, 0]
click at [1128, 438] on link "Event Page" at bounding box center [1135, 452] width 102 height 29
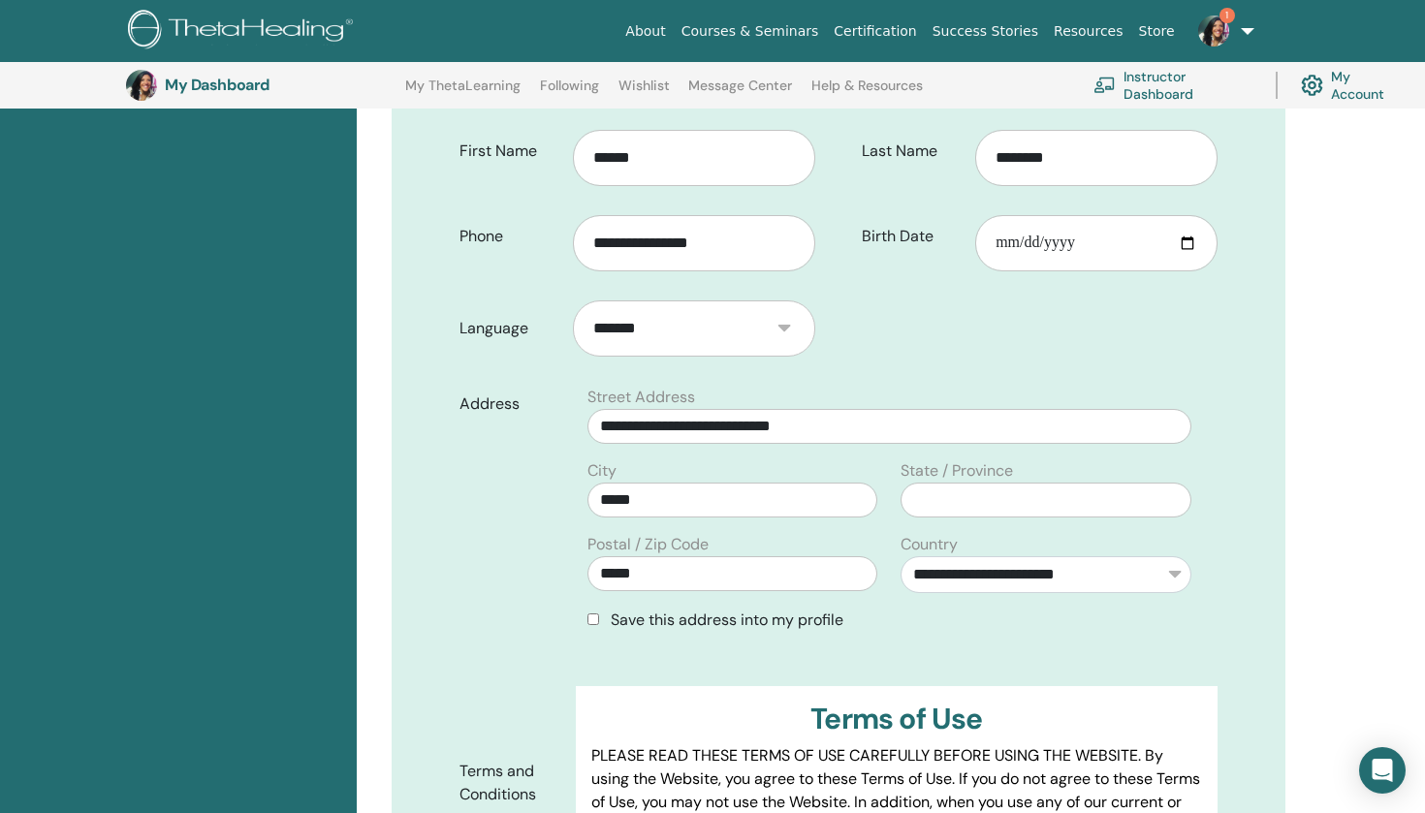
scroll to position [429, 0]
